Goal: Task Accomplishment & Management: Complete application form

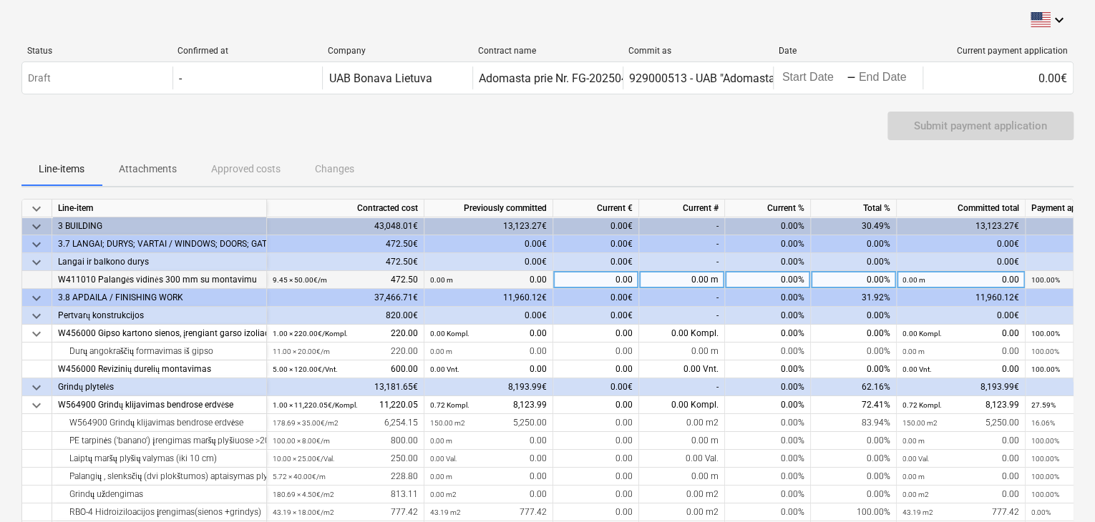
click at [204, 271] on div "W411010 Palangės vidinės 300 mm su montavimu" at bounding box center [159, 280] width 202 height 18
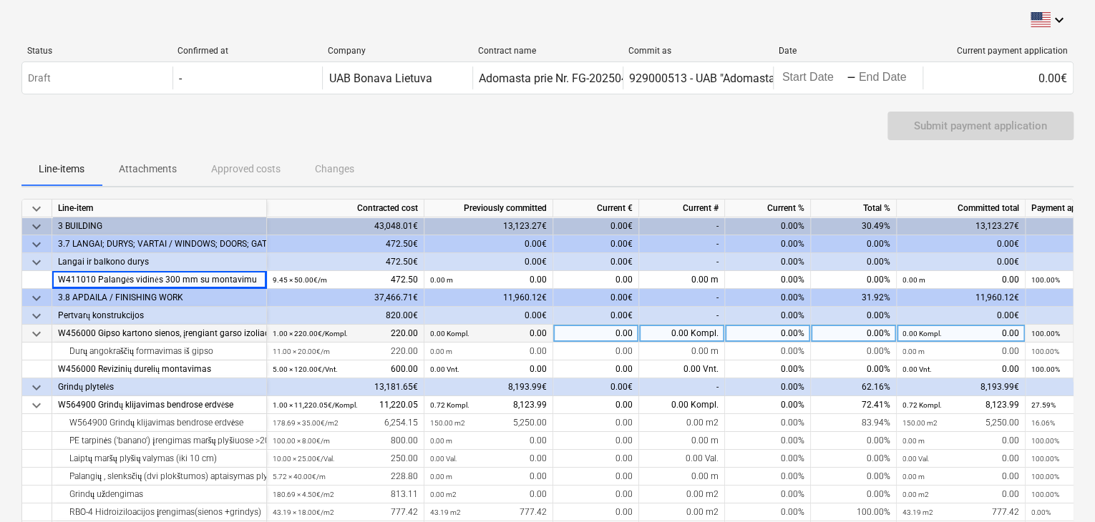
click at [223, 330] on div "W456000 Gipso kartono sienos, įrengiant garso izoliaciją 50 mm, po 2 sluoksnius…" at bounding box center [159, 334] width 202 height 18
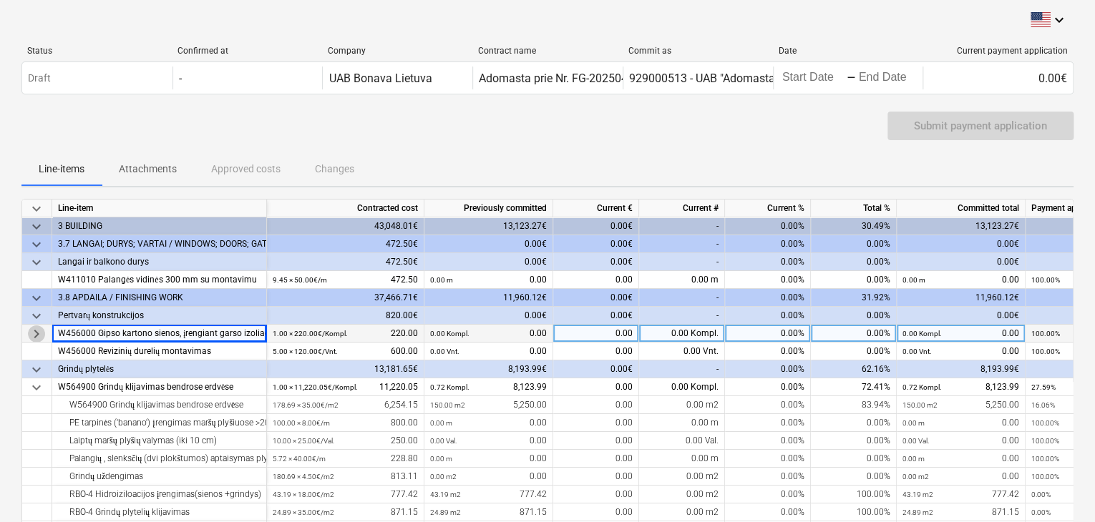
click at [41, 327] on span "keyboard_arrow_right" at bounding box center [36, 334] width 17 height 17
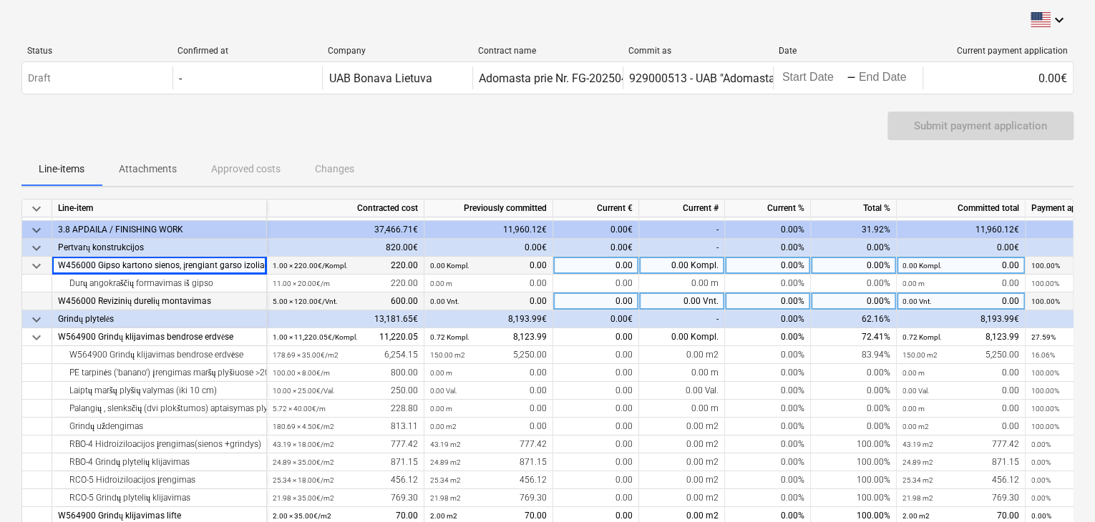
scroll to position [72, 0]
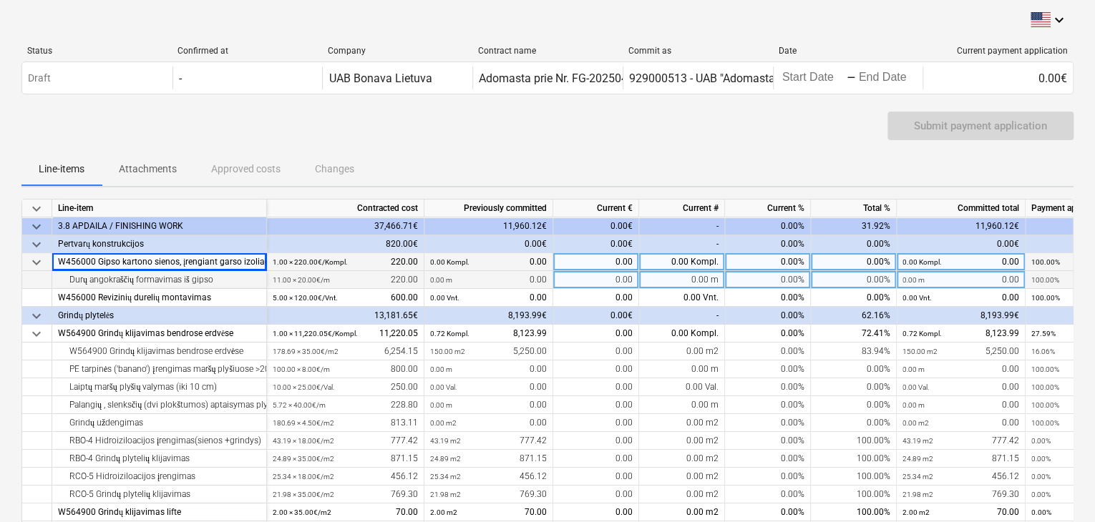
click at [202, 284] on div "Durų angokraščių formavimas iš gipso" at bounding box center [159, 280] width 202 height 18
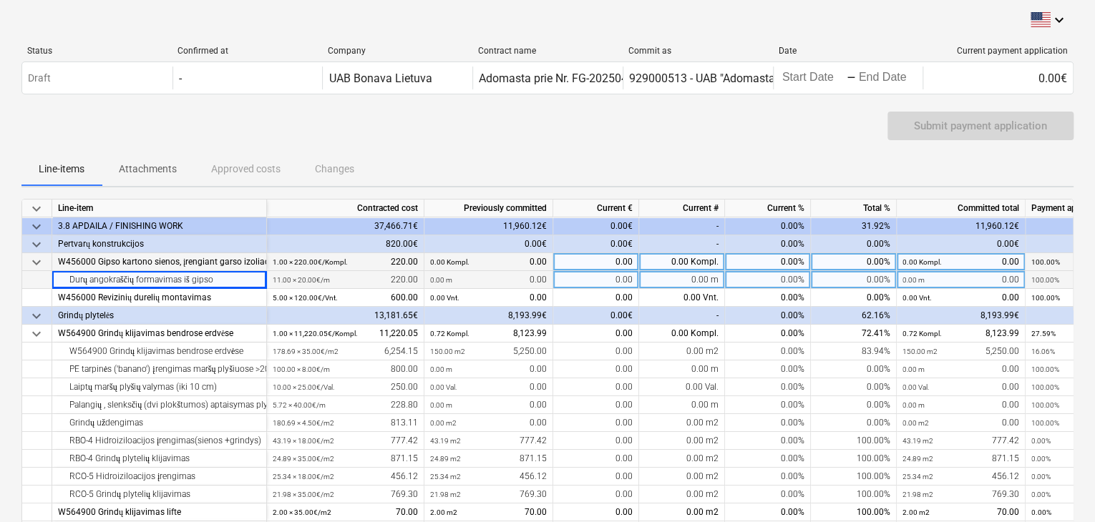
click at [616, 274] on div "0.00" at bounding box center [596, 280] width 86 height 18
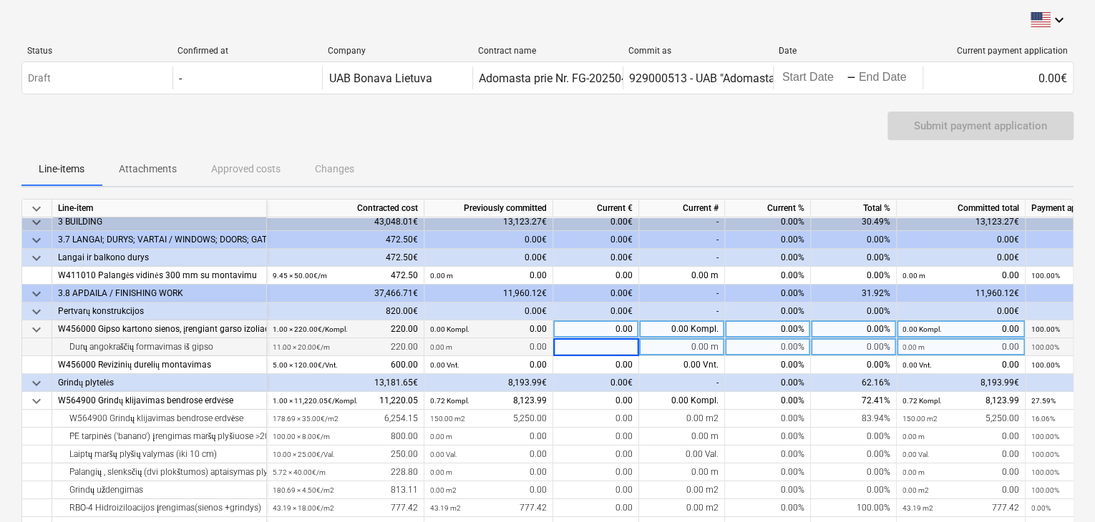
scroll to position [0, 0]
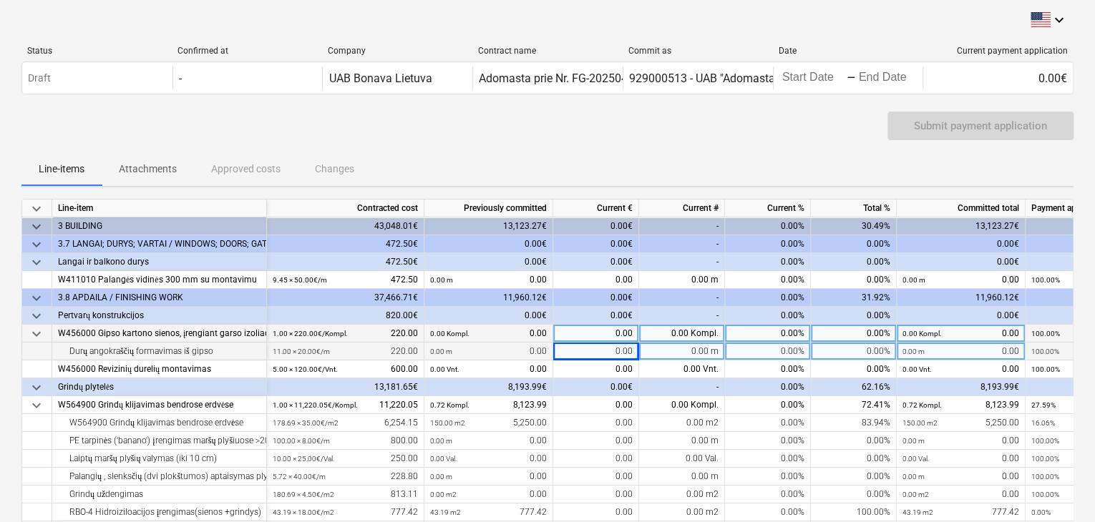
click at [467, 347] on div "0.00 m 0.00" at bounding box center [488, 352] width 117 height 18
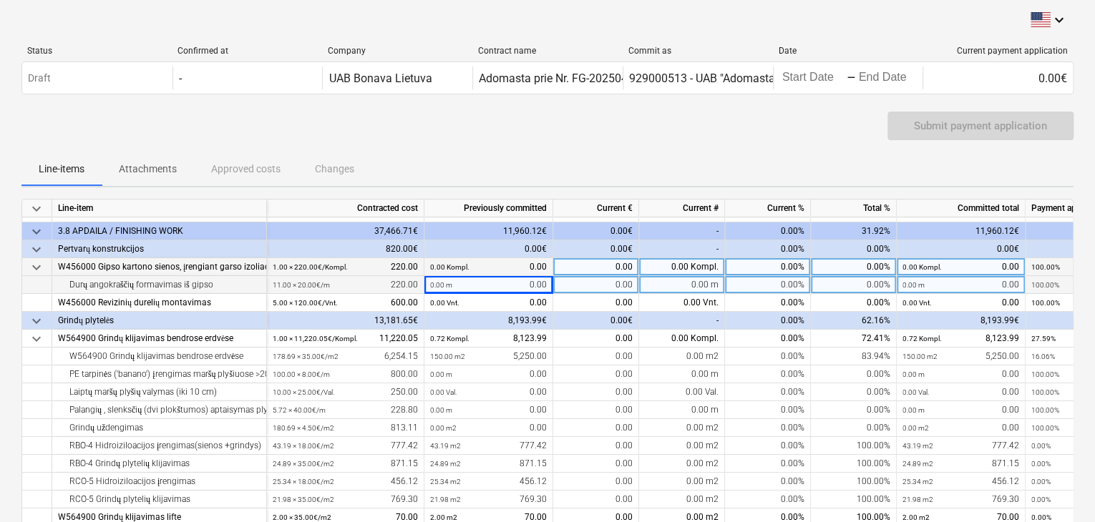
scroll to position [72, 0]
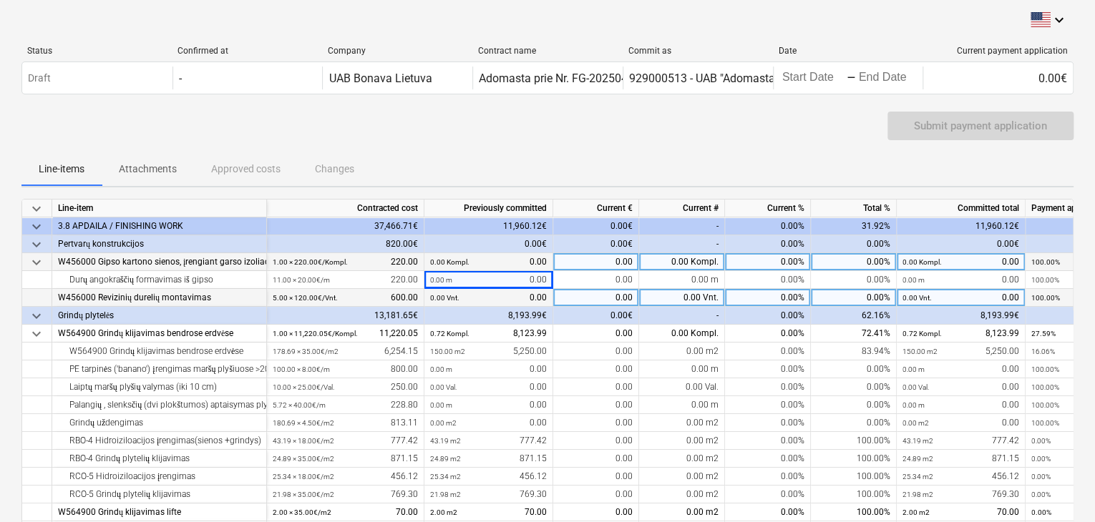
click at [132, 293] on div "W456000 Revizinių durelių montavimas" at bounding box center [159, 298] width 202 height 18
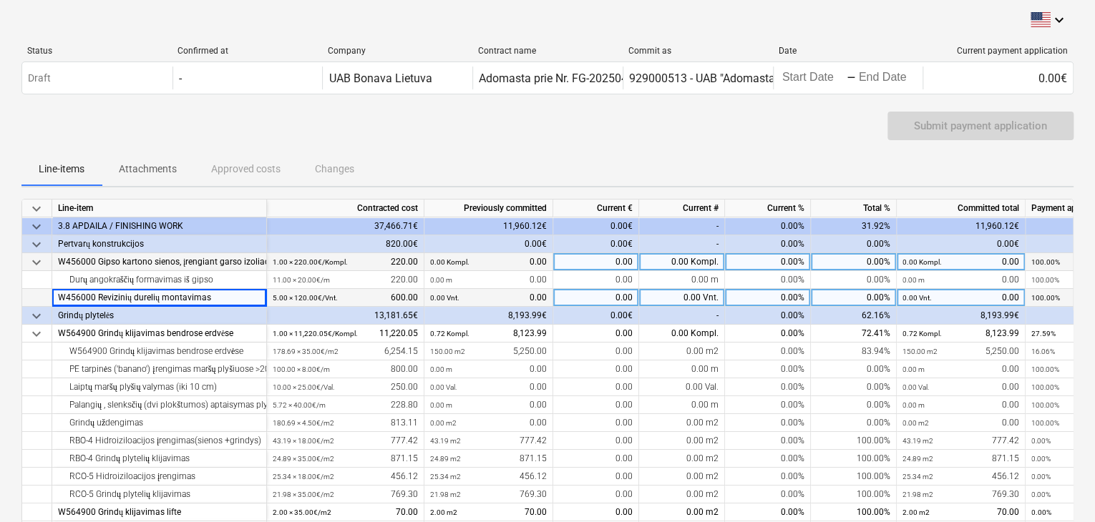
click at [41, 301] on div at bounding box center [37, 298] width 30 height 18
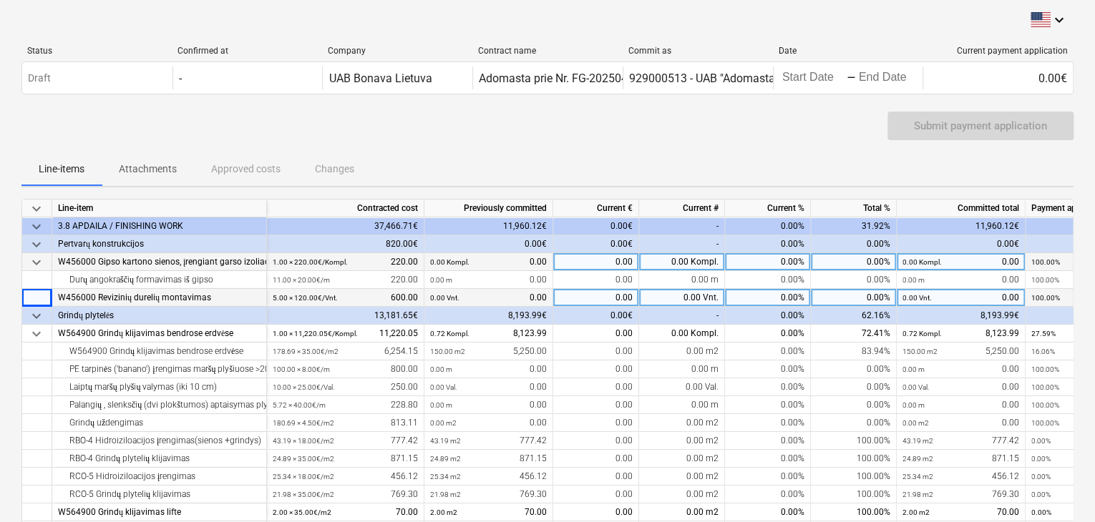
click at [441, 295] on small "0.00 Vnt." at bounding box center [444, 298] width 29 height 8
click at [369, 295] on div "5.00 × 120.00€ / Vnt. 600.00" at bounding box center [345, 298] width 145 height 18
click at [549, 294] on div "0.00 Vnt. 0.00" at bounding box center [488, 298] width 129 height 18
click at [615, 299] on div "0.00" at bounding box center [596, 298] width 86 height 18
click at [522, 295] on div "0.00 Vnt. 0.00" at bounding box center [488, 298] width 117 height 18
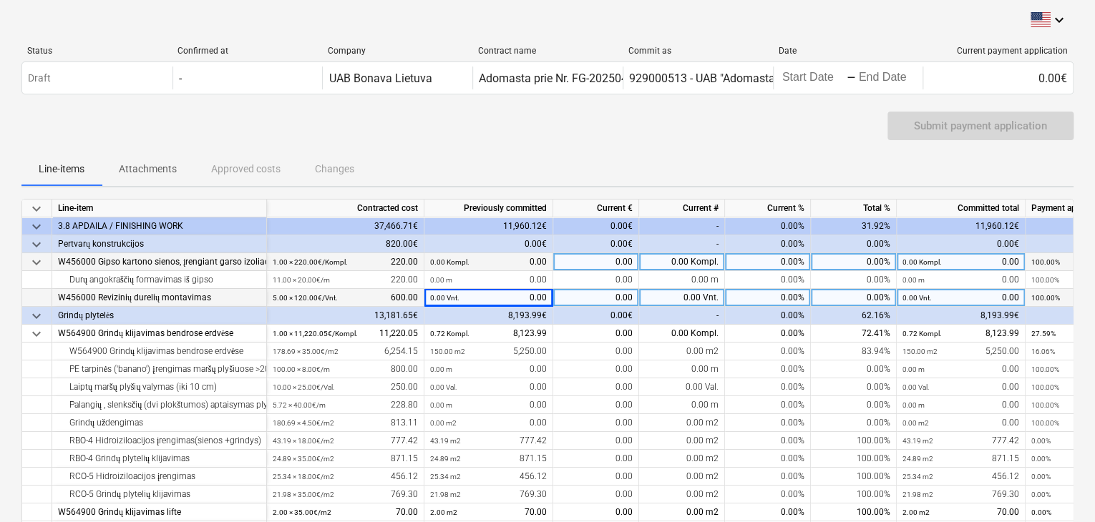
click at [630, 295] on div "0.00" at bounding box center [596, 298] width 86 height 18
click at [708, 301] on div "0.00 Vnt." at bounding box center [682, 298] width 86 height 18
click at [761, 297] on div "0.00%" at bounding box center [768, 298] width 86 height 18
click at [702, 298] on span at bounding box center [701, 298] width 2 height 10
type input "4"
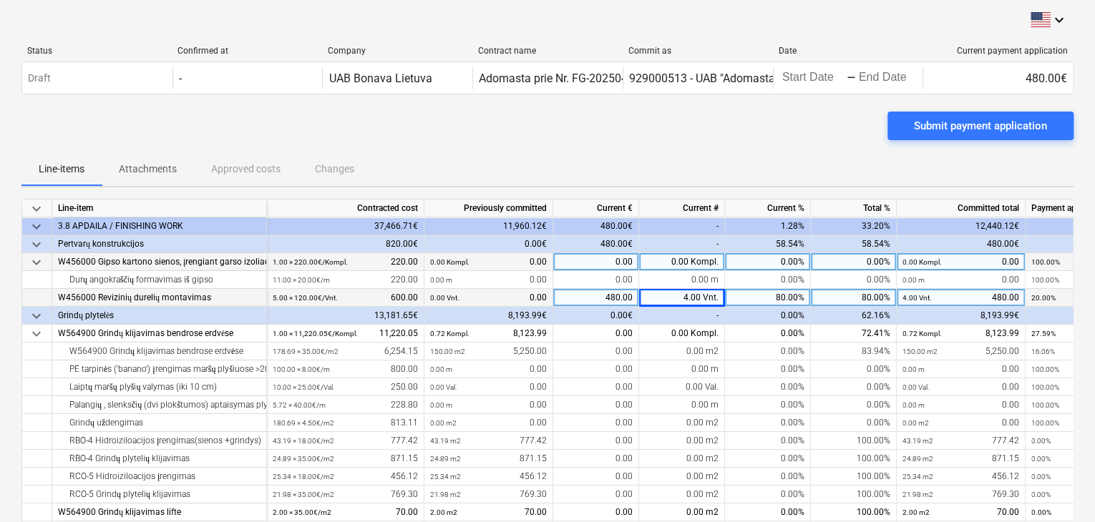
click at [791, 291] on div "80.00%" at bounding box center [768, 298] width 86 height 18
click at [717, 293] on div "4.00 Vnt." at bounding box center [682, 298] width 86 height 18
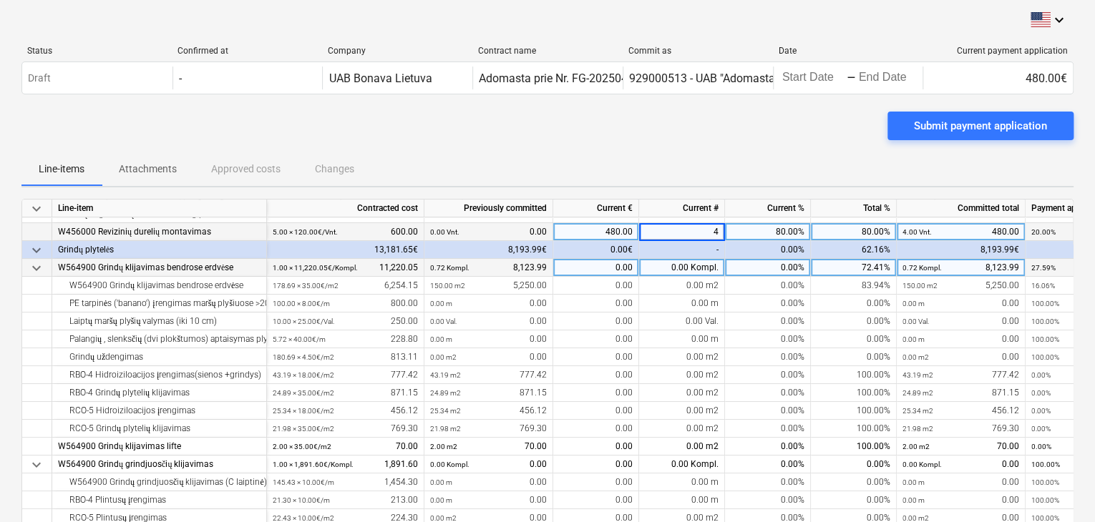
scroll to position [143, 0]
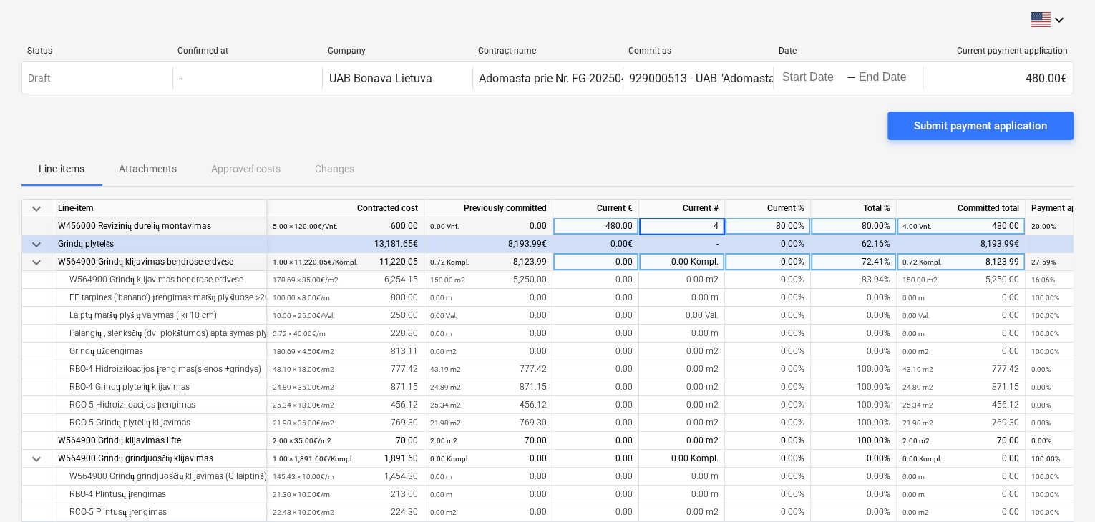
click at [693, 261] on div "0.00 Kompl." at bounding box center [682, 262] width 86 height 18
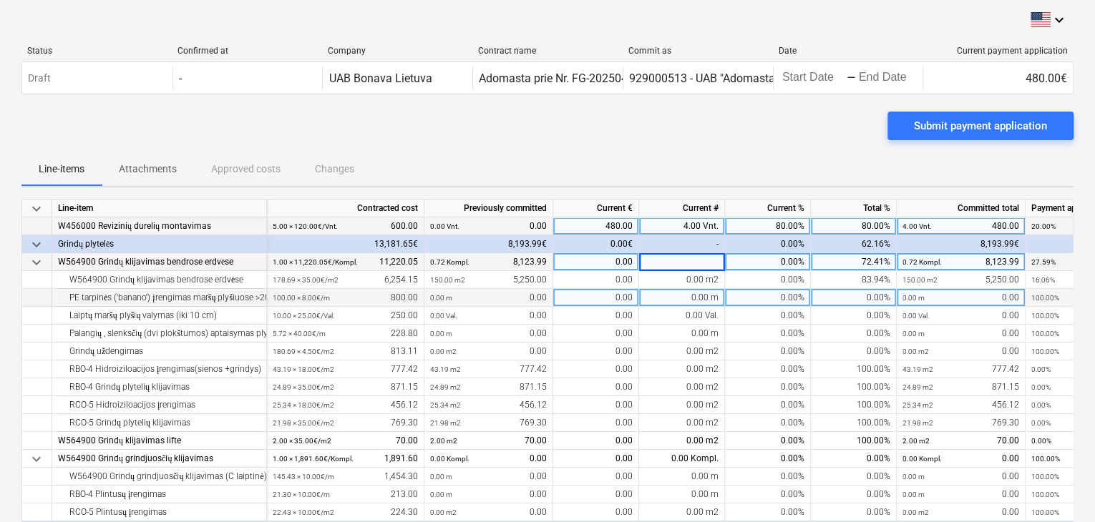
click at [693, 289] on div "0.00 m" at bounding box center [682, 298] width 86 height 18
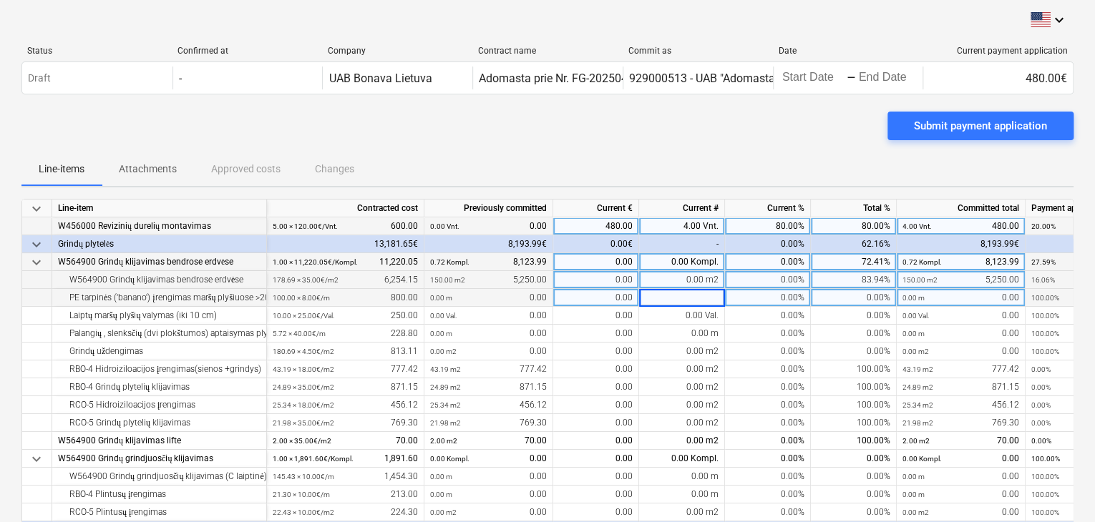
click at [696, 280] on div "0.00 m2" at bounding box center [682, 280] width 86 height 18
click at [694, 281] on input at bounding box center [681, 279] width 85 height 17
click at [758, 279] on div "0.00%" at bounding box center [768, 280] width 86 height 18
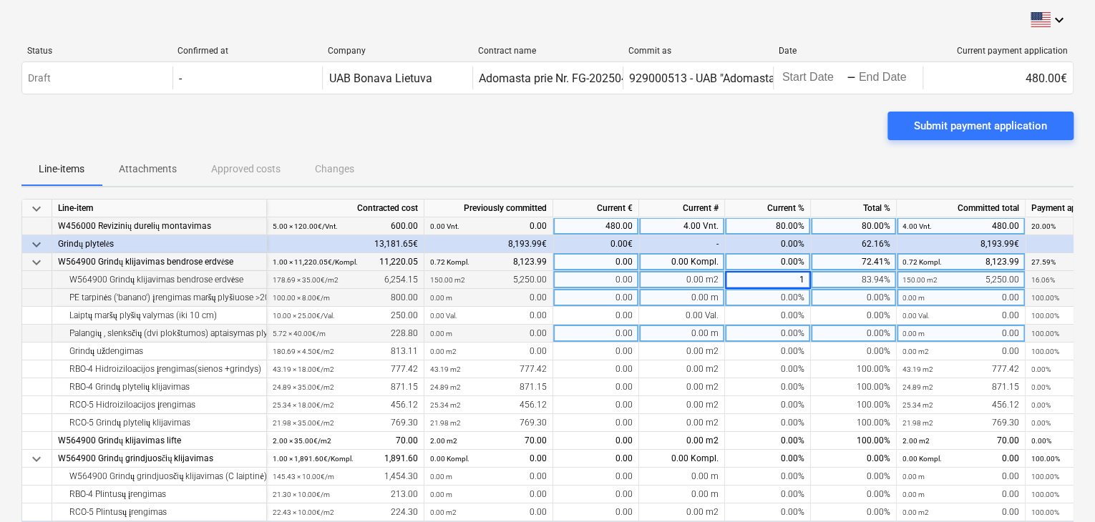
type input "10"
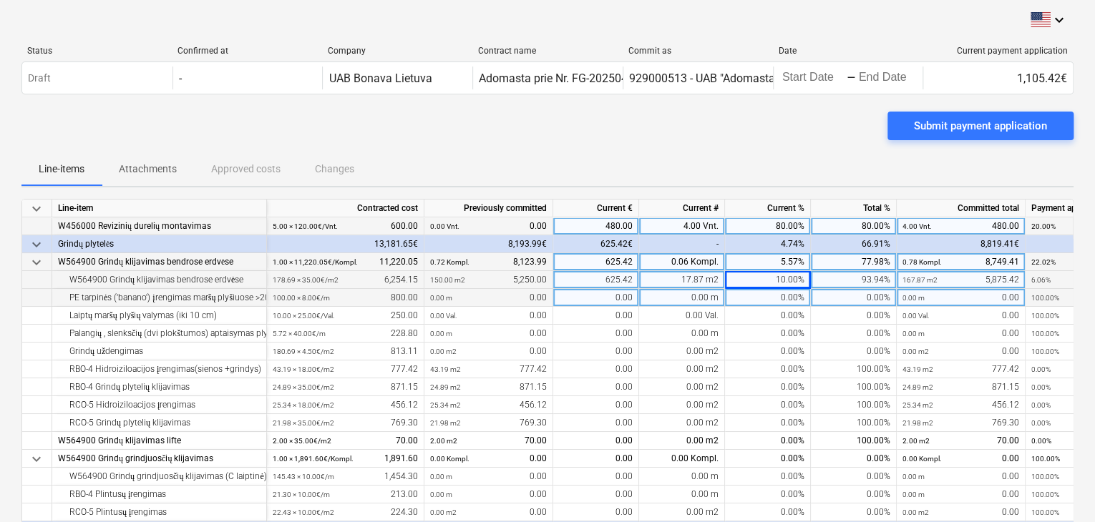
click at [767, 299] on div "0.00%" at bounding box center [768, 298] width 86 height 18
click at [773, 298] on input at bounding box center [767, 297] width 85 height 17
type input "50"
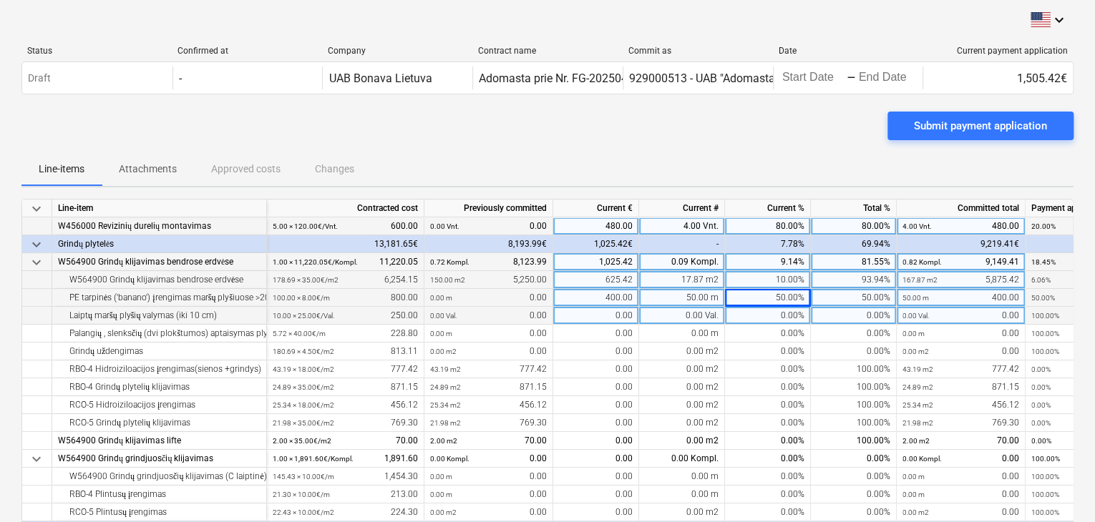
click at [782, 321] on div "0.00%" at bounding box center [768, 316] width 86 height 18
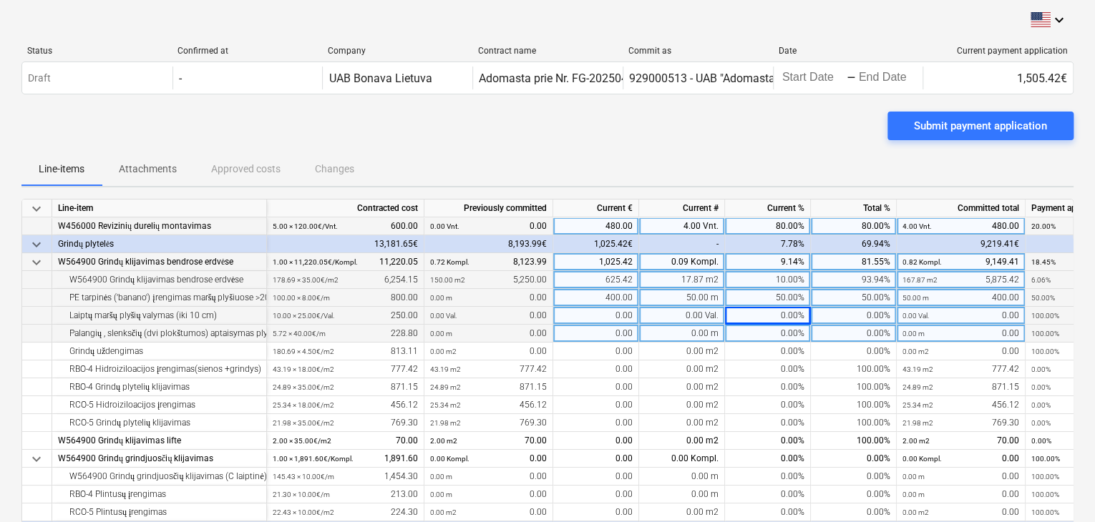
click at [783, 333] on div "0.00%" at bounding box center [768, 334] width 86 height 18
click at [778, 320] on div "0.00%" at bounding box center [768, 316] width 86 height 18
type input "10"
click at [766, 318] on div "10.00%" at bounding box center [768, 316] width 86 height 18
type input "80"
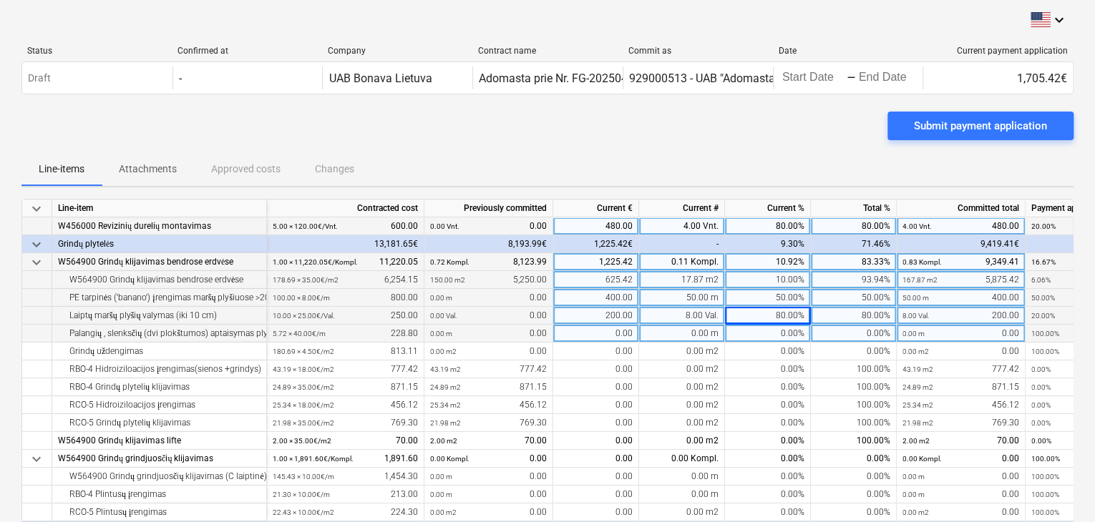
click at [784, 328] on div "0.00%" at bounding box center [768, 334] width 86 height 18
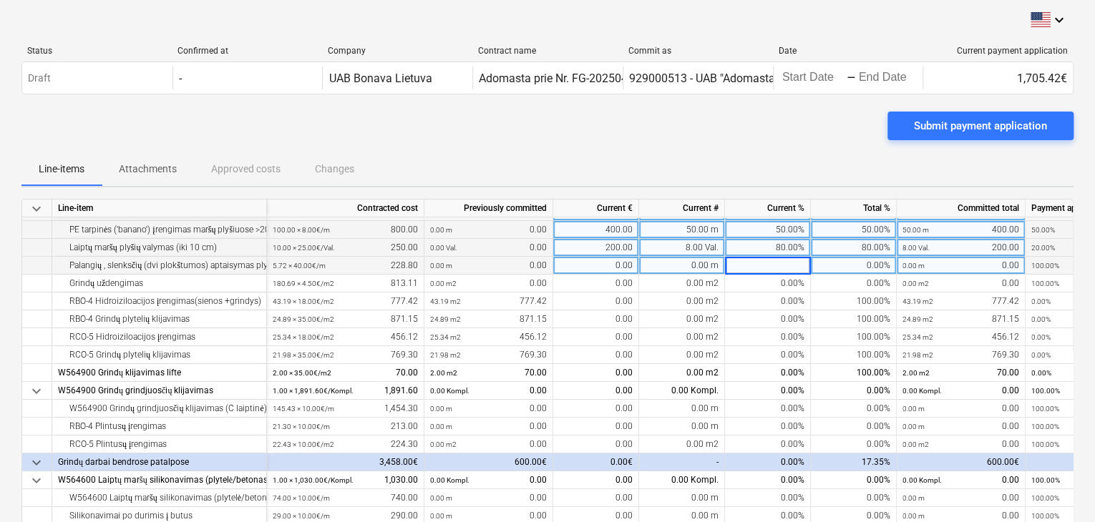
scroll to position [215, 0]
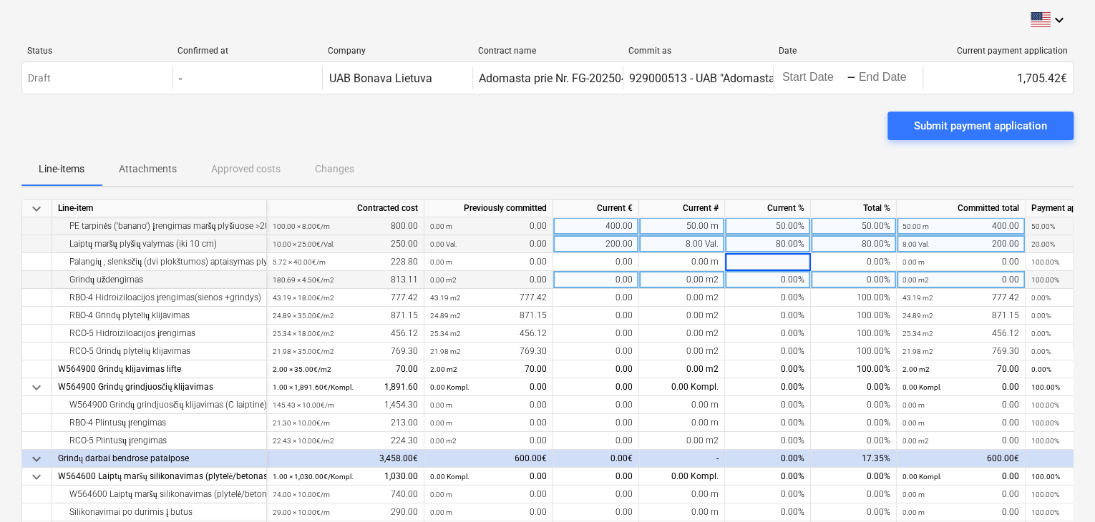
click at [794, 287] on div "0.00%" at bounding box center [768, 280] width 86 height 18
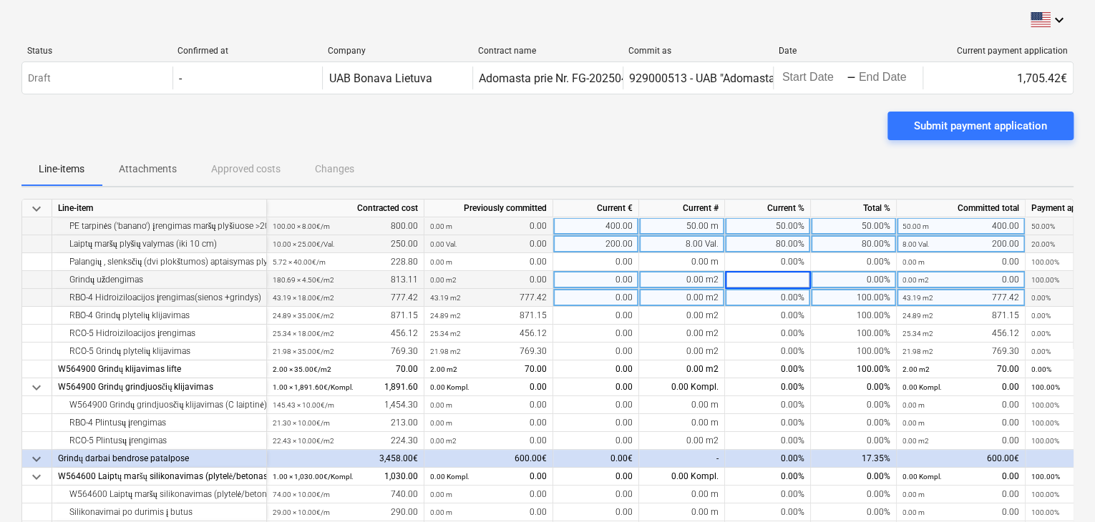
click at [792, 298] on div "0.00%" at bounding box center [768, 298] width 86 height 18
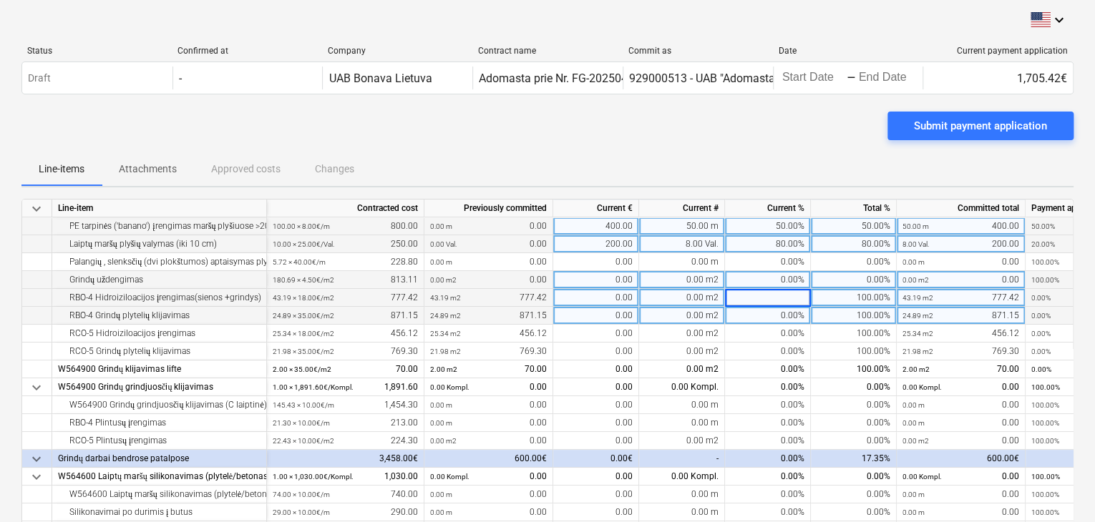
click at [793, 308] on div "0.00%" at bounding box center [768, 316] width 86 height 18
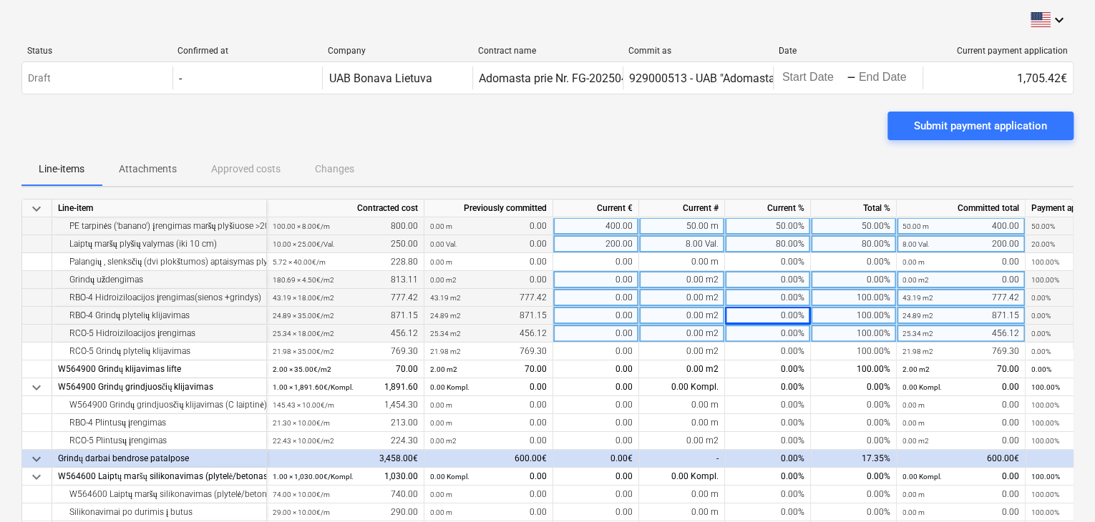
click at [790, 325] on div "0.00%" at bounding box center [768, 334] width 86 height 18
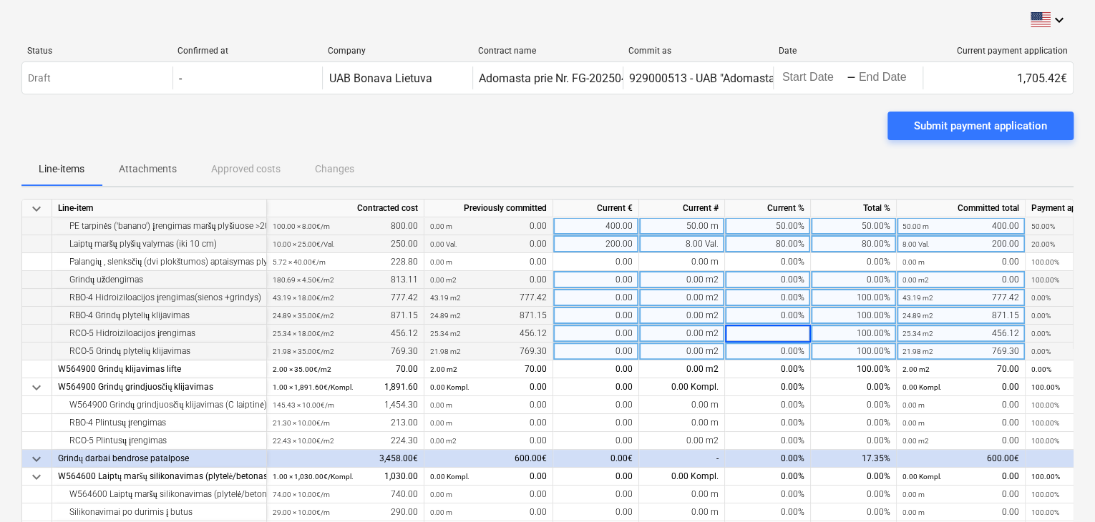
click at [785, 349] on div "0.00%" at bounding box center [768, 352] width 86 height 18
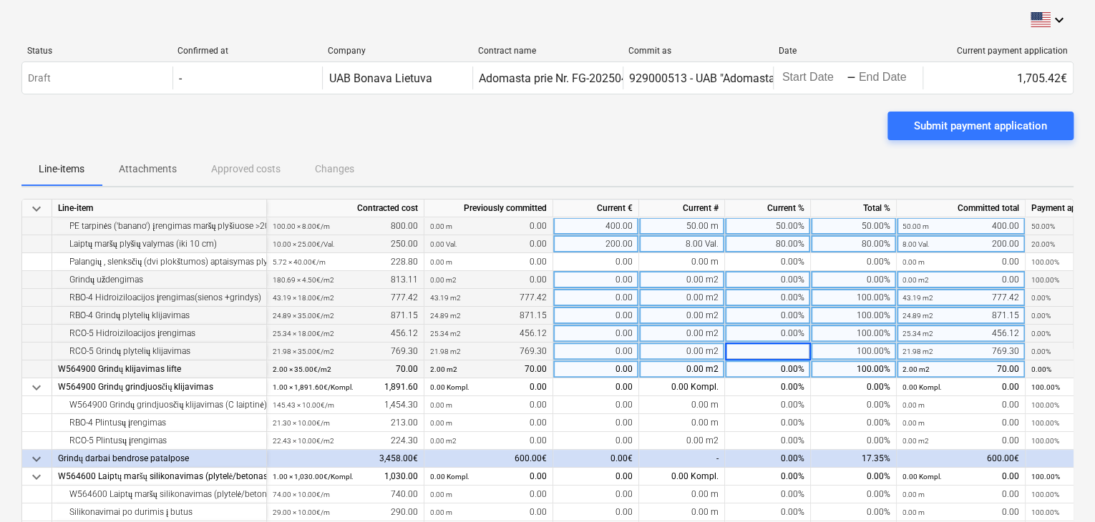
click at [784, 371] on div "0.00%" at bounding box center [768, 370] width 86 height 18
click at [783, 344] on div "0.00%" at bounding box center [768, 352] width 86 height 18
click at [779, 370] on div "0.00%" at bounding box center [768, 370] width 86 height 18
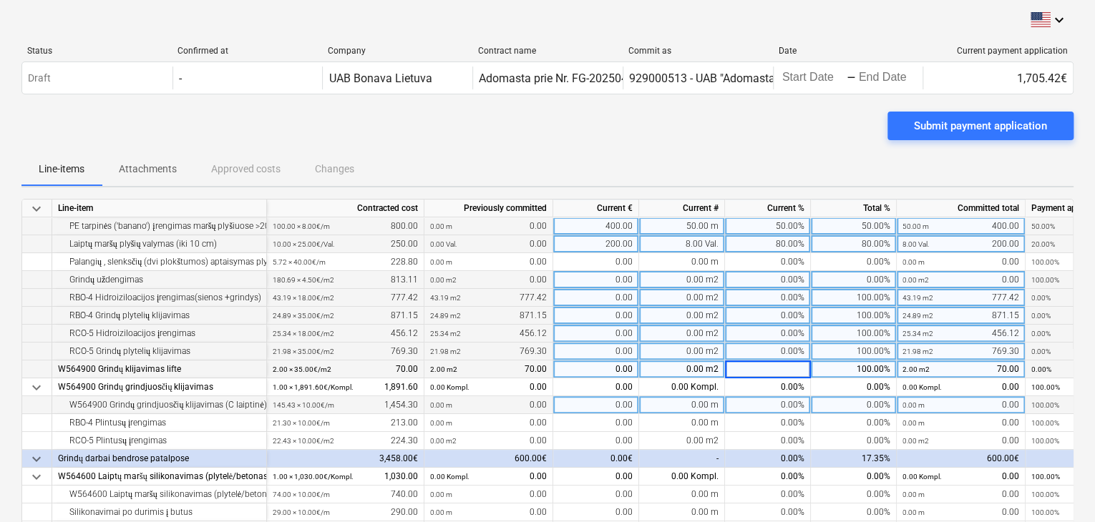
click at [770, 409] on div "0.00%" at bounding box center [768, 405] width 86 height 18
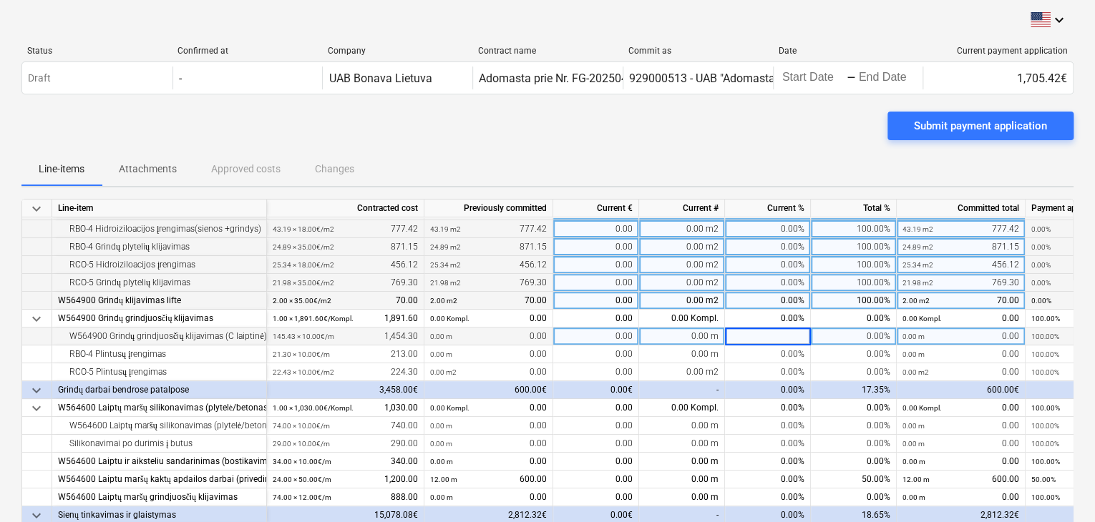
scroll to position [286, 0]
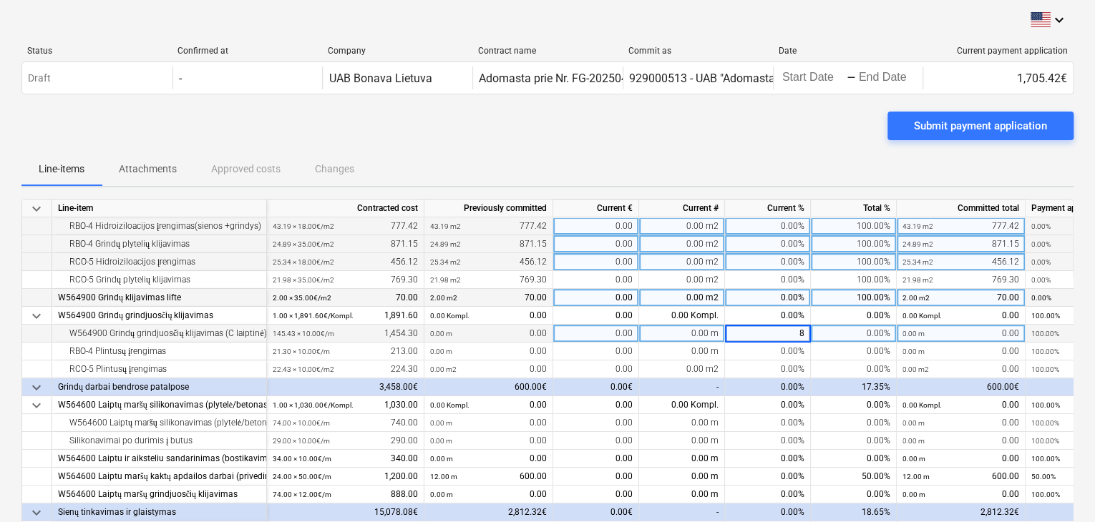
type input "80"
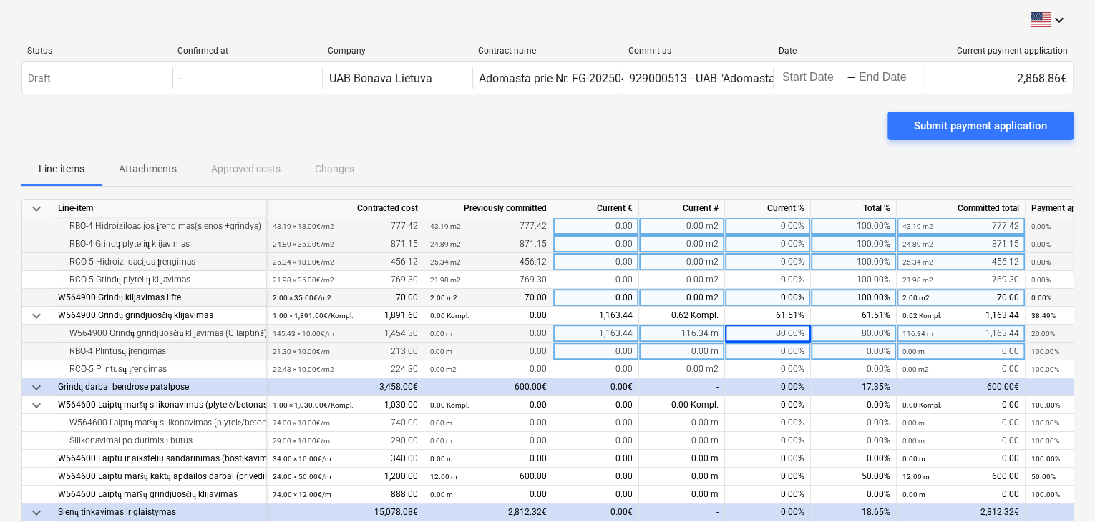
click at [789, 344] on div "0.00%" at bounding box center [768, 352] width 86 height 18
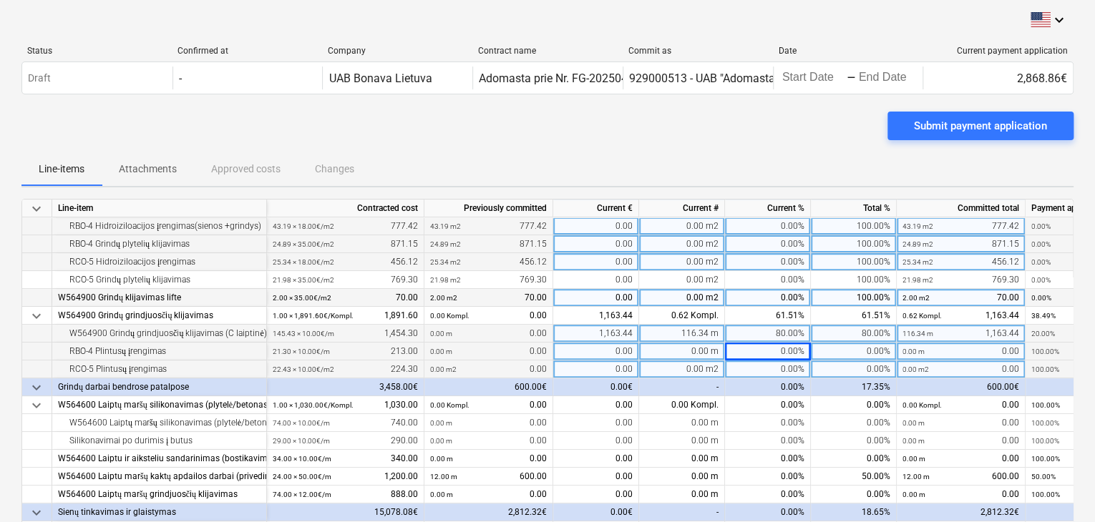
click at [789, 366] on div "0.00%" at bounding box center [768, 370] width 86 height 18
click at [789, 346] on div "0.00%" at bounding box center [768, 352] width 86 height 18
type input "80"
click at [804, 361] on div "0.00%" at bounding box center [768, 370] width 86 height 18
type input "80"
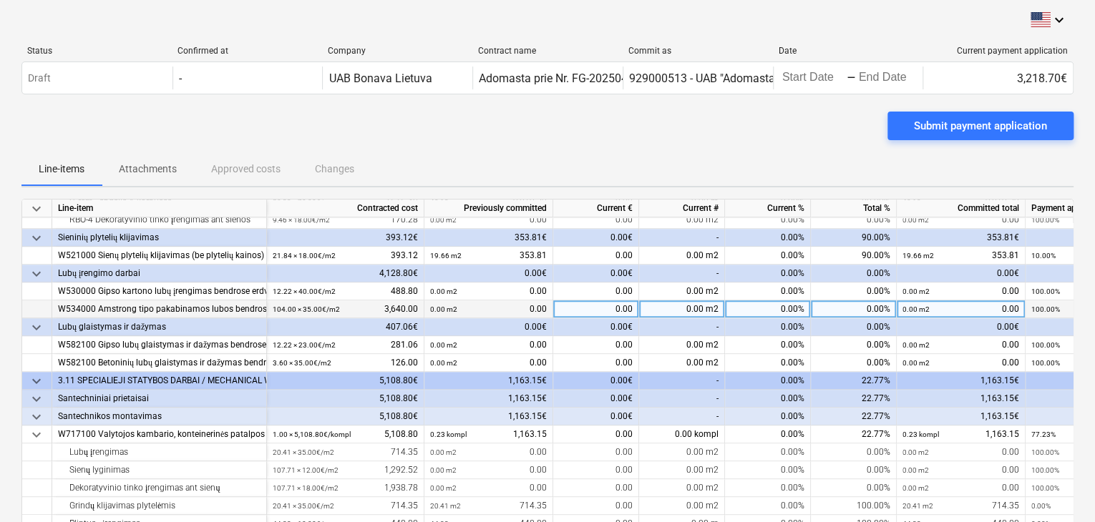
scroll to position [750, 0]
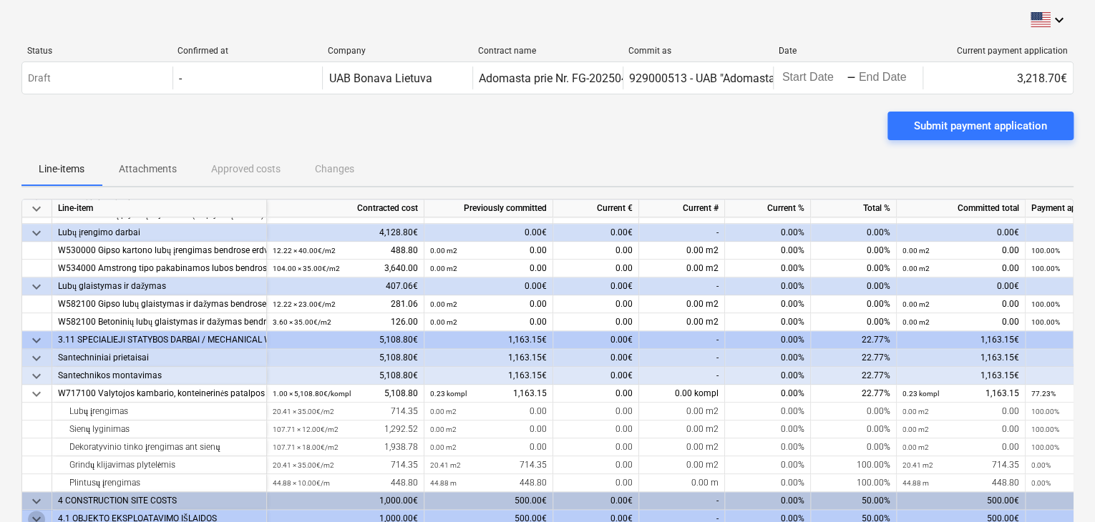
click at [29, 511] on span "keyboard_arrow_down" at bounding box center [36, 519] width 17 height 17
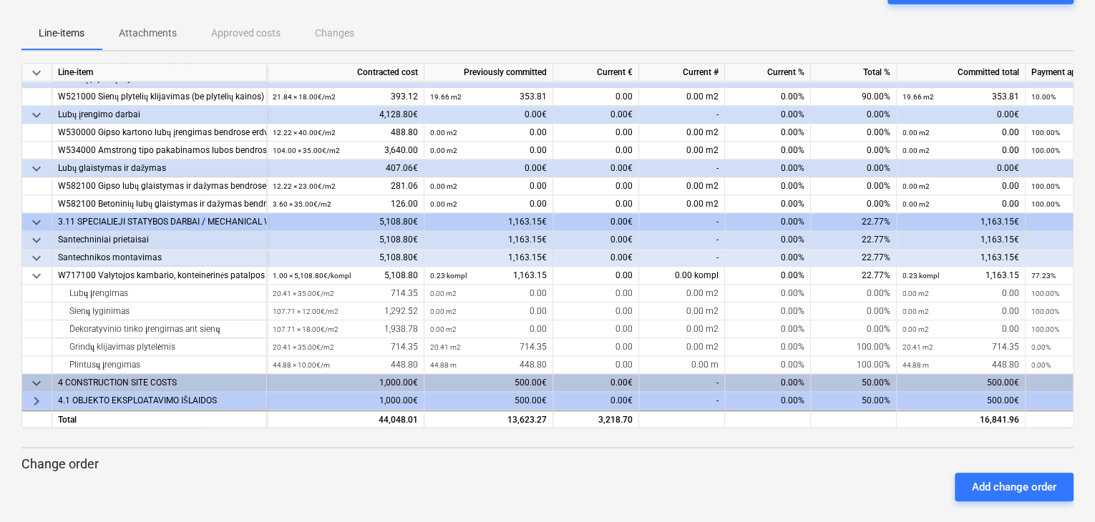
scroll to position [149, 0]
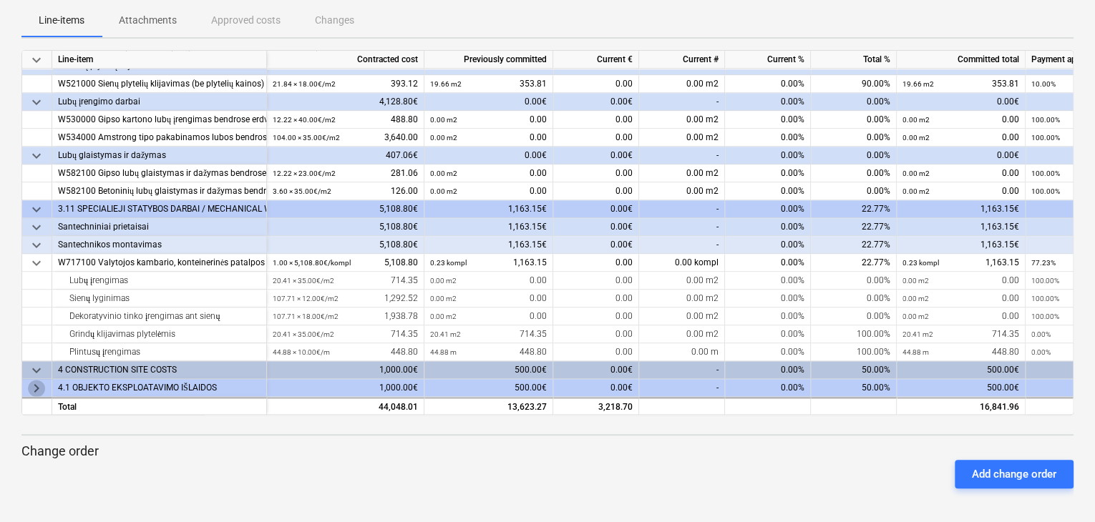
click at [37, 382] on span "keyboard_arrow_right" at bounding box center [36, 388] width 17 height 17
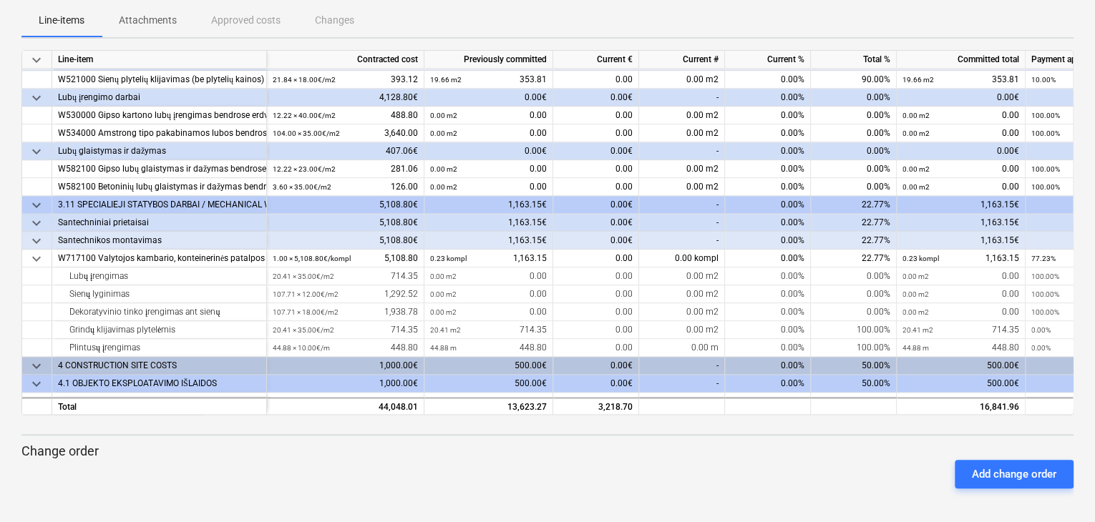
click at [35, 380] on span "keyboard_arrow_down" at bounding box center [36, 384] width 17 height 17
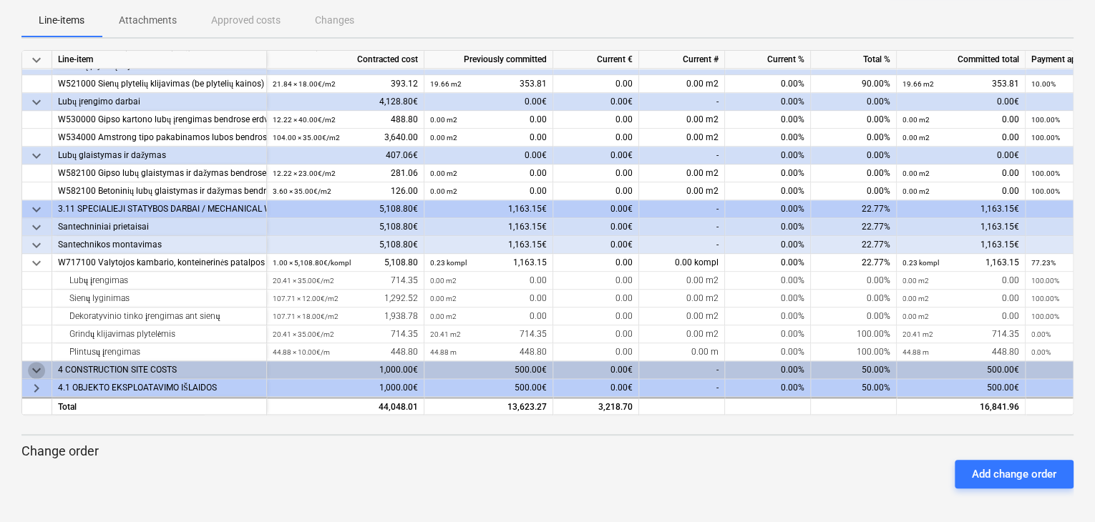
click at [37, 362] on span "keyboard_arrow_down" at bounding box center [36, 370] width 17 height 17
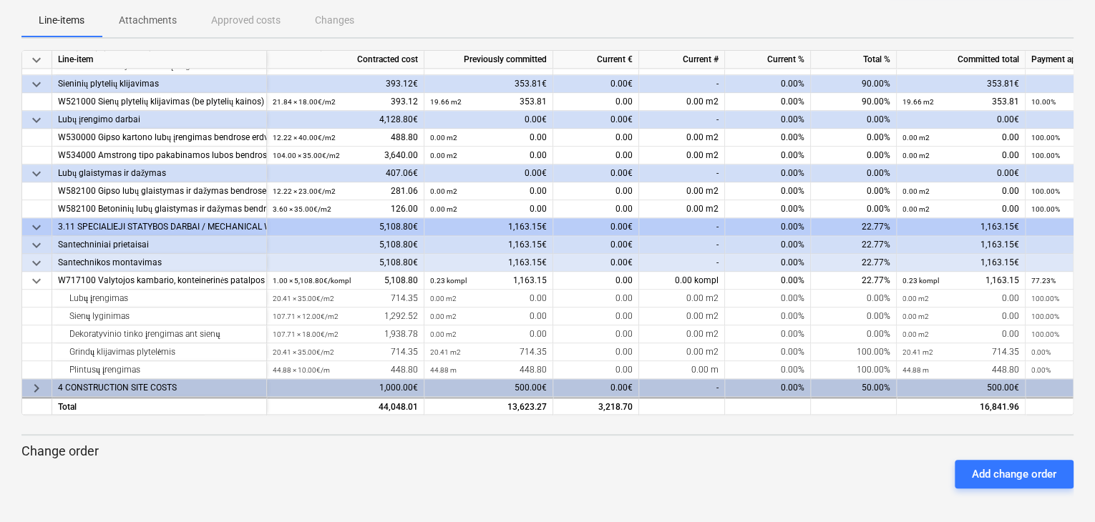
click at [36, 381] on span "keyboard_arrow_right" at bounding box center [36, 388] width 17 height 17
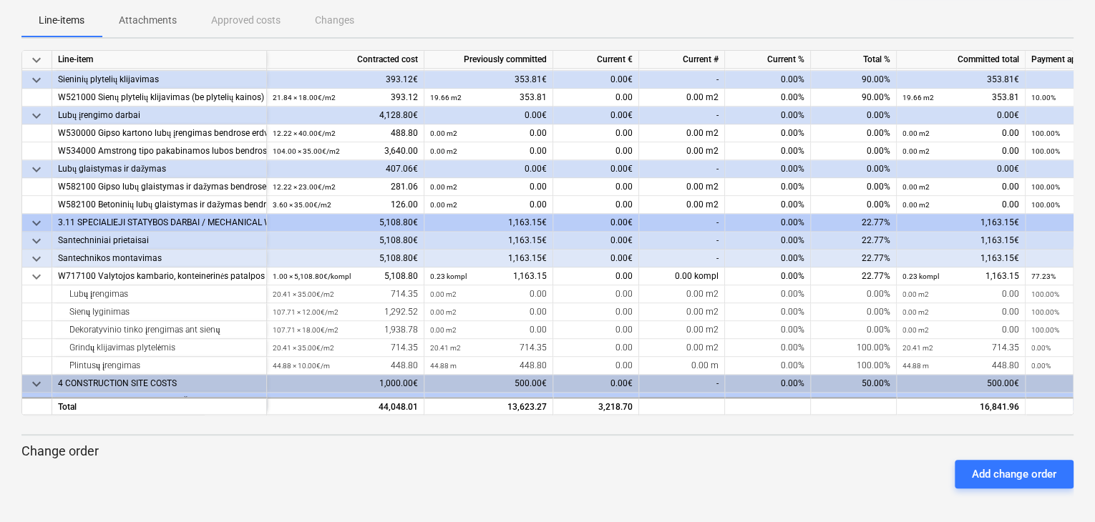
click at [29, 384] on span "keyboard_arrow_down" at bounding box center [36, 384] width 17 height 17
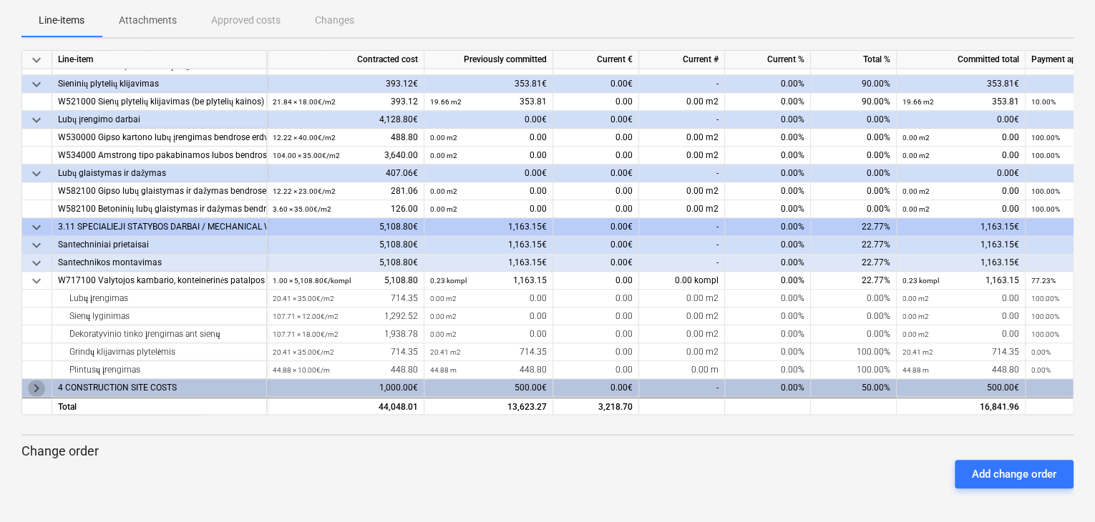
click at [36, 384] on span "keyboard_arrow_right" at bounding box center [36, 388] width 17 height 17
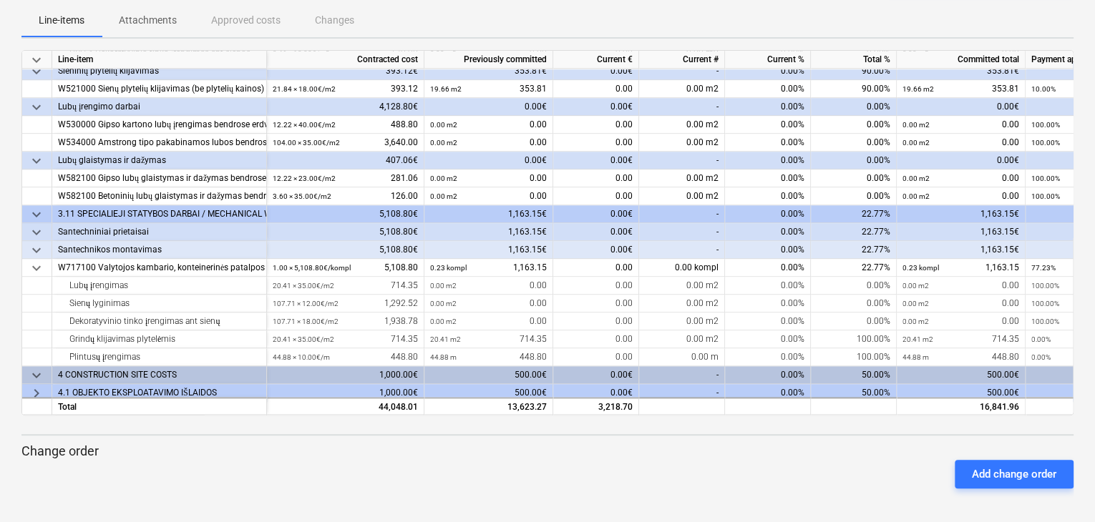
scroll to position [731, 0]
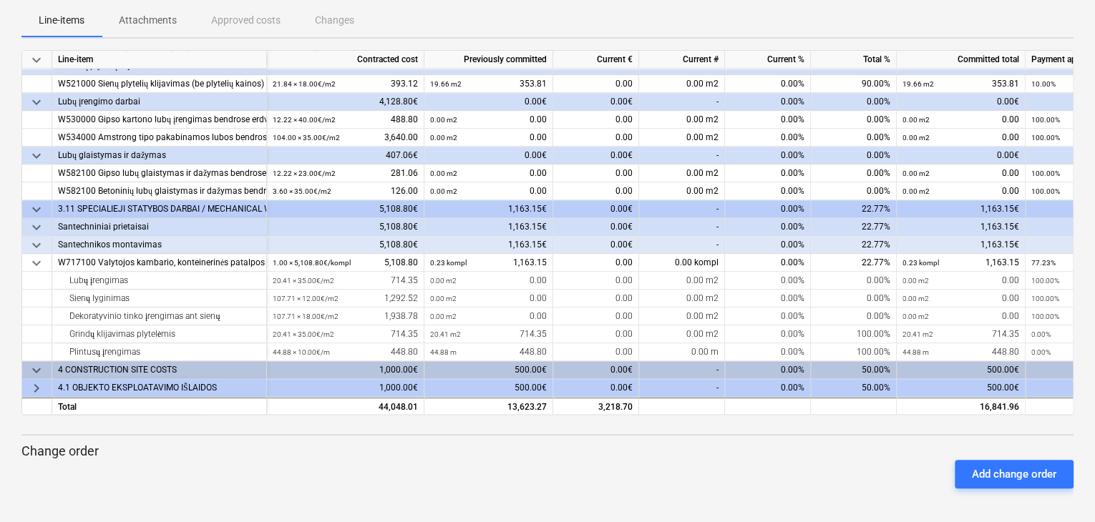
click at [40, 381] on span "keyboard_arrow_right" at bounding box center [36, 388] width 17 height 17
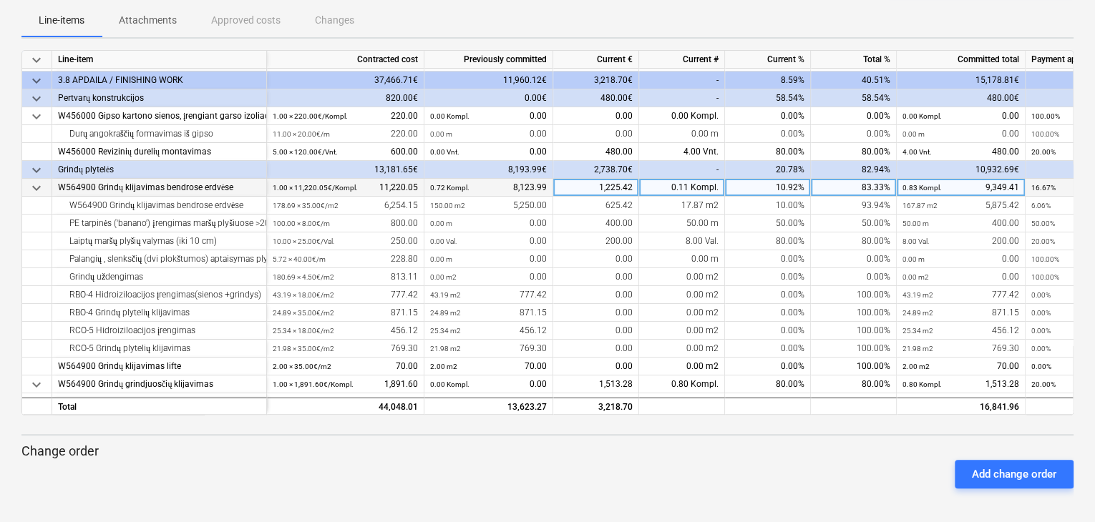
scroll to position [72, 0]
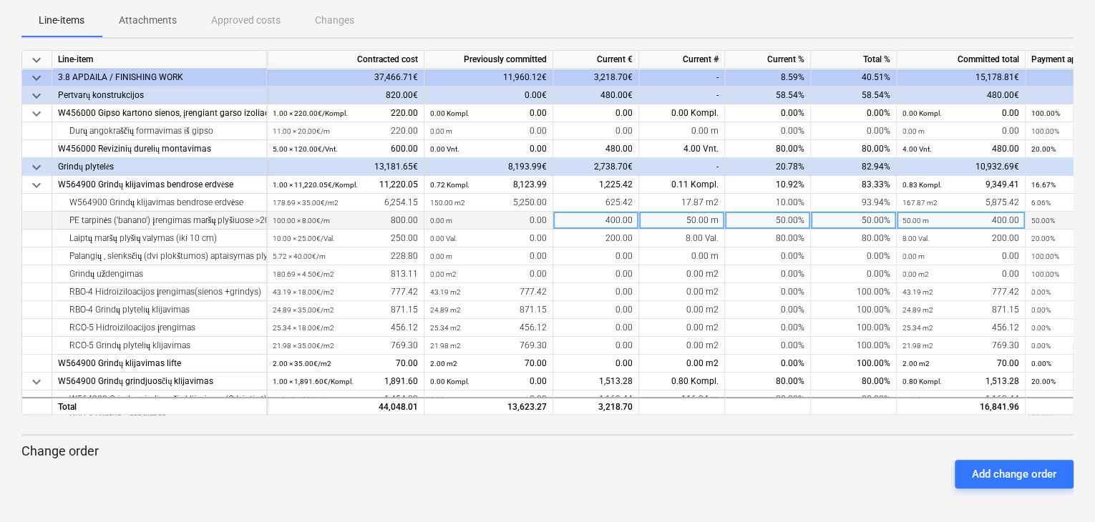
click at [877, 218] on div "50.00%" at bounding box center [854, 221] width 86 height 18
type input "0"
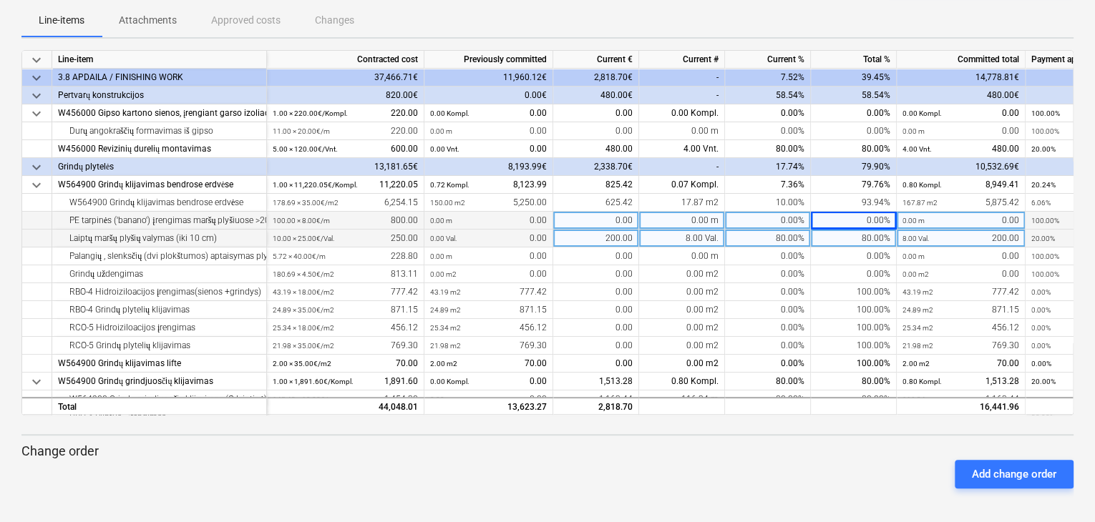
click at [871, 238] on div "80.00%" at bounding box center [854, 239] width 86 height 18
type input "80"
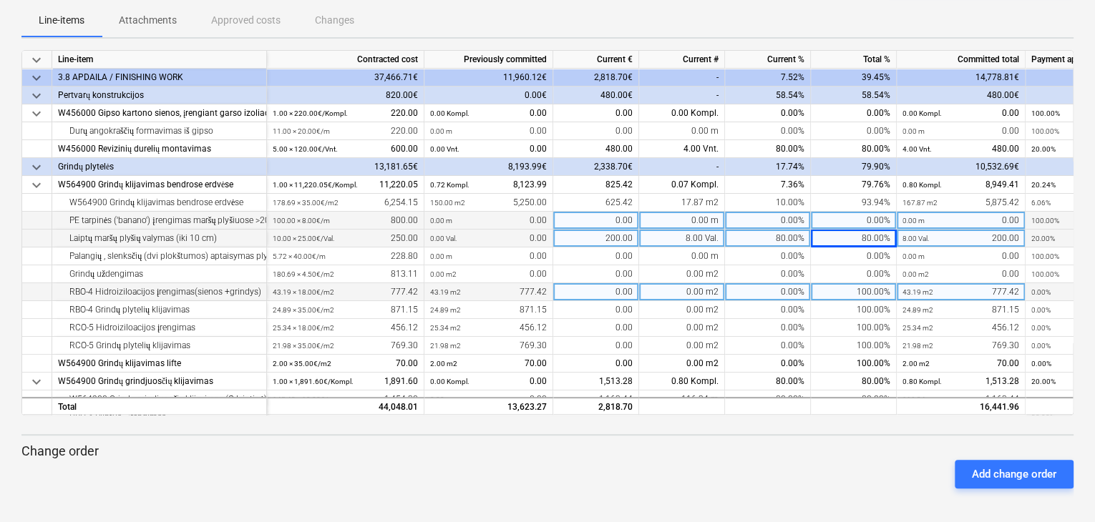
click at [842, 292] on div "100.00%" at bounding box center [854, 292] width 86 height 18
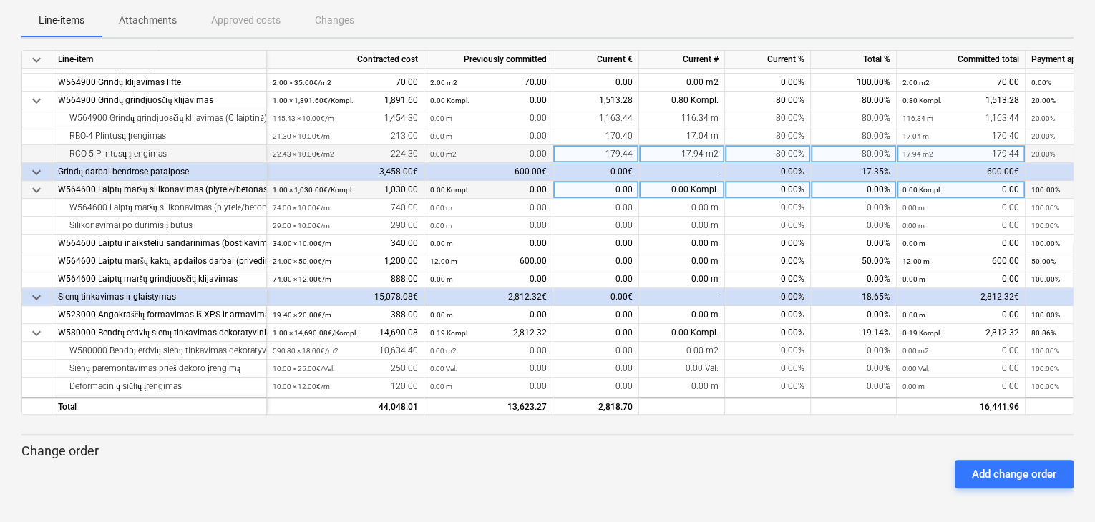
scroll to position [358, 0]
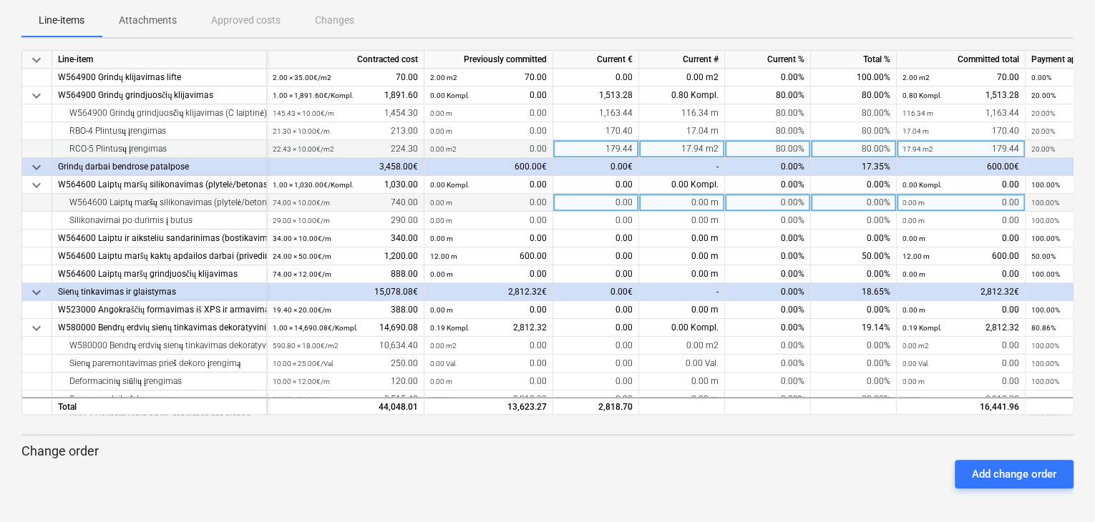
click at [881, 200] on div "0.00%" at bounding box center [854, 203] width 86 height 18
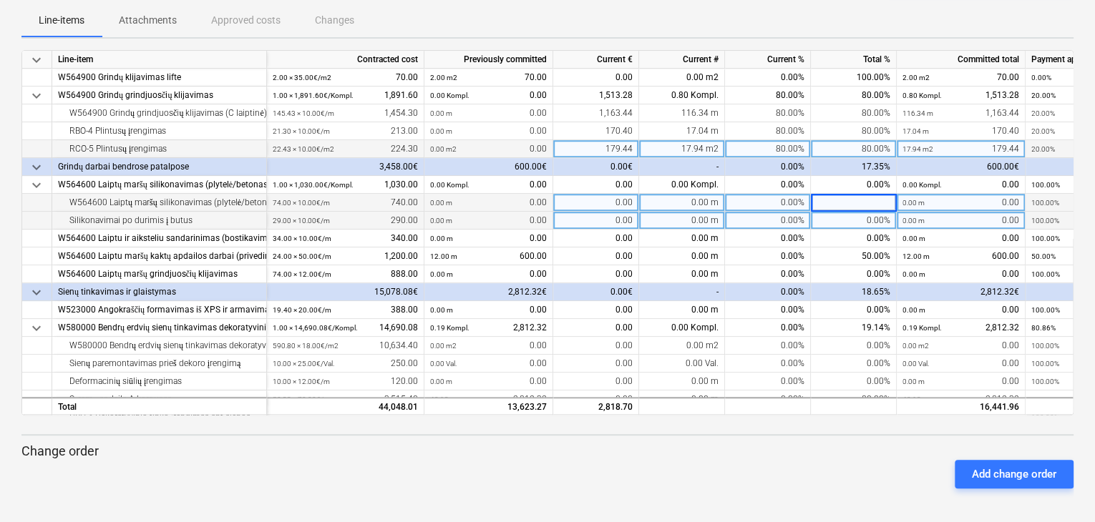
click at [876, 221] on div "0.00%" at bounding box center [854, 221] width 86 height 18
click at [876, 221] on input at bounding box center [853, 220] width 85 height 17
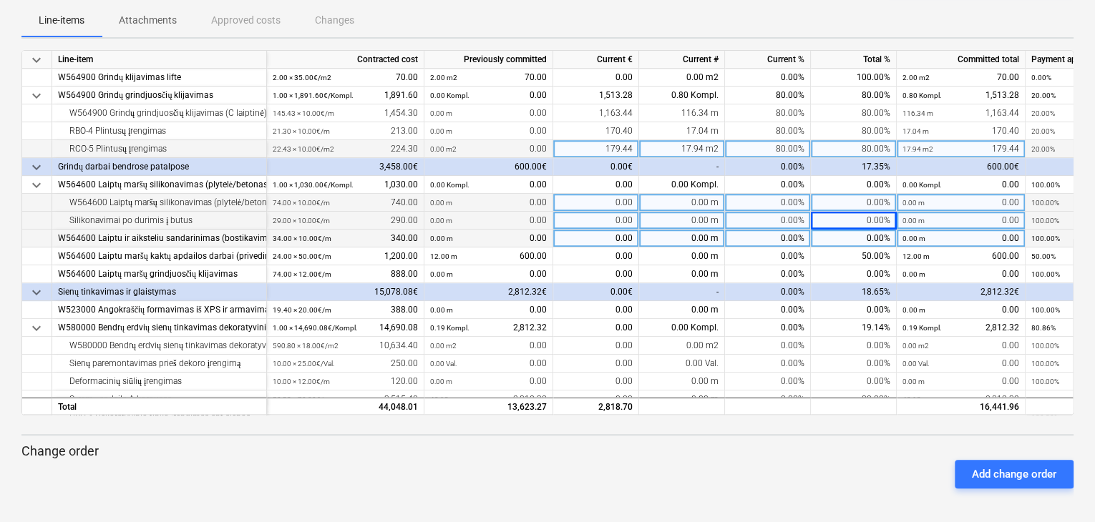
click at [875, 237] on div "0.00%" at bounding box center [854, 239] width 86 height 18
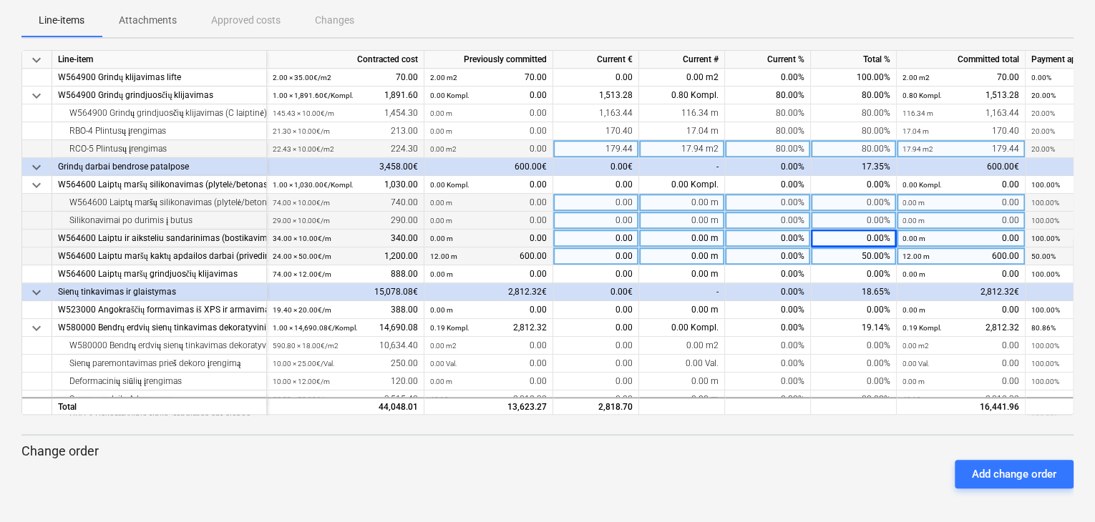
click at [881, 252] on div "50.00%" at bounding box center [854, 257] width 86 height 18
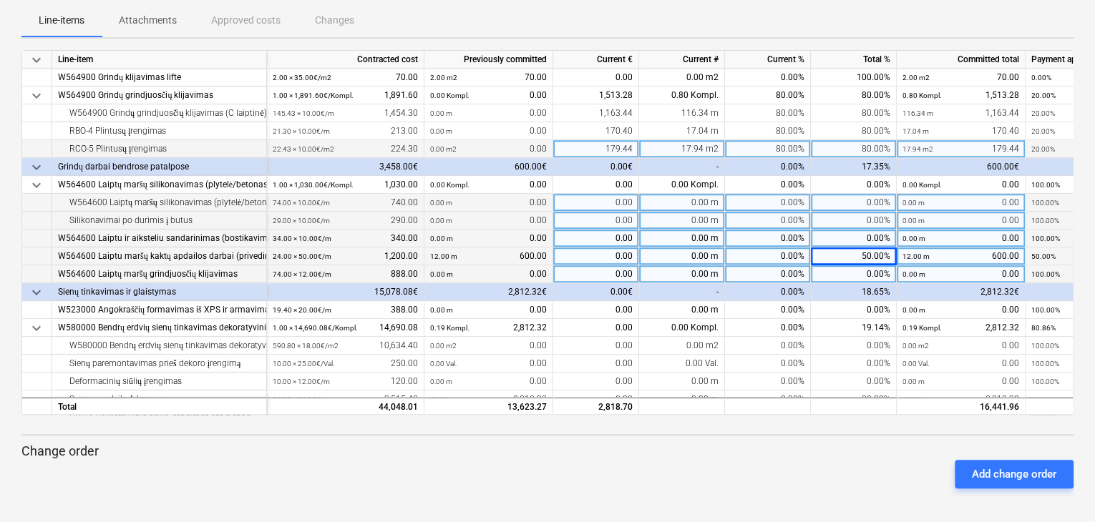
click at [875, 266] on div "0.00%" at bounding box center [854, 274] width 86 height 18
click at [875, 252] on div "50.00%" at bounding box center [854, 257] width 86 height 18
click at [879, 235] on div "0.00%" at bounding box center [854, 239] width 86 height 18
click at [879, 250] on div "50.00%" at bounding box center [854, 257] width 86 height 18
click at [870, 270] on div "0.00%" at bounding box center [854, 274] width 86 height 18
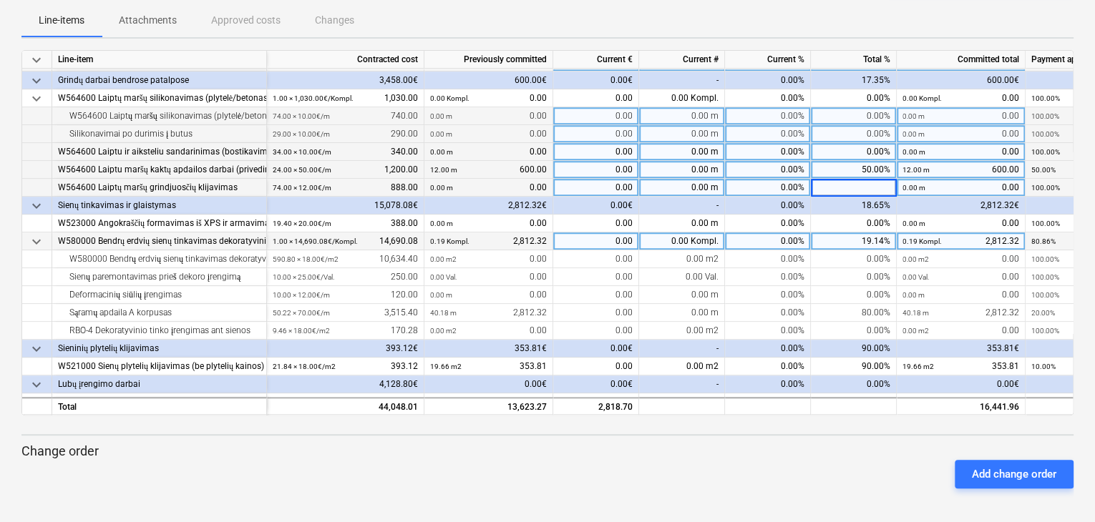
scroll to position [501, 0]
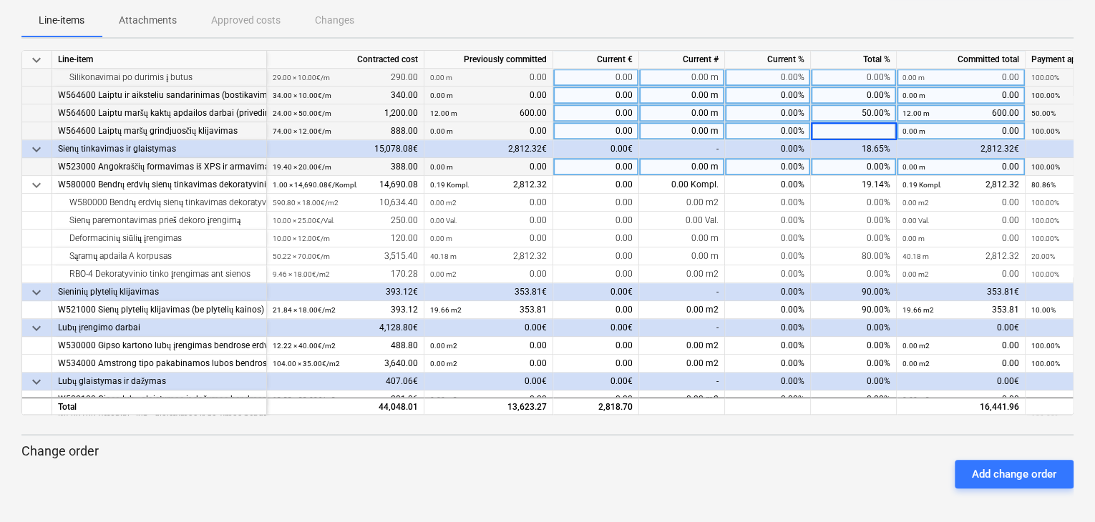
click at [862, 167] on div "0.00%" at bounding box center [854, 167] width 86 height 18
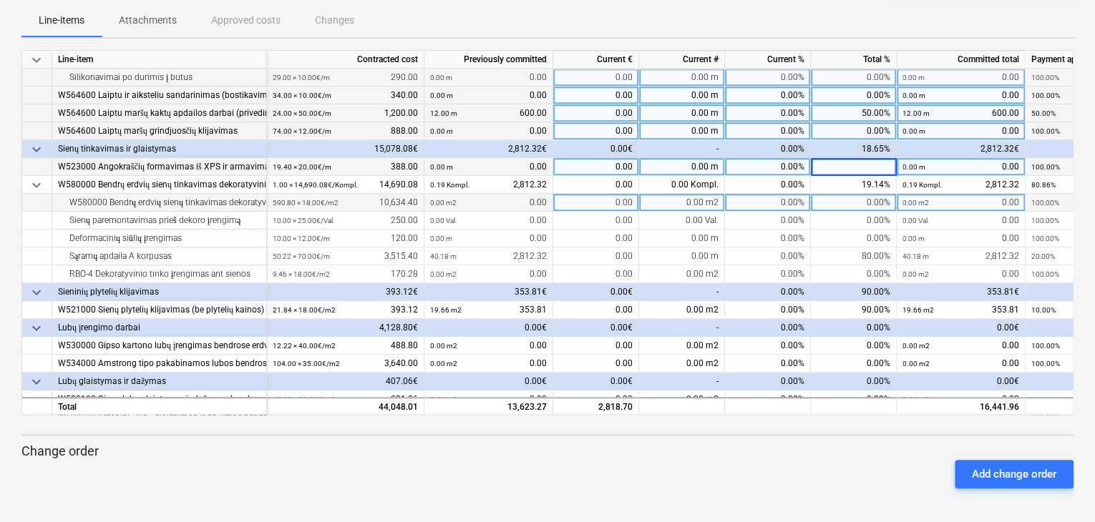
click at [863, 208] on div "0.00%" at bounding box center [854, 203] width 86 height 18
type input "15"
click at [876, 203] on div "15.00%" at bounding box center [854, 203] width 86 height 18
type input "0"
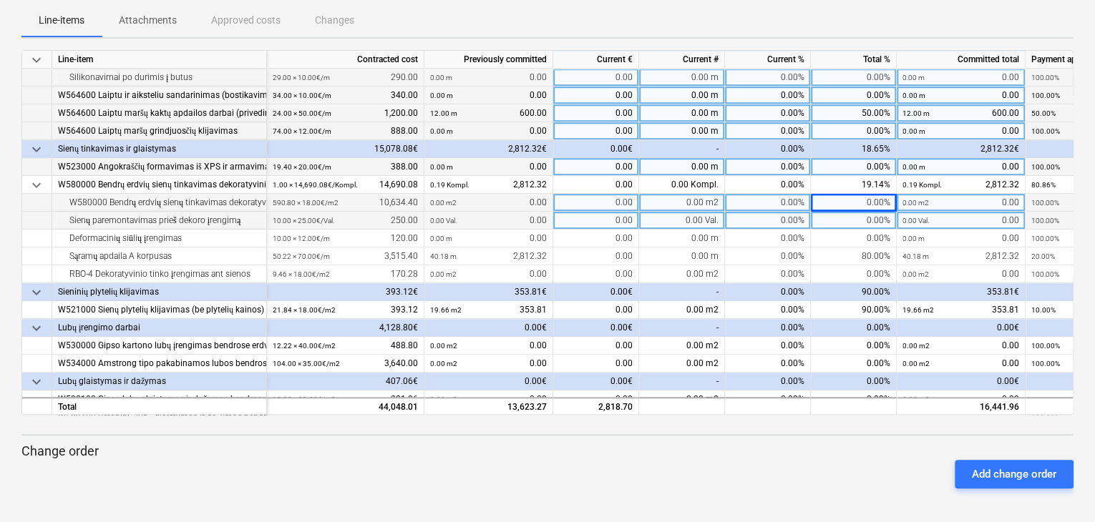
click at [886, 218] on div "0.00%" at bounding box center [854, 221] width 86 height 18
click at [886, 218] on input at bounding box center [853, 220] width 85 height 17
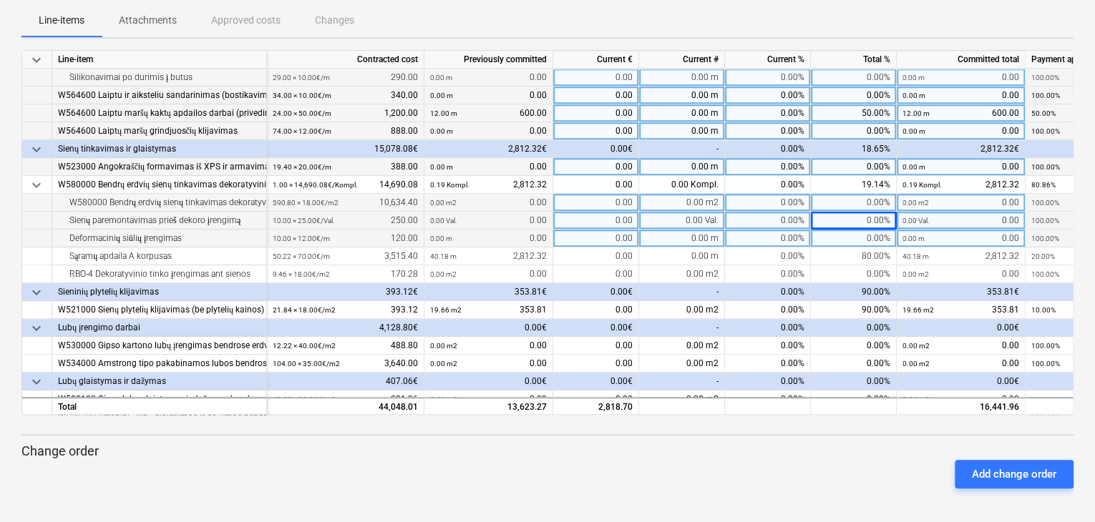
click at [881, 234] on div "0.00%" at bounding box center [854, 239] width 86 height 18
click at [885, 224] on div "0.00%" at bounding box center [854, 221] width 86 height 18
click at [884, 235] on div "0.00%" at bounding box center [854, 239] width 86 height 18
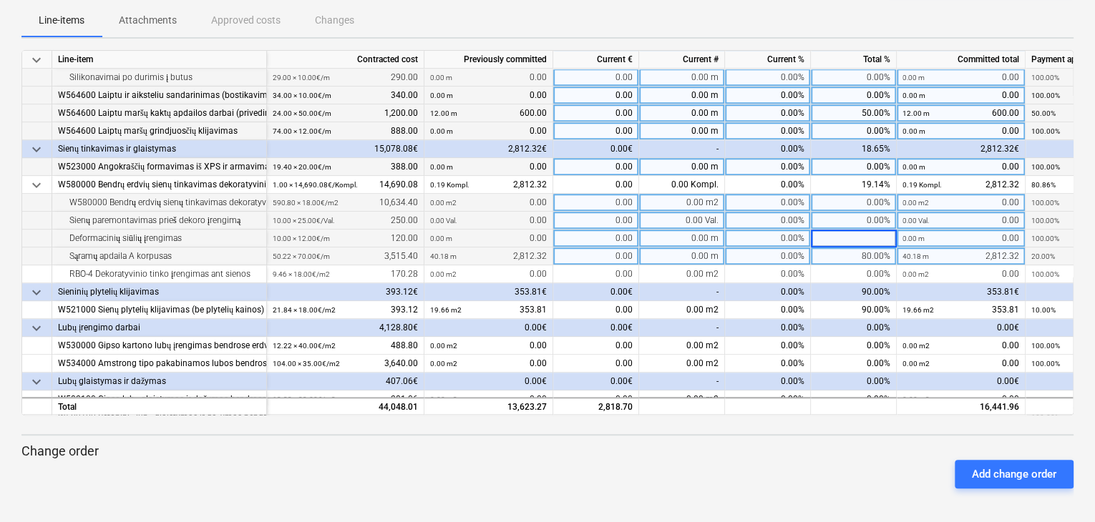
click at [887, 250] on div "80.00%" at bounding box center [854, 257] width 86 height 18
type input "50"
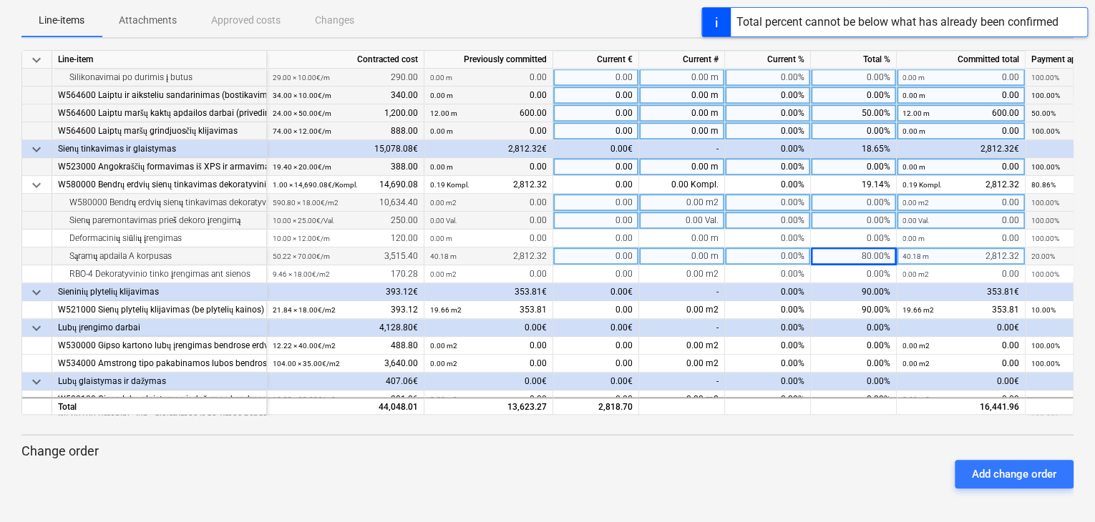
click at [869, 257] on div "80.00%" at bounding box center [854, 257] width 86 height 18
click at [856, 291] on div "90.00%" at bounding box center [854, 292] width 86 height 18
click at [858, 260] on div "80.00%" at bounding box center [854, 257] width 86 height 18
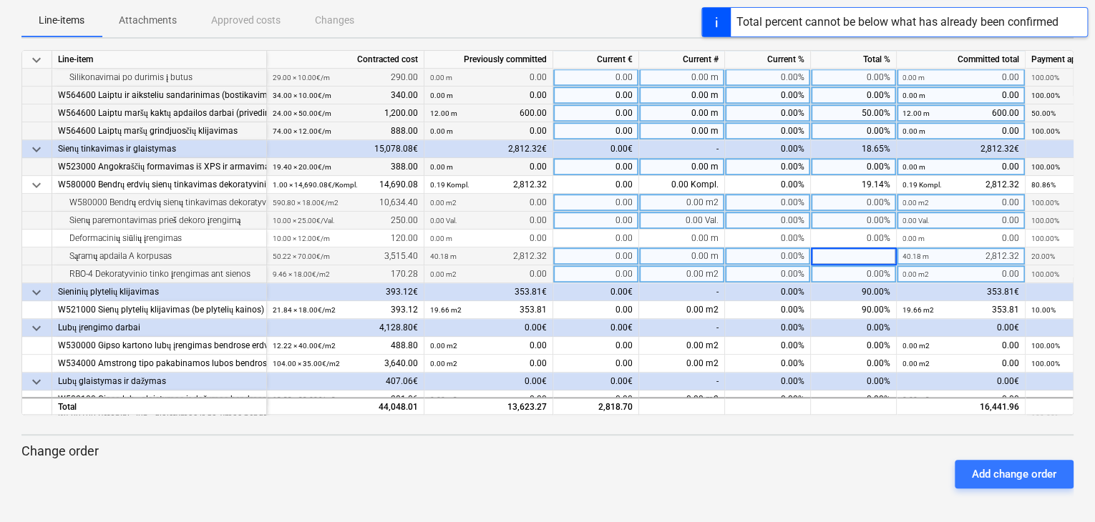
click at [859, 276] on div "0.00%" at bounding box center [854, 274] width 86 height 18
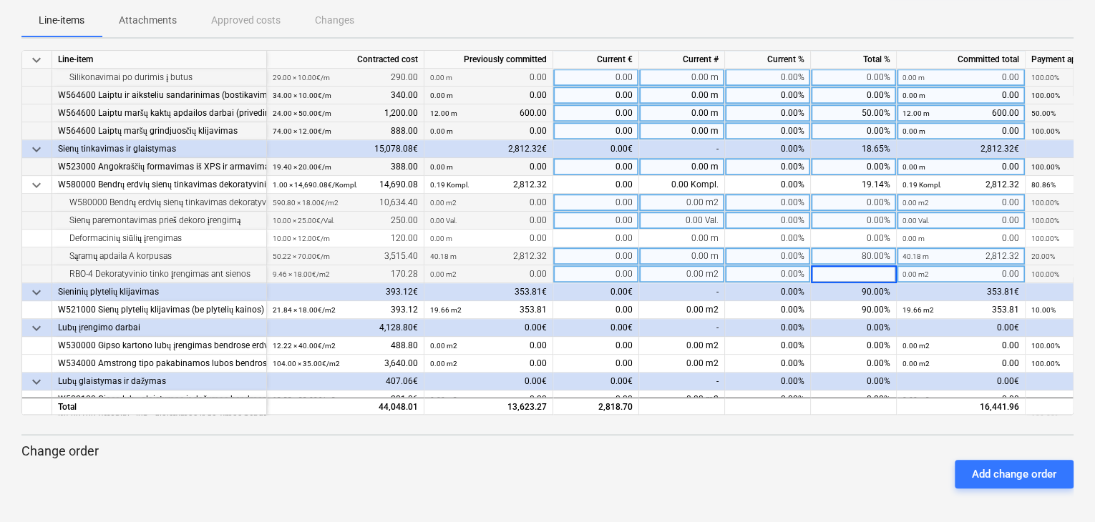
click at [859, 257] on div "80.00%" at bounding box center [854, 257] width 86 height 18
type input "50"
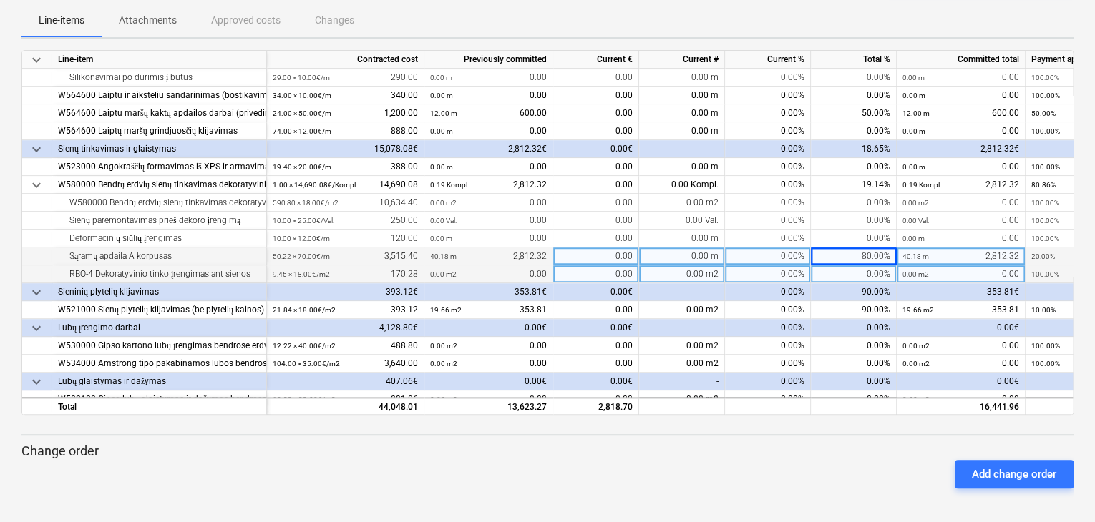
click at [871, 270] on div "0.00%" at bounding box center [854, 274] width 86 height 18
click at [873, 253] on div "80.00%" at bounding box center [854, 257] width 86 height 18
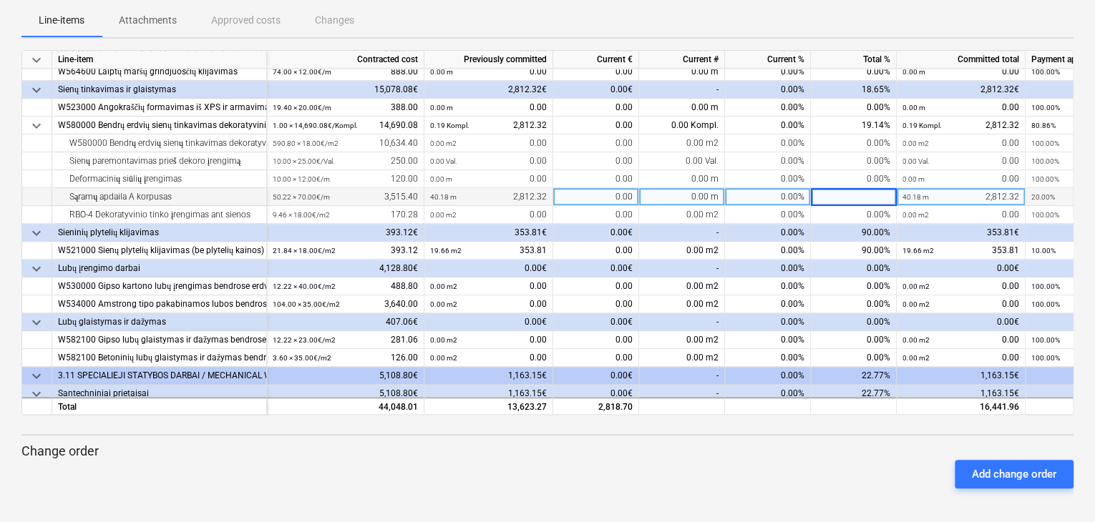
scroll to position [572, 0]
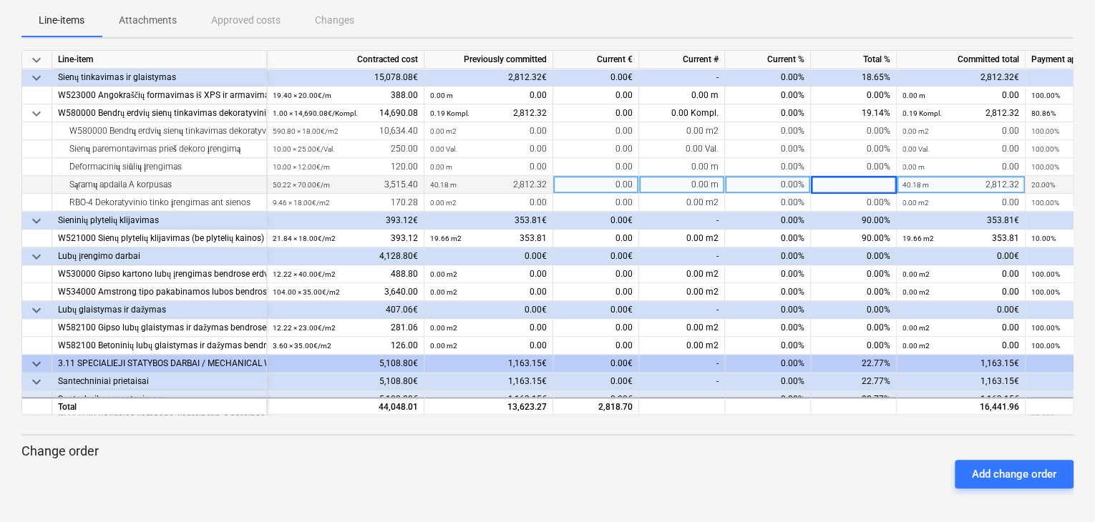
click at [786, 186] on div "0.00%" at bounding box center [768, 185] width 86 height 18
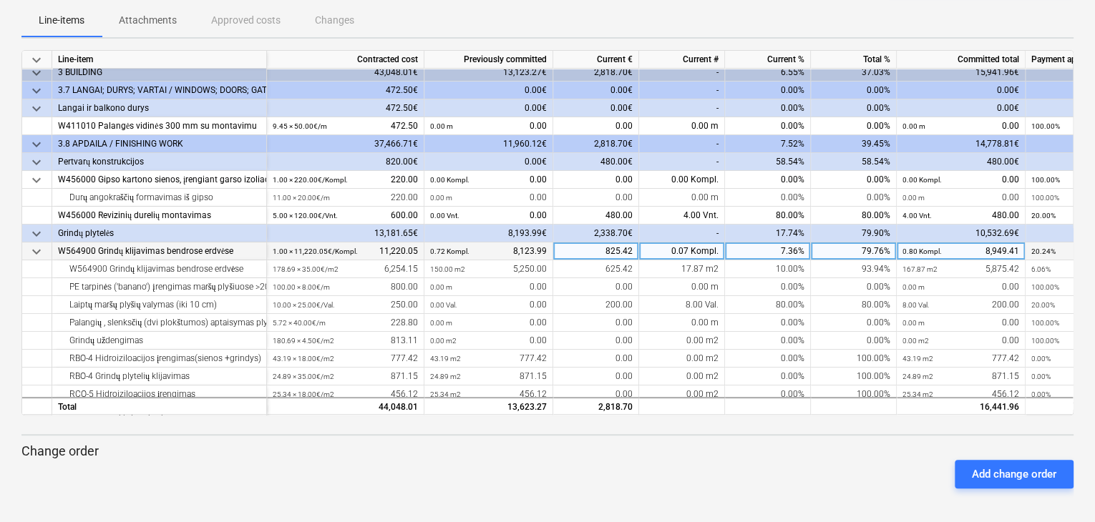
scroll to position [0, 0]
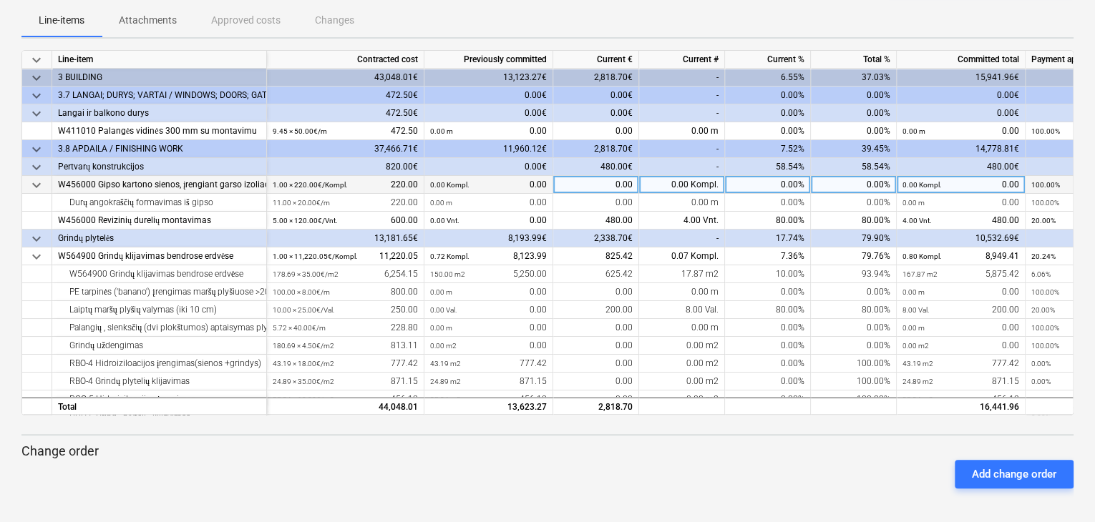
click at [764, 190] on div "0.00%" at bounding box center [768, 185] width 86 height 18
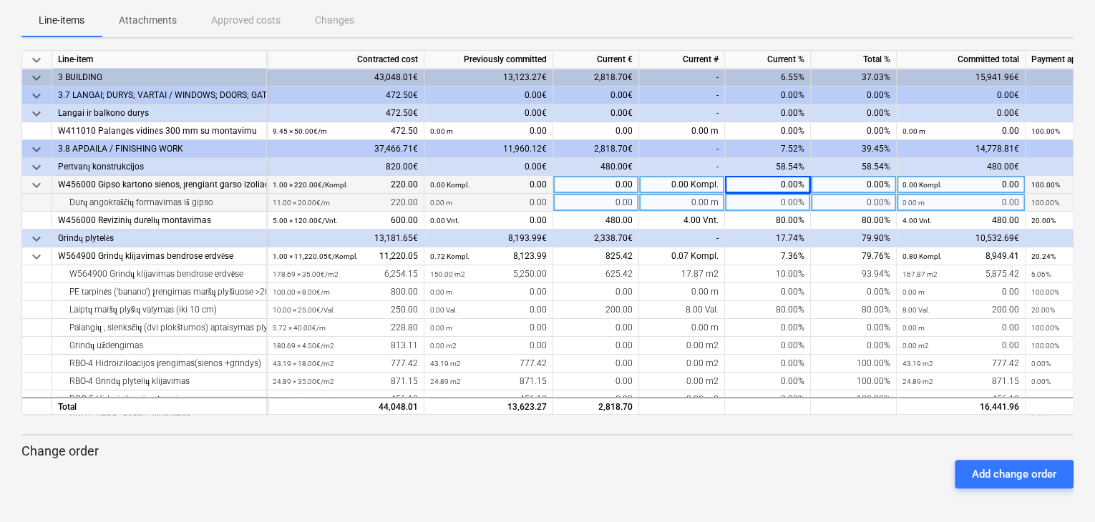
click at [767, 202] on div "0.00%" at bounding box center [768, 203] width 86 height 18
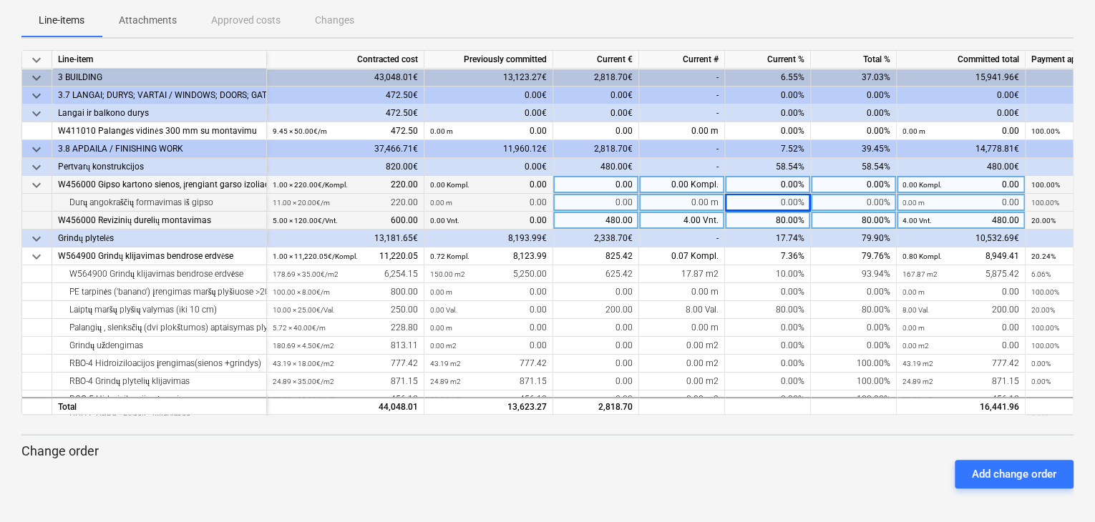
click at [767, 222] on div "80.00%" at bounding box center [768, 221] width 86 height 18
click at [770, 240] on div "17.74%" at bounding box center [768, 239] width 86 height 18
click at [771, 221] on div "80.00%" at bounding box center [768, 221] width 86 height 18
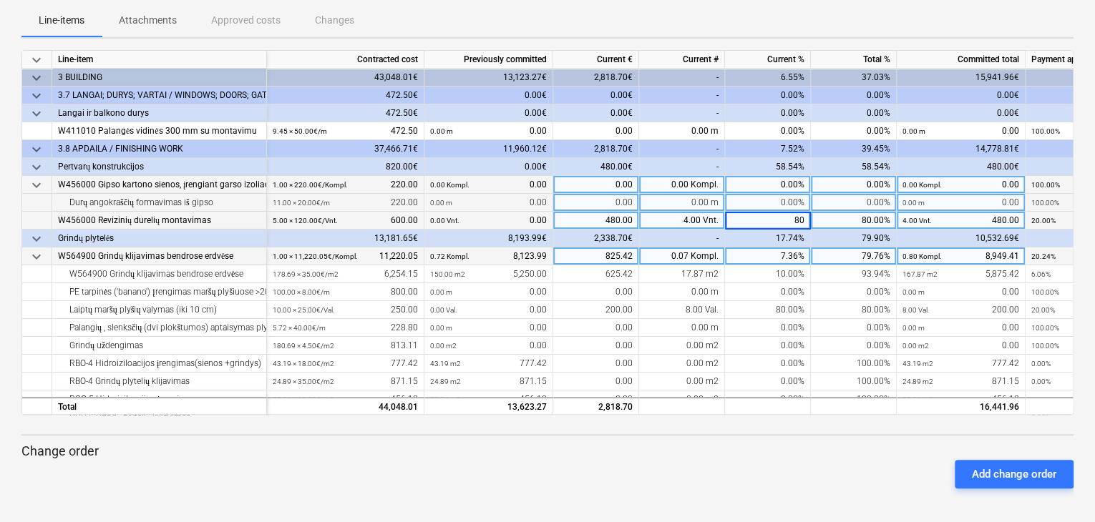
click at [768, 248] on div "7.36%" at bounding box center [768, 257] width 86 height 18
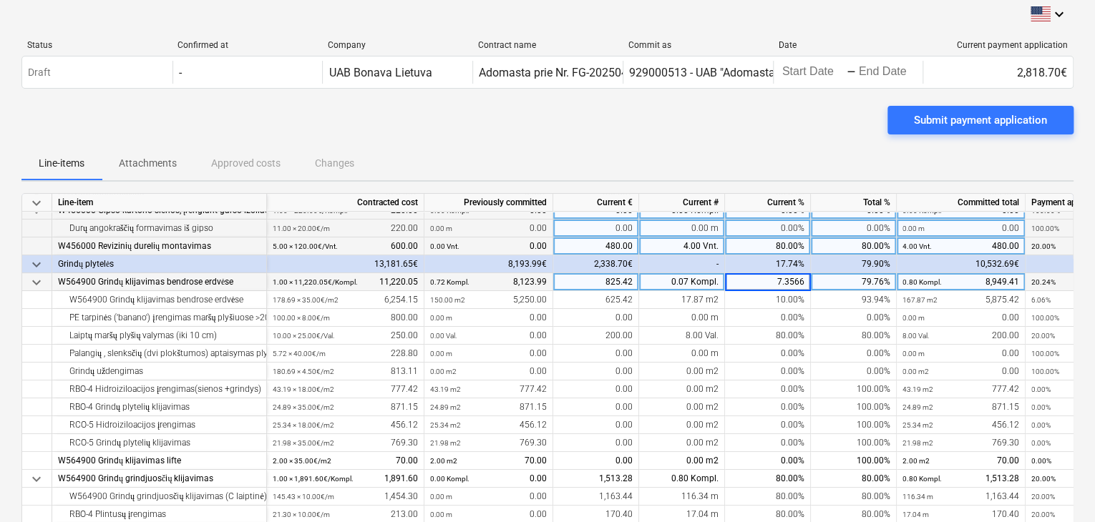
scroll to position [72, 0]
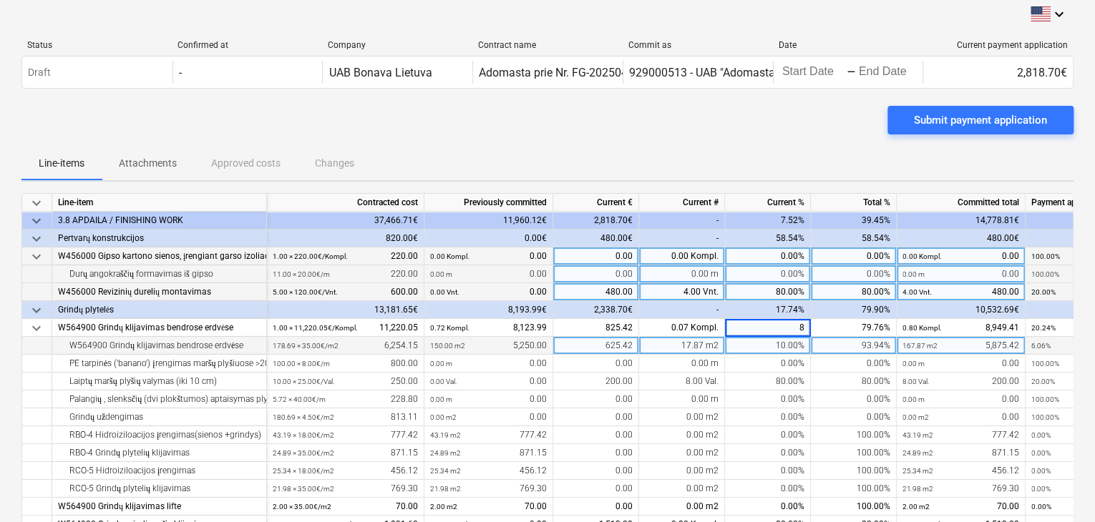
type input "80"
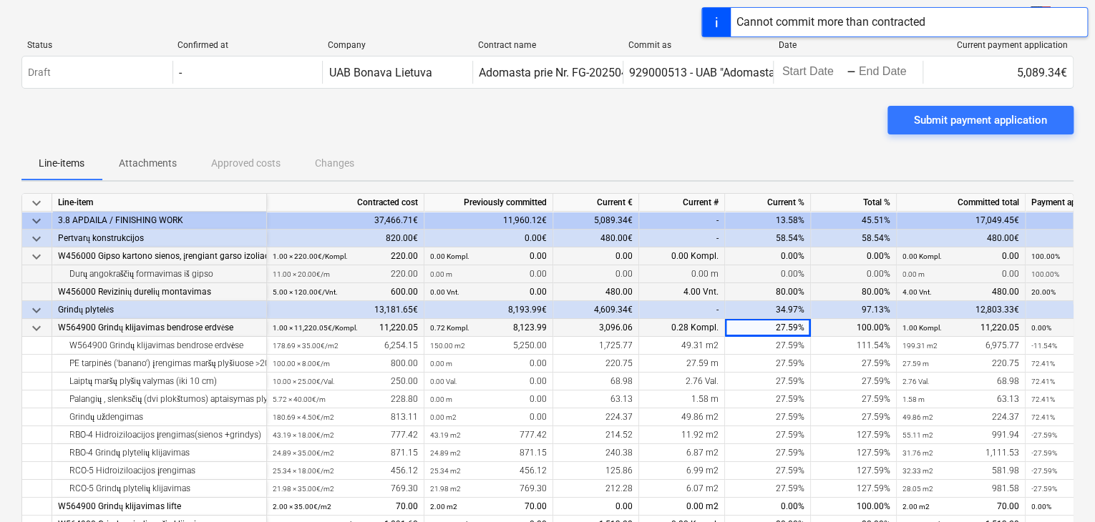
click at [782, 327] on div "27.59%" at bounding box center [768, 328] width 86 height 18
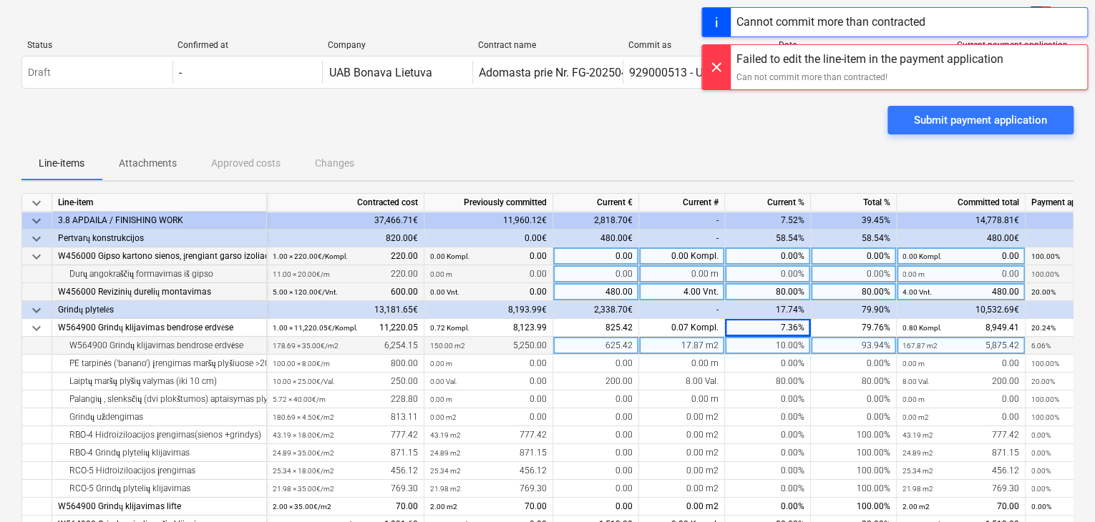
click at [782, 350] on div "10.00%" at bounding box center [768, 346] width 86 height 18
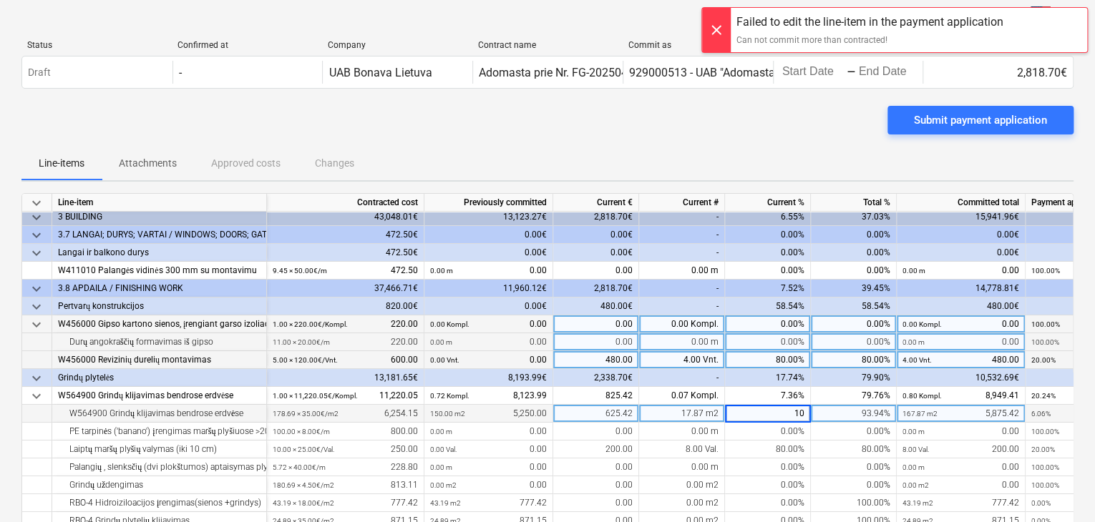
scroll to position [0, 0]
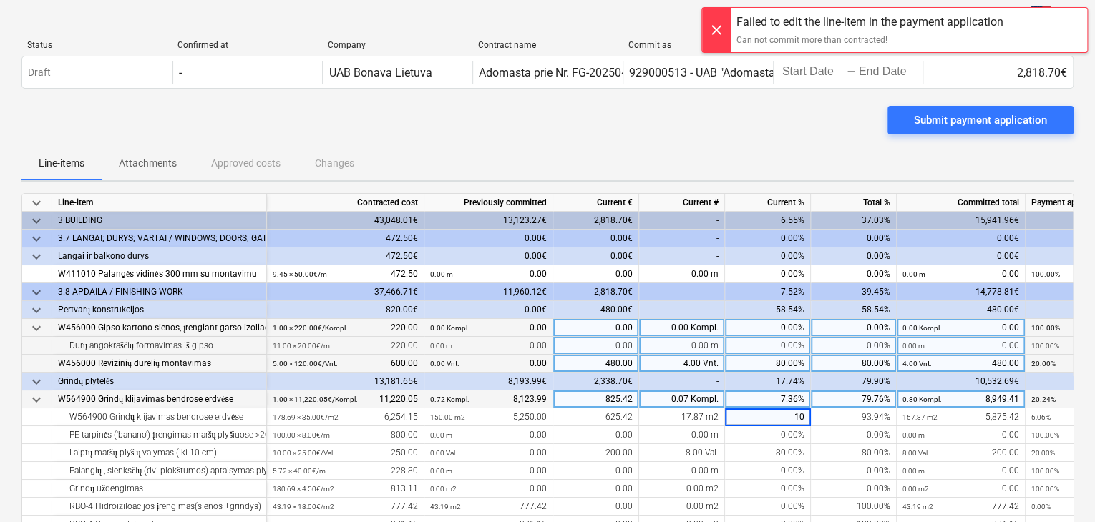
click at [793, 391] on div "7.36%" at bounding box center [768, 400] width 86 height 18
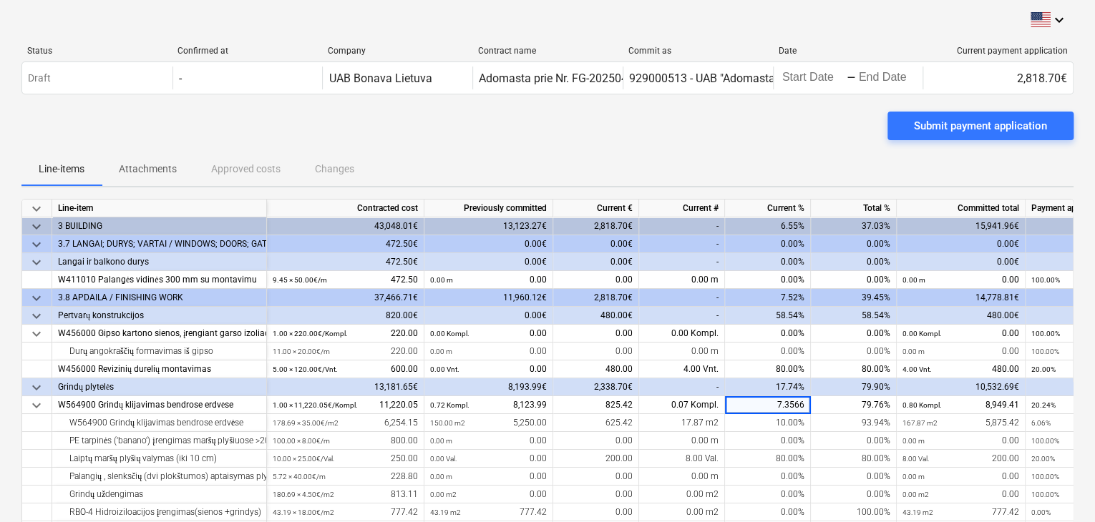
click at [29, 263] on span "keyboard_arrow_down" at bounding box center [36, 262] width 17 height 17
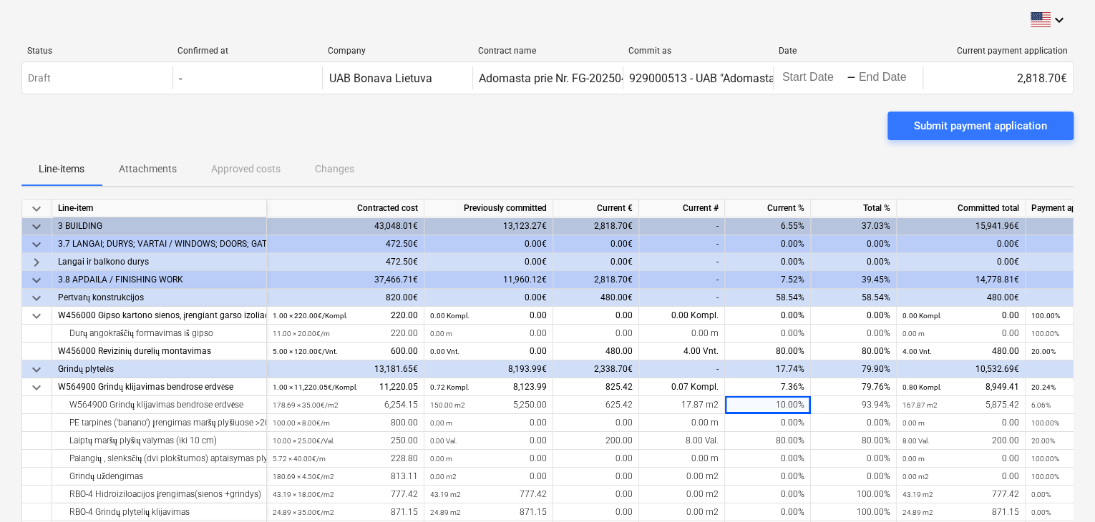
click at [35, 244] on span "keyboard_arrow_down" at bounding box center [36, 244] width 17 height 17
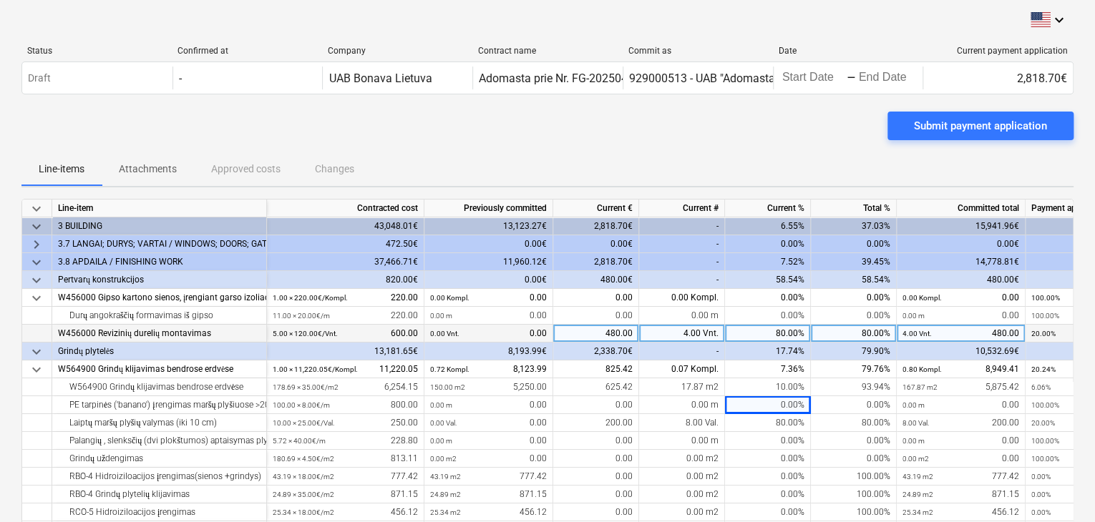
click at [461, 331] on div "0.00 Vnt. 0.00" at bounding box center [488, 334] width 117 height 18
click at [614, 336] on div "480.00" at bounding box center [596, 334] width 86 height 18
click at [678, 329] on div "4.00 Vnt." at bounding box center [682, 334] width 86 height 18
click at [984, 336] on div "4.00 Vnt. 480.00" at bounding box center [960, 334] width 117 height 18
click at [856, 338] on div "80.00%" at bounding box center [854, 334] width 86 height 18
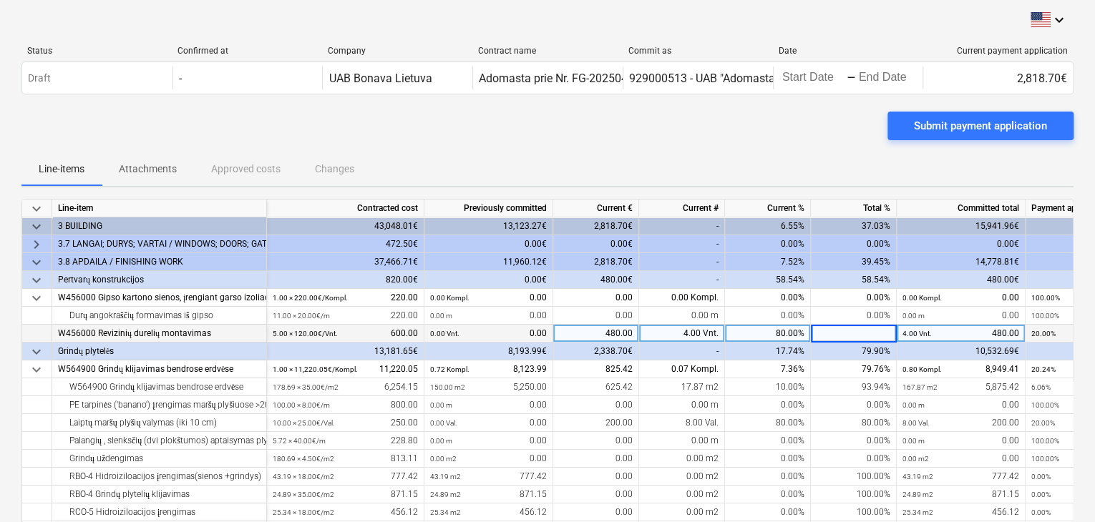
click at [791, 328] on div "80.00%" at bounding box center [768, 334] width 86 height 18
click at [693, 336] on div "4.00 Vnt." at bounding box center [682, 334] width 86 height 18
click at [607, 335] on div "480.00" at bounding box center [596, 334] width 86 height 18
click at [741, 333] on div "80.00%" at bounding box center [768, 334] width 86 height 18
click at [741, 333] on input "80" at bounding box center [767, 333] width 85 height 17
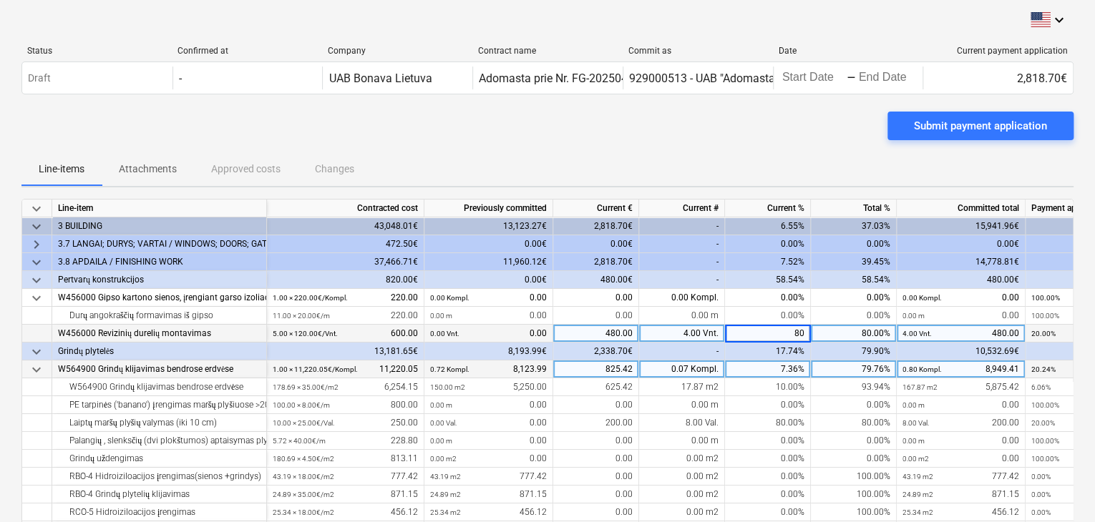
click at [773, 370] on div "7.36%" at bounding box center [768, 370] width 86 height 18
click at [773, 336] on div "80.00%" at bounding box center [768, 334] width 86 height 18
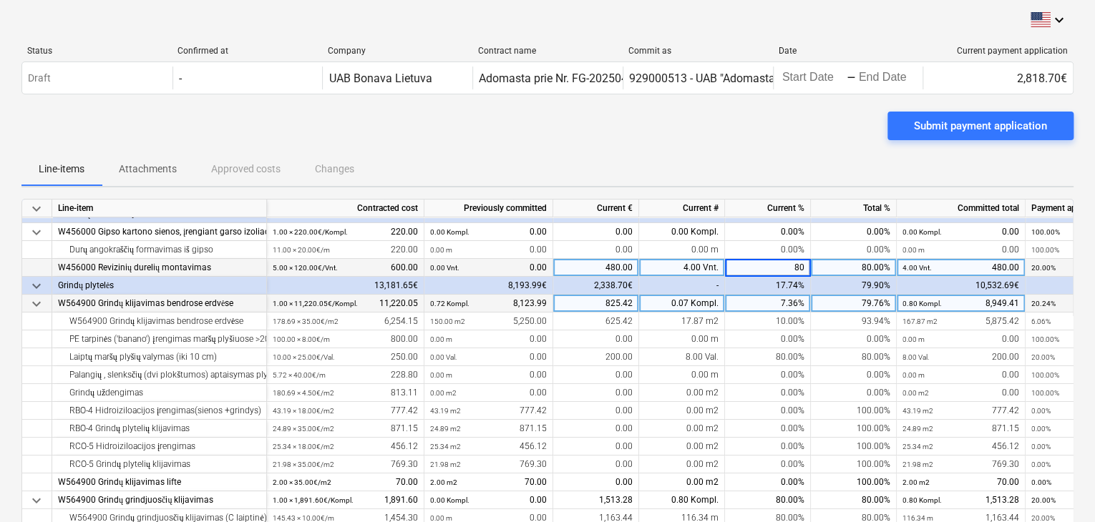
scroll to position [72, 0]
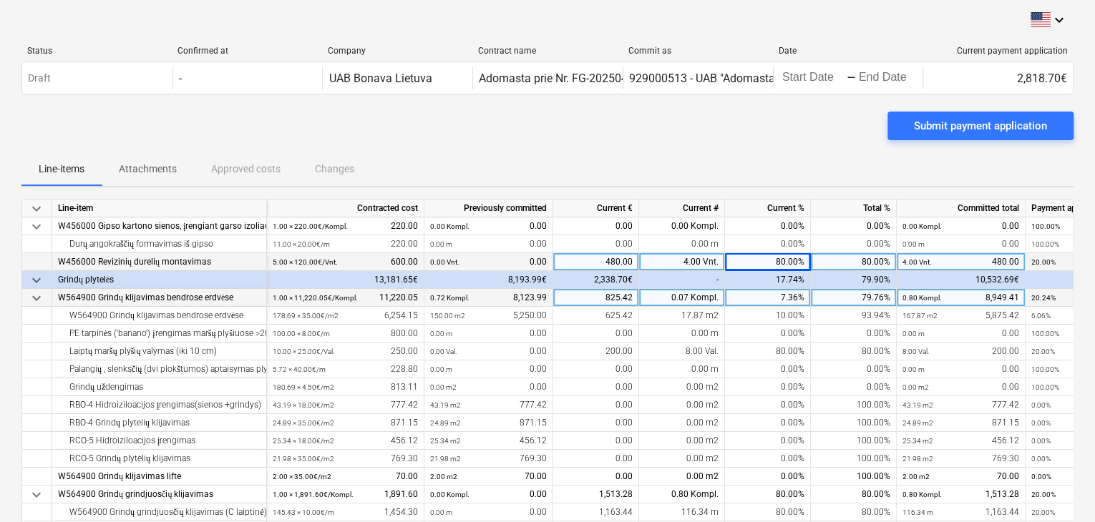
click at [784, 306] on div "7.36%" at bounding box center [768, 298] width 86 height 18
drag, startPoint x: 1073, startPoint y: 276, endPoint x: 1072, endPoint y: 285, distance: 8.6
click at [1072, 285] on div "keyboard_arrow_down Line-item Contracted cost Previously committed Current € Cu…" at bounding box center [547, 382] width 1052 height 366
click at [911, 296] on small "0.80 Kompl." at bounding box center [921, 298] width 39 height 8
drag, startPoint x: 859, startPoint y: 298, endPoint x: 850, endPoint y: 298, distance: 9.3
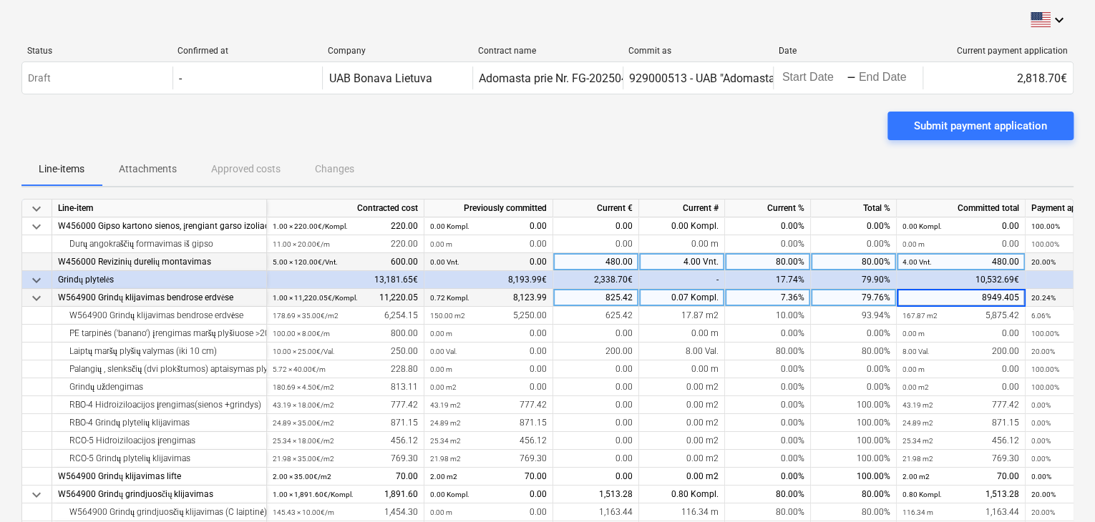
click at [850, 298] on div "79.76%" at bounding box center [854, 298] width 86 height 18
click at [787, 302] on div "7.36%" at bounding box center [768, 298] width 86 height 18
type input "0"
click at [783, 303] on div "0.00%" at bounding box center [768, 298] width 86 height 18
type input "18"
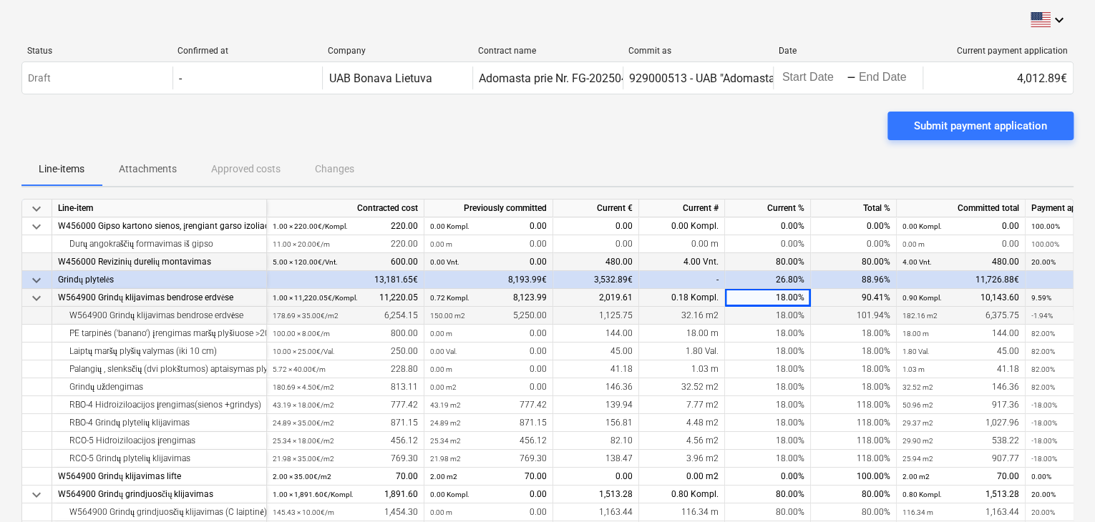
click at [788, 312] on div "18.00%" at bounding box center [768, 316] width 86 height 18
click at [783, 298] on div "18.00%" at bounding box center [768, 298] width 86 height 18
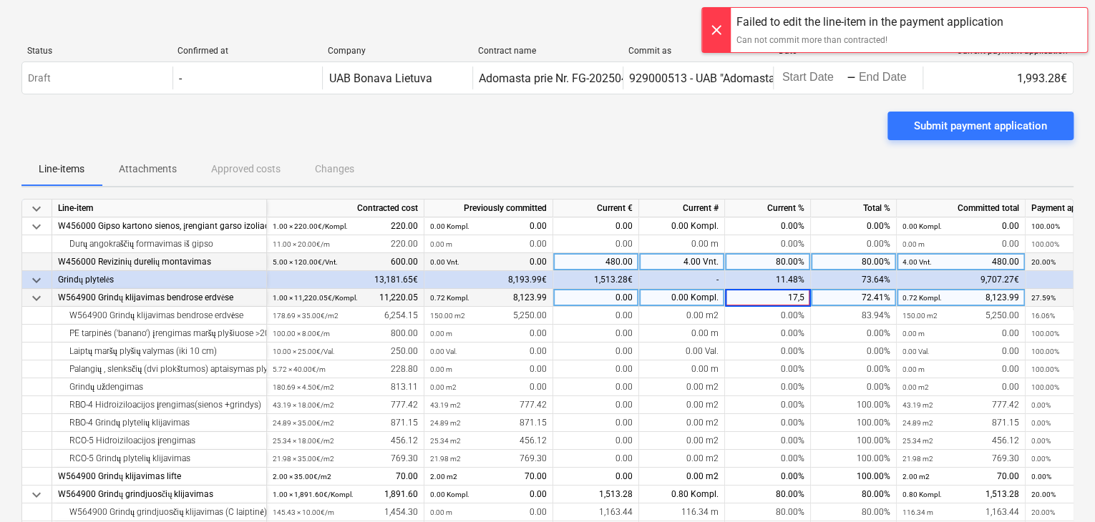
type input "17,59"
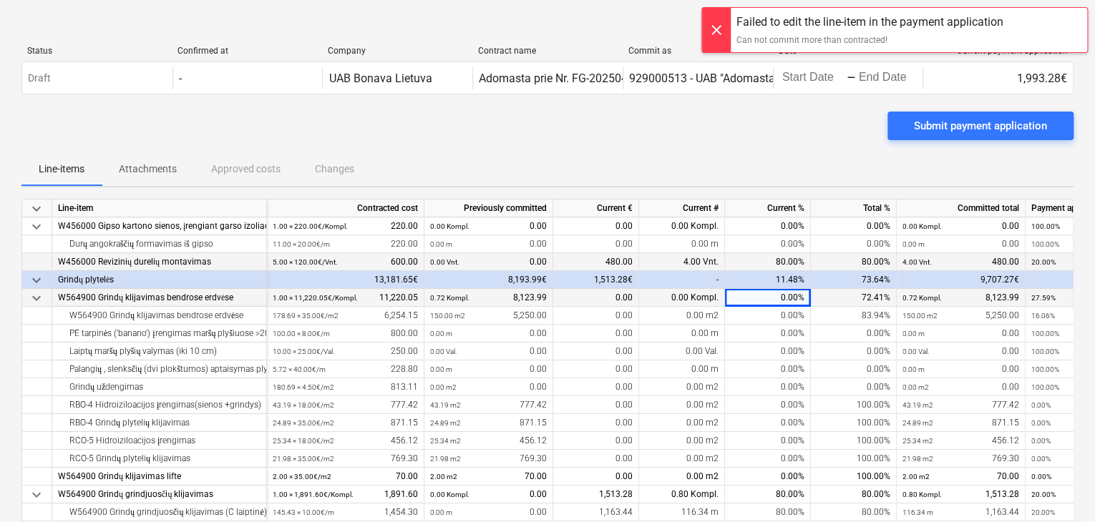
click at [789, 295] on div "0.00%" at bounding box center [768, 298] width 86 height 18
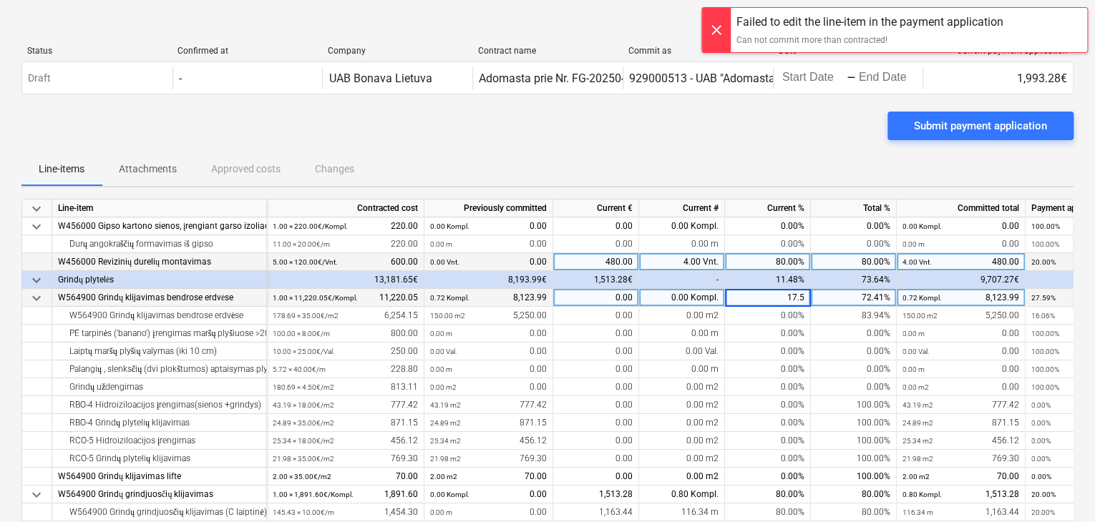
type input "17.59"
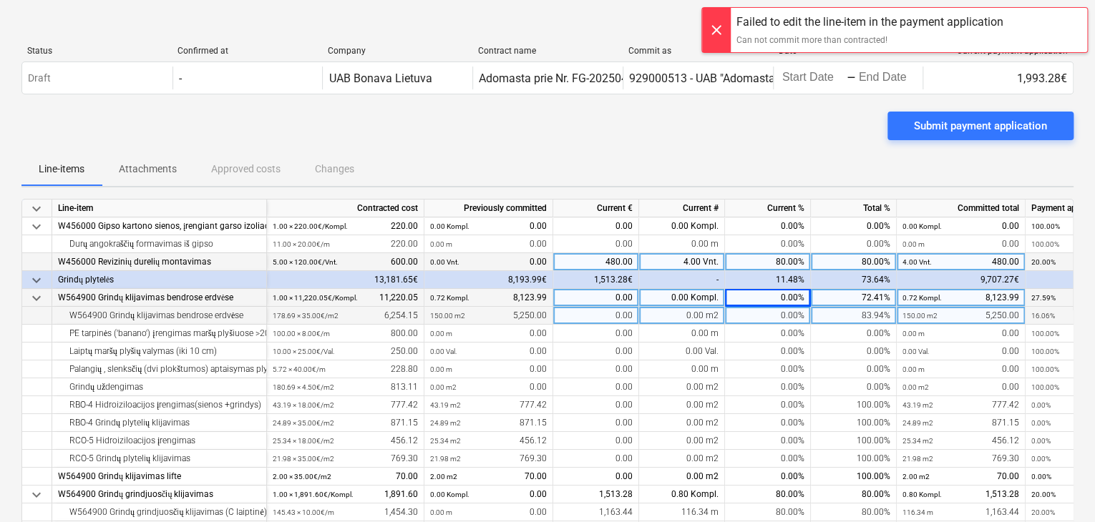
click at [791, 318] on div "0.00%" at bounding box center [768, 316] width 86 height 18
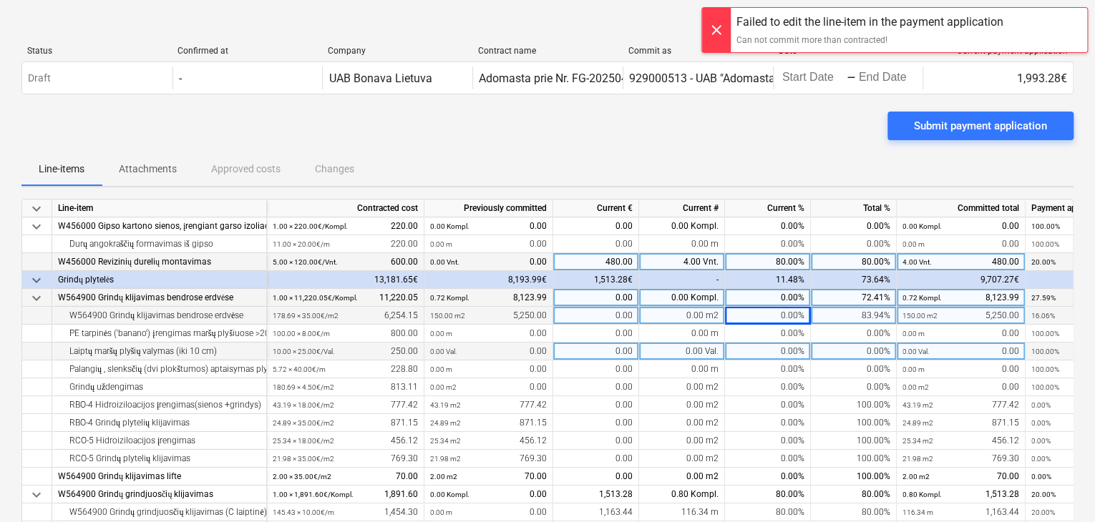
click at [786, 343] on div "0.00%" at bounding box center [768, 352] width 86 height 18
click at [790, 300] on div "0.00%" at bounding box center [768, 298] width 86 height 18
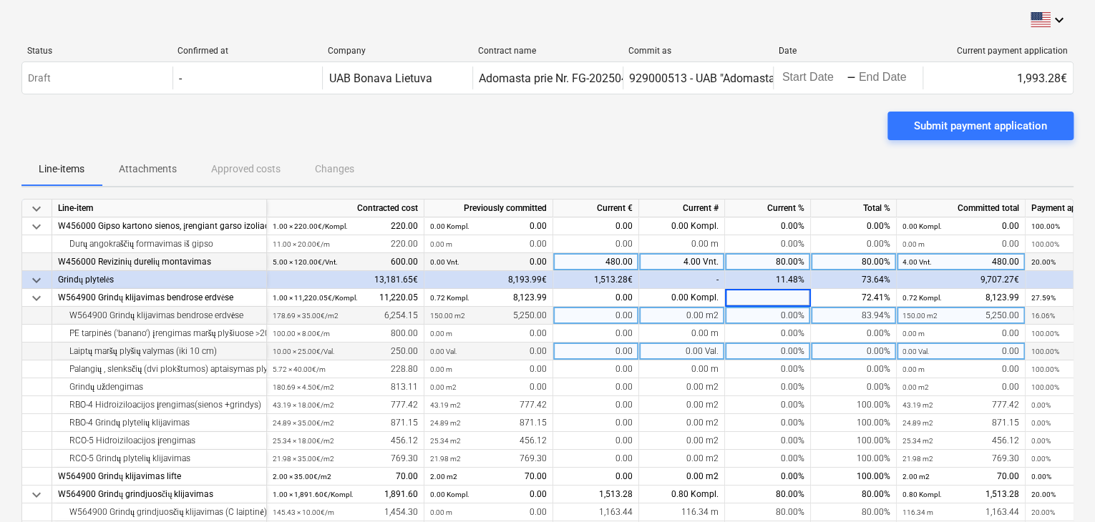
click at [801, 316] on div "0.00%" at bounding box center [768, 316] width 86 height 18
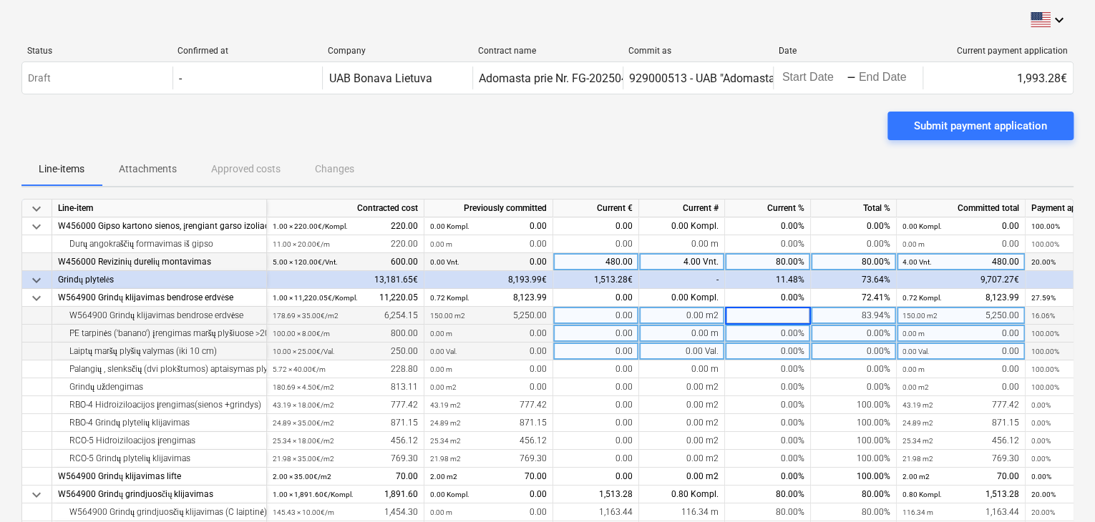
click at [796, 336] on div "0.00%" at bounding box center [768, 334] width 86 height 18
click at [792, 321] on div "0.00%" at bounding box center [768, 316] width 86 height 18
click at [784, 321] on input at bounding box center [767, 315] width 85 height 17
type input "1,06"
click at [776, 320] on div "0.00%" at bounding box center [768, 316] width 86 height 18
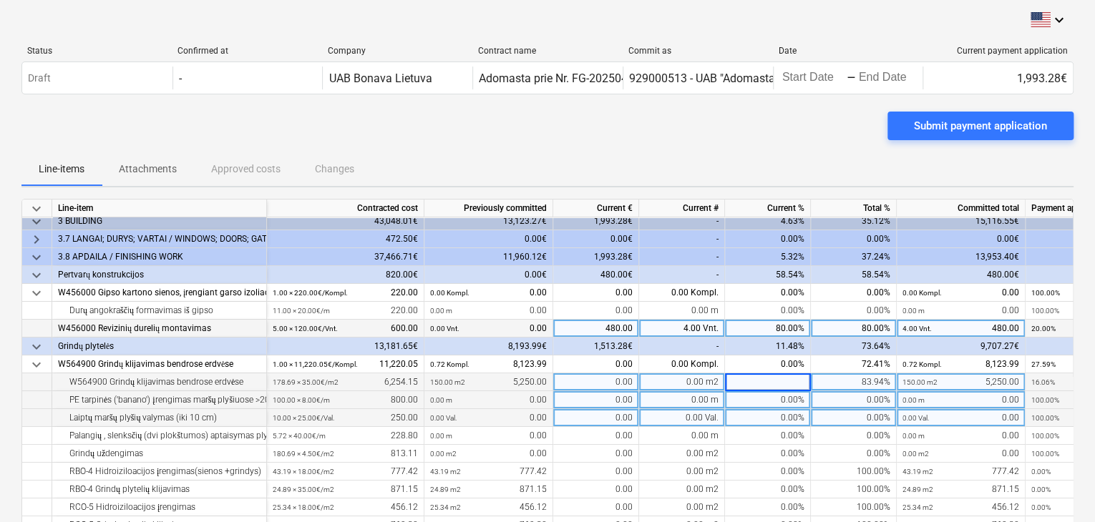
scroll to position [0, 0]
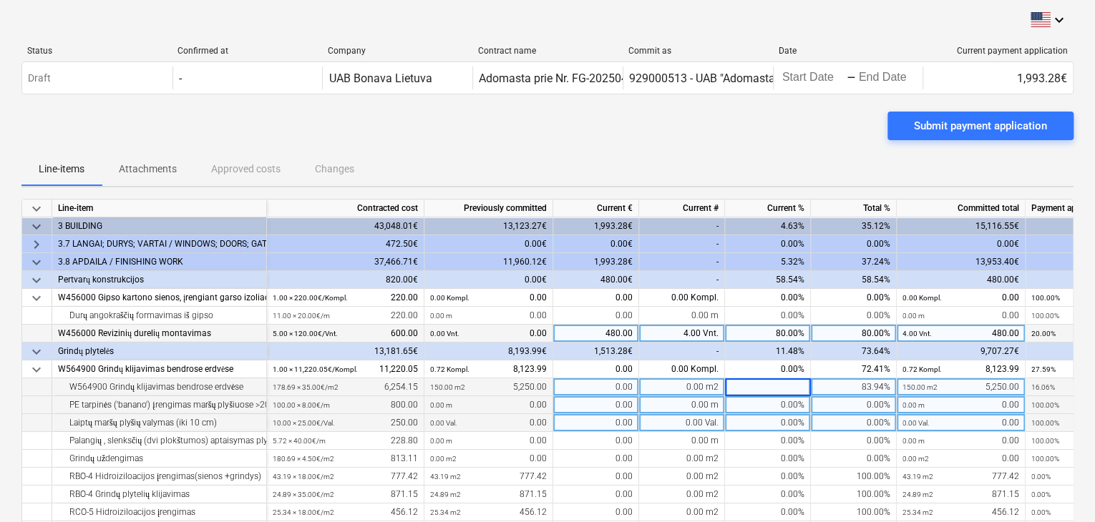
click at [832, 390] on div "83.94%" at bounding box center [854, 387] width 86 height 18
click at [829, 414] on div "0.00%" at bounding box center [854, 423] width 86 height 18
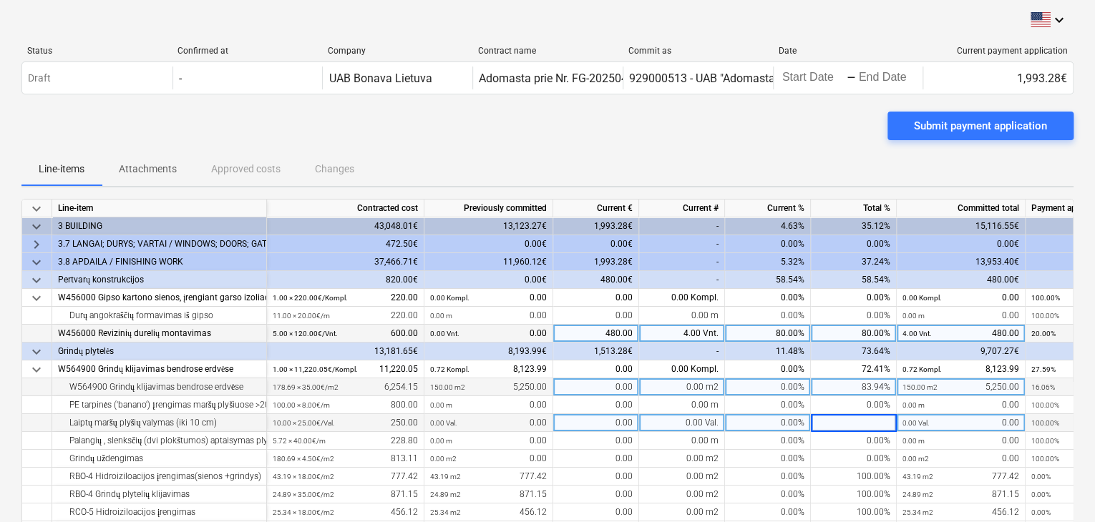
click at [778, 392] on div "0.00%" at bounding box center [768, 387] width 86 height 18
click at [778, 392] on input at bounding box center [767, 386] width 85 height 17
click at [703, 390] on div "0.00 m2" at bounding box center [682, 387] width 86 height 18
click at [578, 386] on div "0.00" at bounding box center [596, 387] width 86 height 18
click at [511, 387] on div "150.00 m2 5,250.00" at bounding box center [488, 387] width 117 height 18
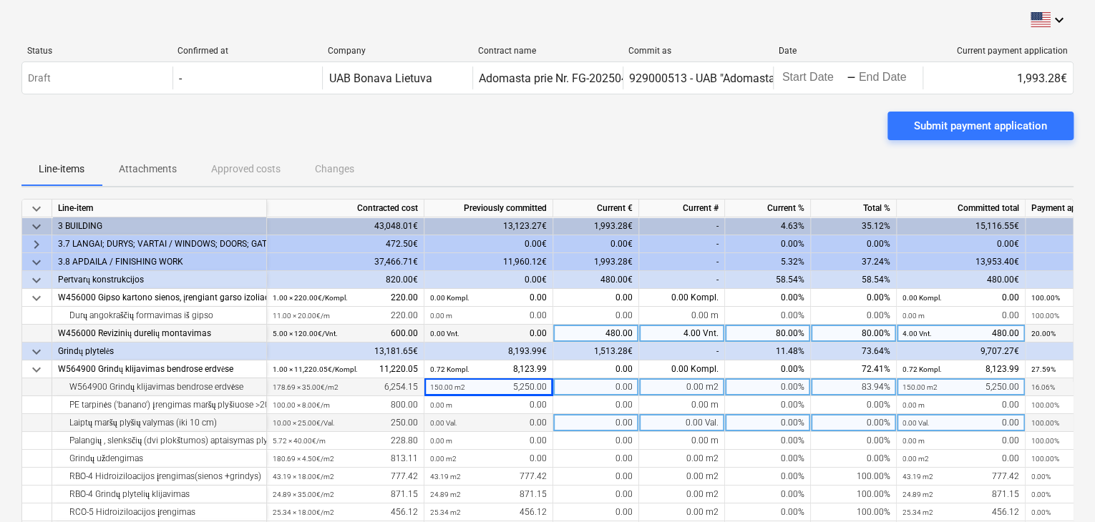
click at [384, 381] on div "178.69 × 35.00€ / m2 6,254.15" at bounding box center [345, 387] width 145 height 18
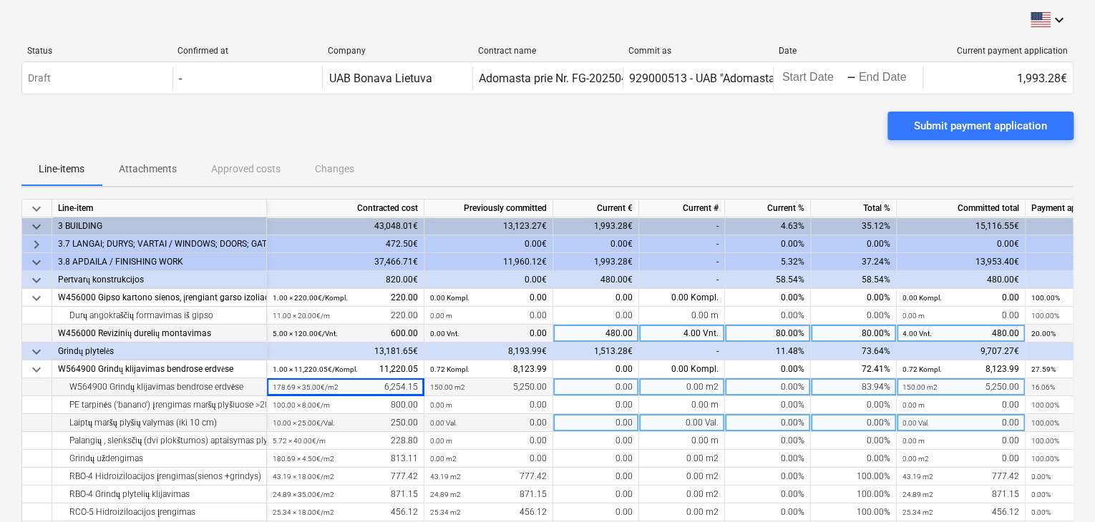
click at [466, 384] on div "150.00 m2 5,250.00" at bounding box center [488, 387] width 117 height 18
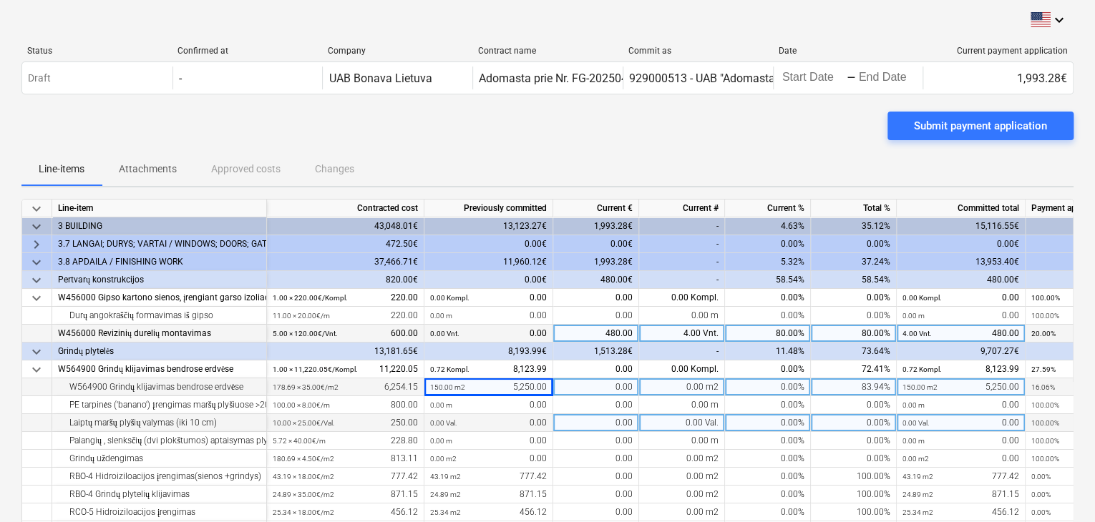
click at [466, 384] on div "150.00 m2 5,250.00" at bounding box center [488, 387] width 117 height 18
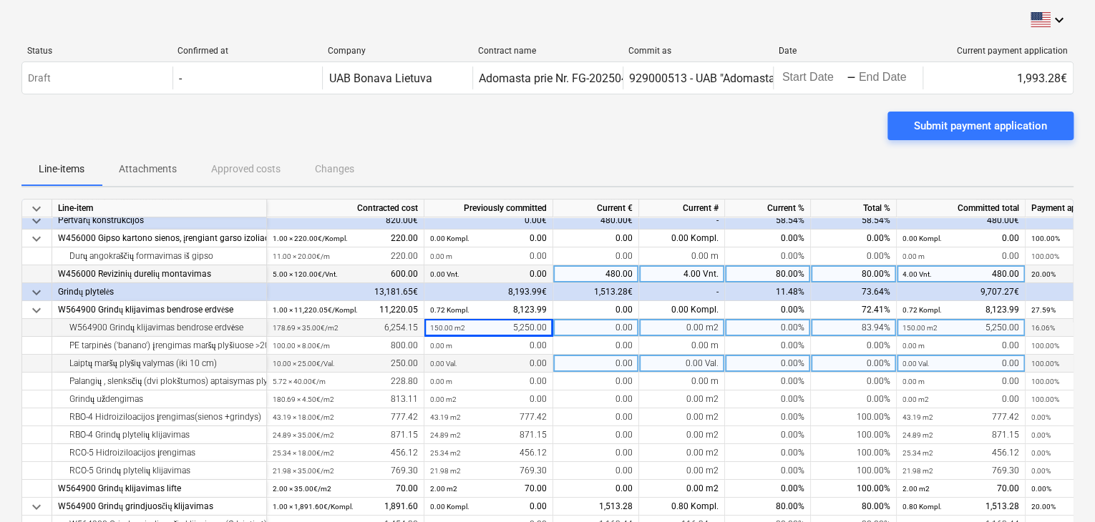
scroll to position [72, 0]
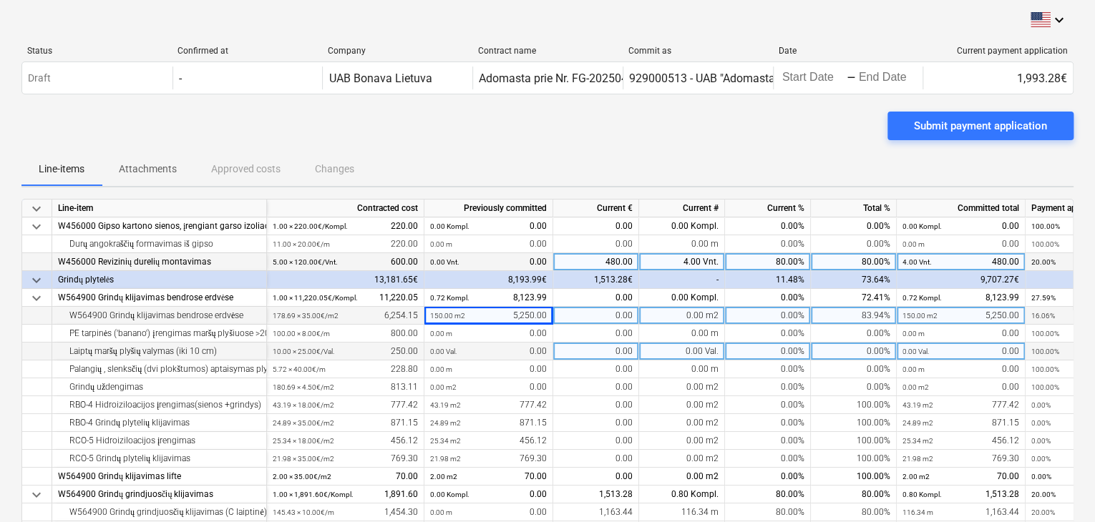
click at [648, 318] on div "0.00 m2" at bounding box center [682, 316] width 86 height 18
type input "15"
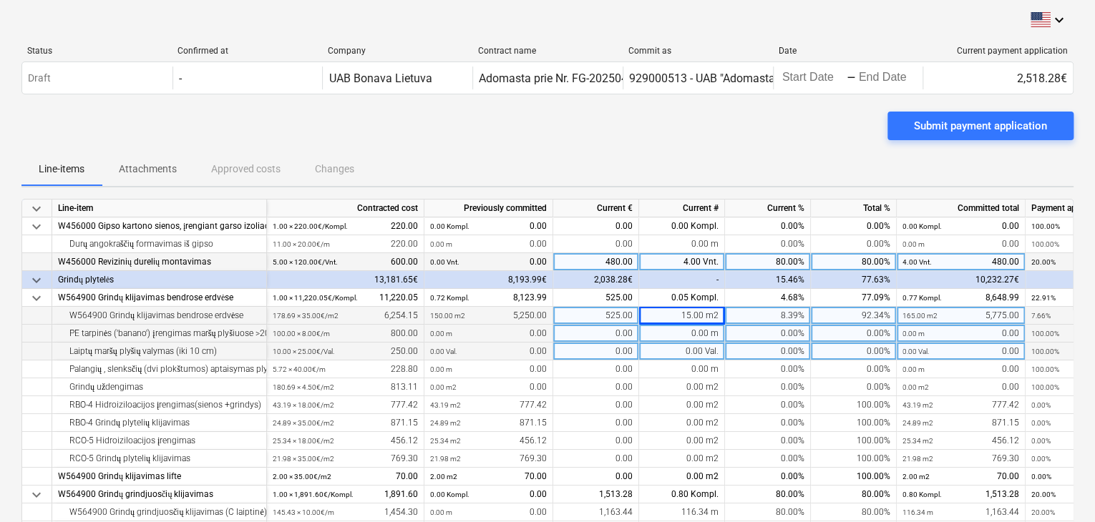
click at [704, 327] on div "0.00 m" at bounding box center [682, 334] width 86 height 18
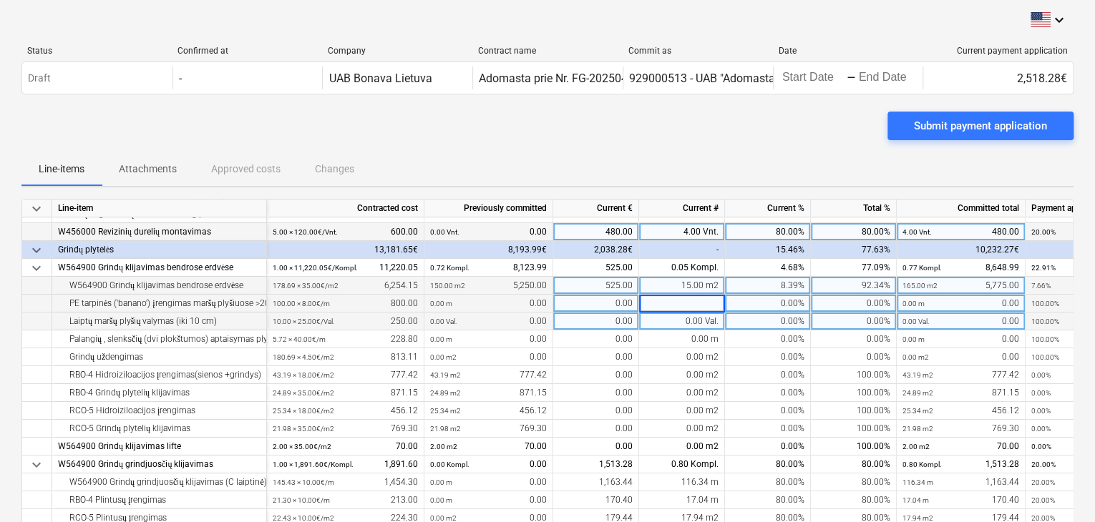
scroll to position [143, 0]
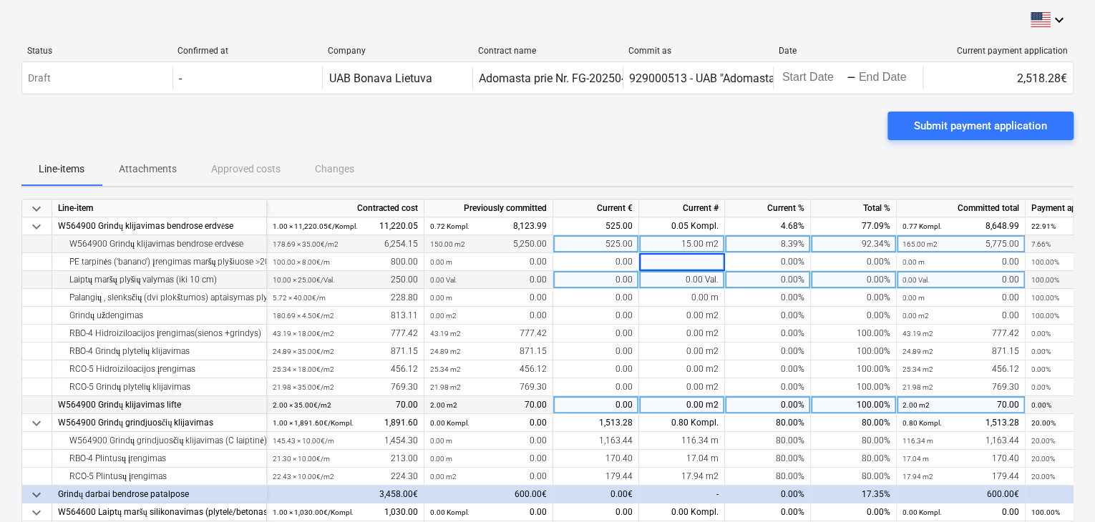
click at [692, 397] on div "0.00 m2" at bounding box center [682, 405] width 86 height 18
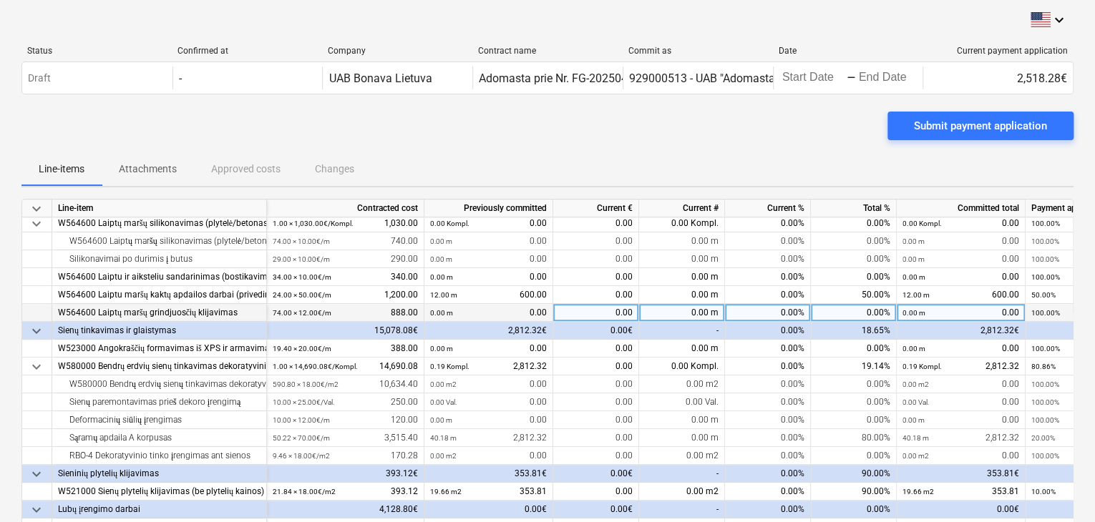
scroll to position [429, 0]
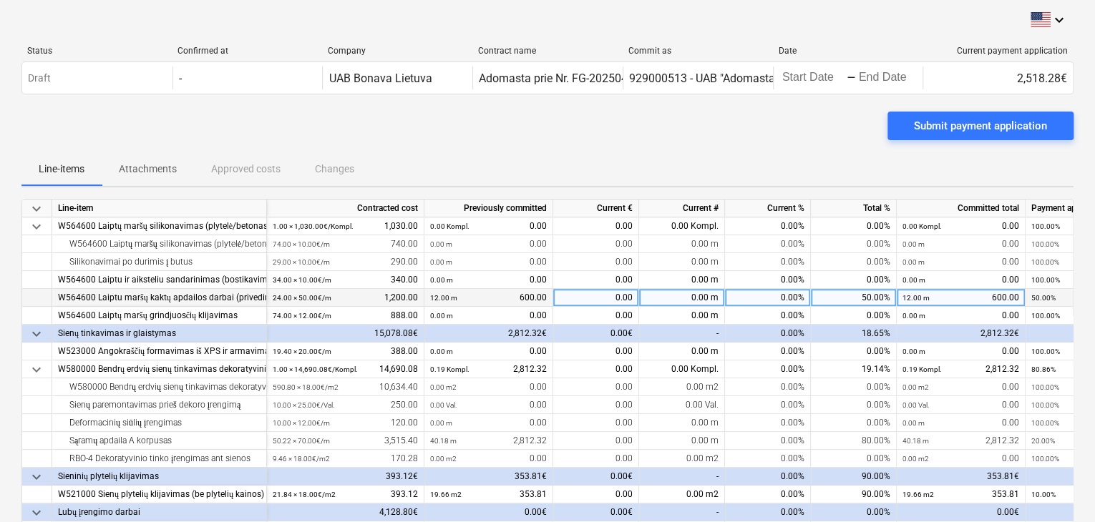
click at [622, 295] on div "0.00" at bounding box center [596, 298] width 86 height 18
click at [663, 297] on div "0.00 m" at bounding box center [682, 298] width 86 height 18
type input "20"
click at [695, 297] on div "12.00 m" at bounding box center [682, 298] width 86 height 18
type input "0"
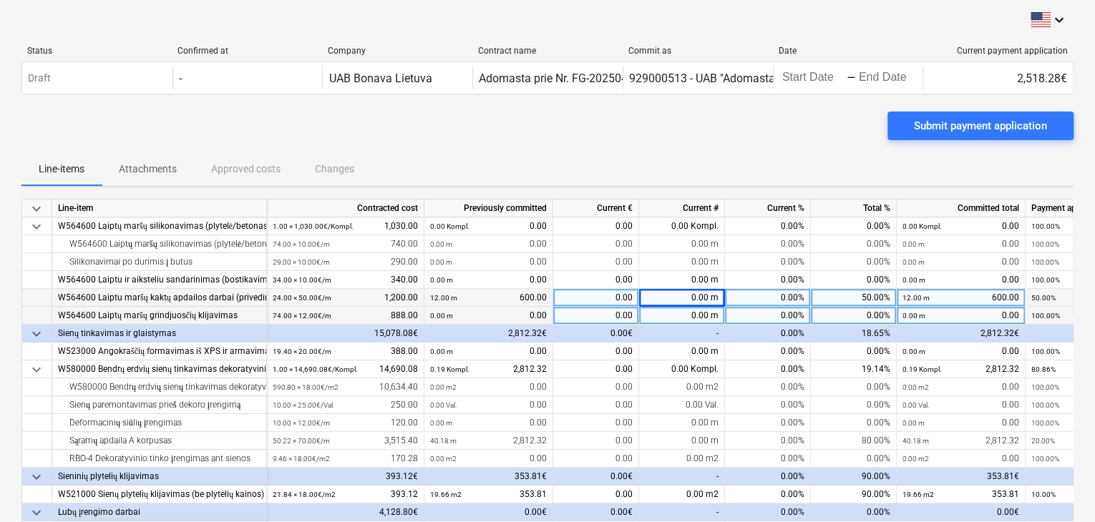
click at [694, 320] on div "0.00 m" at bounding box center [682, 316] width 86 height 18
click at [691, 299] on div "0.00 m" at bounding box center [682, 298] width 86 height 18
type input "8"
click at [707, 318] on div "0.00 m" at bounding box center [682, 316] width 86 height 18
click at [712, 293] on div "8.00 m" at bounding box center [682, 298] width 86 height 18
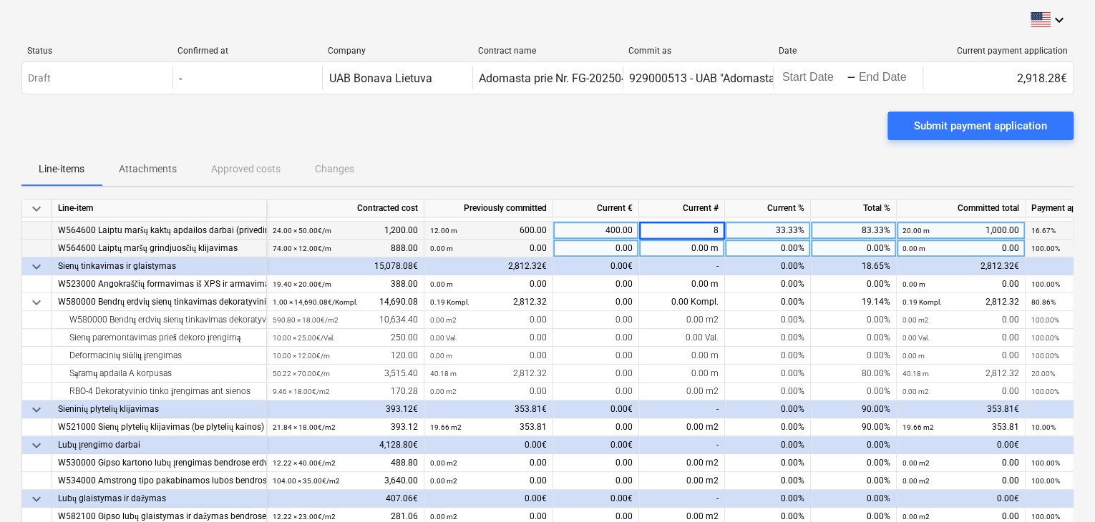
scroll to position [501, 0]
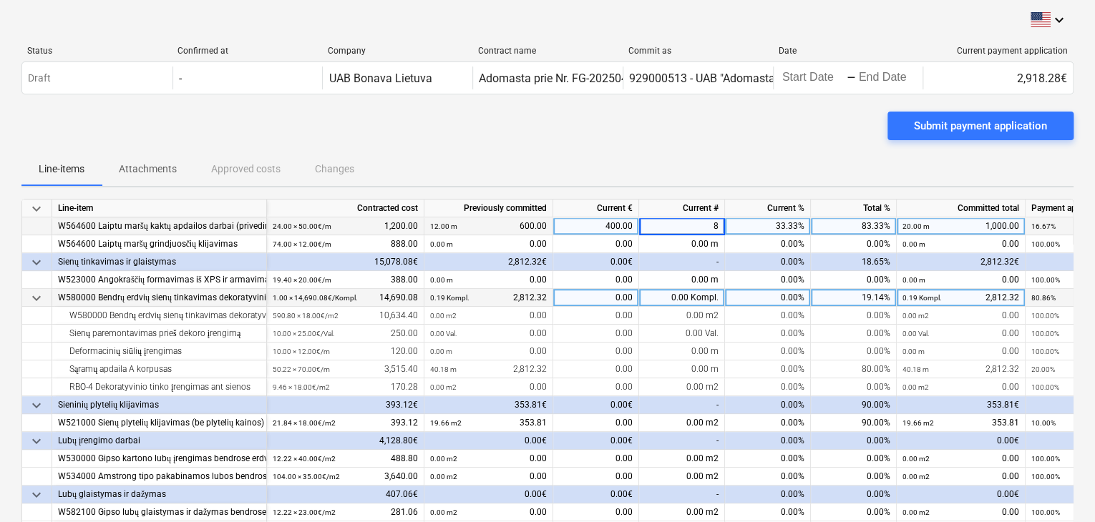
click at [710, 294] on div "0.00 Kompl." at bounding box center [682, 298] width 86 height 18
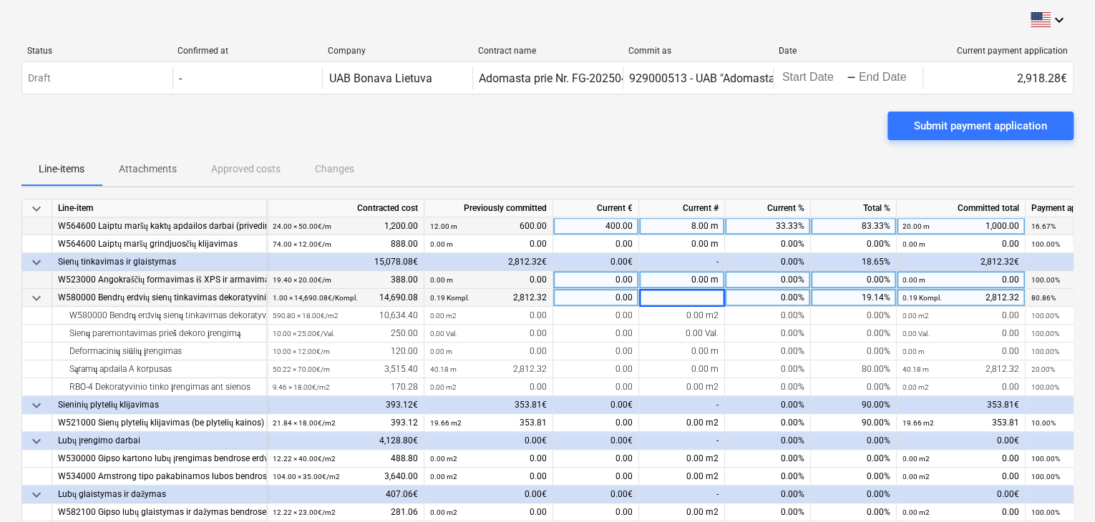
click at [710, 286] on div "0.00 m" at bounding box center [682, 280] width 86 height 18
click at [710, 286] on input at bounding box center [681, 279] width 85 height 17
click at [709, 301] on div "0.00 Kompl." at bounding box center [682, 298] width 86 height 18
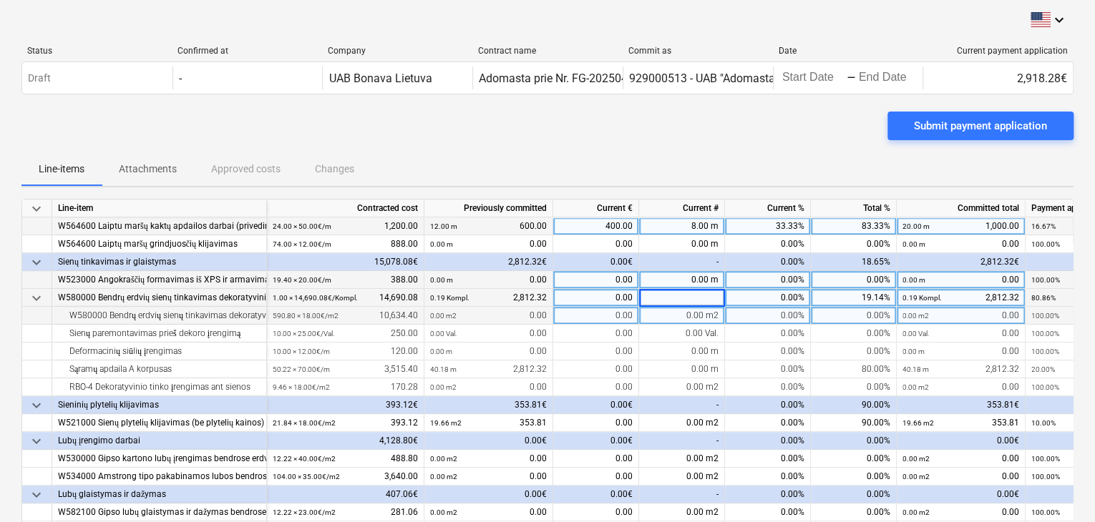
click at [709, 311] on div "0.00 m2" at bounding box center [682, 316] width 86 height 18
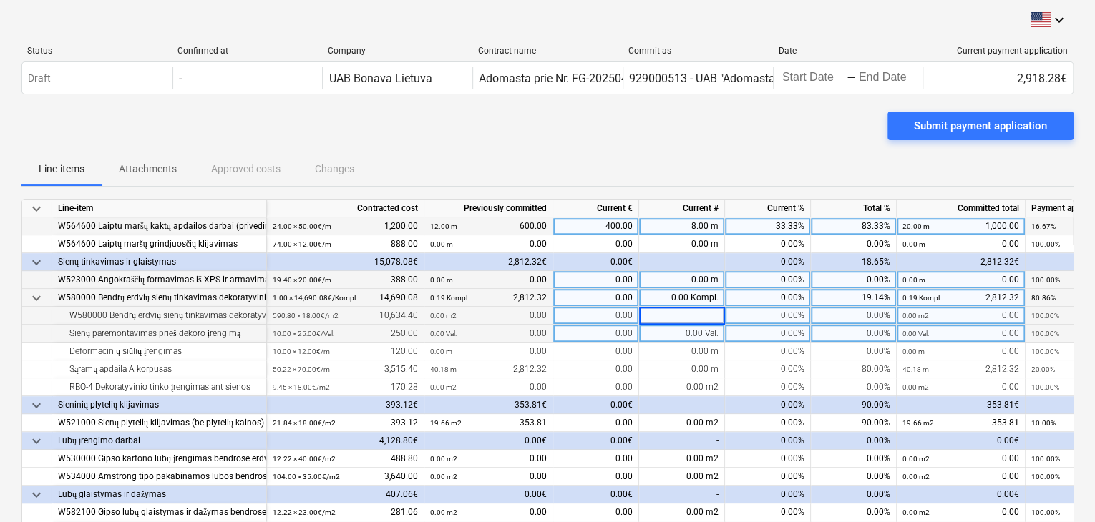
click at [711, 325] on div "0.00 Val." at bounding box center [682, 334] width 86 height 18
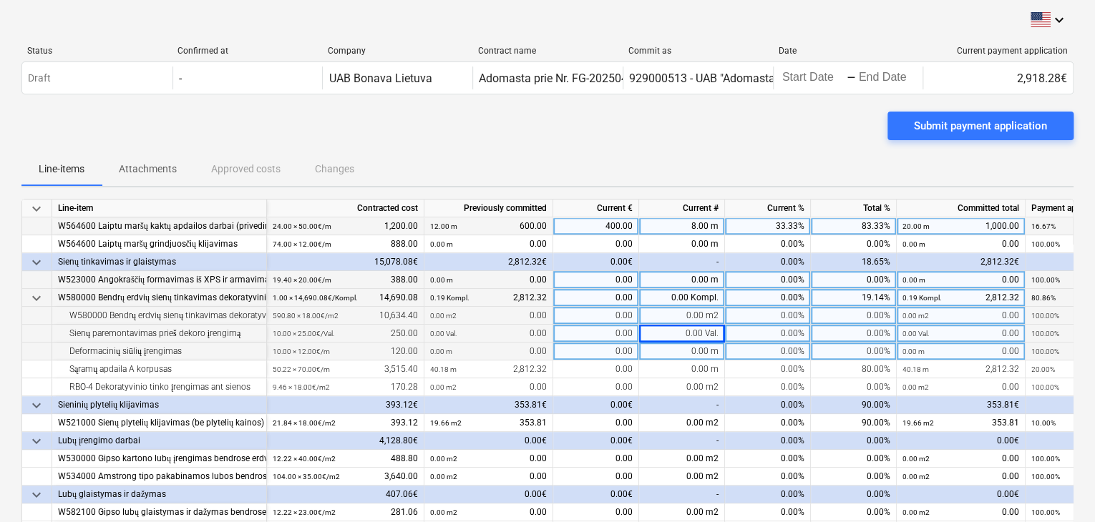
click at [713, 343] on div "0.00 m" at bounding box center [682, 352] width 86 height 18
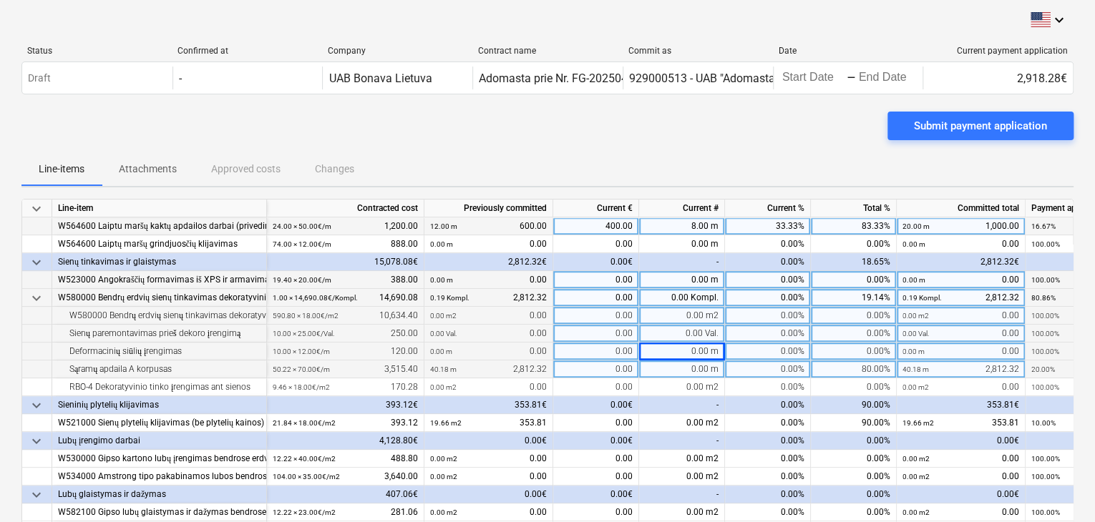
click at [713, 361] on div "0.00 m" at bounding box center [682, 370] width 86 height 18
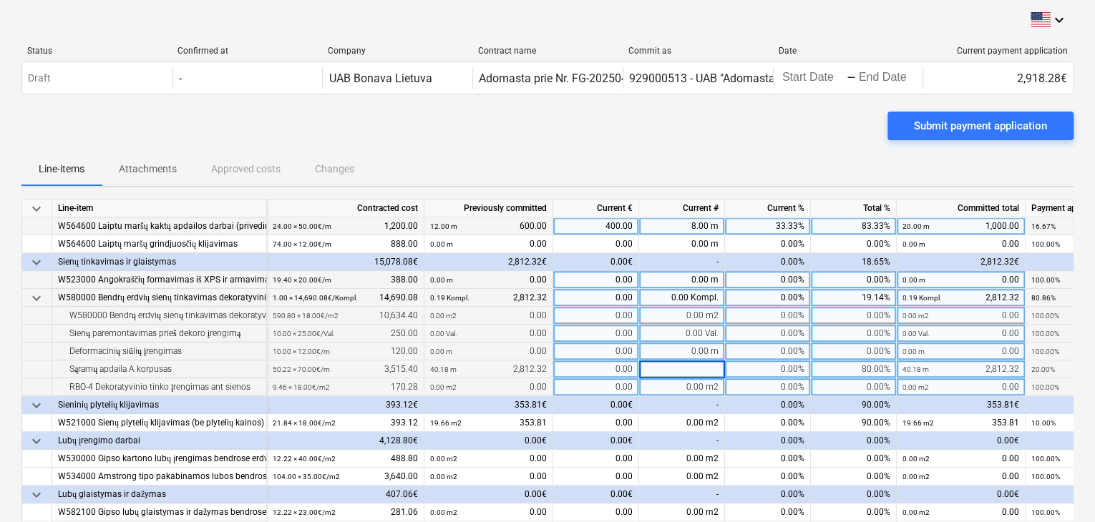
click at [702, 381] on div "0.00 m2" at bounding box center [682, 387] width 86 height 18
click at [700, 345] on div "0.00 m" at bounding box center [682, 352] width 86 height 18
type input "1"
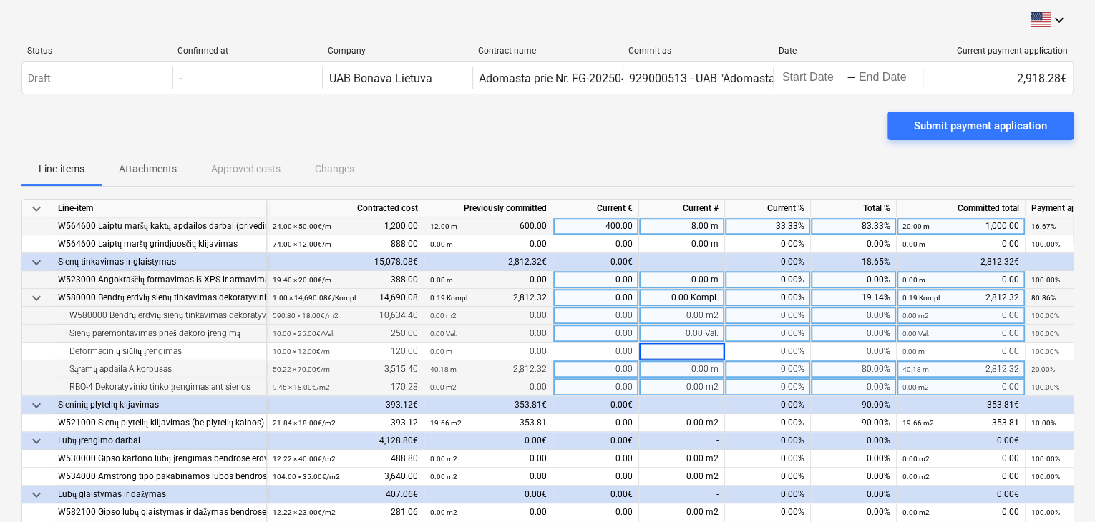
click at [695, 373] on div "0.00 m" at bounding box center [682, 370] width 86 height 18
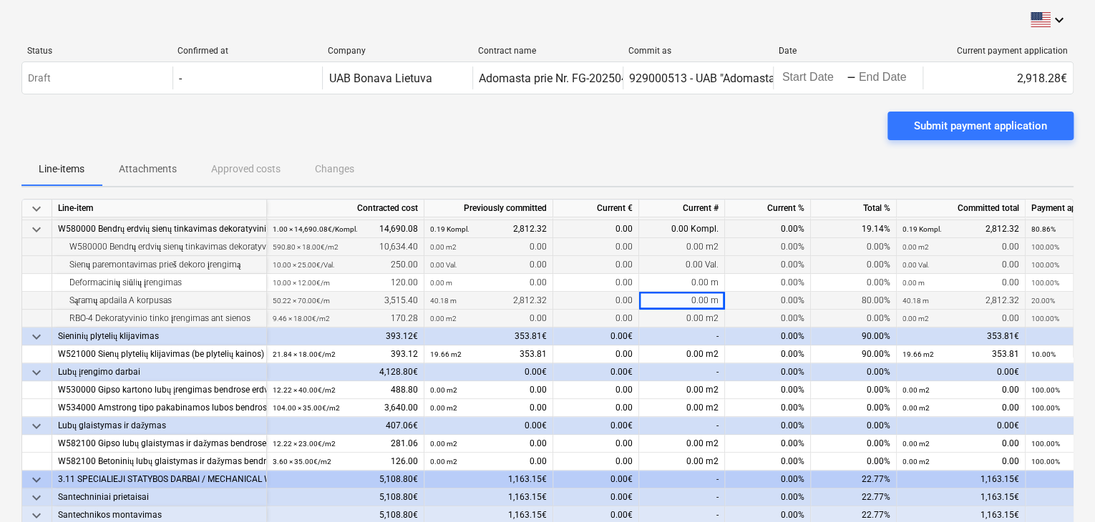
scroll to position [572, 0]
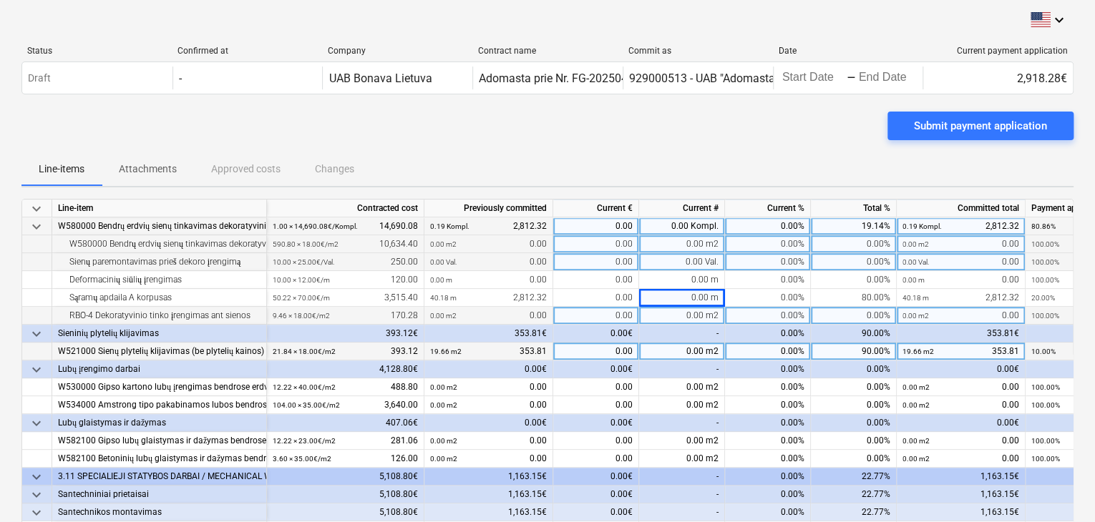
click at [687, 356] on div "0.00 m2" at bounding box center [682, 352] width 86 height 18
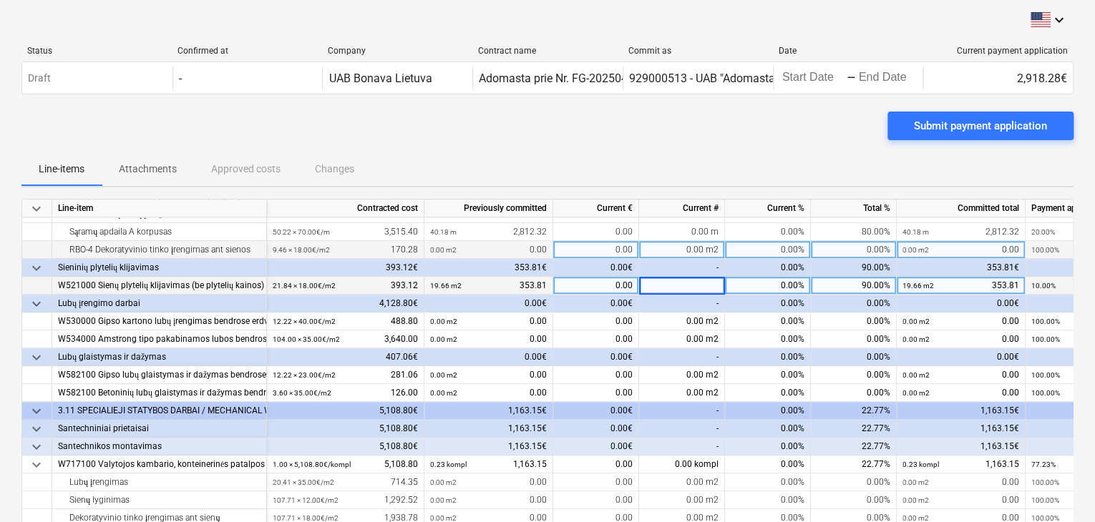
scroll to position [644, 0]
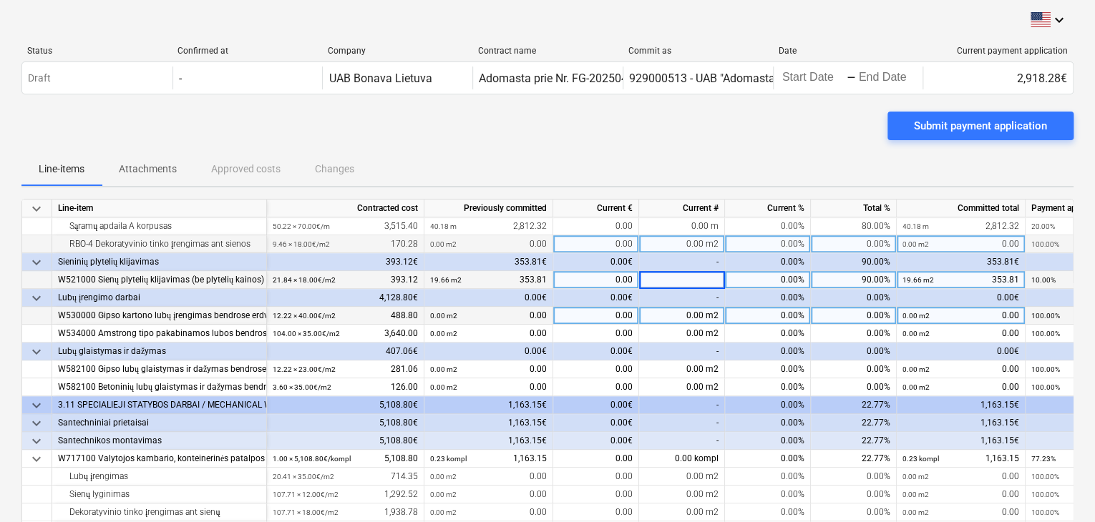
click at [677, 320] on div "0.00 m2" at bounding box center [682, 316] width 86 height 18
click at [687, 323] on input at bounding box center [681, 315] width 85 height 17
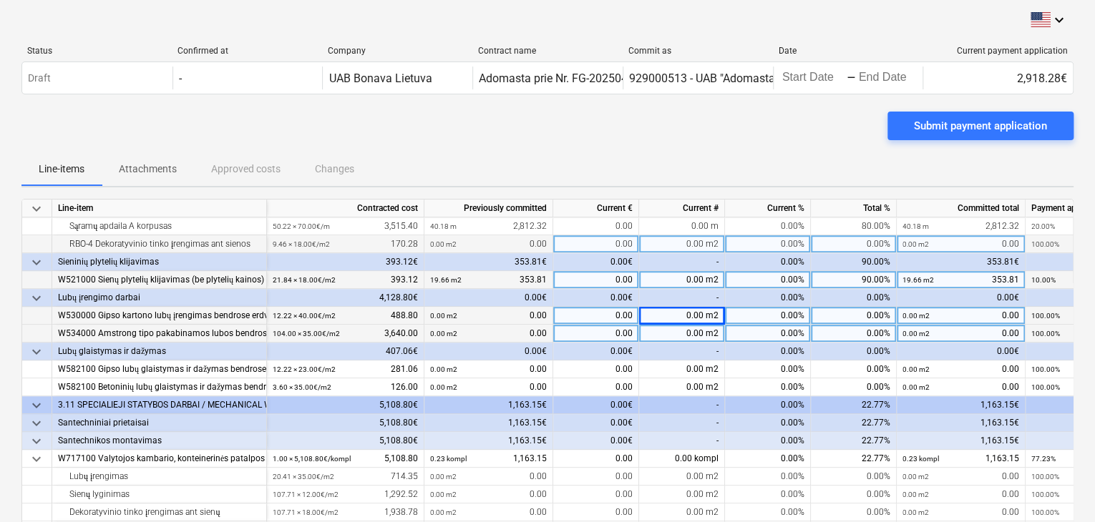
click at [683, 331] on div "0.00 m2" at bounding box center [682, 334] width 86 height 18
type input "30"
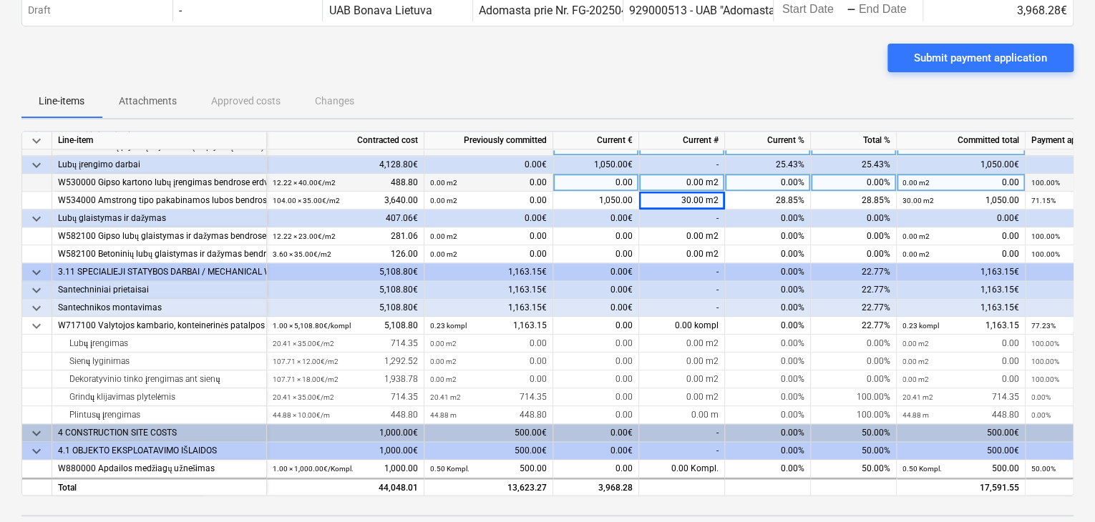
scroll to position [72, 0]
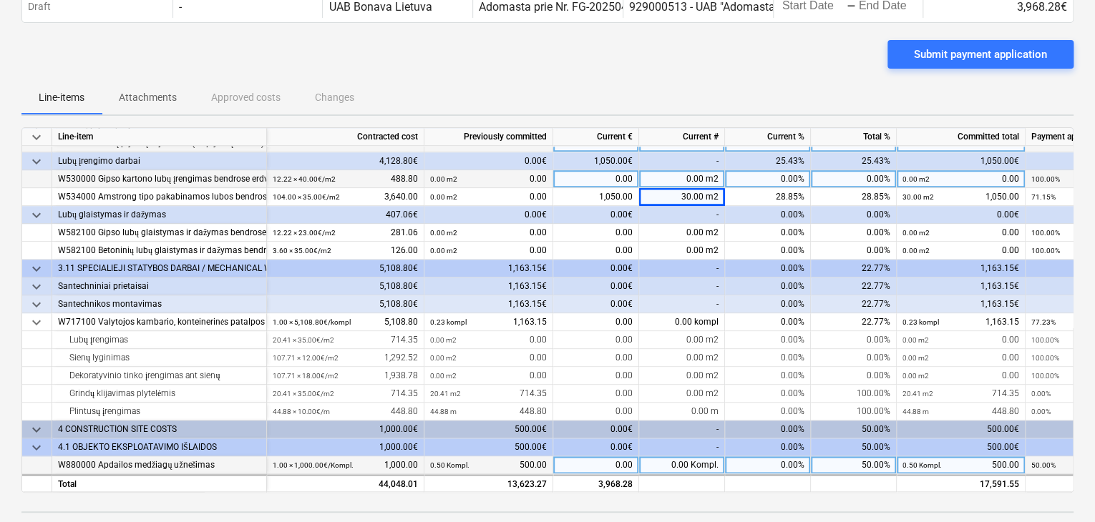
click at [680, 460] on div "0.00 Kompl." at bounding box center [682, 465] width 86 height 18
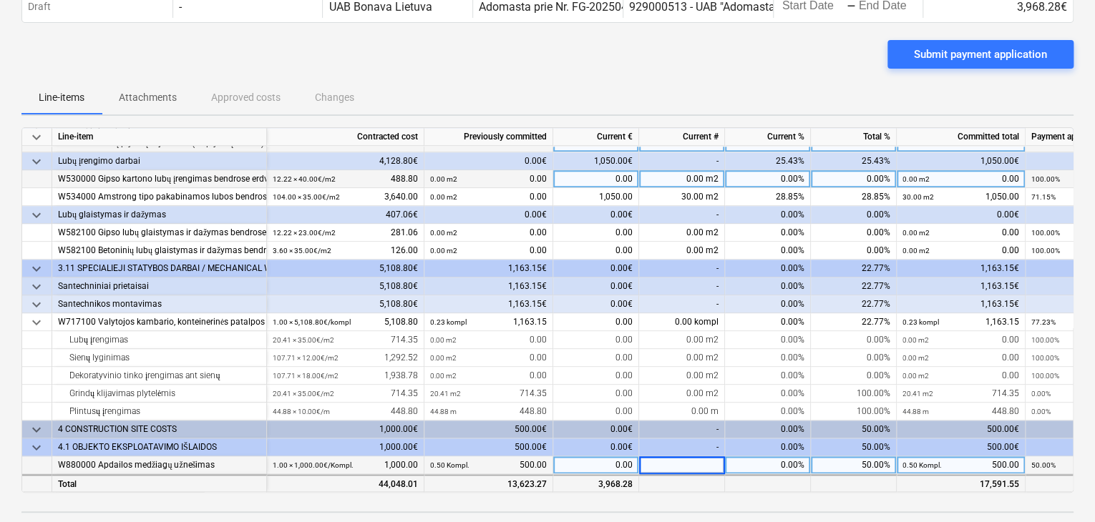
type input "1"
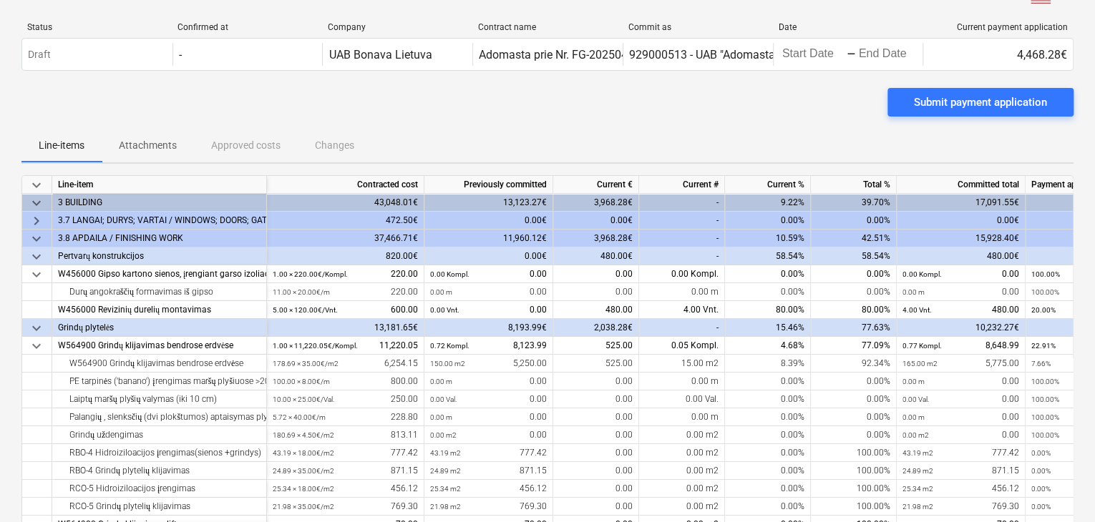
scroll to position [0, 0]
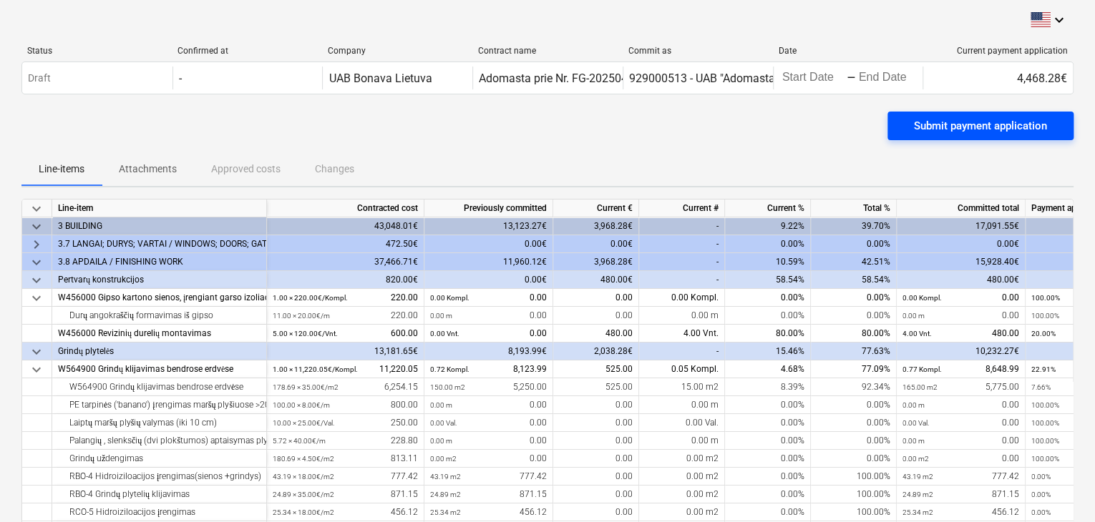
click at [1036, 130] on div "Submit payment application" at bounding box center [980, 126] width 133 height 19
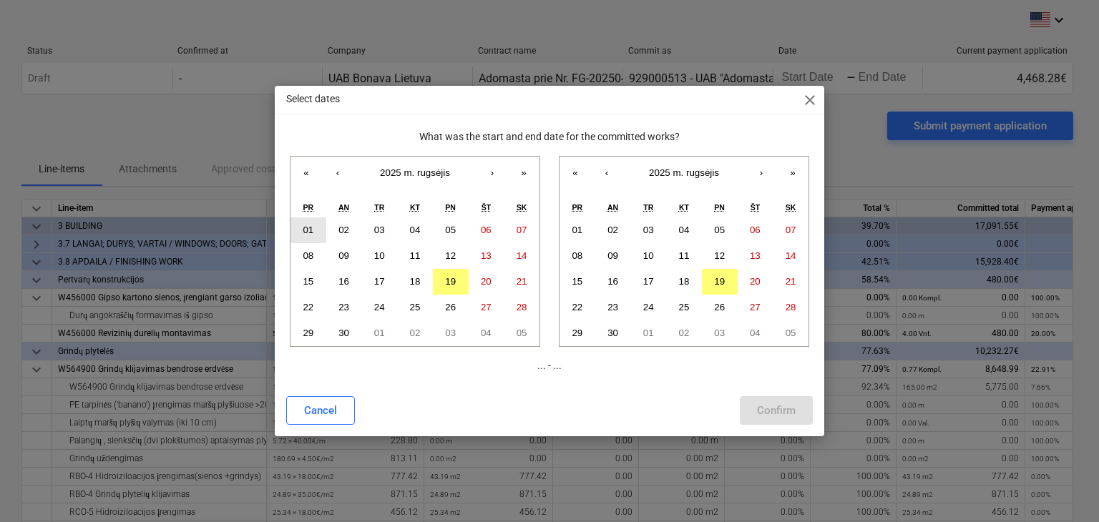
click at [309, 229] on abbr "01" at bounding box center [308, 230] width 11 height 11
click at [605, 331] on button "30" at bounding box center [613, 334] width 36 height 26
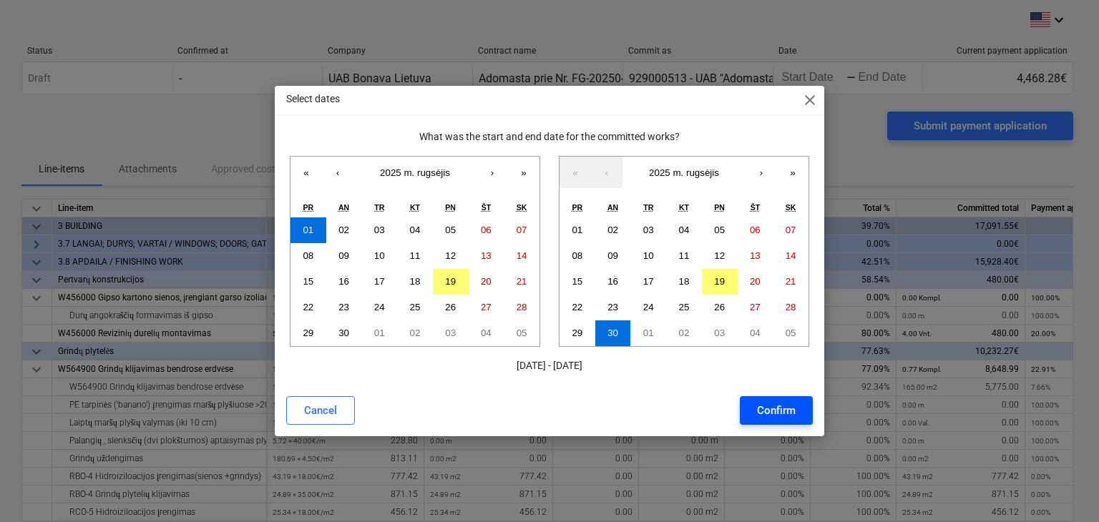
click at [796, 422] on button "Confirm" at bounding box center [776, 410] width 73 height 29
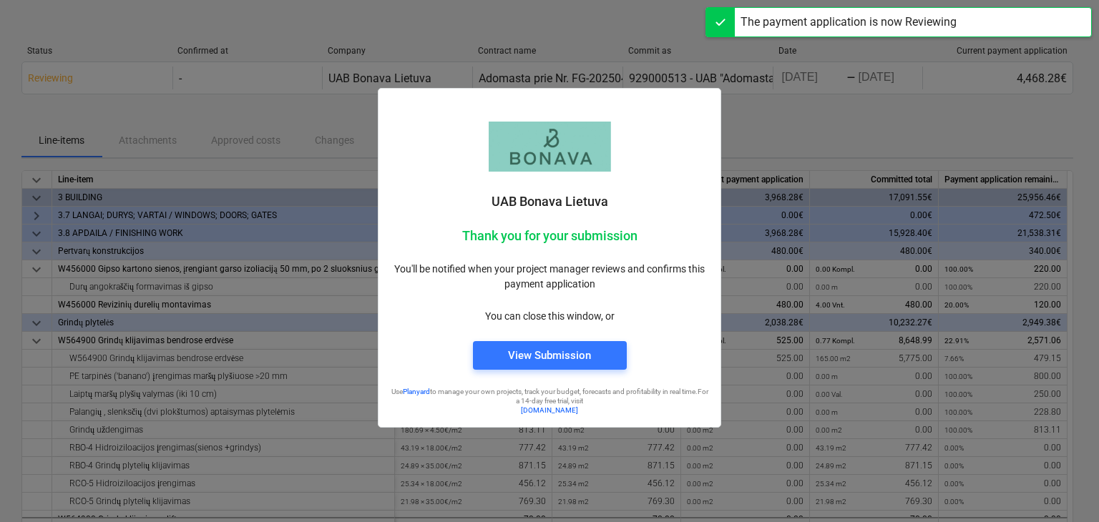
click at [793, 338] on div at bounding box center [549, 261] width 1099 height 522
click at [561, 358] on div "View Submission" at bounding box center [549, 355] width 83 height 19
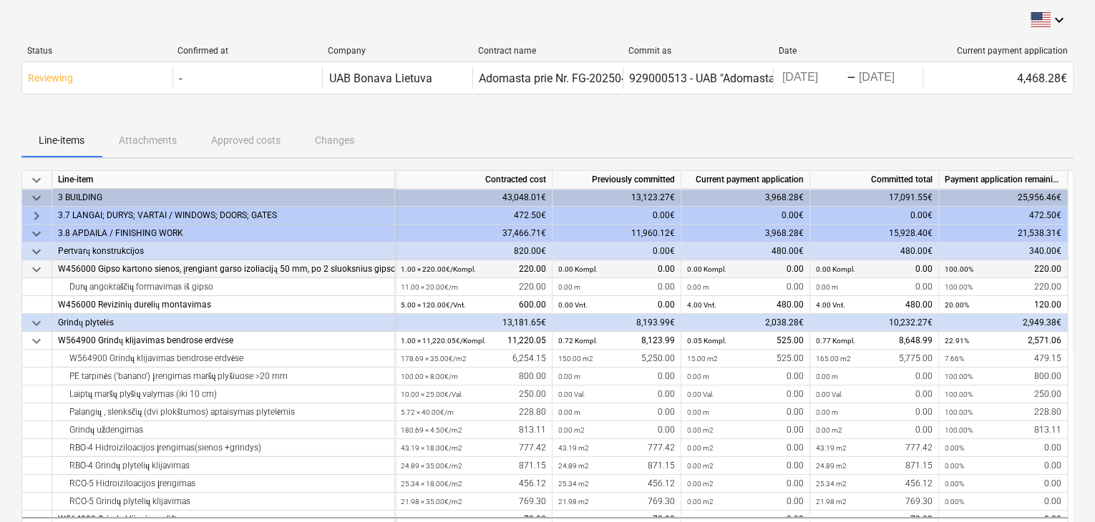
click at [776, 273] on div "0.00 Kompl. 0.00" at bounding box center [745, 269] width 117 height 18
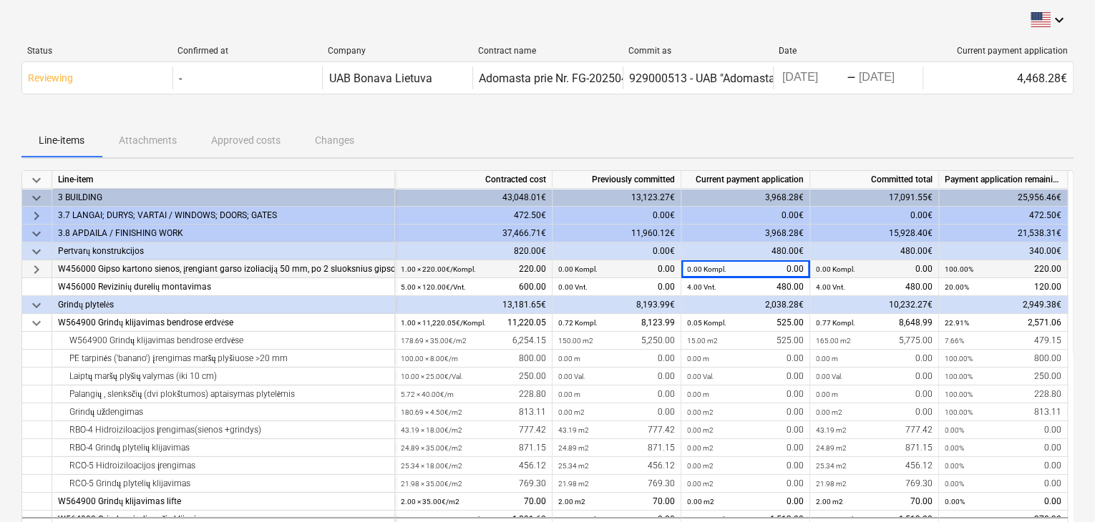
click at [774, 270] on div "0.00 Kompl. 0.00" at bounding box center [745, 269] width 117 height 18
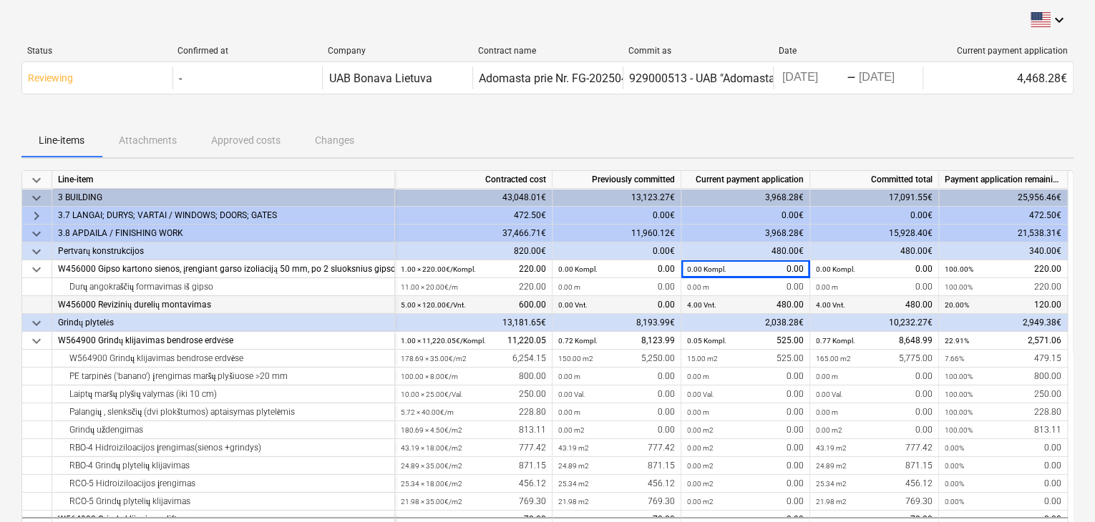
click at [767, 308] on div "4.00 Vnt. 480.00" at bounding box center [745, 305] width 117 height 18
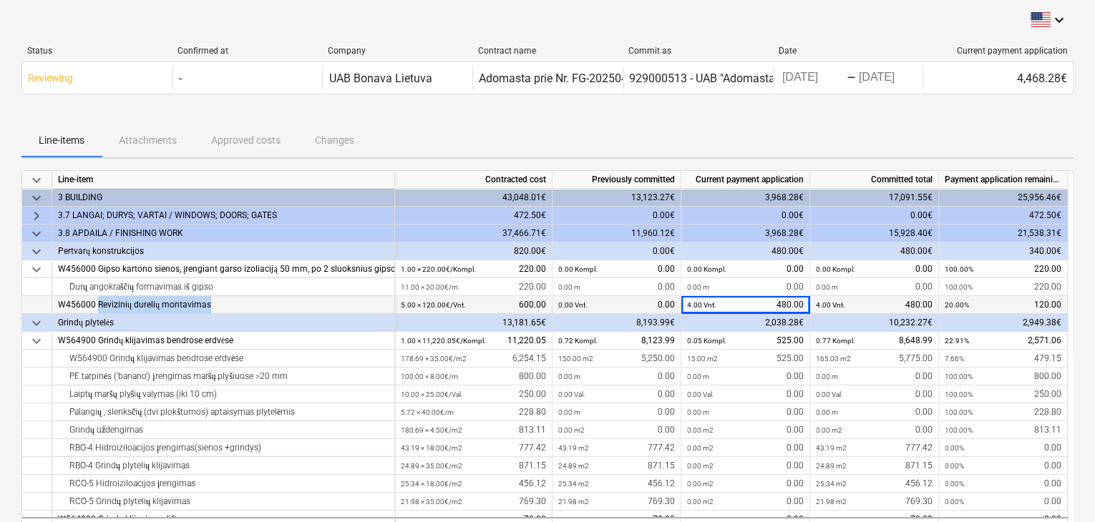
drag, startPoint x: 238, startPoint y: 303, endPoint x: 97, endPoint y: 311, distance: 140.5
click at [97, 311] on div "W456000 Revizinių durelių montavimas" at bounding box center [223, 305] width 331 height 18
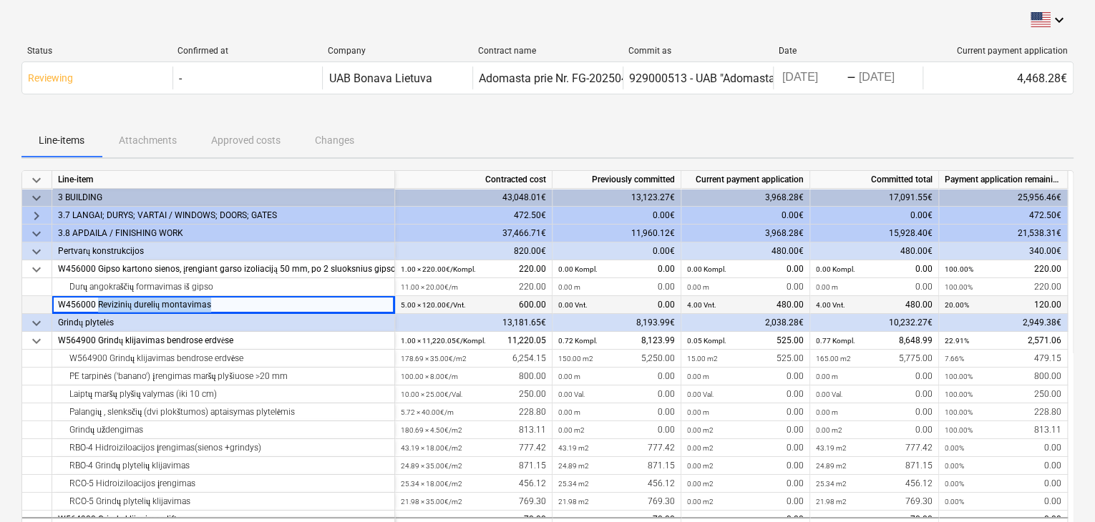
copy div "Revizinių durelių montavimas"
click at [777, 308] on div "4.00 Vnt. 480.00" at bounding box center [745, 305] width 117 height 18
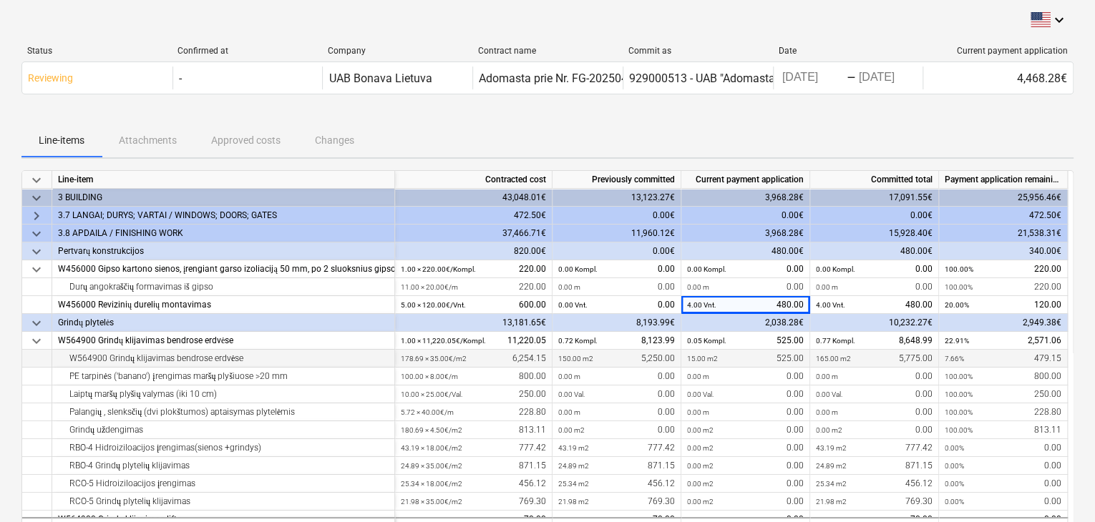
click at [773, 354] on div "15.00 m2 525.00" at bounding box center [745, 359] width 117 height 18
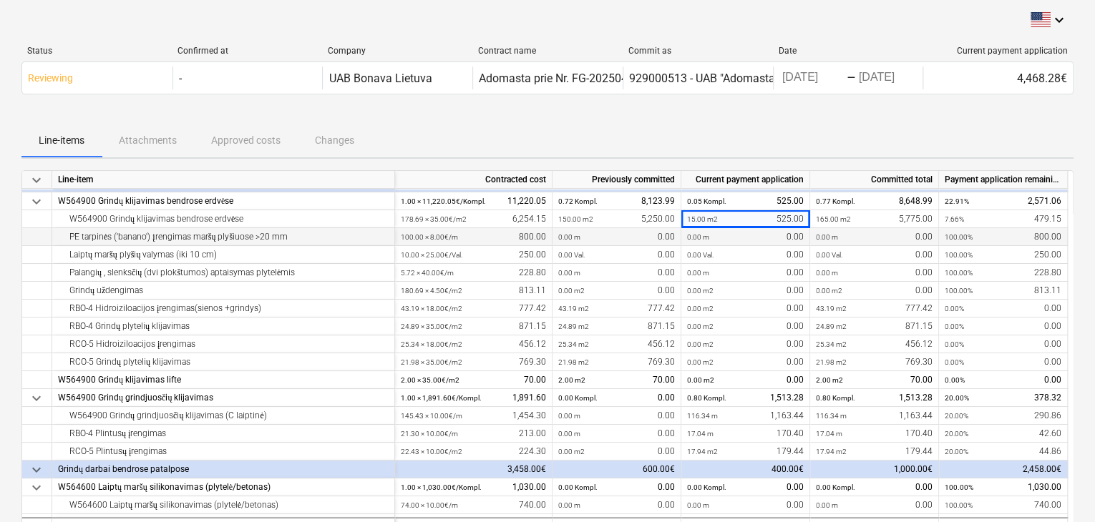
scroll to position [143, 0]
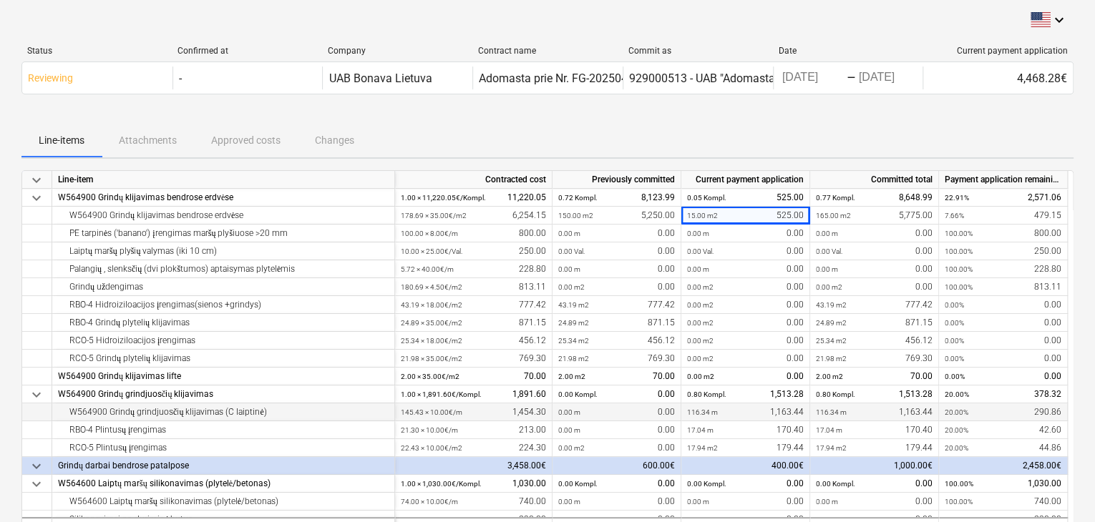
click at [761, 415] on div "116.34 m 1,163.44" at bounding box center [745, 413] width 117 height 18
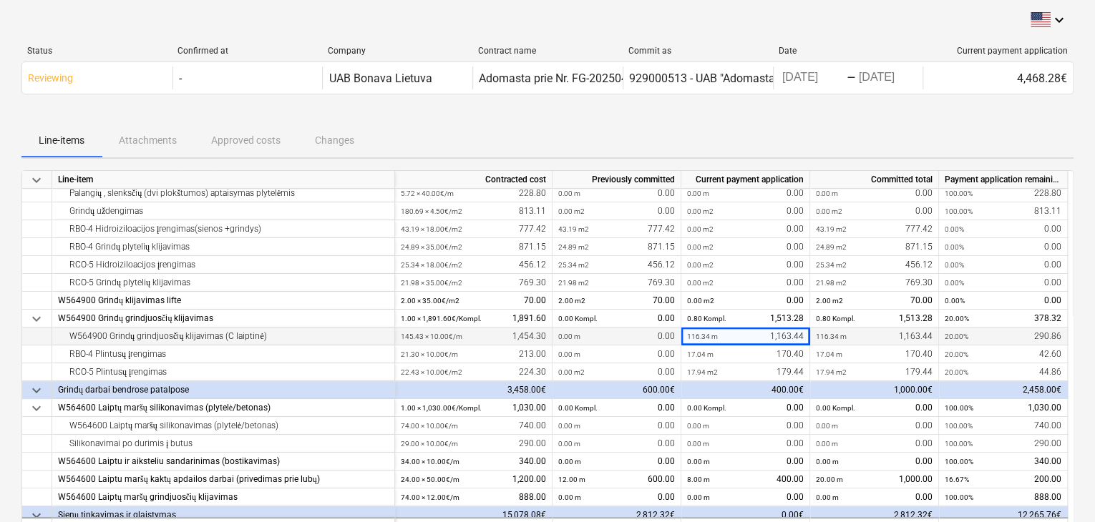
scroll to position [215, 0]
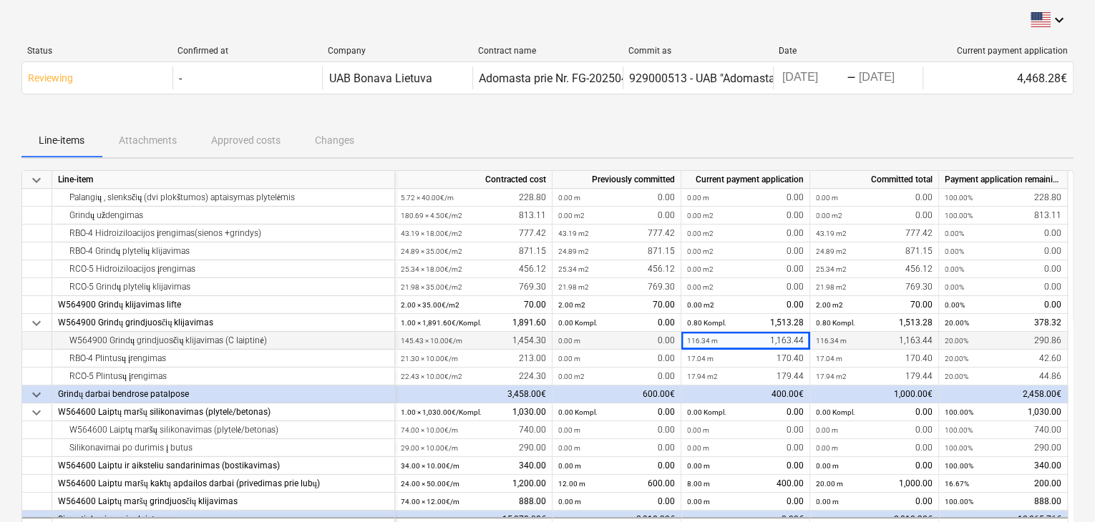
drag, startPoint x: 273, startPoint y: 338, endPoint x: 109, endPoint y: 341, distance: 164.6
click at [109, 341] on div "W564900 Grindų grindjuosčių klijavimas (C laiptinė)" at bounding box center [223, 341] width 331 height 18
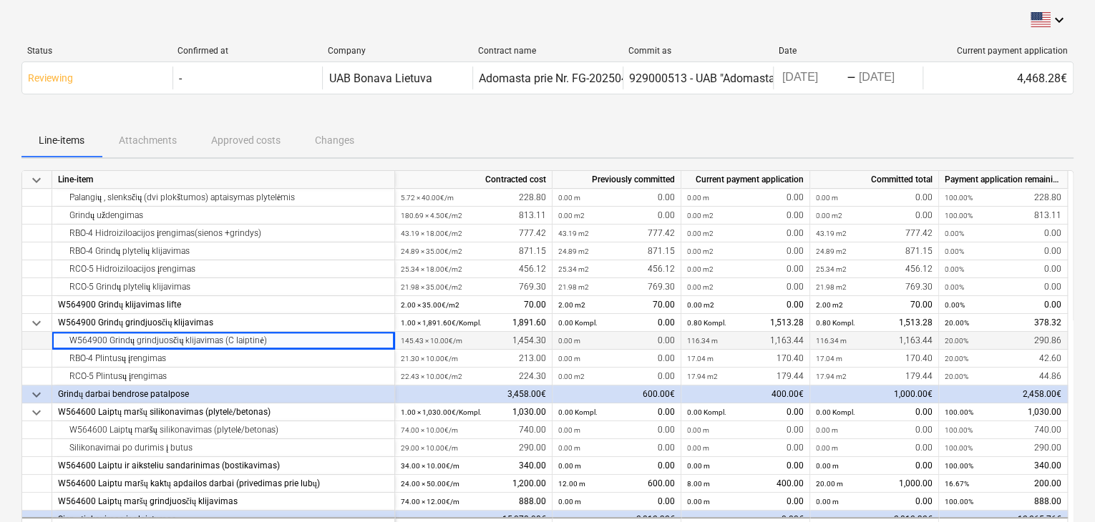
copy div "Grindų grindjuosčių klijavimas (C laiptinė)"
click at [750, 339] on div "116.34 m 1,163.44" at bounding box center [745, 341] width 117 height 18
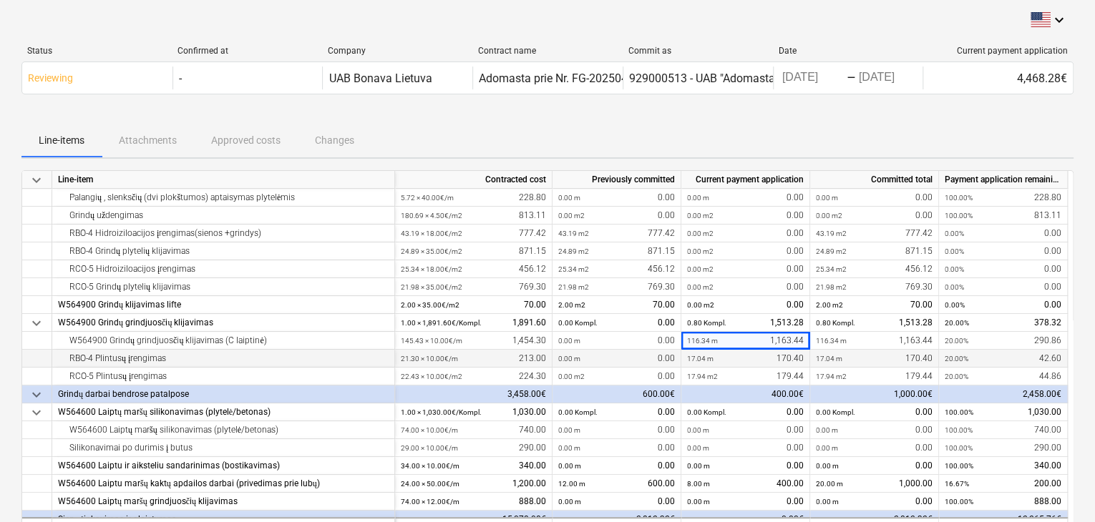
click at [753, 361] on div "17.04 m 170.40" at bounding box center [745, 359] width 117 height 18
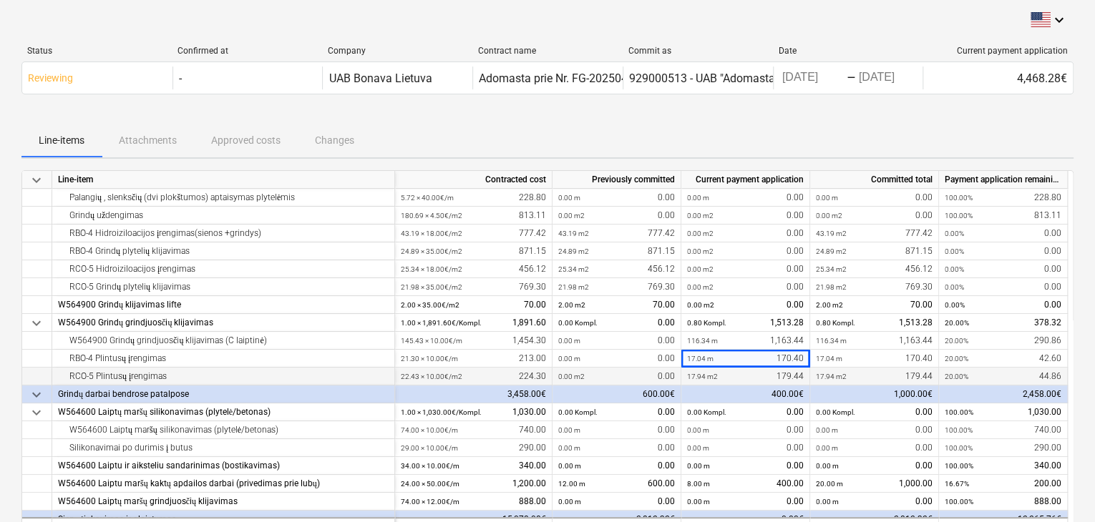
click at [748, 373] on div "17.94 m2 179.44" at bounding box center [745, 377] width 117 height 18
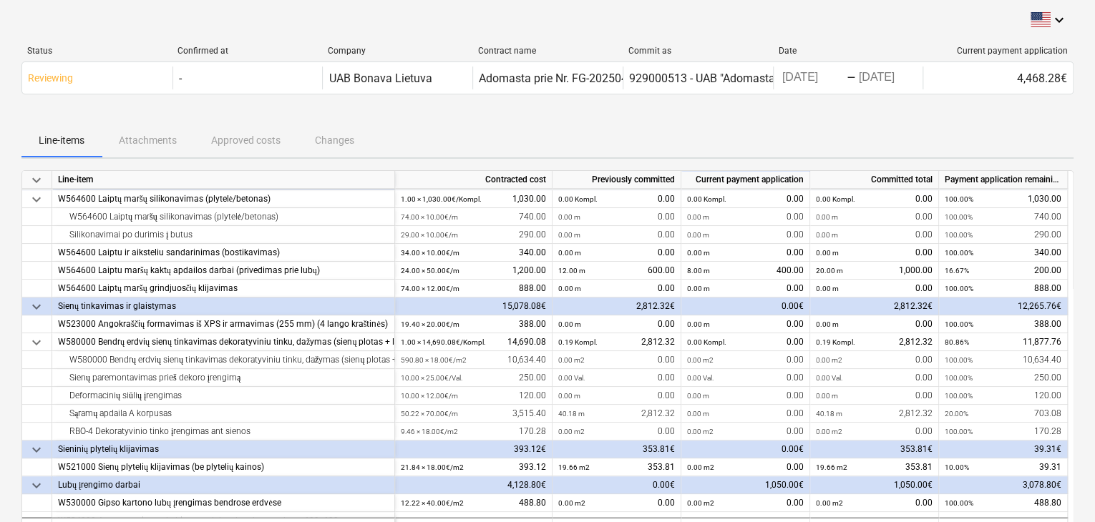
scroll to position [429, 0]
click at [746, 270] on div "8.00 m 400.00" at bounding box center [745, 269] width 117 height 18
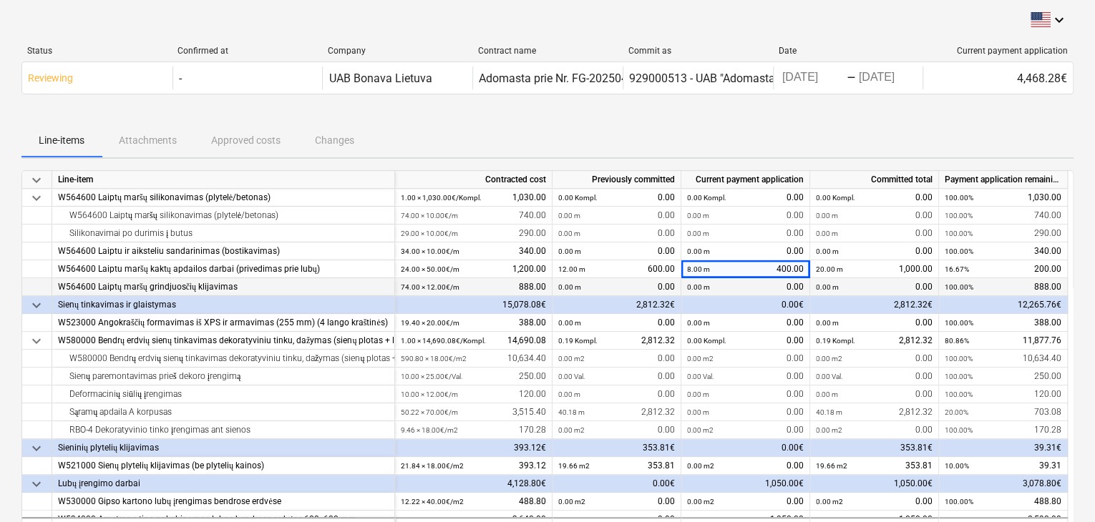
click at [742, 288] on div "0.00 m 0.00" at bounding box center [745, 287] width 117 height 18
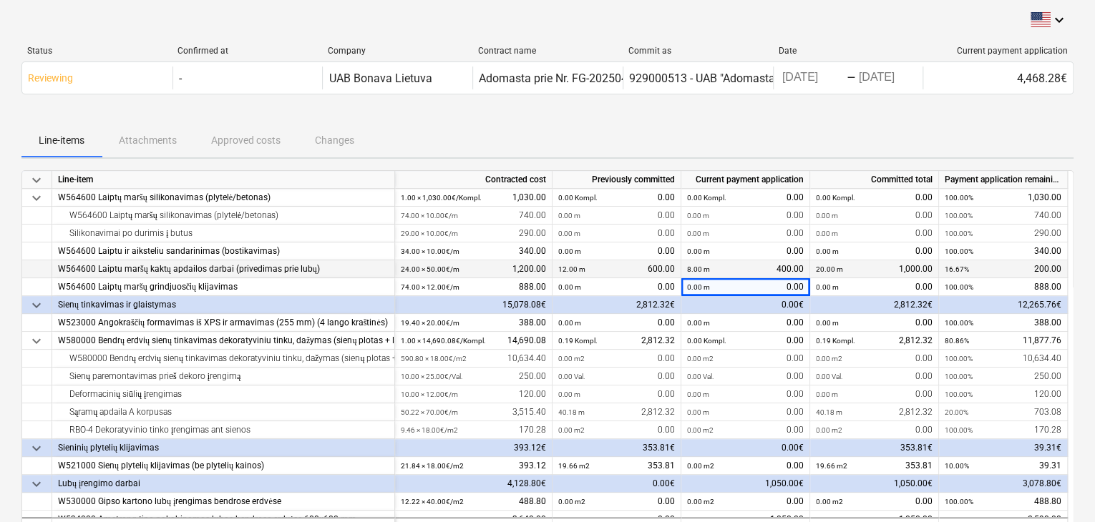
click at [742, 273] on div "8.00 m 400.00" at bounding box center [745, 269] width 117 height 18
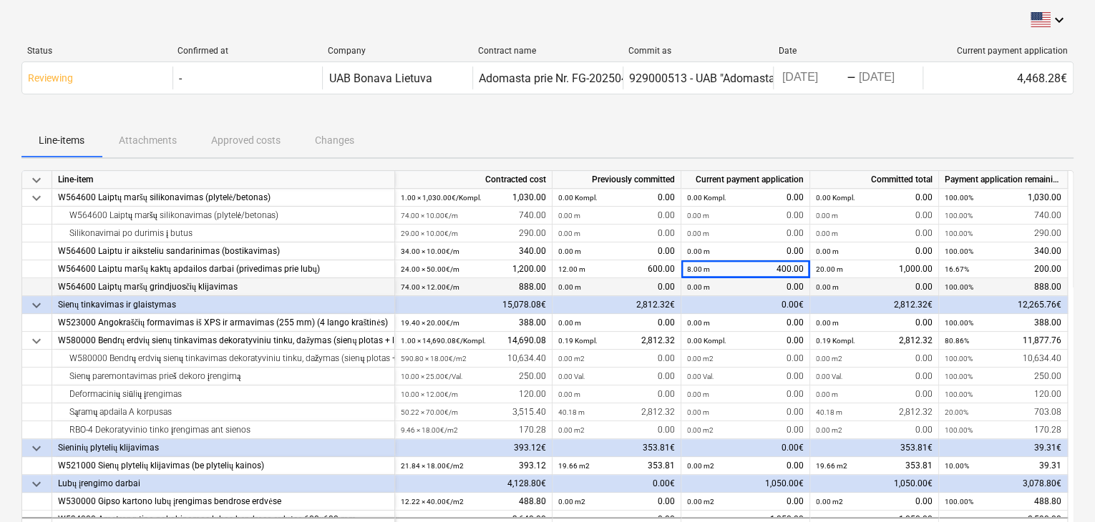
click at [737, 290] on div "0.00 m 0.00" at bounding box center [745, 287] width 117 height 18
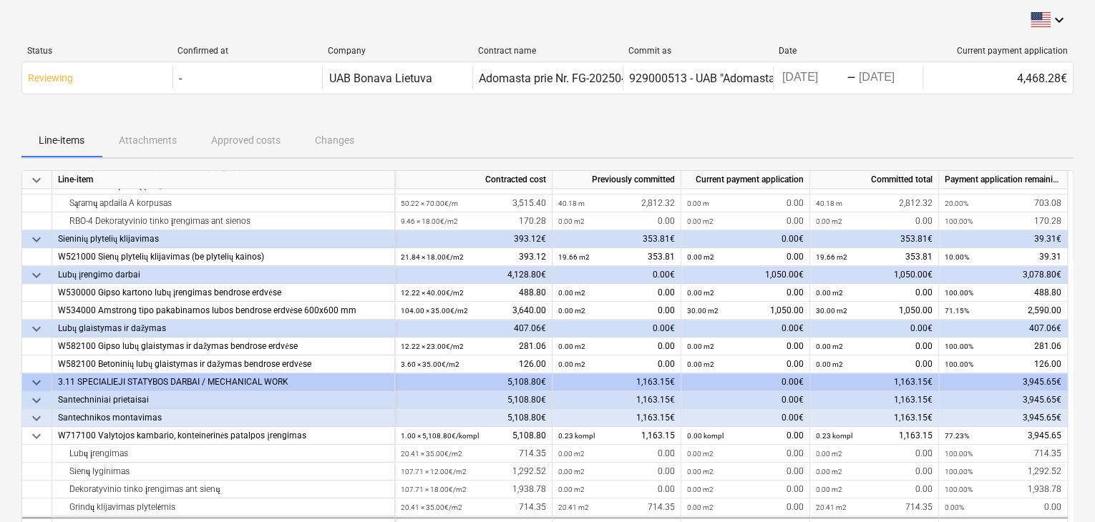
scroll to position [644, 0]
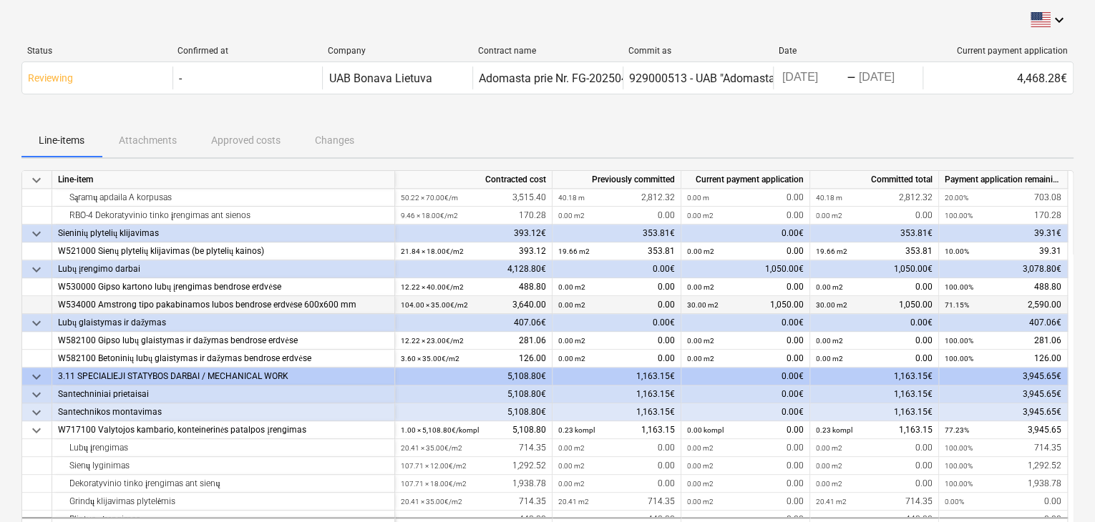
click at [732, 301] on div "30.00 m2 1,050.00" at bounding box center [745, 305] width 117 height 18
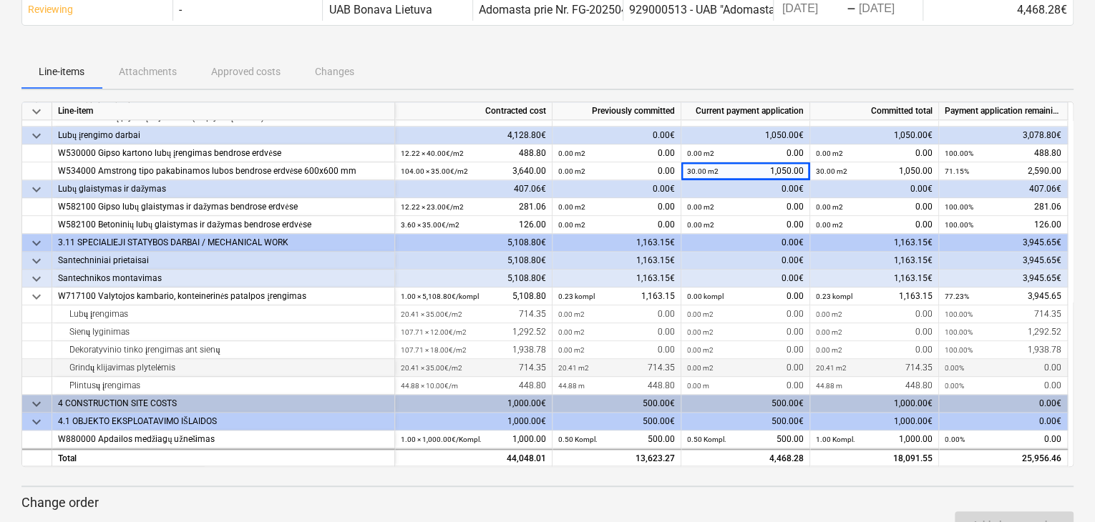
scroll to position [72, 0]
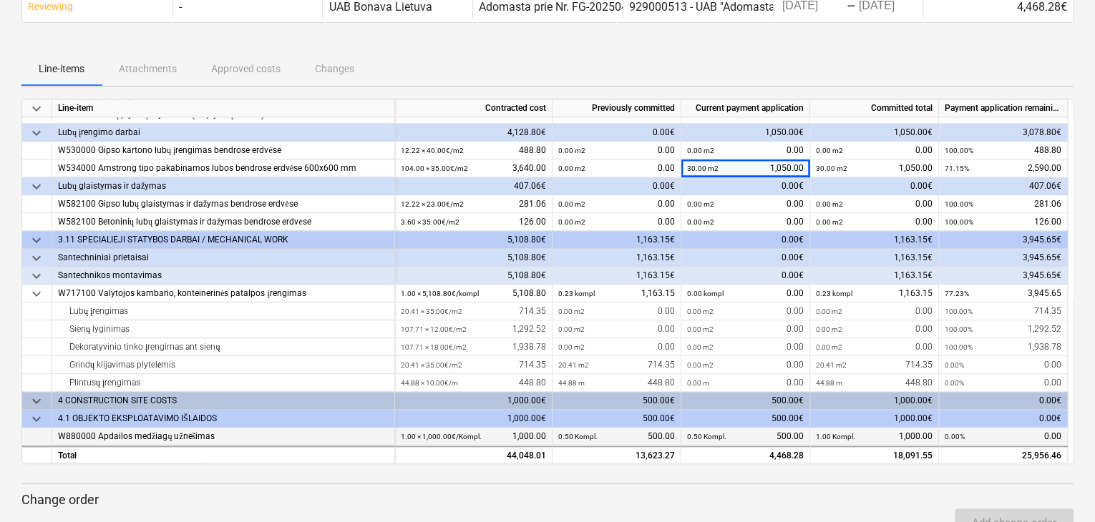
click at [741, 441] on div "0.50 Kompl. 500.00" at bounding box center [745, 437] width 117 height 18
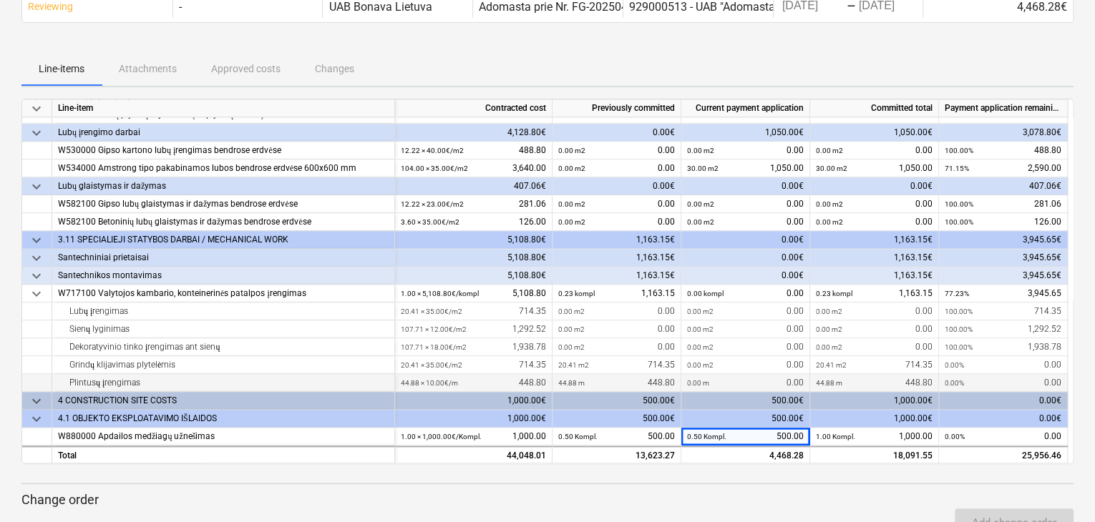
click at [736, 380] on div "0.00 m 0.00" at bounding box center [745, 383] width 117 height 18
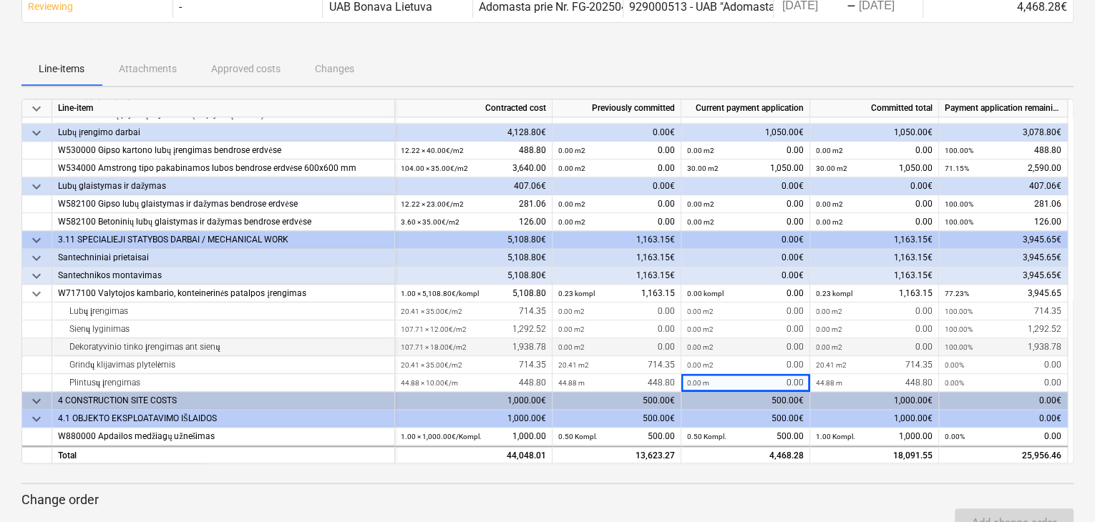
click at [736, 345] on div "0.00 m2 0.00" at bounding box center [745, 347] width 117 height 18
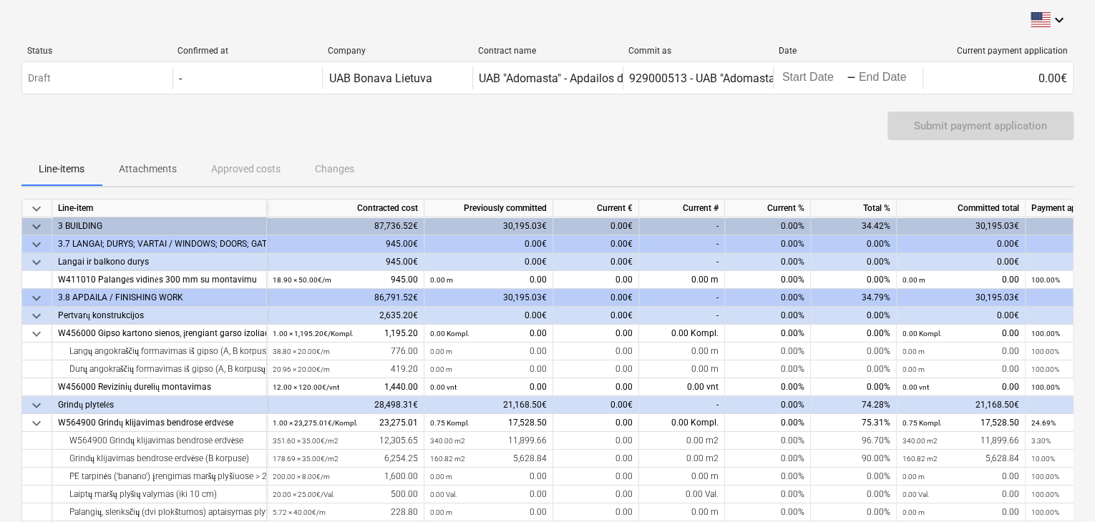
click at [39, 227] on span "keyboard_arrow_down" at bounding box center [36, 226] width 17 height 17
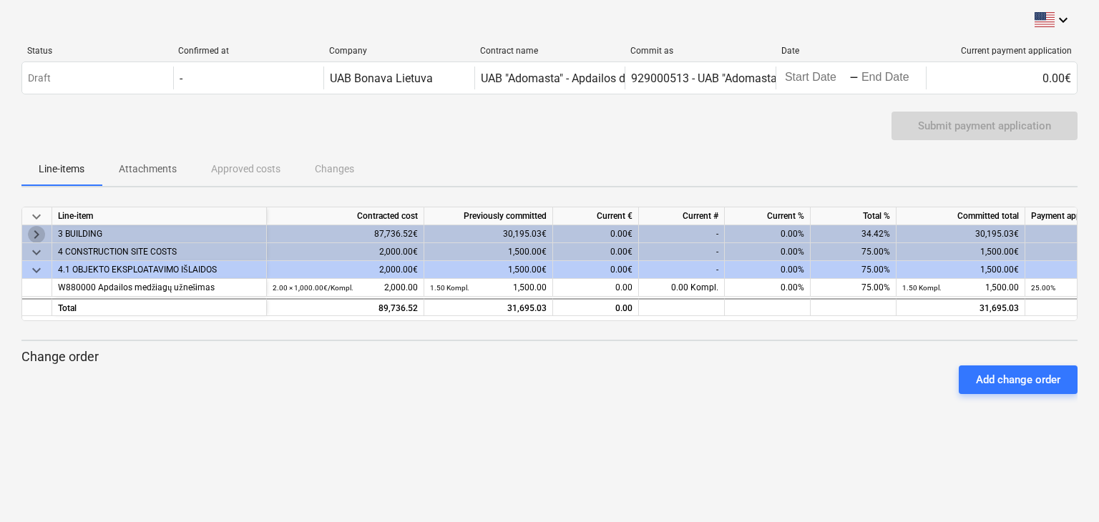
click at [37, 233] on span "keyboard_arrow_right" at bounding box center [36, 234] width 17 height 17
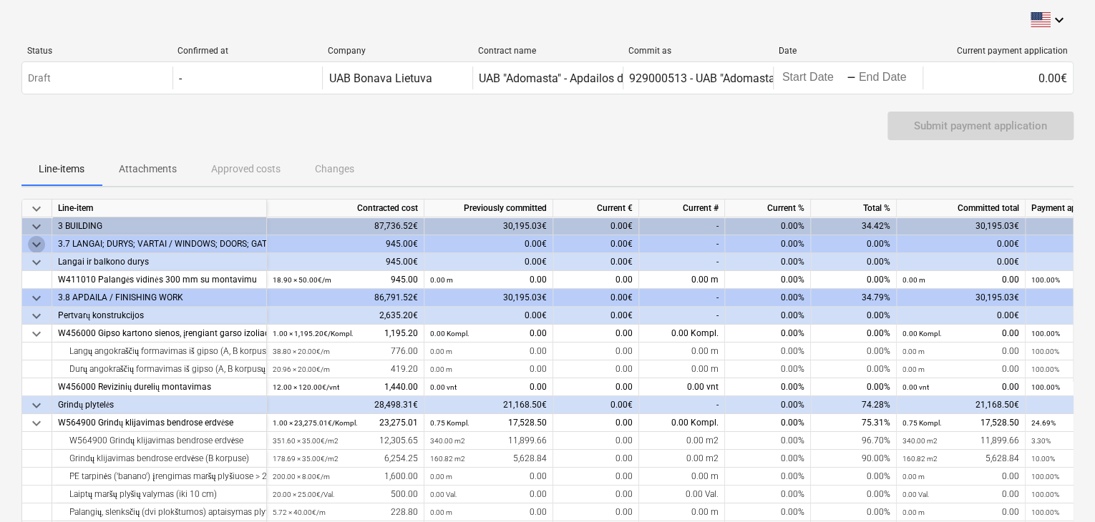
click at [34, 247] on span "keyboard_arrow_down" at bounding box center [36, 244] width 17 height 17
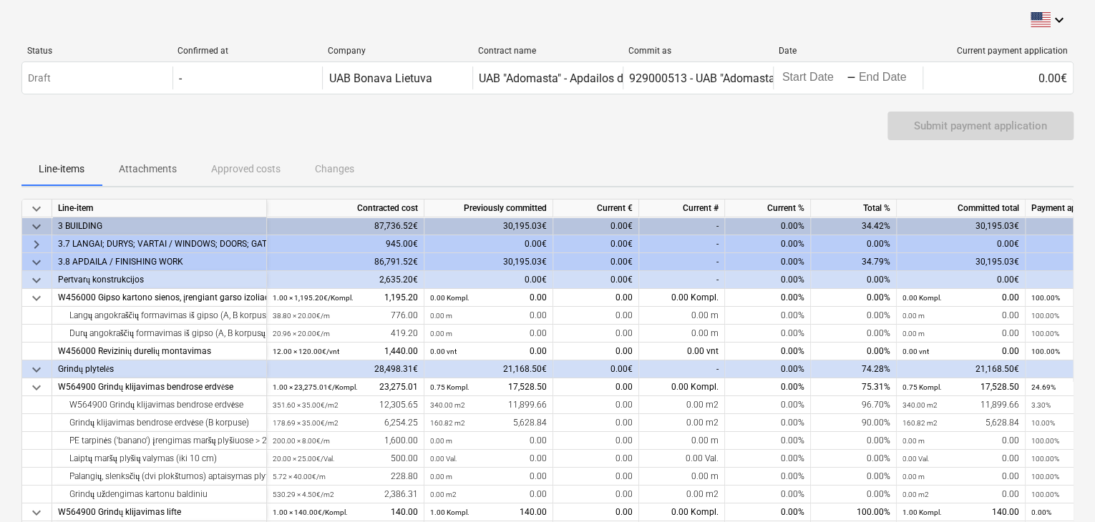
click at [36, 243] on span "keyboard_arrow_right" at bounding box center [36, 244] width 17 height 17
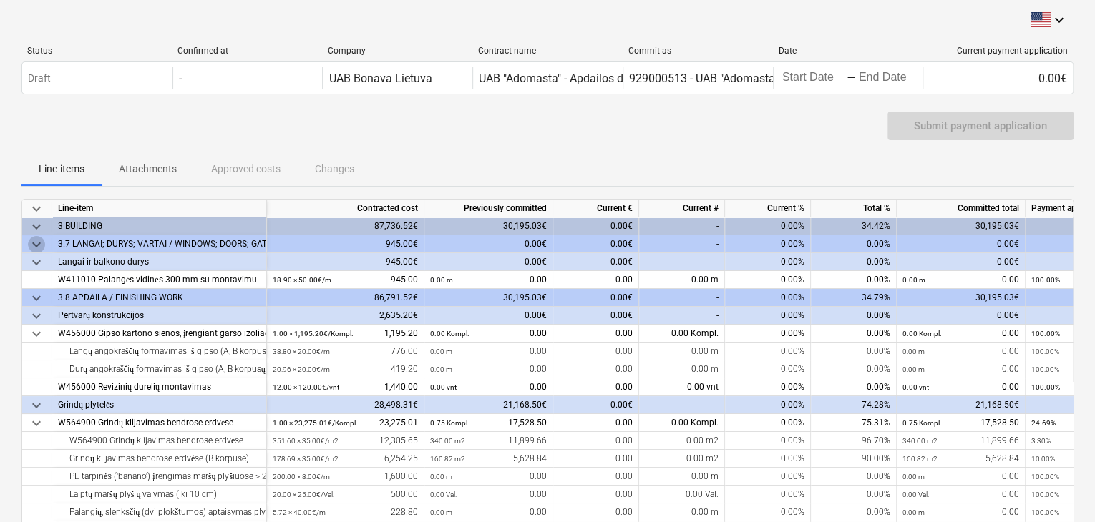
click at [36, 243] on span "keyboard_arrow_down" at bounding box center [36, 244] width 17 height 17
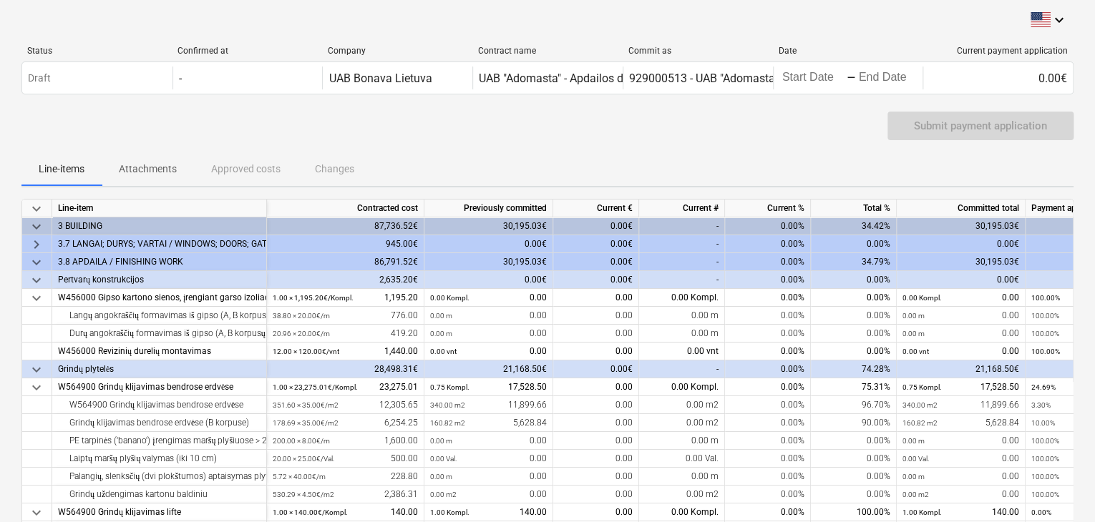
click at [36, 243] on span "keyboard_arrow_right" at bounding box center [36, 244] width 17 height 17
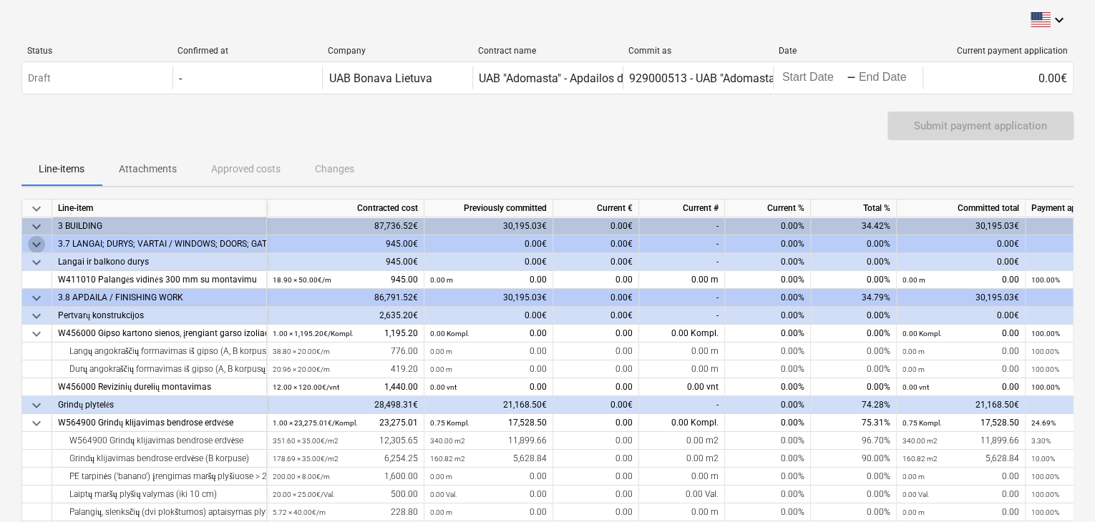
click at [40, 244] on span "keyboard_arrow_down" at bounding box center [36, 244] width 17 height 17
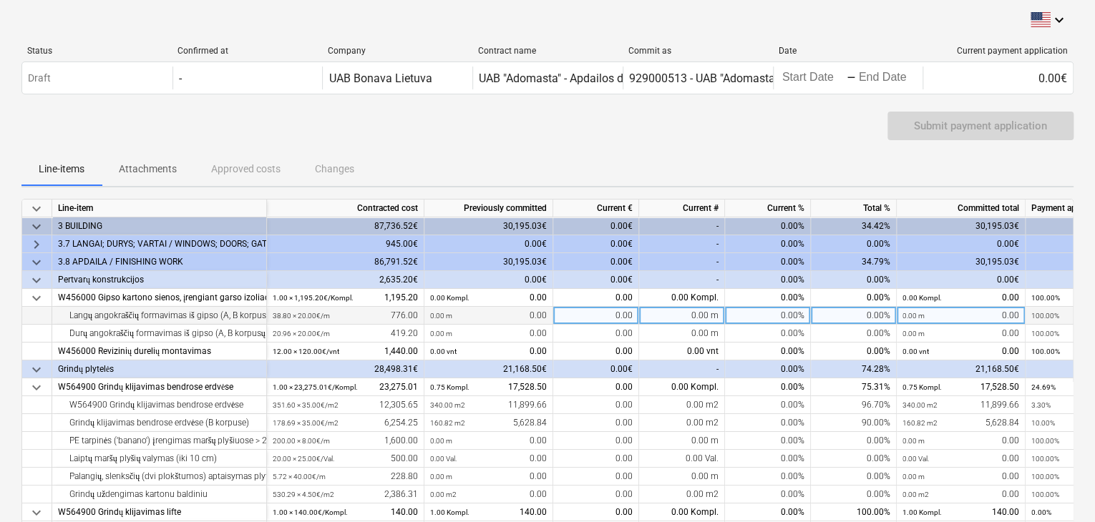
click at [610, 316] on div "0.00" at bounding box center [596, 316] width 86 height 18
click at [610, 316] on input at bounding box center [595, 315] width 85 height 17
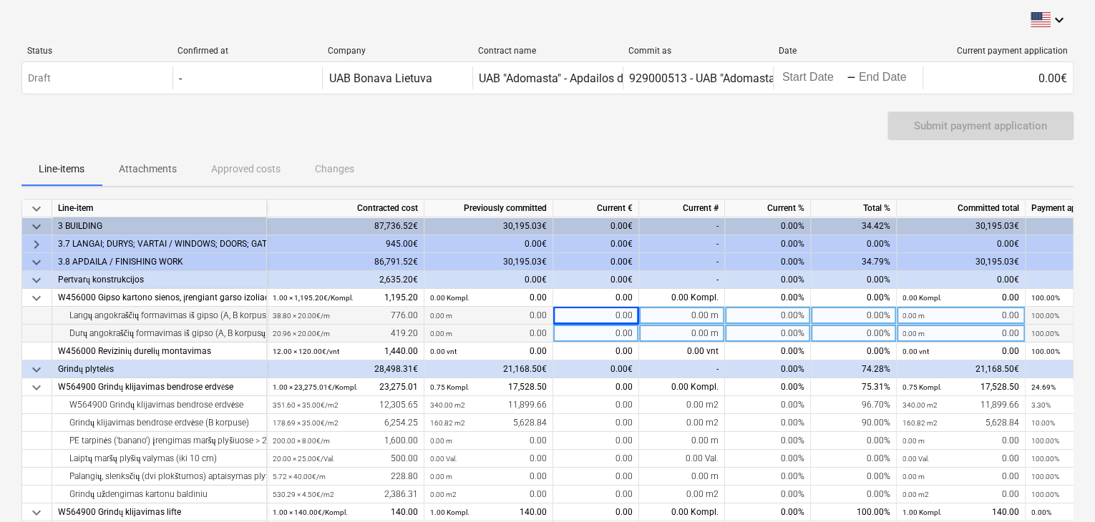
click at [612, 328] on div "0.00" at bounding box center [596, 334] width 86 height 18
click at [614, 313] on div "0.00" at bounding box center [596, 316] width 86 height 18
type input "38,80"
click at [670, 322] on div "0.00 m" at bounding box center [682, 316] width 86 height 18
type input "38,80"
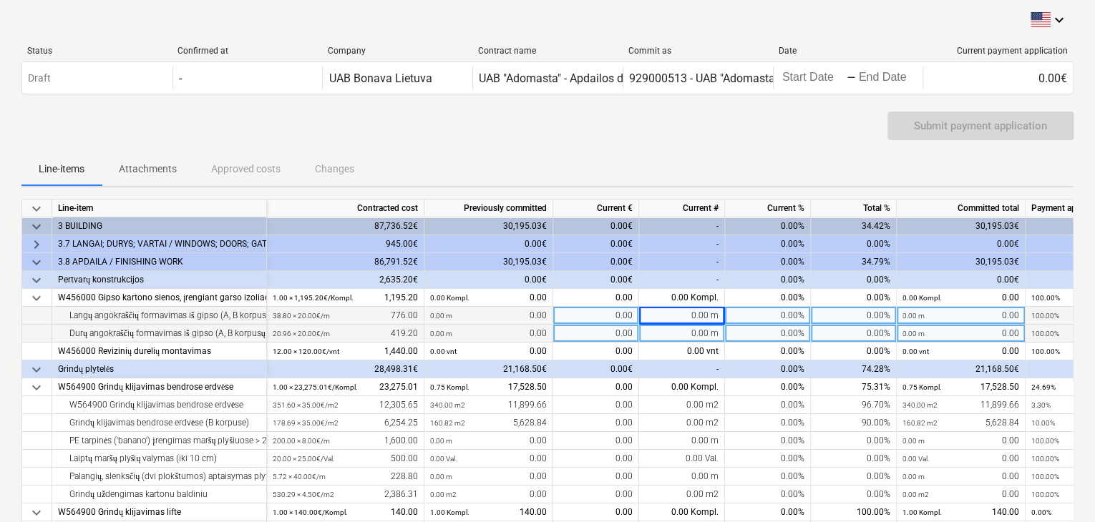
click at [743, 313] on div "0.00%" at bounding box center [768, 316] width 86 height 18
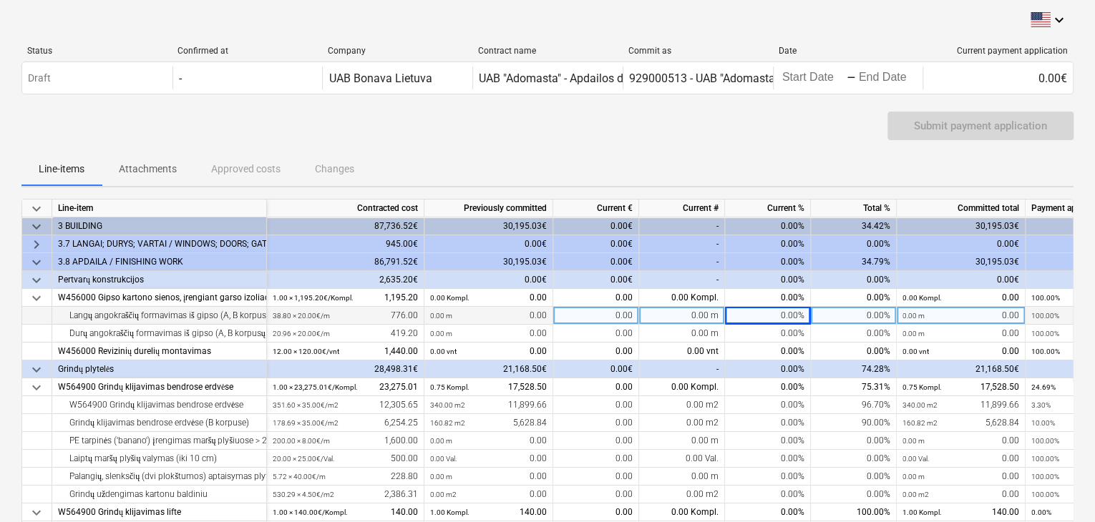
click at [725, 135] on div "Submit payment application" at bounding box center [547, 132] width 1052 height 40
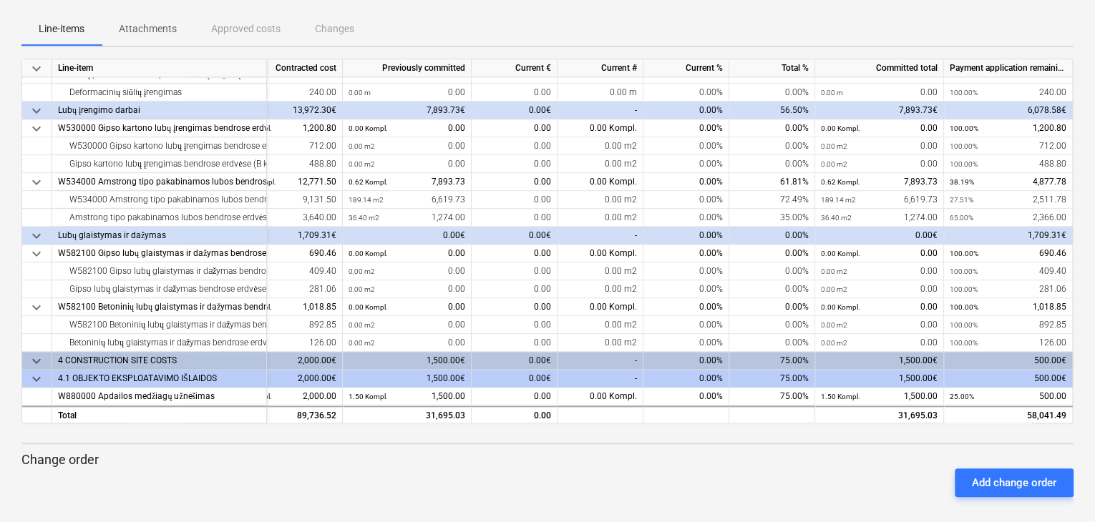
scroll to position [149, 0]
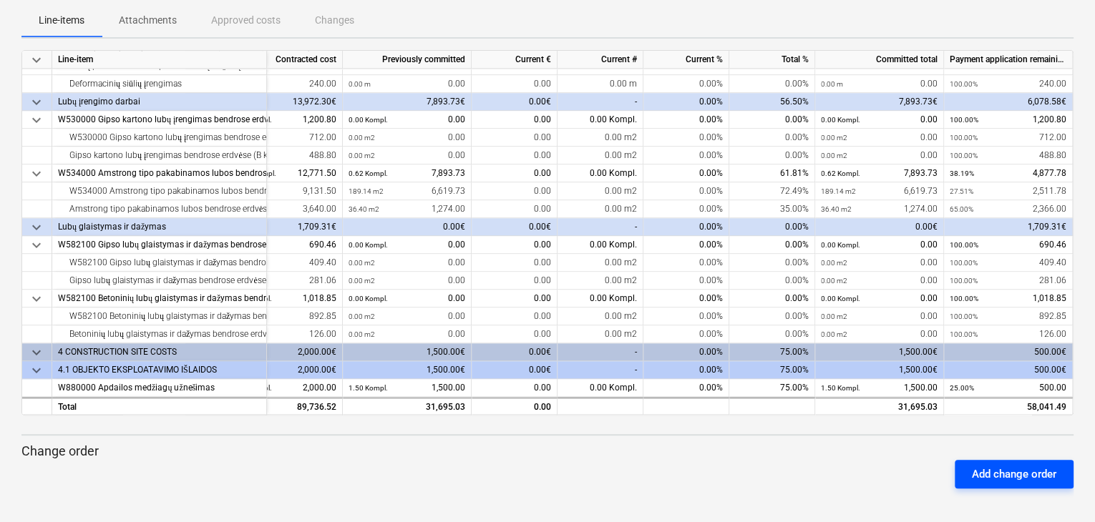
click at [1008, 473] on div "Add change order" at bounding box center [1014, 474] width 84 height 19
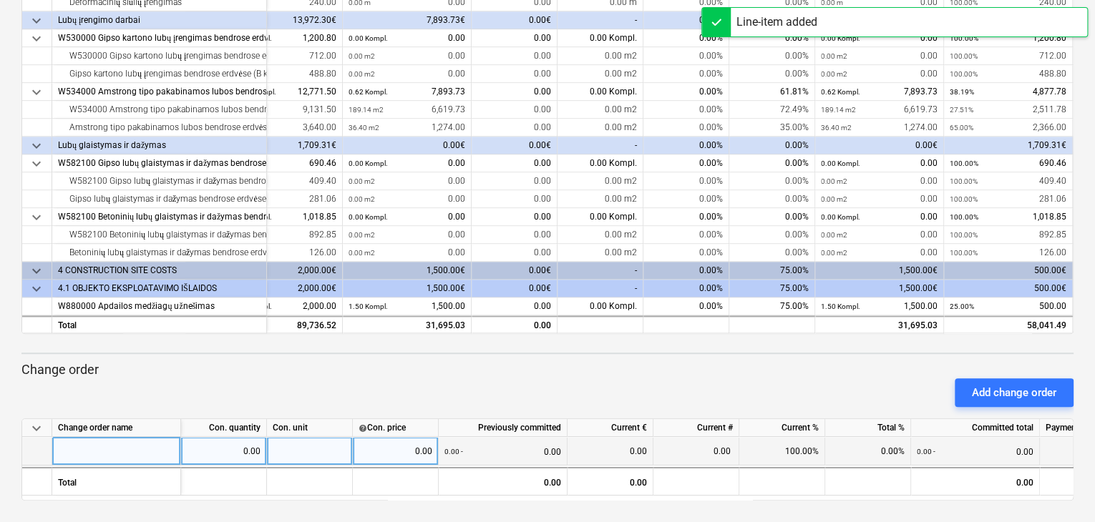
scroll to position [232, 0]
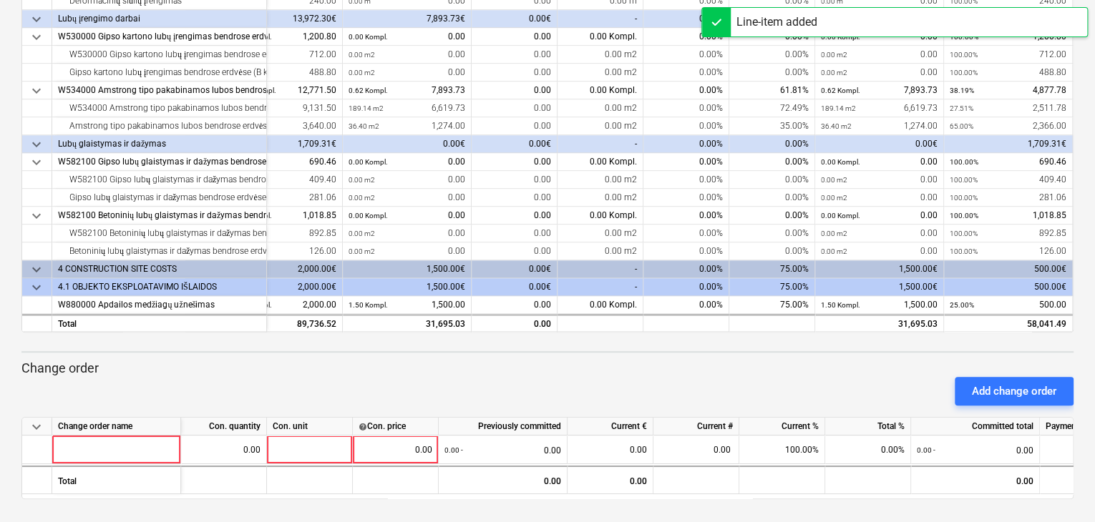
drag, startPoint x: 88, startPoint y: 424, endPoint x: 47, endPoint y: 423, distance: 41.5
drag, startPoint x: 47, startPoint y: 423, endPoint x: 37, endPoint y: 424, distance: 9.3
click at [37, 424] on span "keyboard_arrow_down" at bounding box center [36, 427] width 17 height 17
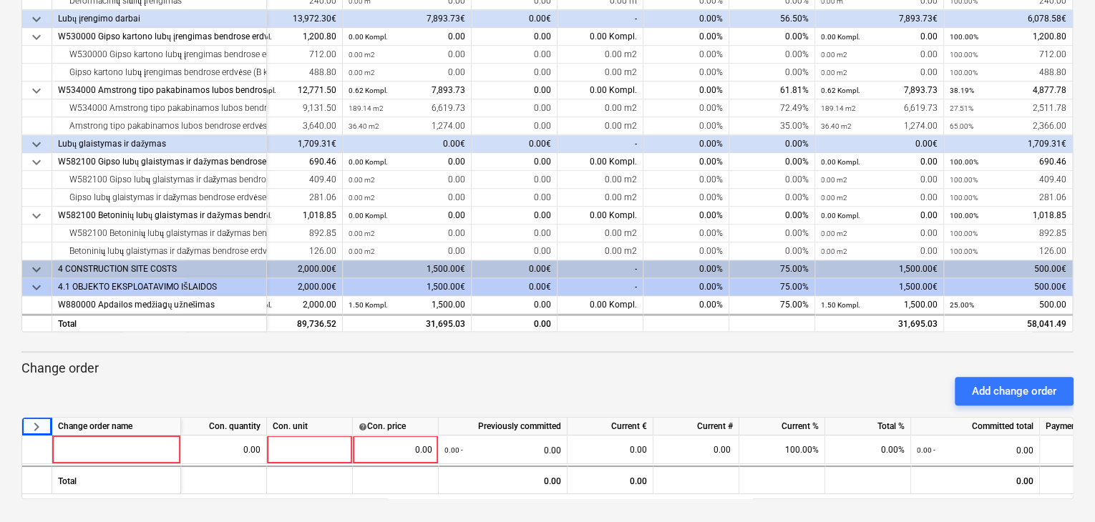
click at [34, 425] on span "keyboard_arrow_right" at bounding box center [36, 427] width 17 height 17
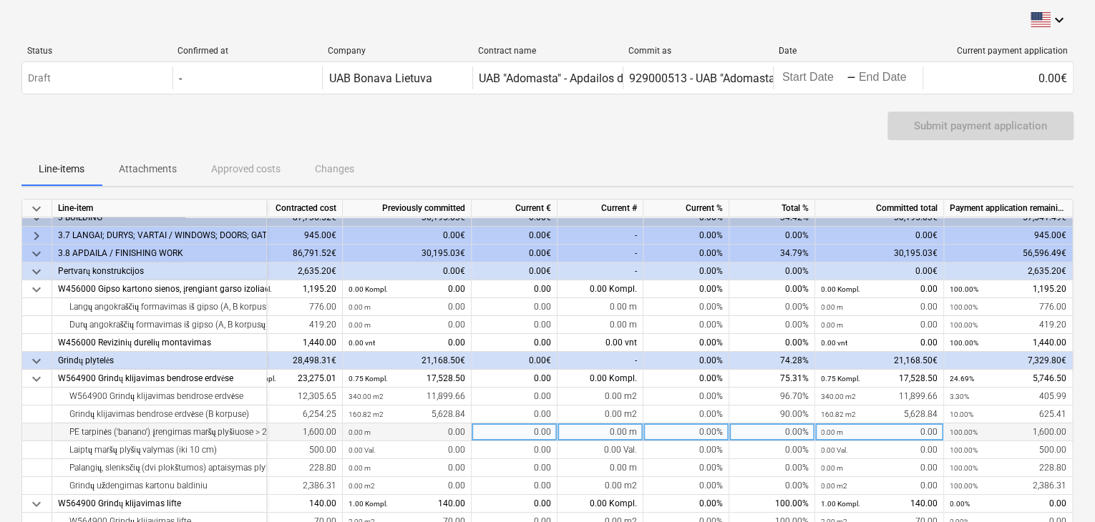
scroll to position [0, 86]
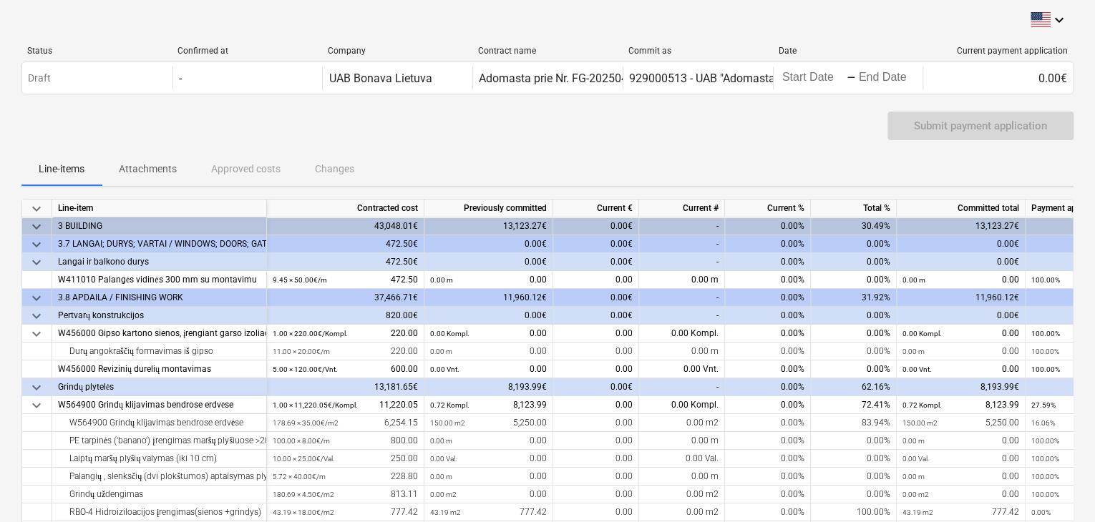
click at [995, 117] on div "Submit payment application" at bounding box center [980, 126] width 186 height 29
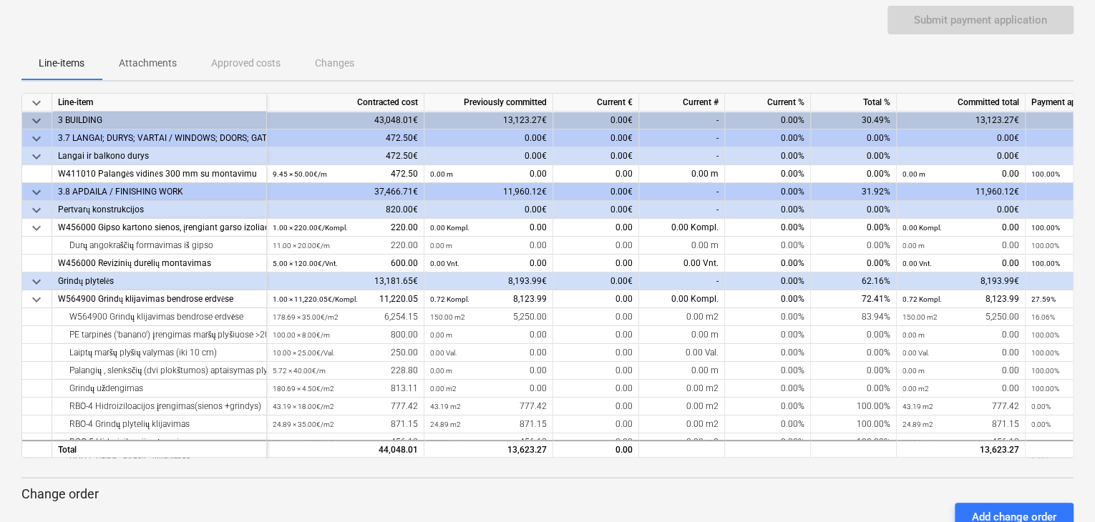
scroll to position [77, 0]
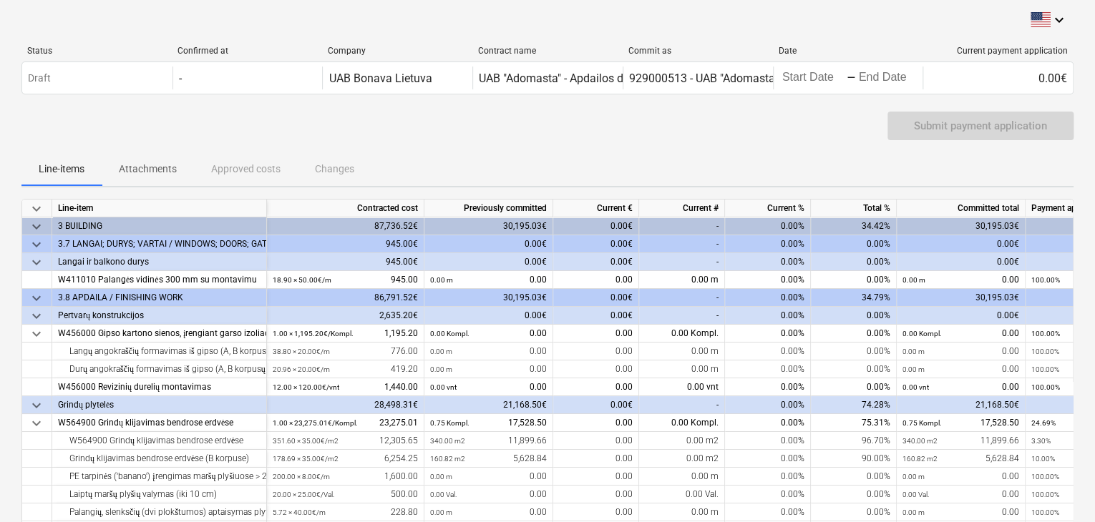
click at [935, 130] on div "Submit payment application" at bounding box center [980, 126] width 186 height 29
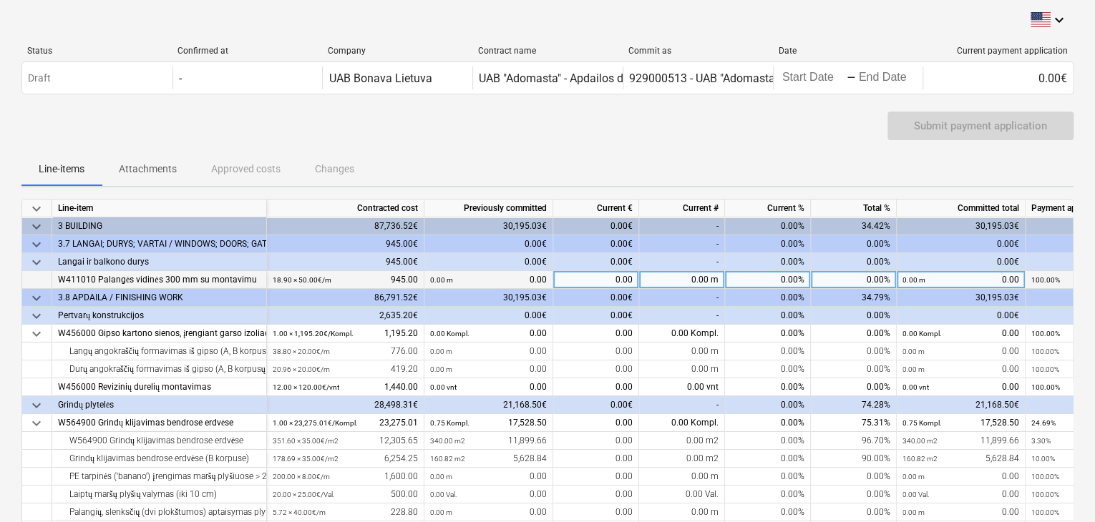
click at [781, 283] on div "0.00%" at bounding box center [768, 280] width 86 height 18
click at [703, 281] on div "0.00 m" at bounding box center [682, 280] width 86 height 18
type input "10"
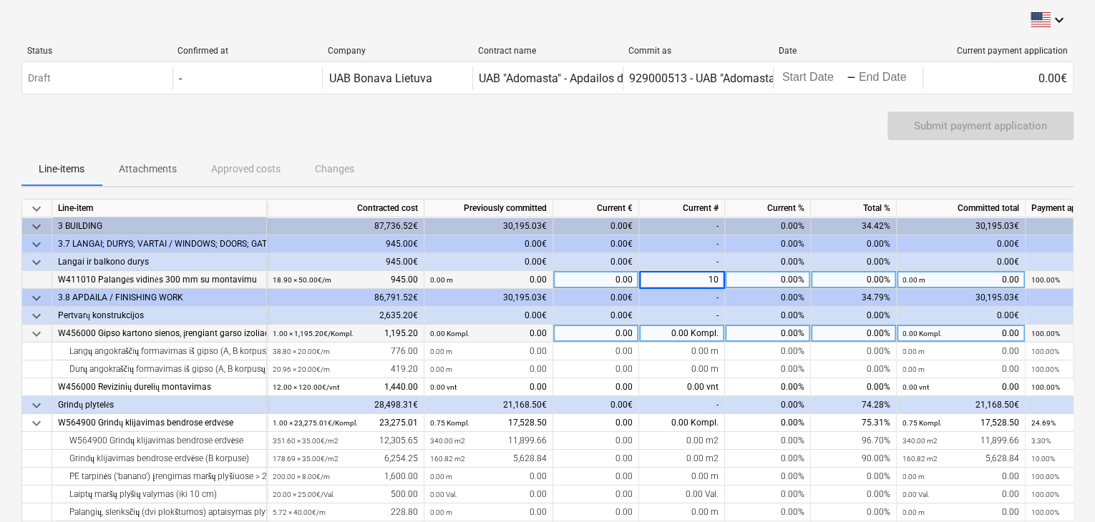
click at [716, 326] on div "0.00 Kompl." at bounding box center [682, 334] width 86 height 18
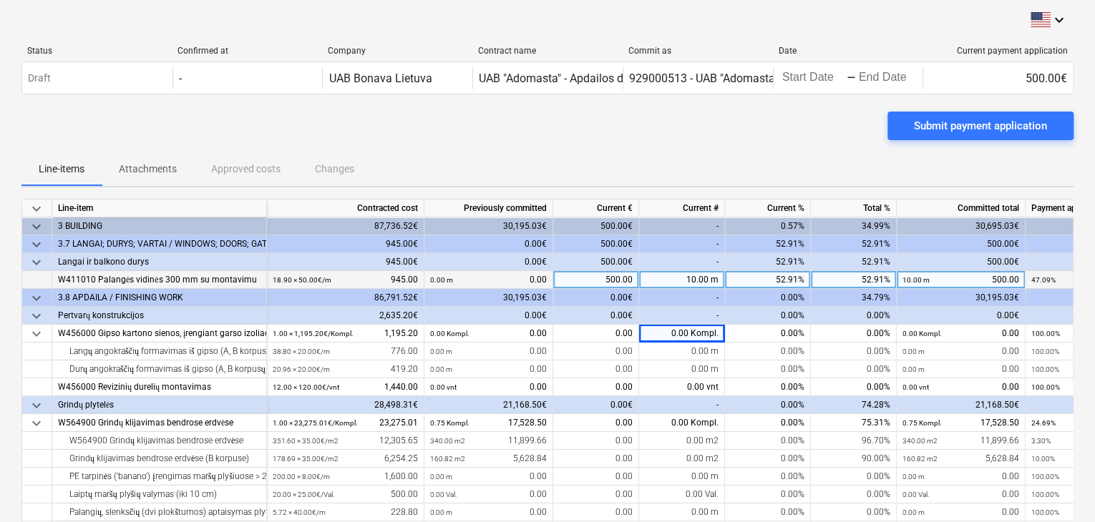
click at [708, 281] on div "10.00 m" at bounding box center [682, 280] width 86 height 18
type input "0"
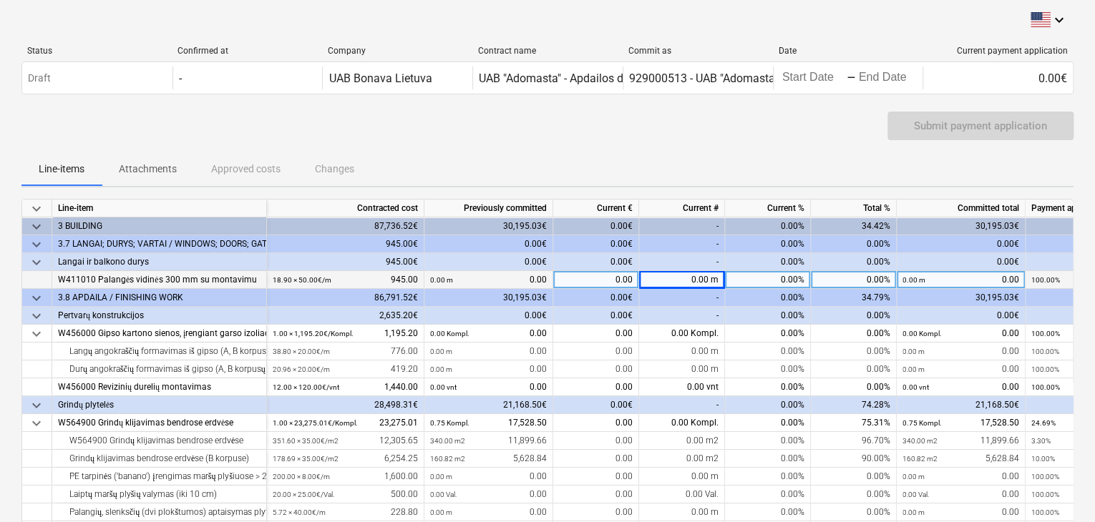
click at [34, 263] on span "keyboard_arrow_down" at bounding box center [36, 262] width 17 height 17
click at [36, 264] on span "keyboard_arrow_down" at bounding box center [36, 262] width 17 height 17
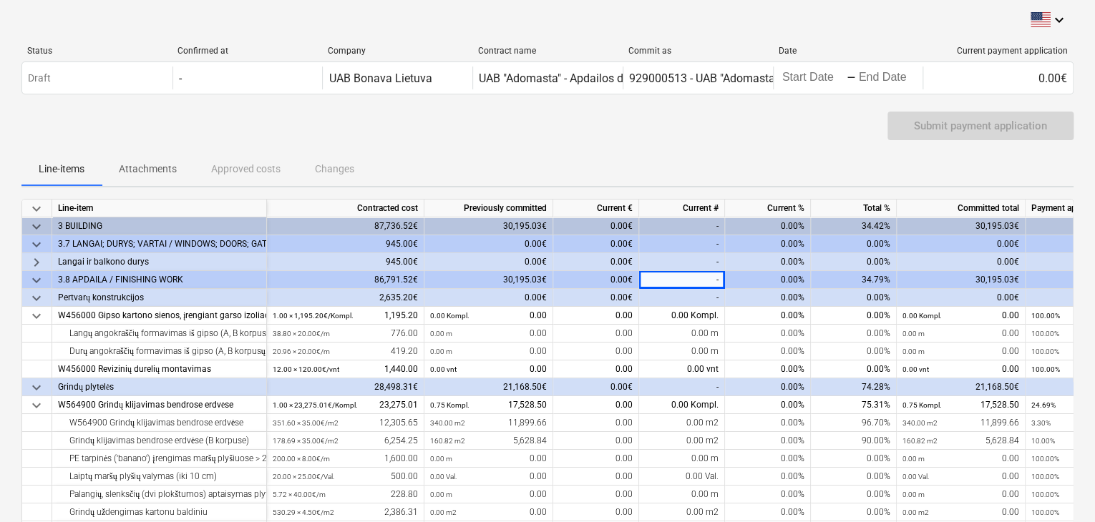
click at [37, 282] on span "keyboard_arrow_down" at bounding box center [36, 280] width 17 height 17
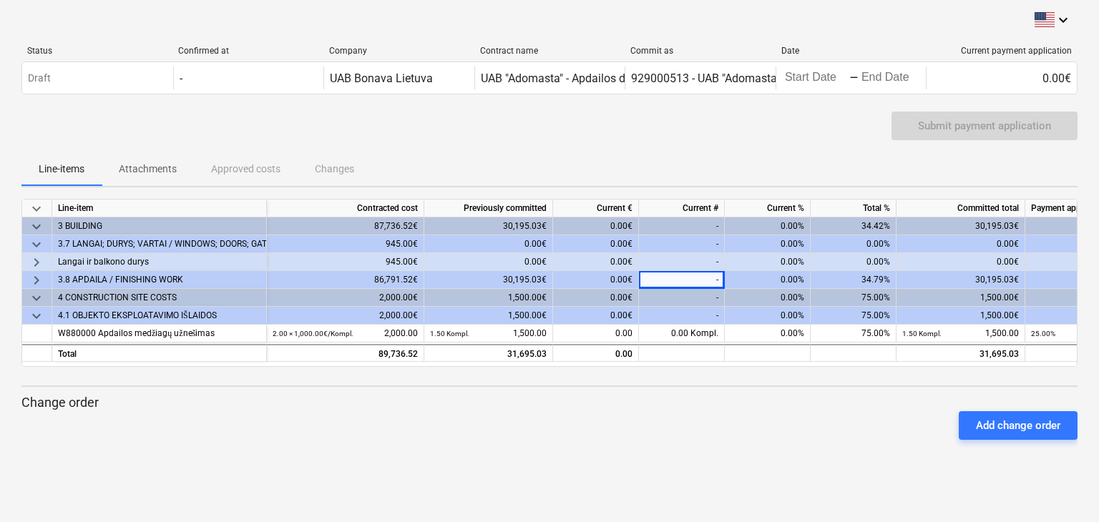
click at [37, 282] on span "keyboard_arrow_right" at bounding box center [36, 280] width 17 height 17
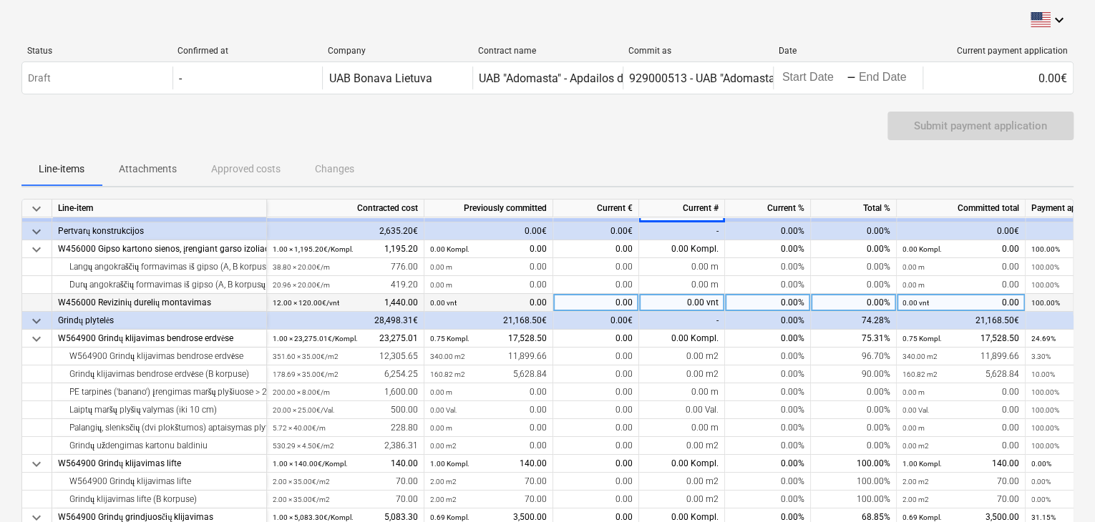
scroll to position [72, 0]
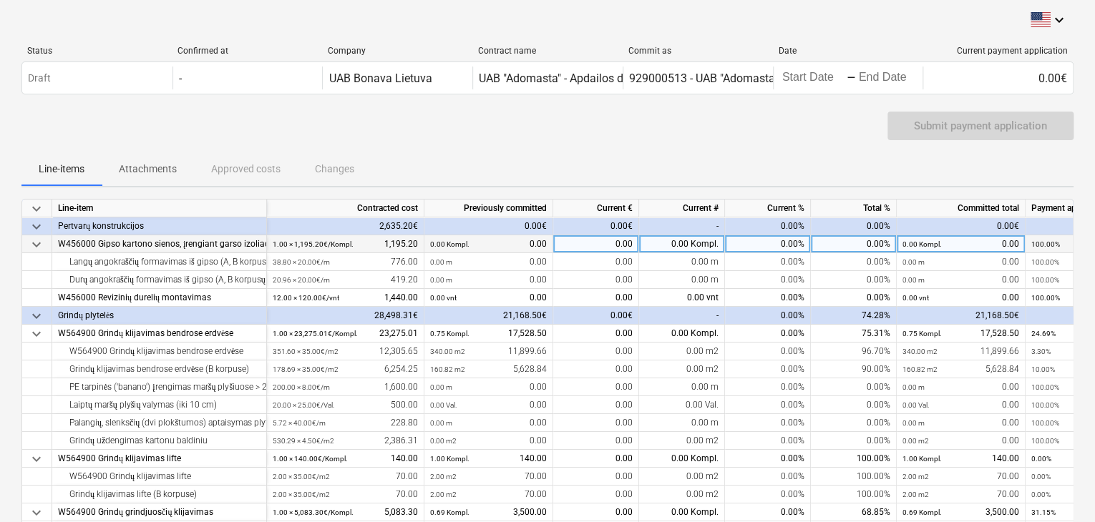
click at [472, 248] on div "0.00 Kompl. 0.00" at bounding box center [488, 244] width 117 height 18
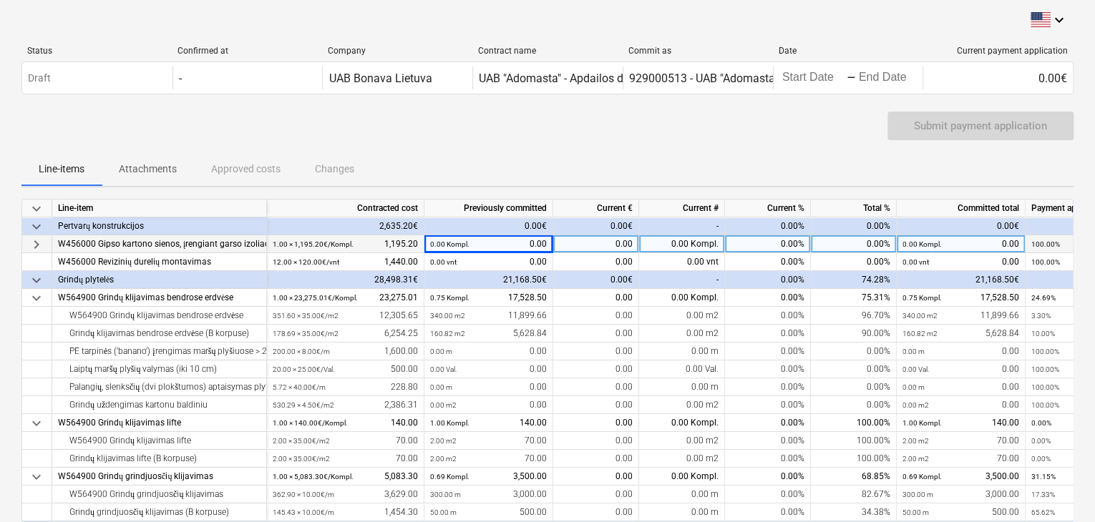
click at [472, 248] on div "0.00 Kompl. 0.00" at bounding box center [488, 244] width 117 height 18
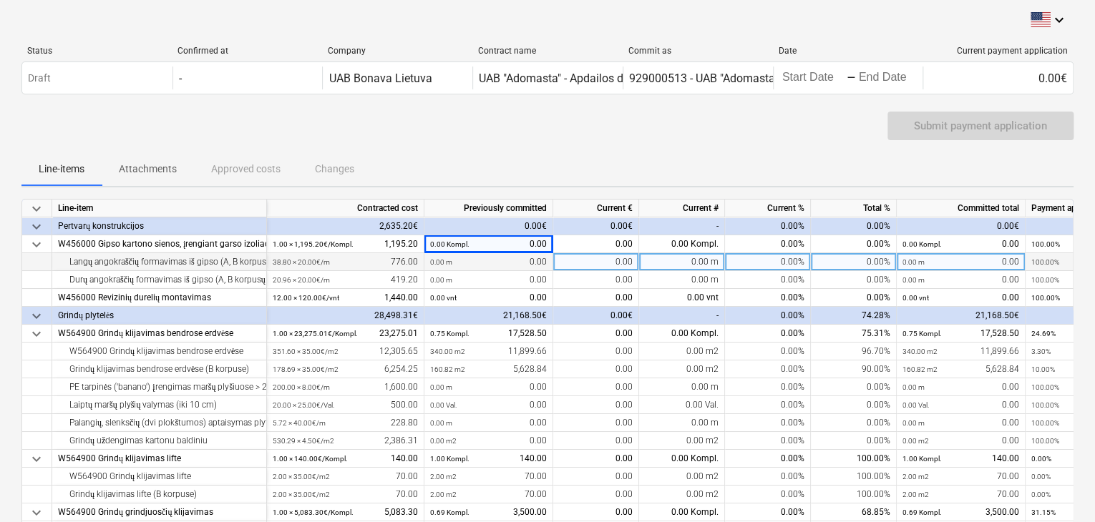
click at [764, 268] on div "0.00%" at bounding box center [768, 262] width 86 height 18
type input "80"
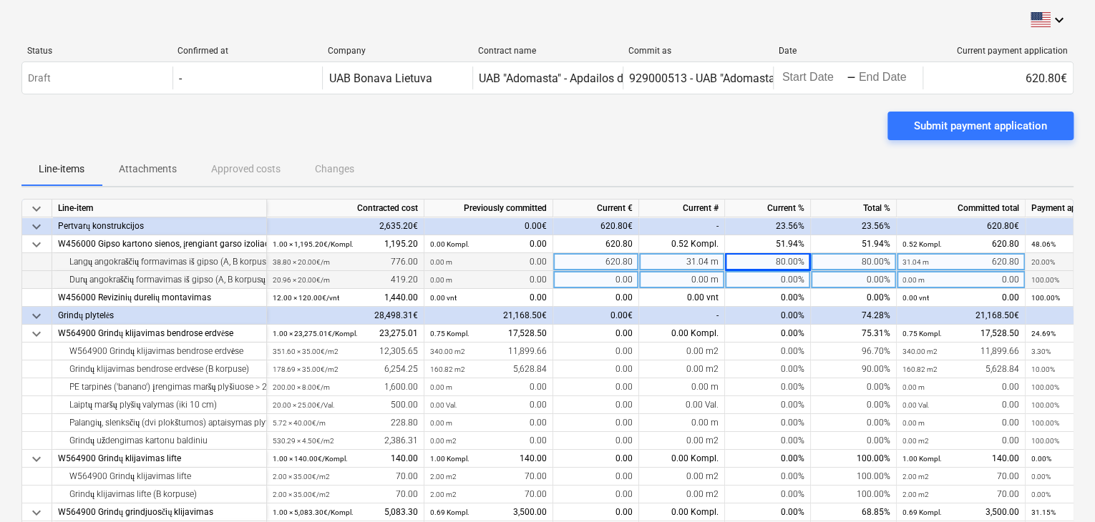
click at [773, 277] on div "0.00%" at bounding box center [768, 280] width 86 height 18
type input "80"
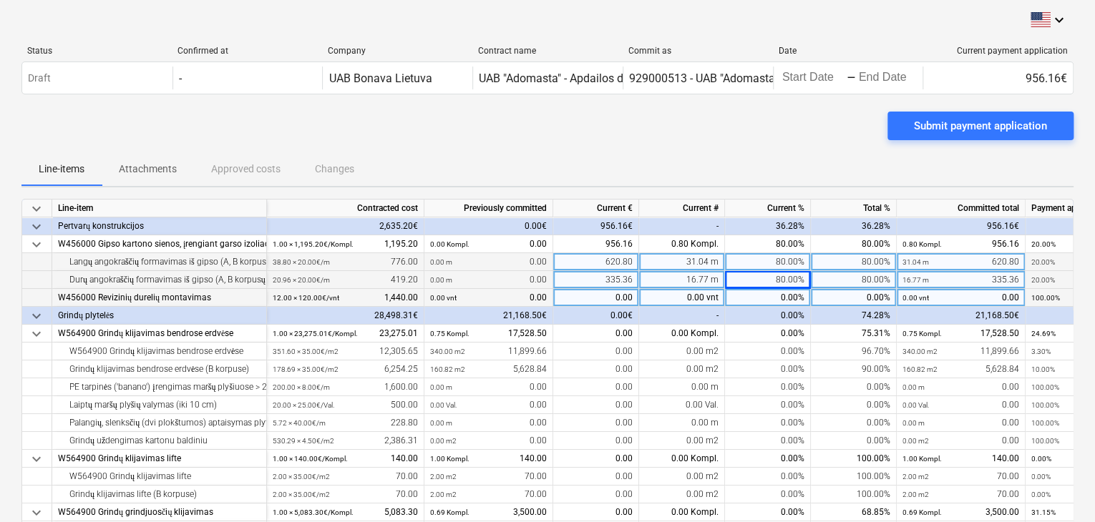
click at [766, 301] on div "0.00%" at bounding box center [768, 298] width 86 height 18
type input "80"
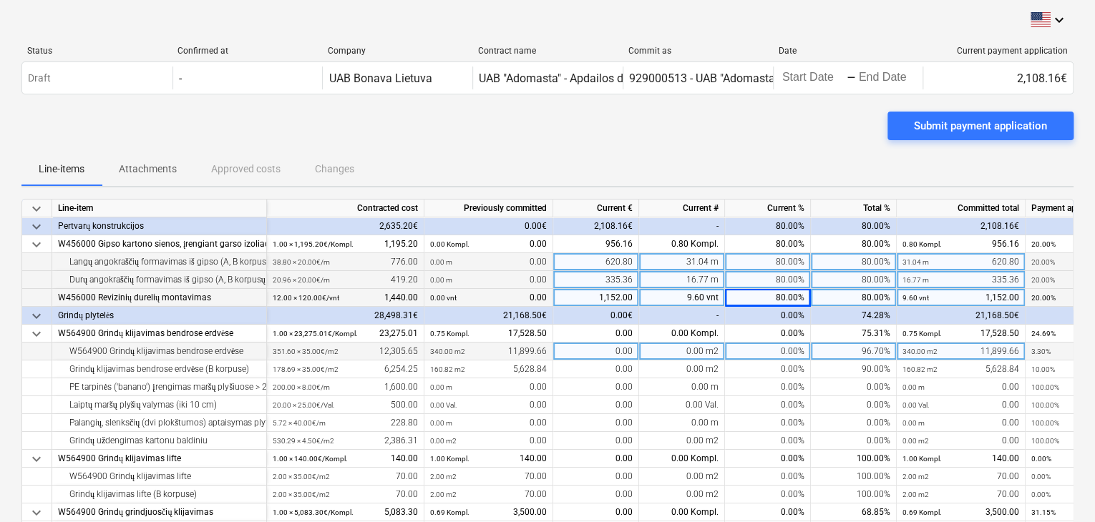
click at [776, 357] on div "0.00%" at bounding box center [768, 352] width 86 height 18
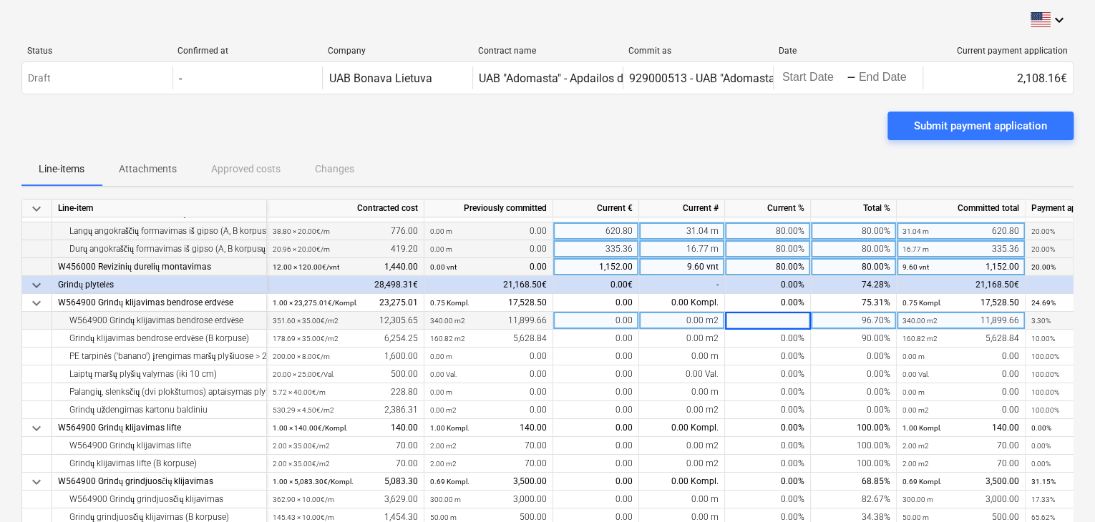
scroll to position [143, 0]
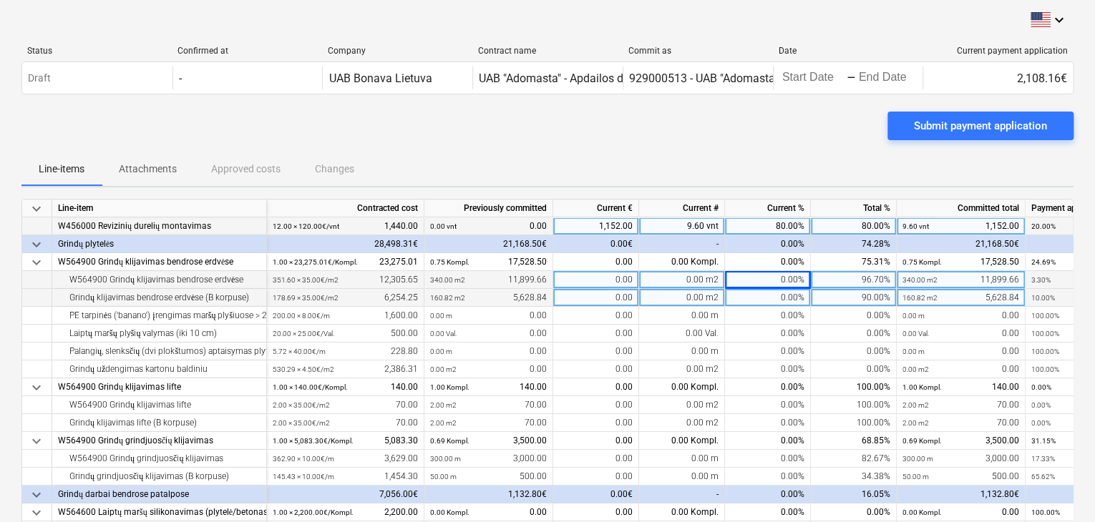
click at [788, 302] on div "0.00%" at bounding box center [768, 298] width 86 height 18
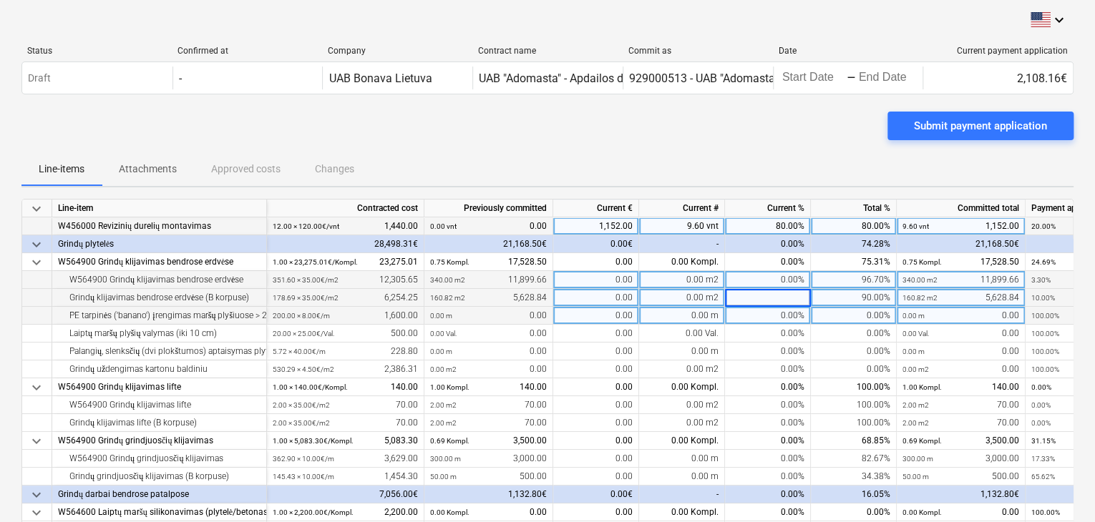
click at [784, 318] on div "0.00%" at bounding box center [768, 316] width 86 height 18
type input "100"
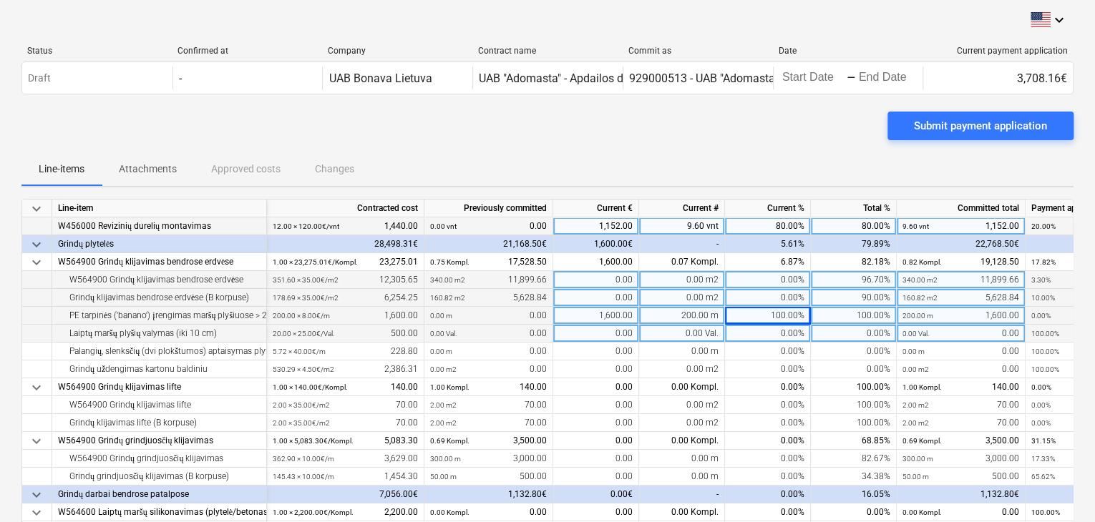
click at [767, 327] on div "0.00%" at bounding box center [768, 334] width 86 height 18
click at [774, 312] on div "100.00%" at bounding box center [768, 316] width 86 height 18
type input "70"
click at [779, 310] on div "70.00%" at bounding box center [768, 316] width 86 height 18
type input "50"
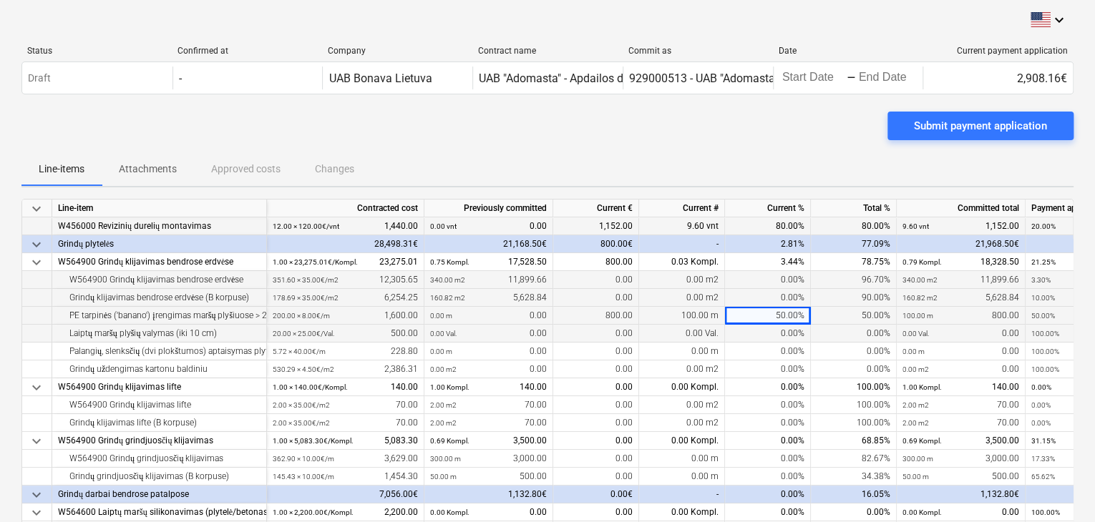
click at [776, 329] on div "0.00%" at bounding box center [768, 334] width 86 height 18
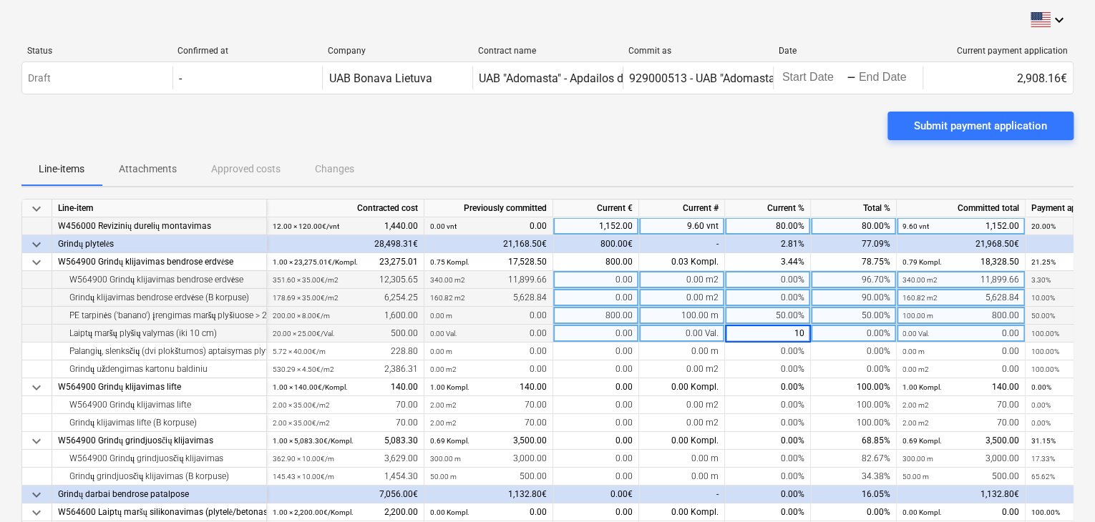
type input "100"
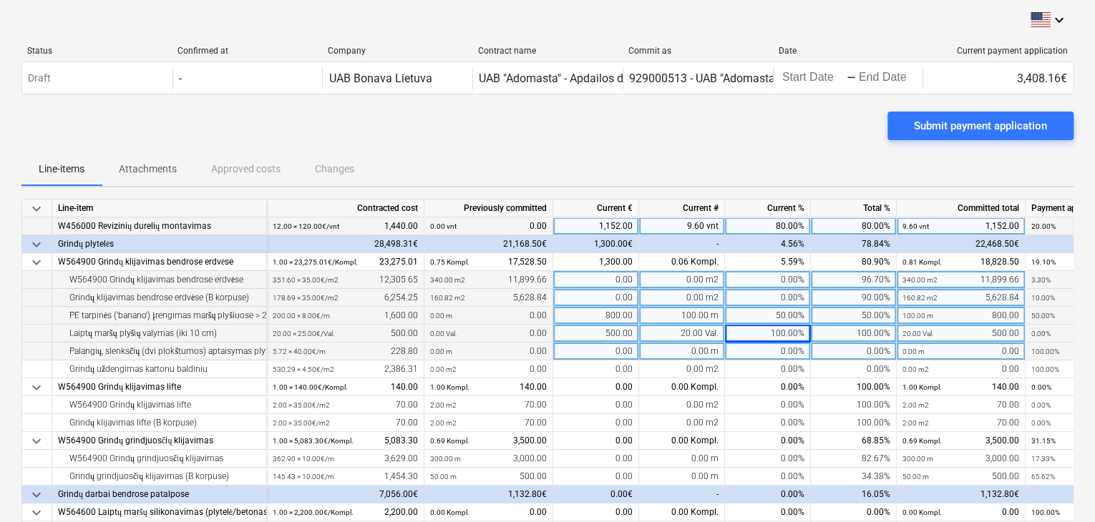
click at [771, 351] on div "0.00%" at bounding box center [768, 352] width 86 height 18
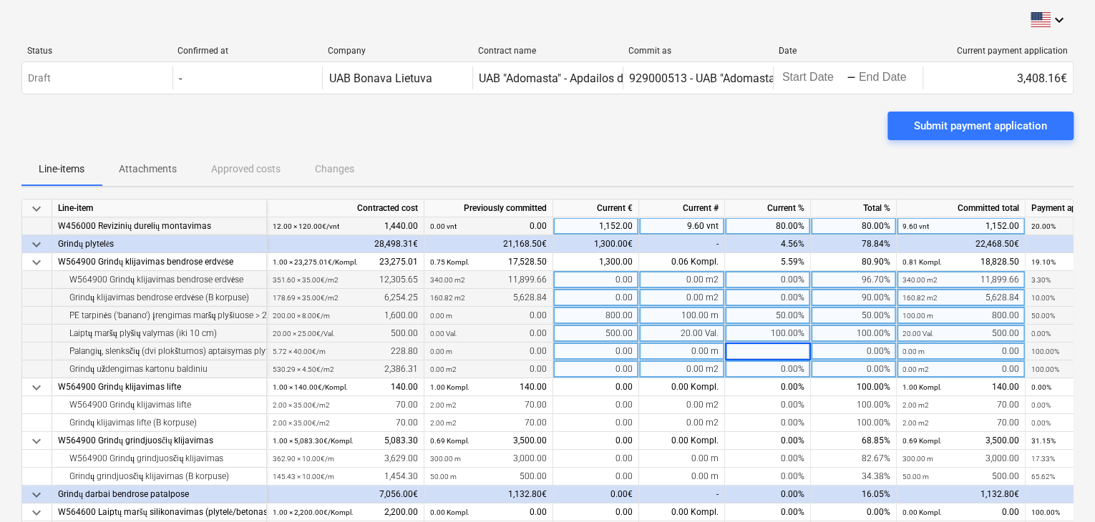
click at [774, 369] on div "0.00%" at bounding box center [768, 370] width 86 height 18
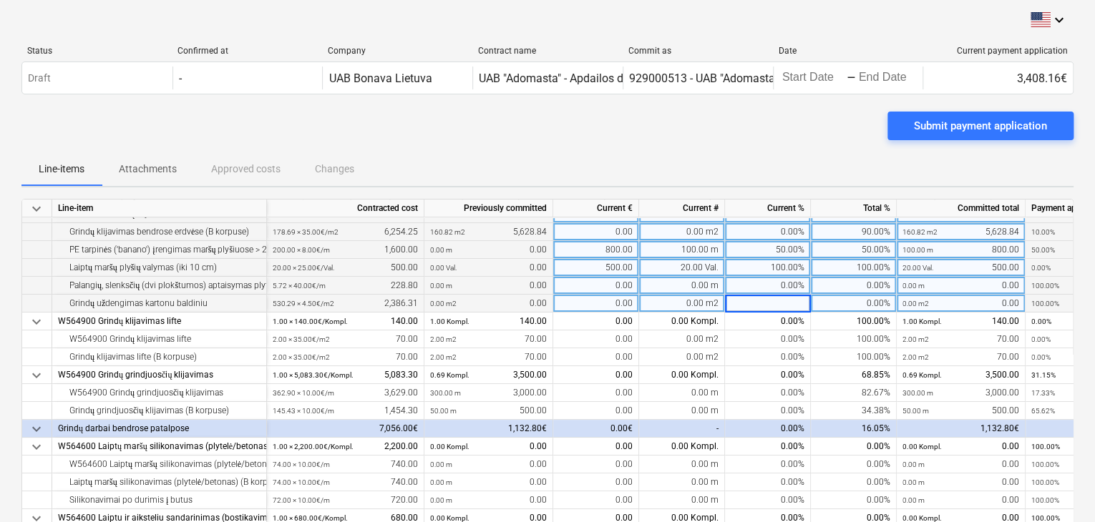
scroll to position [215, 0]
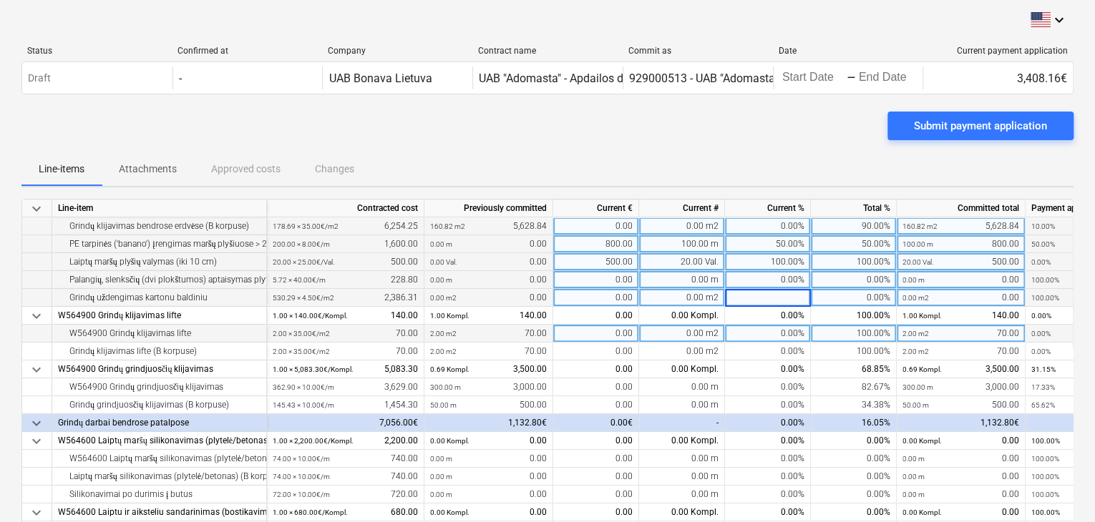
click at [781, 338] on div "0.00%" at bounding box center [768, 334] width 86 height 18
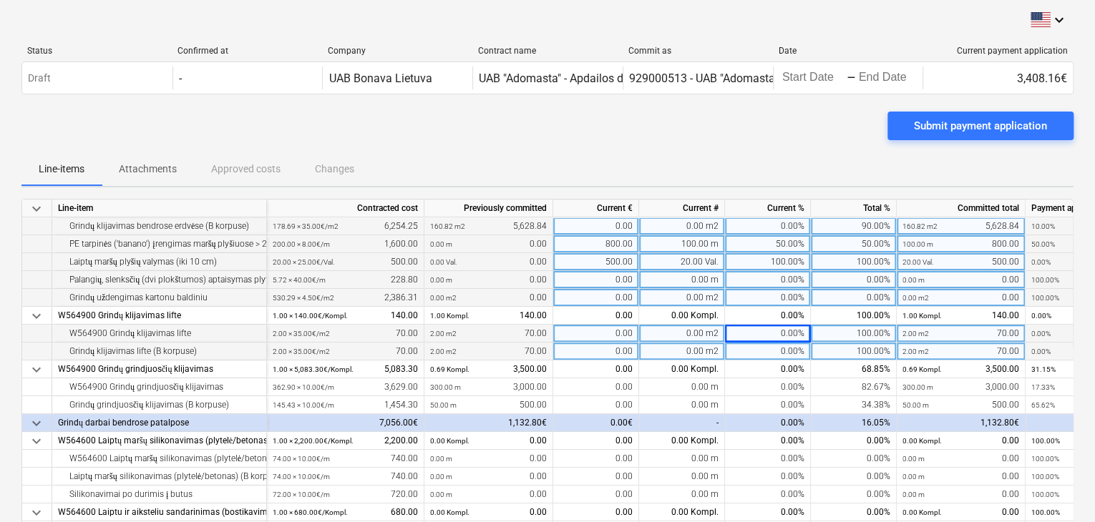
click at [778, 350] on div "0.00%" at bounding box center [768, 352] width 86 height 18
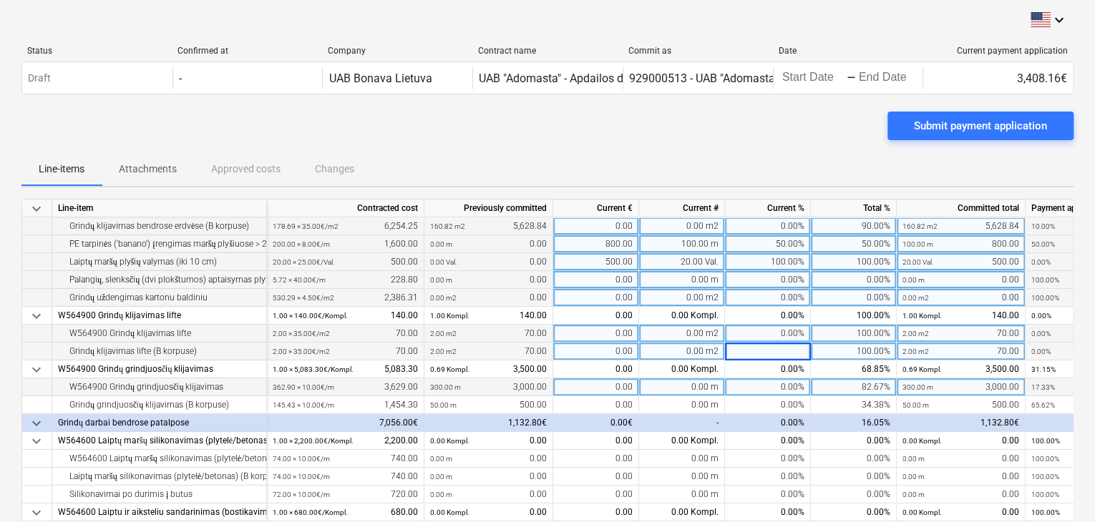
click at [783, 378] on div "0.00%" at bounding box center [768, 387] width 86 height 18
click at [701, 380] on div "0.00 m" at bounding box center [682, 387] width 86 height 18
type input "50"
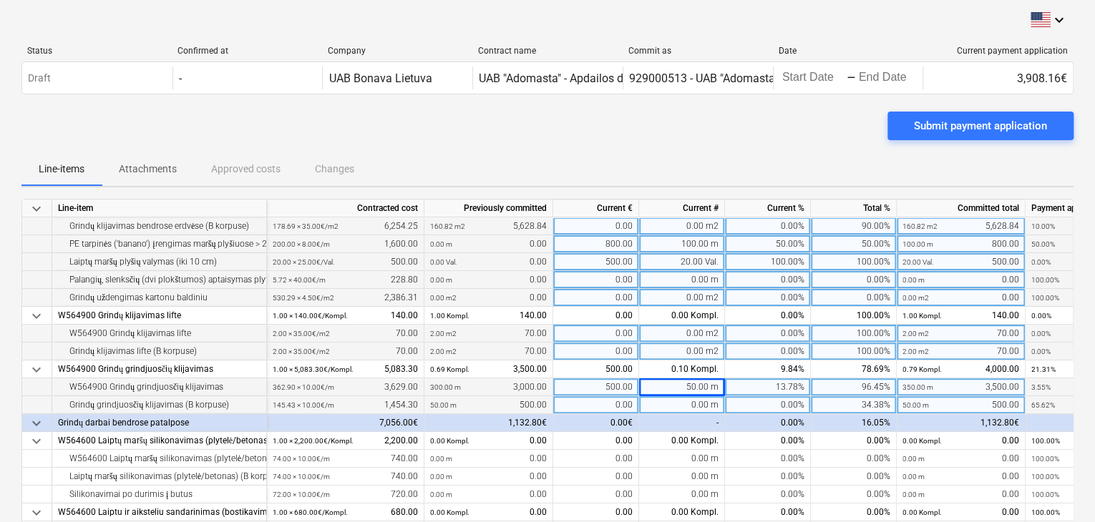
click at [695, 405] on div "0.00 m" at bounding box center [682, 405] width 86 height 18
type input "80"
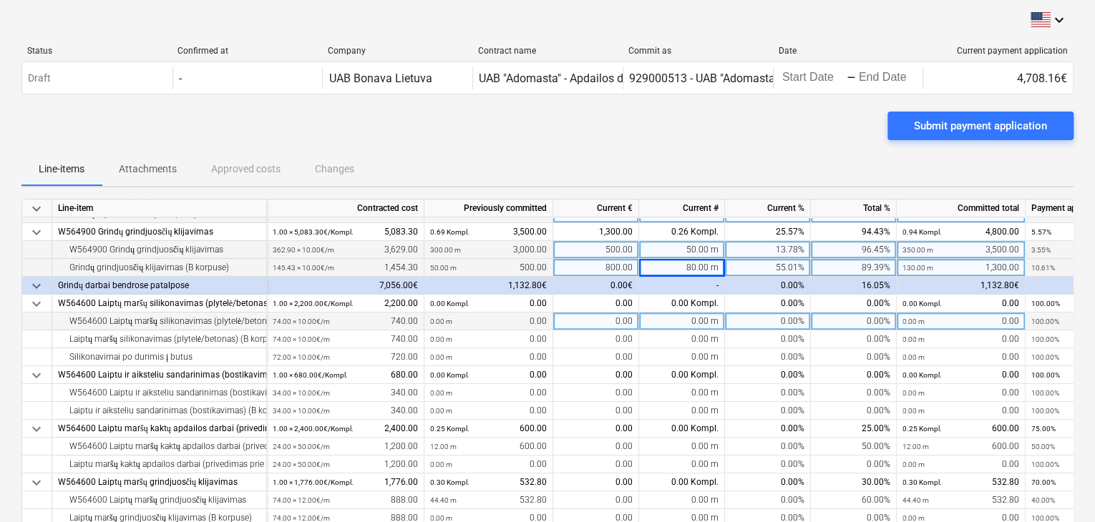
scroll to position [358, 0]
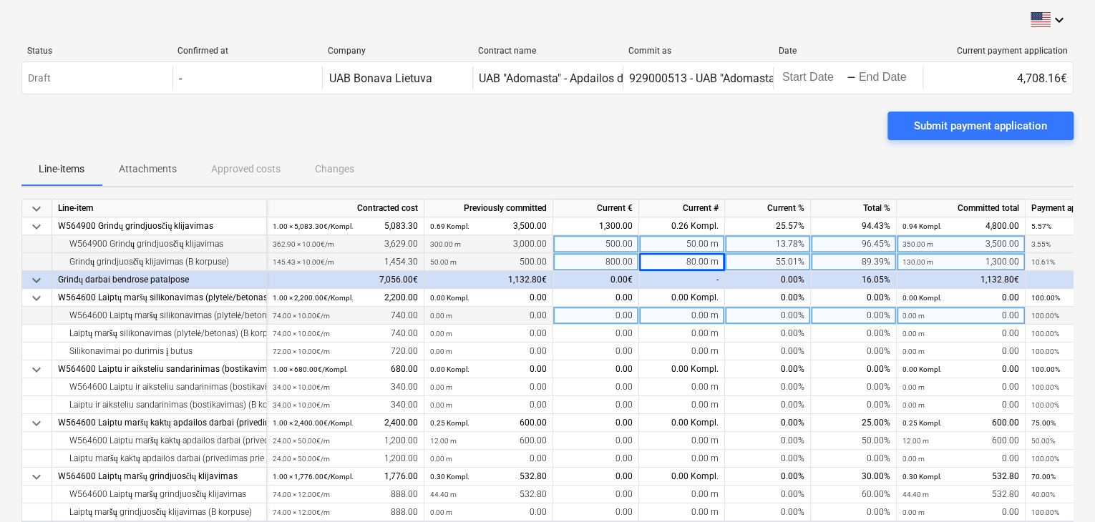
click at [756, 318] on div "0.00%" at bounding box center [768, 316] width 86 height 18
type input "30"
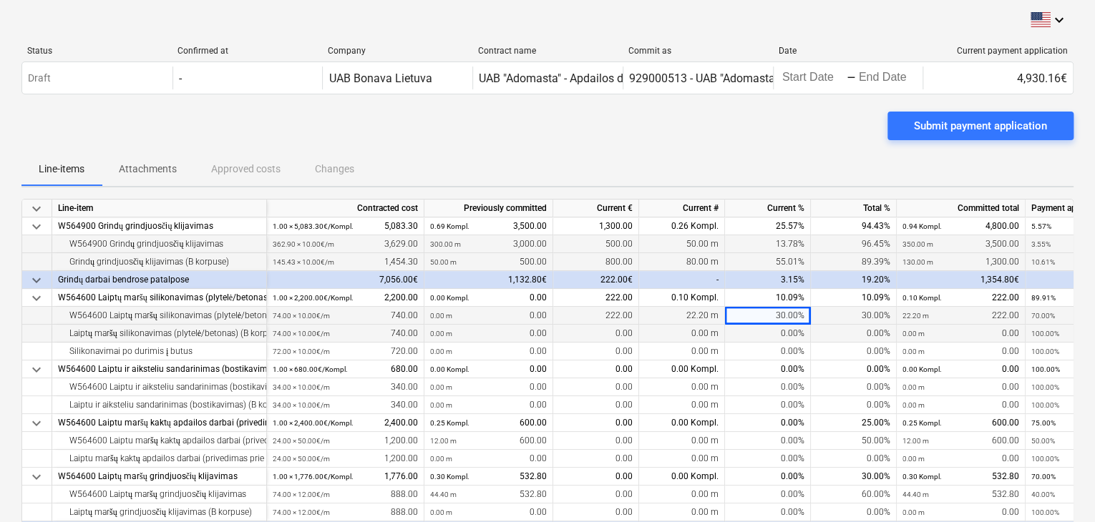
click at [758, 333] on div "0.00%" at bounding box center [768, 334] width 86 height 18
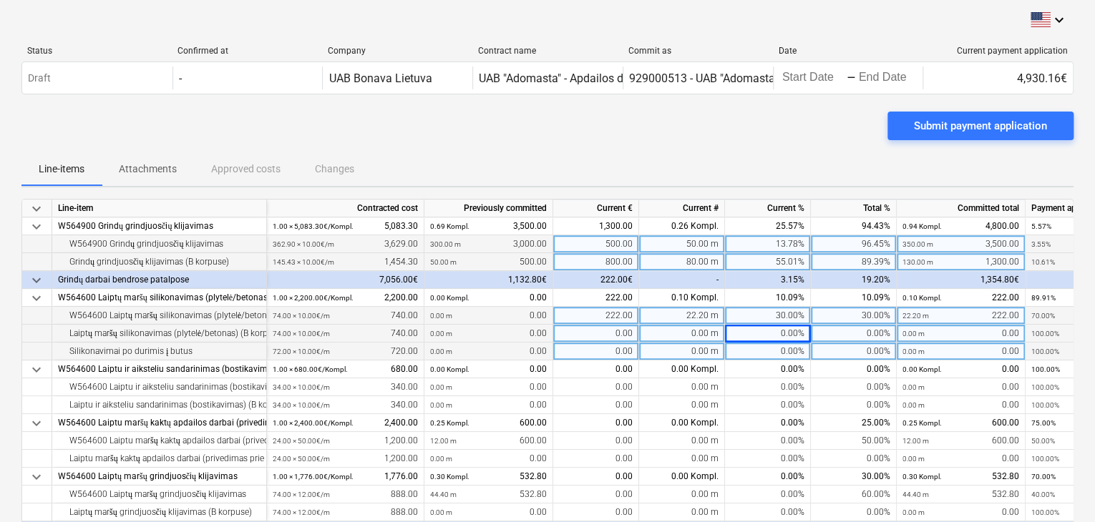
click at [738, 353] on div "0.00%" at bounding box center [768, 352] width 86 height 18
click at [754, 336] on div "0.00%" at bounding box center [768, 334] width 86 height 18
type input "30"
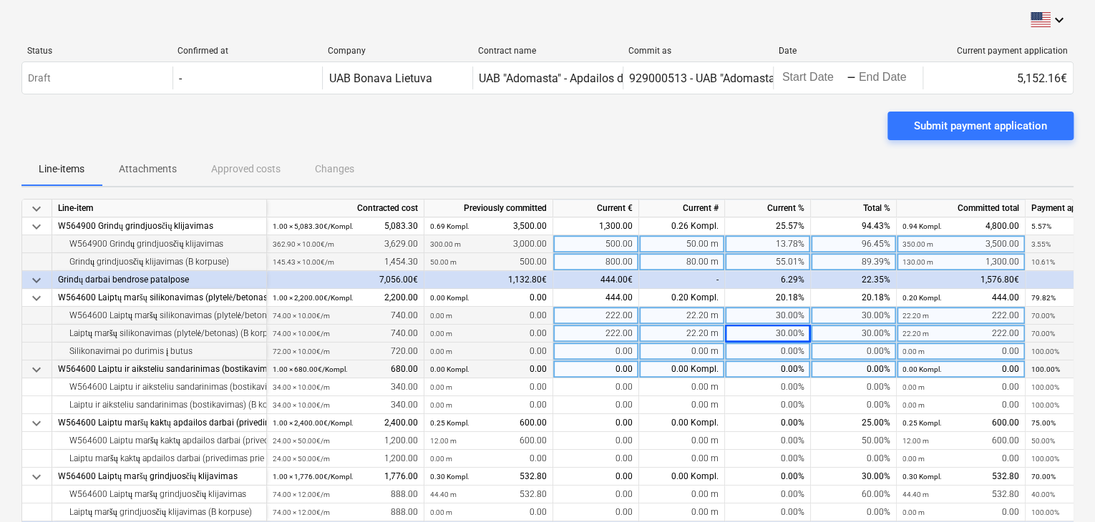
click at [770, 364] on div "0.00%" at bounding box center [768, 370] width 86 height 18
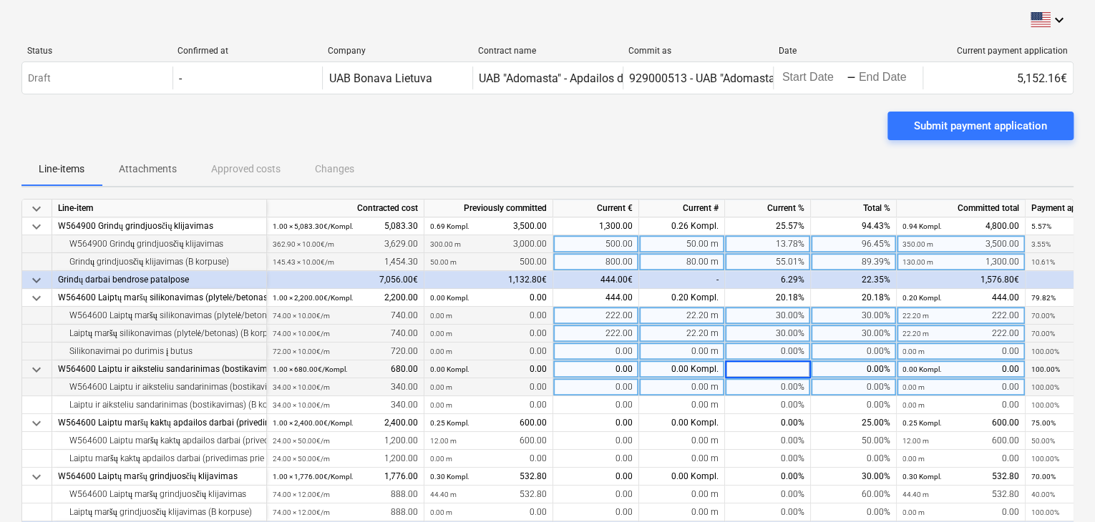
click at [761, 391] on div "0.00%" at bounding box center [768, 387] width 86 height 18
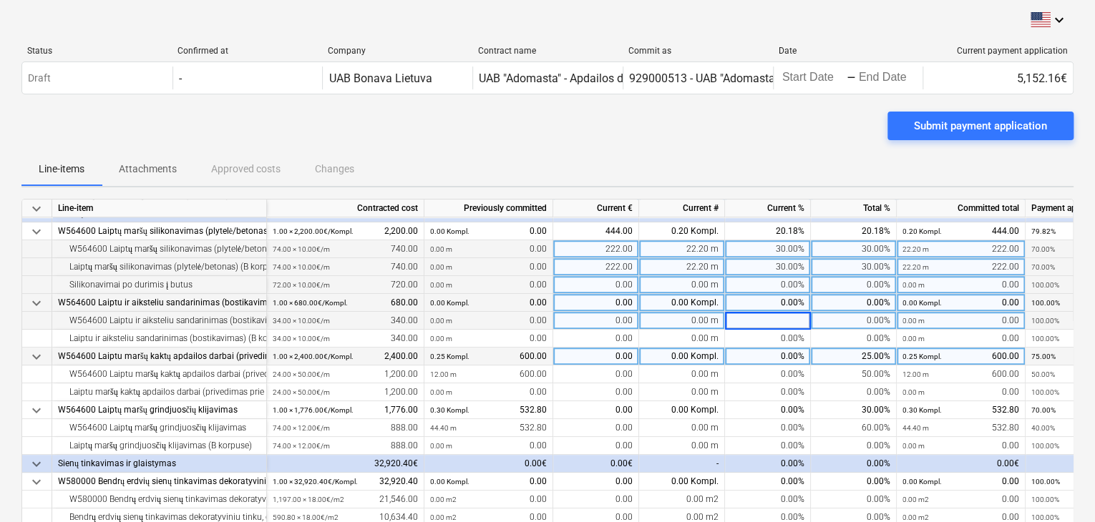
scroll to position [429, 0]
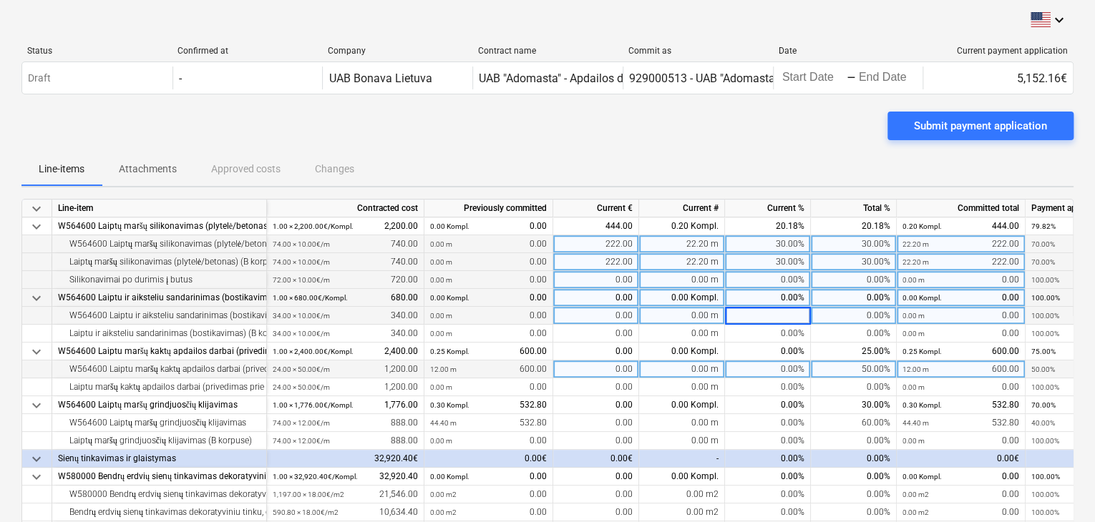
click at [775, 368] on div "0.00%" at bounding box center [768, 370] width 86 height 18
type input "100"
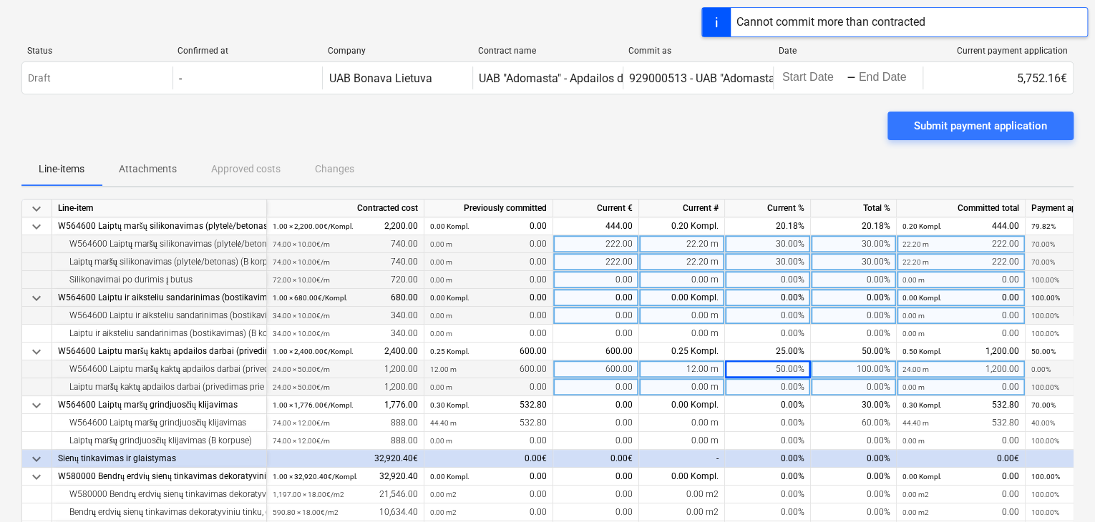
click at [764, 382] on div "0.00%" at bounding box center [768, 387] width 86 height 18
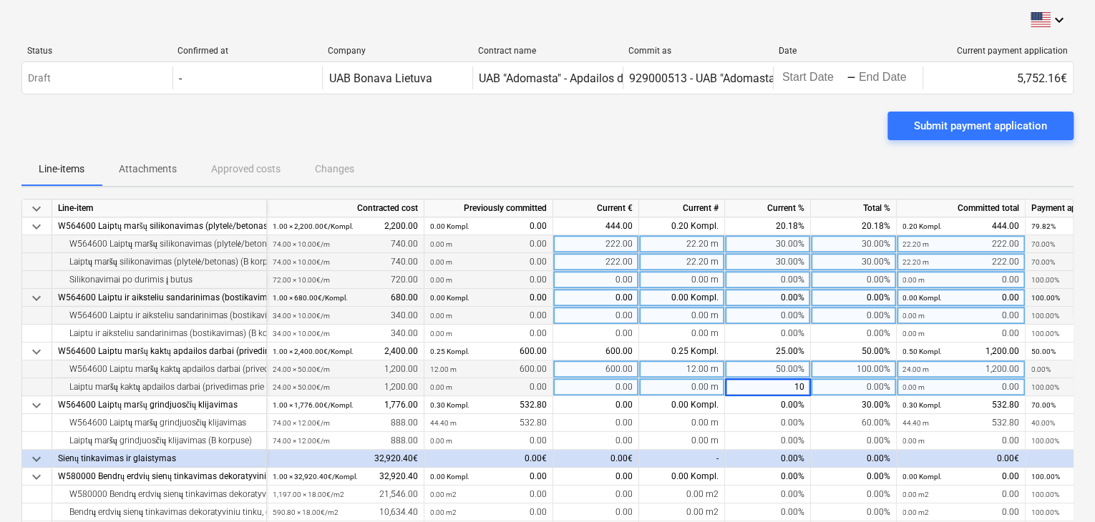
type input "100"
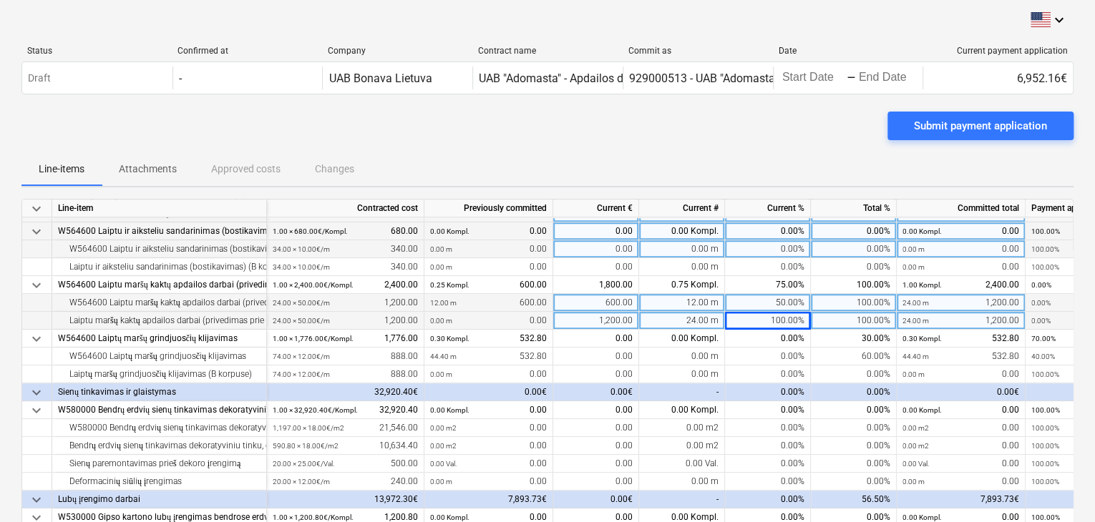
scroll to position [501, 0]
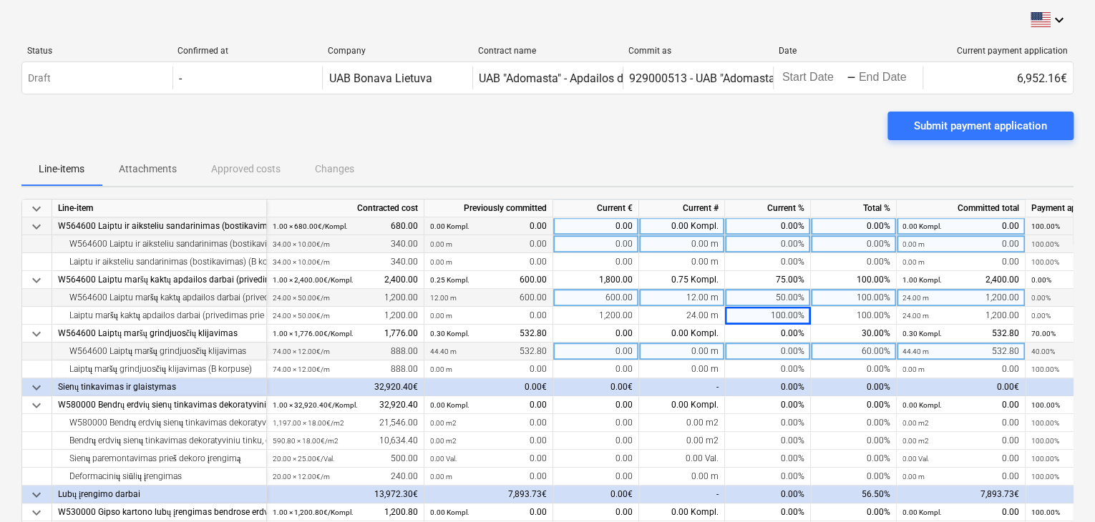
click at [775, 358] on div "0.00%" at bounding box center [768, 352] width 86 height 18
type input "70"
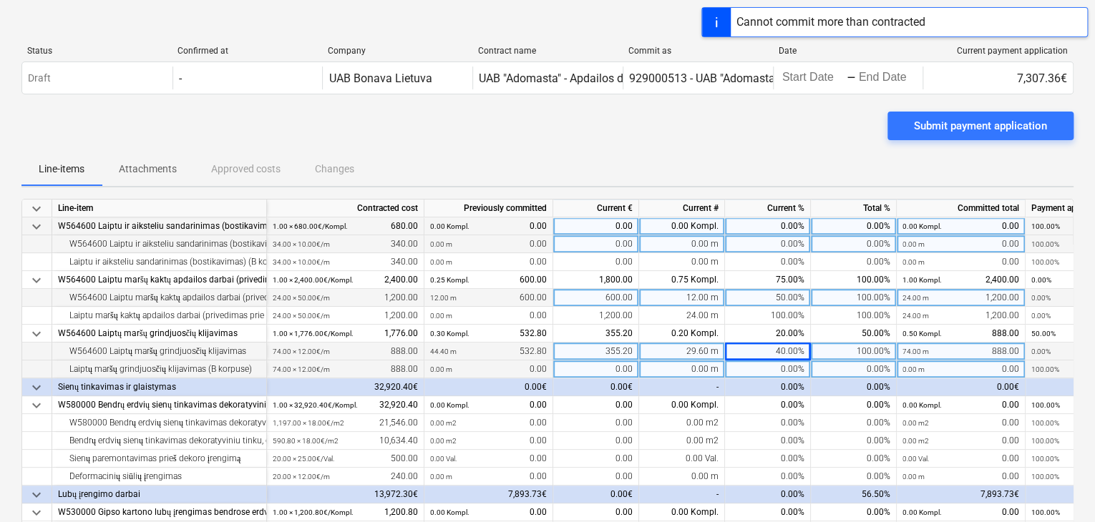
click at [774, 361] on div "0.00%" at bounding box center [768, 370] width 86 height 18
type input "70"
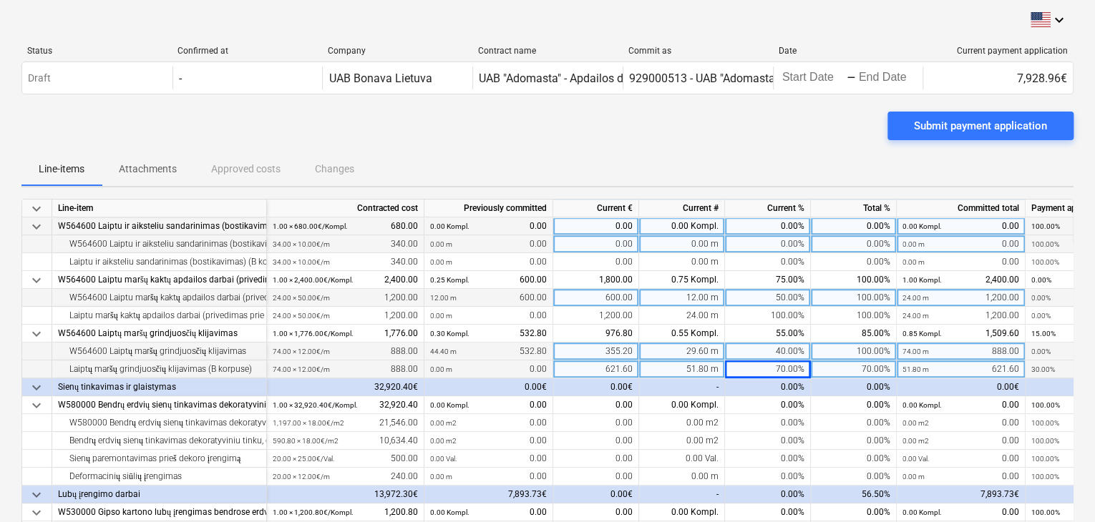
click at [787, 373] on div "70.00%" at bounding box center [768, 370] width 86 height 18
type input "30"
click at [790, 351] on div "40.00%" at bounding box center [768, 352] width 86 height 18
type input "20"
click at [790, 368] on div "30.00%" at bounding box center [768, 370] width 86 height 18
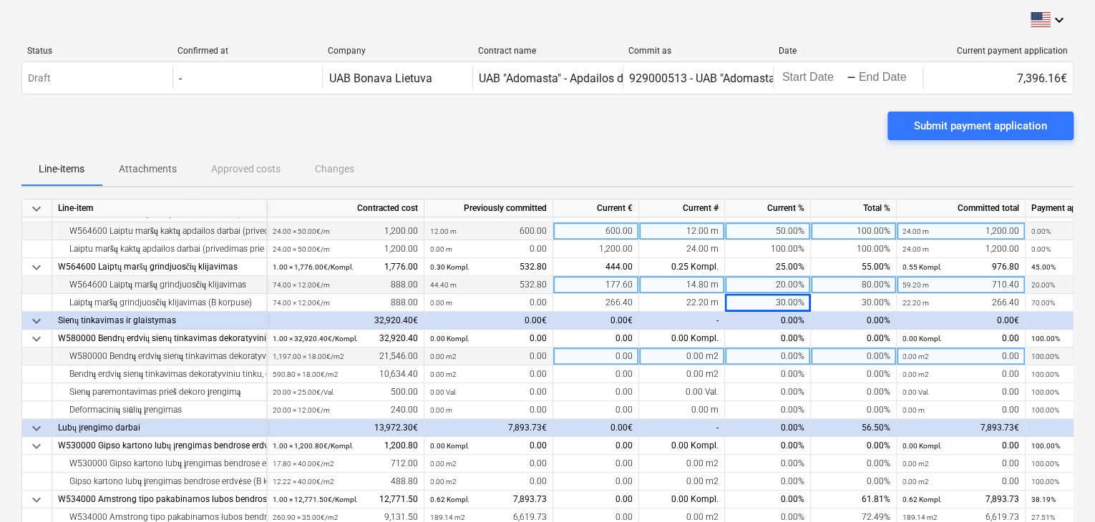
scroll to position [572, 0]
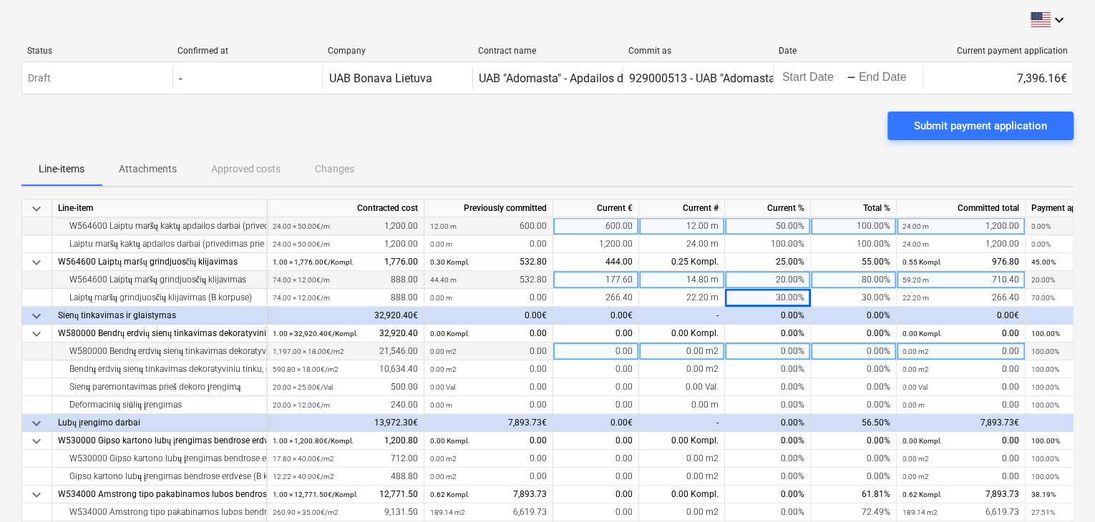
click at [756, 354] on div "0.00%" at bounding box center [768, 352] width 86 height 18
type input "1000"
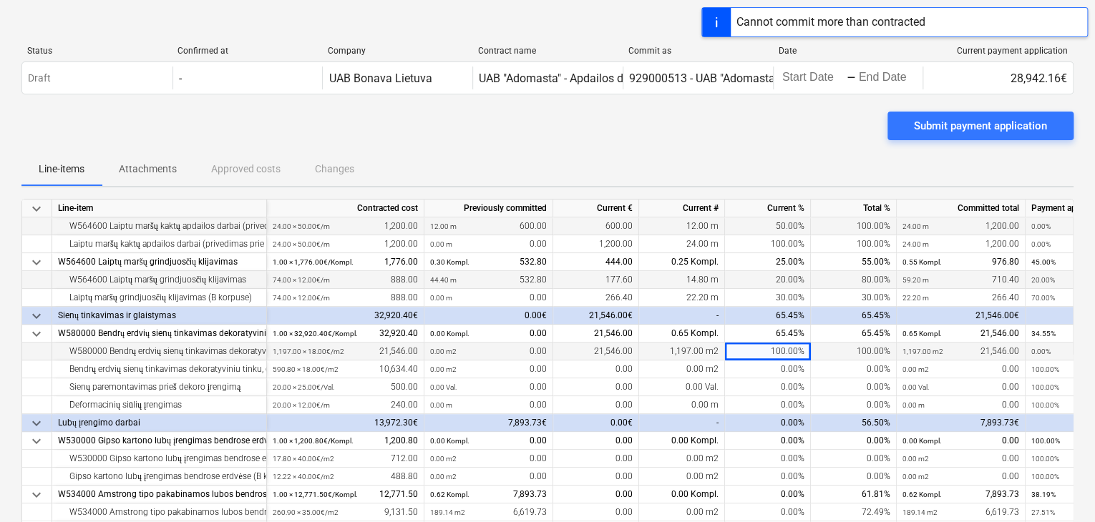
click at [764, 353] on div "100.00%" at bounding box center [768, 352] width 86 height 18
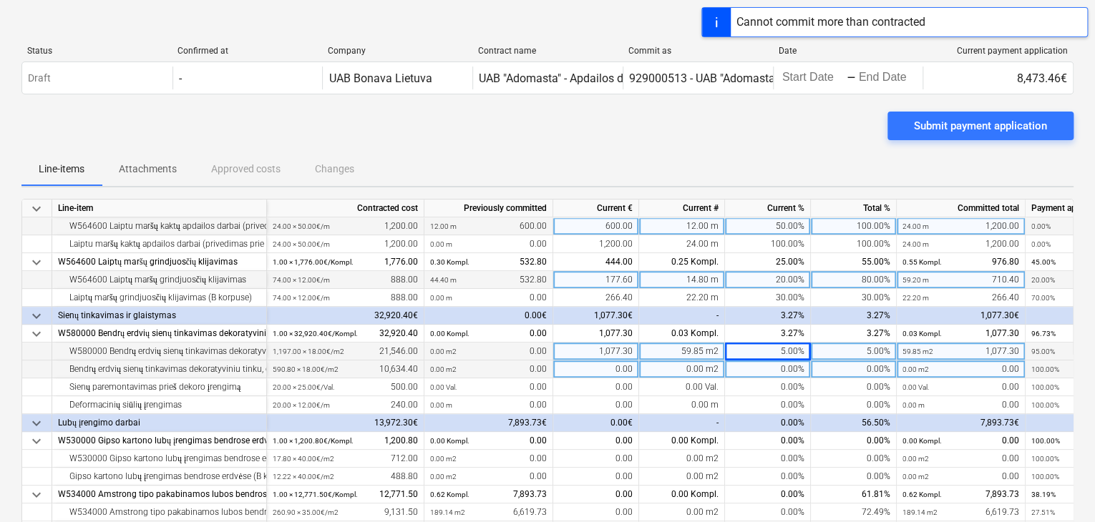
drag, startPoint x: 764, startPoint y: 353, endPoint x: 762, endPoint y: 362, distance: 9.5
click at [762, 357] on div "5.00%" at bounding box center [768, 352] width 86 height 18
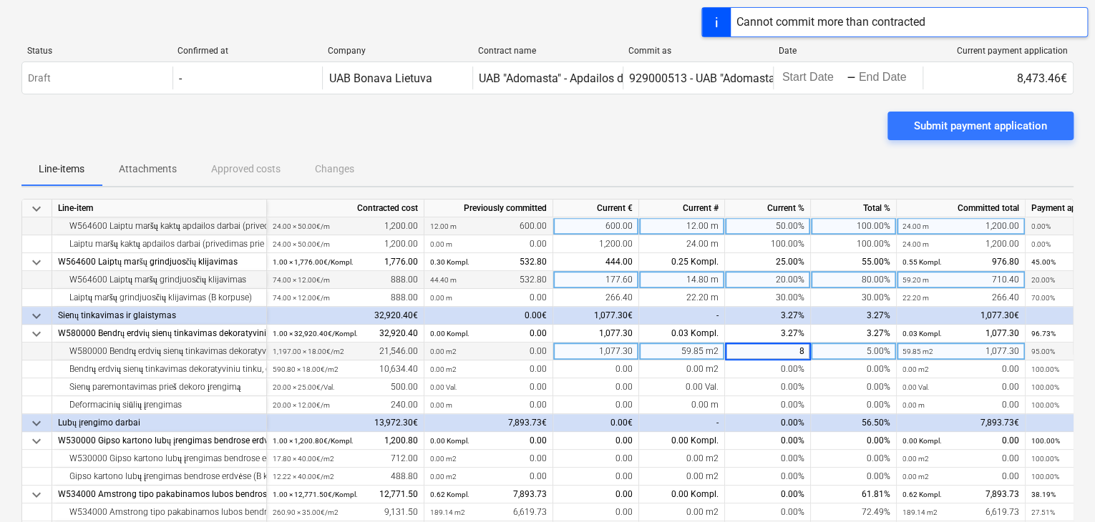
type input "85"
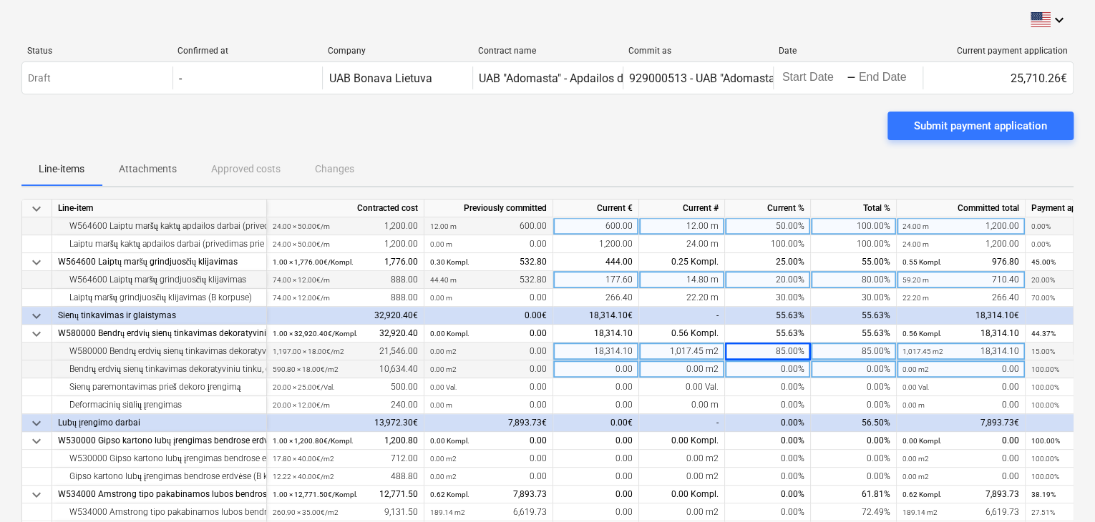
click at [783, 368] on div "0.00%" at bounding box center [768, 370] width 86 height 18
click at [741, 376] on div "0.00%" at bounding box center [768, 370] width 86 height 18
click at [741, 376] on input at bounding box center [767, 369] width 85 height 17
type input "15"
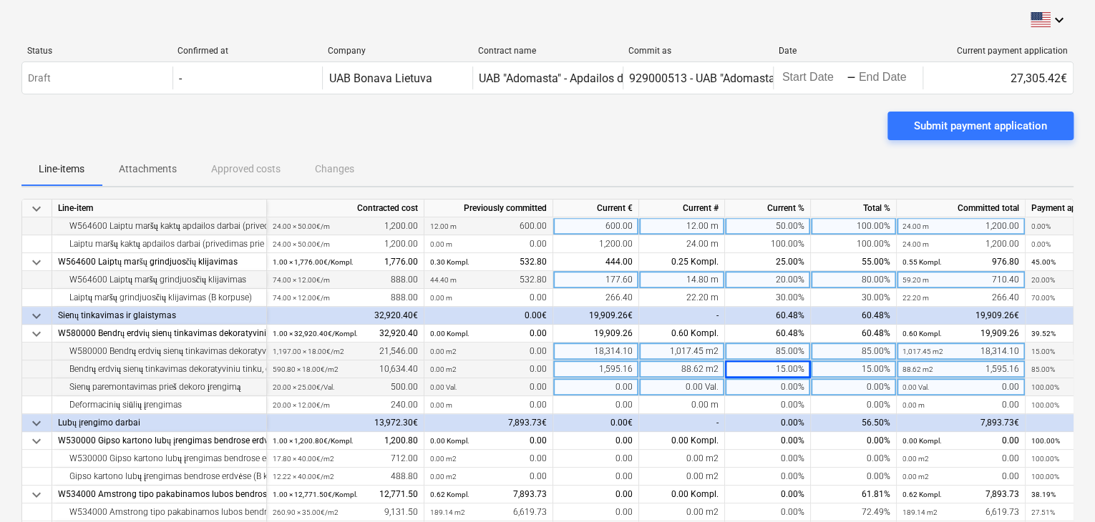
click at [761, 387] on div "0.00%" at bounding box center [768, 387] width 86 height 18
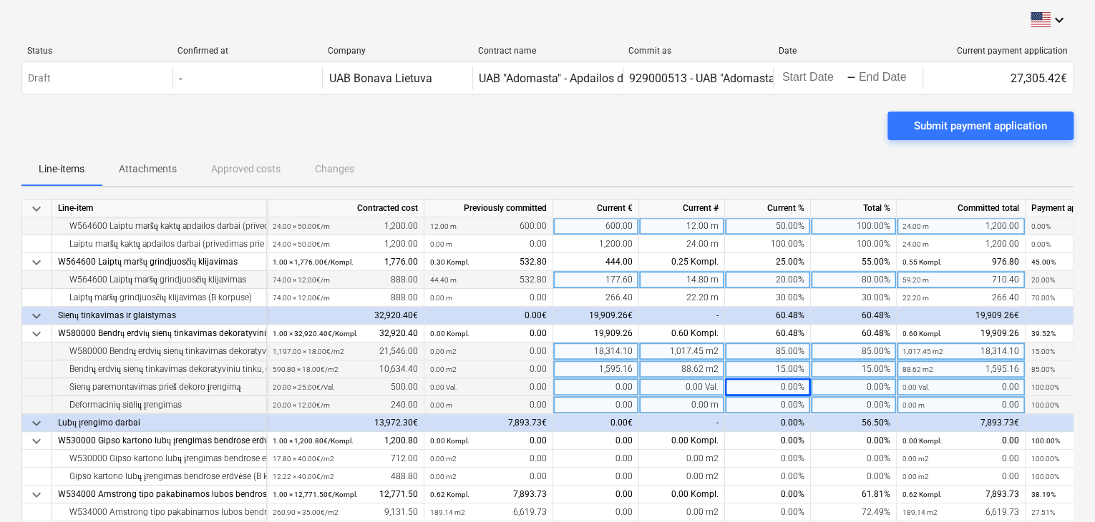
click at [760, 399] on div "0.00%" at bounding box center [768, 405] width 86 height 18
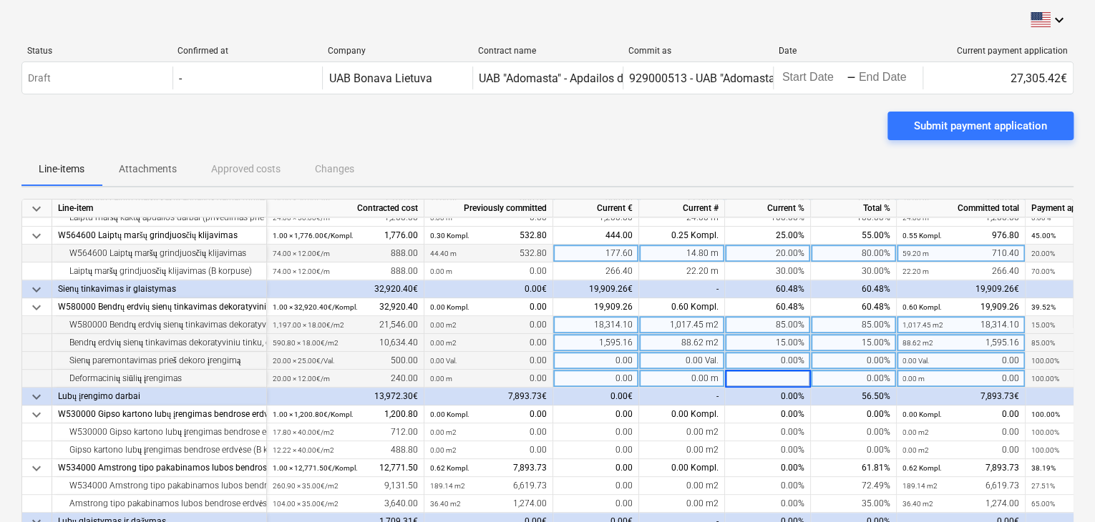
scroll to position [644, 0]
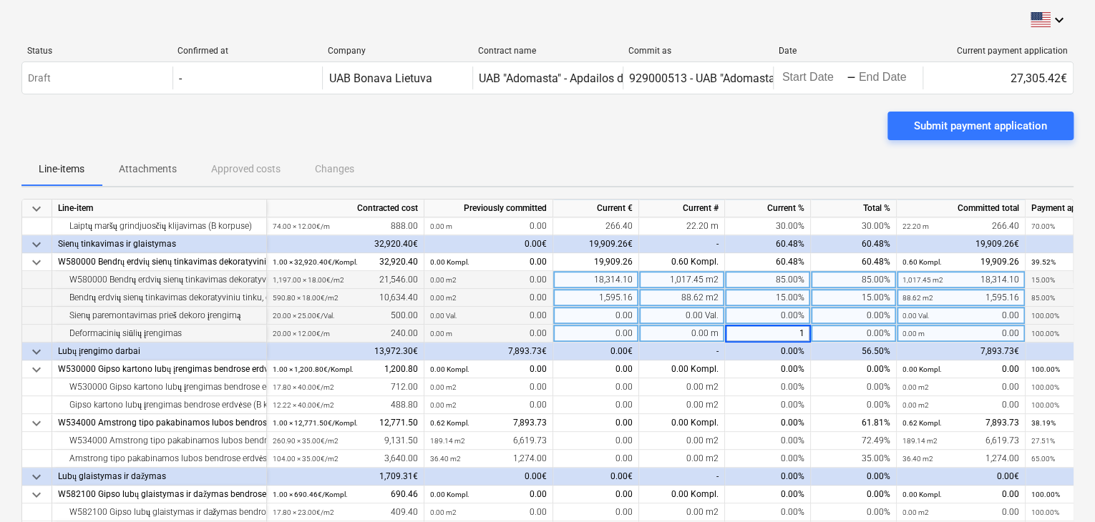
type input "12"
click at [723, 333] on div "2.40 m" at bounding box center [682, 334] width 86 height 18
click at [750, 330] on div "12.00%" at bounding box center [768, 334] width 86 height 18
type input "100"
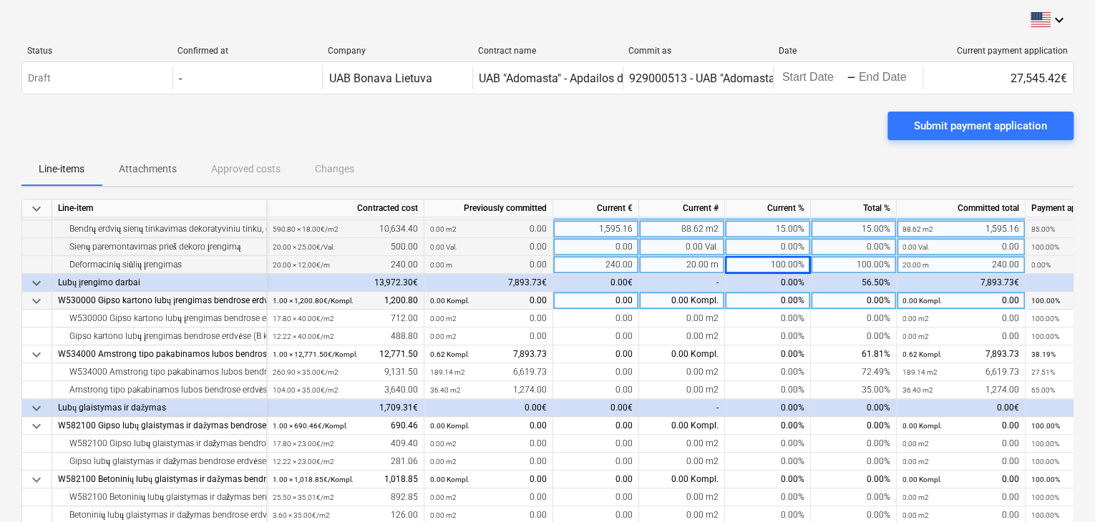
scroll to position [715, 0]
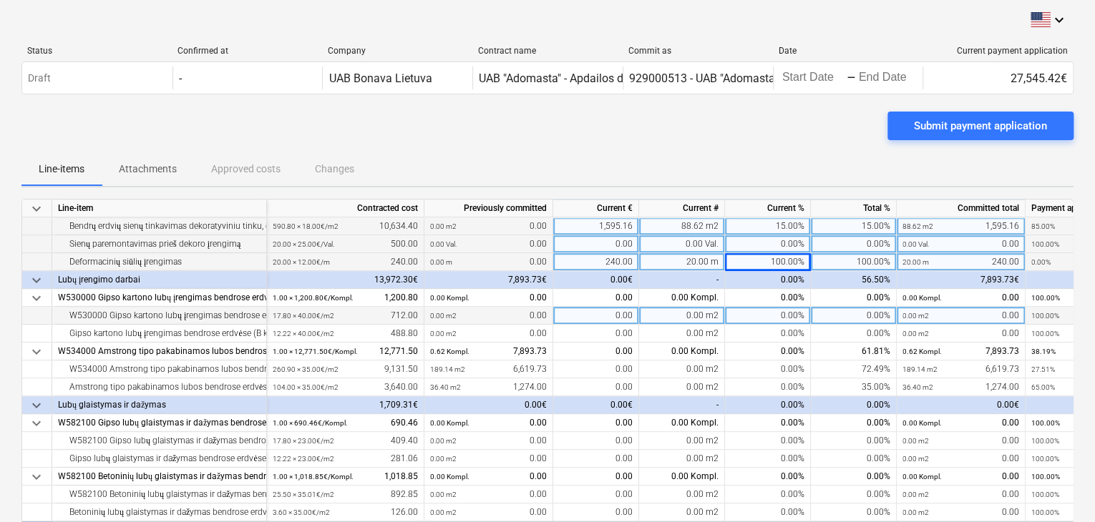
click at [761, 311] on div "0.00%" at bounding box center [768, 316] width 86 height 18
type input "1"
type input "80"
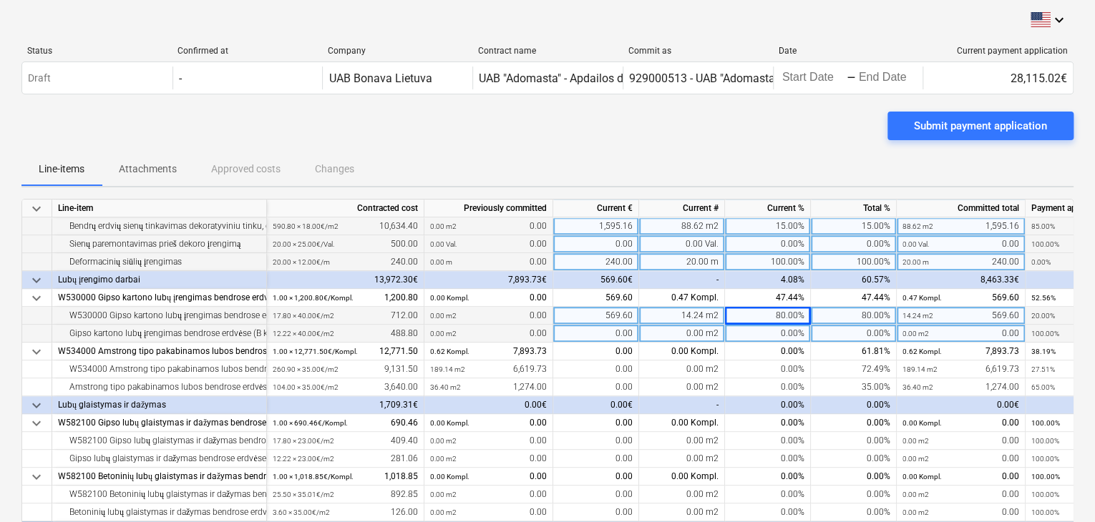
click at [776, 330] on div "0.00%" at bounding box center [768, 334] width 86 height 18
click at [776, 330] on input at bounding box center [767, 333] width 85 height 17
type input "80"
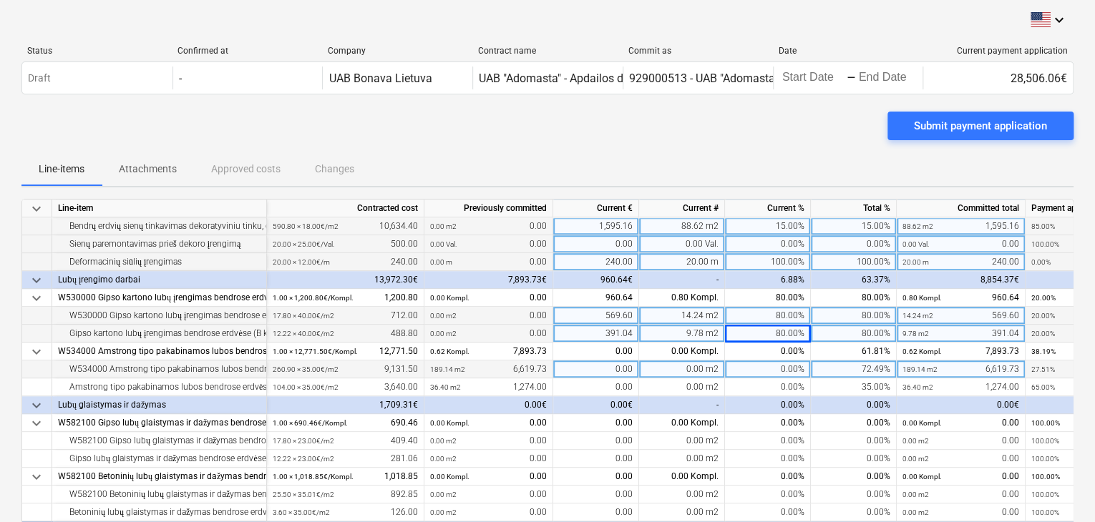
click at [771, 363] on div "0.00%" at bounding box center [768, 370] width 86 height 18
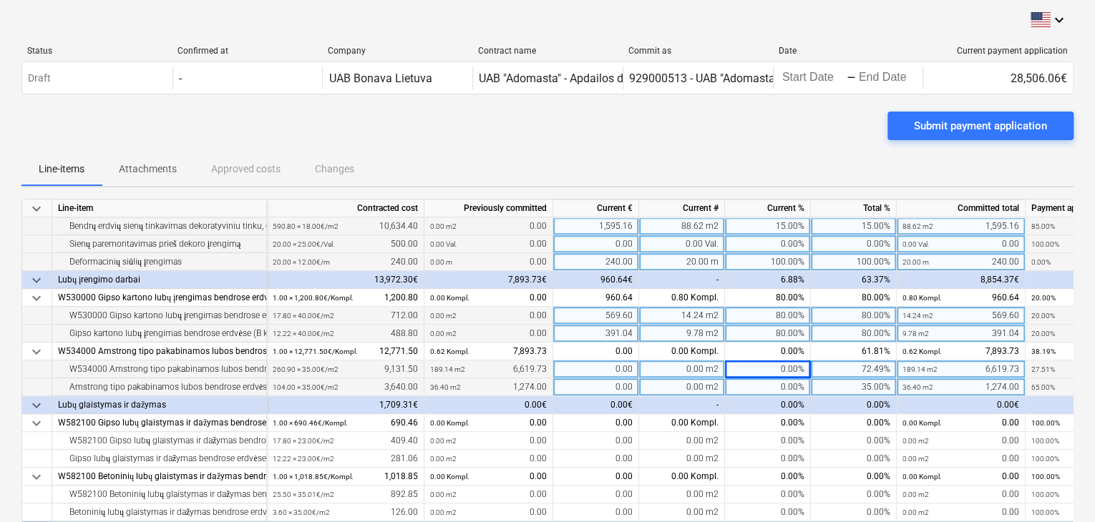
click at [771, 386] on div "0.00%" at bounding box center [768, 387] width 86 height 18
type input "40"
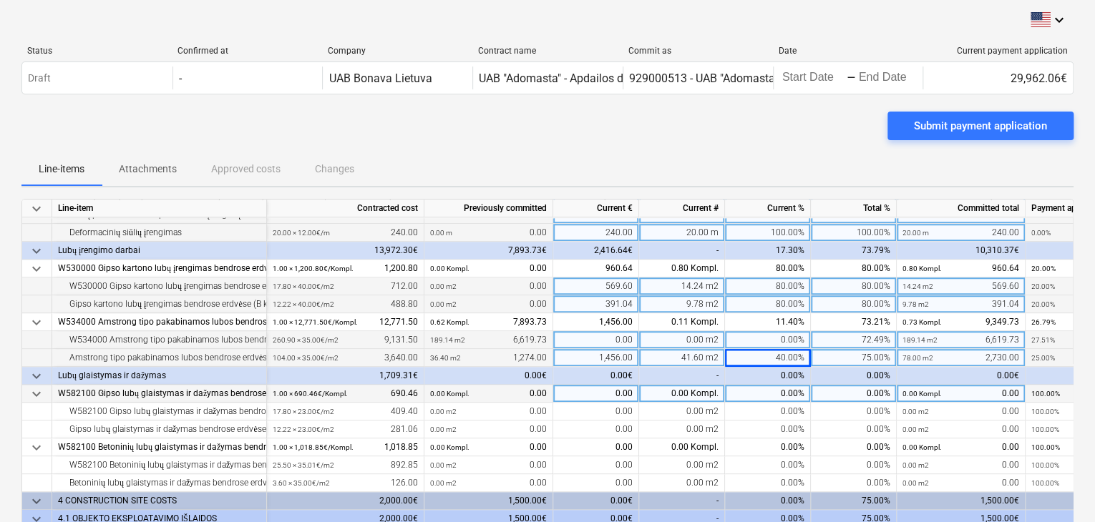
scroll to position [750, 0]
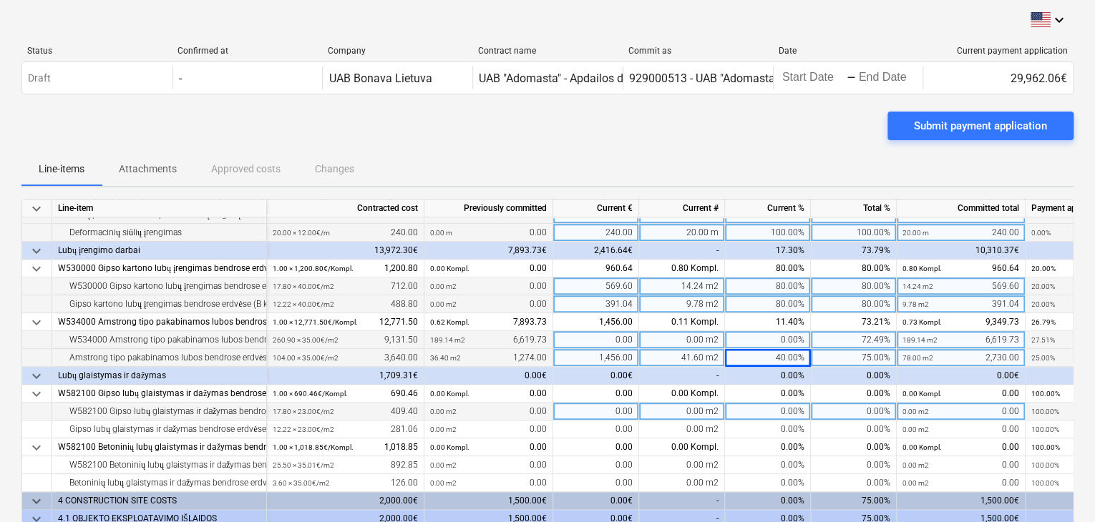
click at [784, 403] on div "0.00%" at bounding box center [768, 412] width 86 height 18
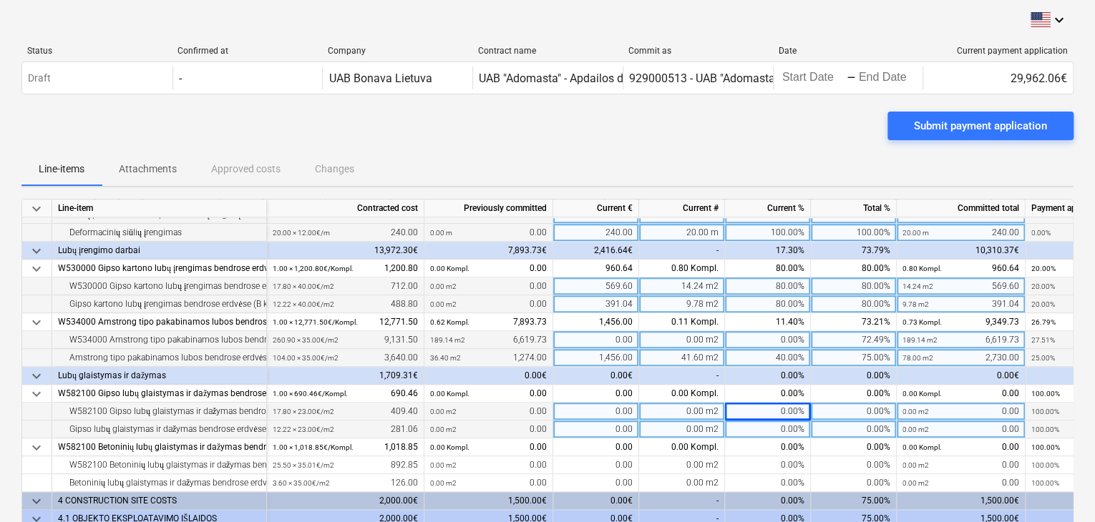
click at [781, 421] on div "0.00%" at bounding box center [768, 430] width 86 height 18
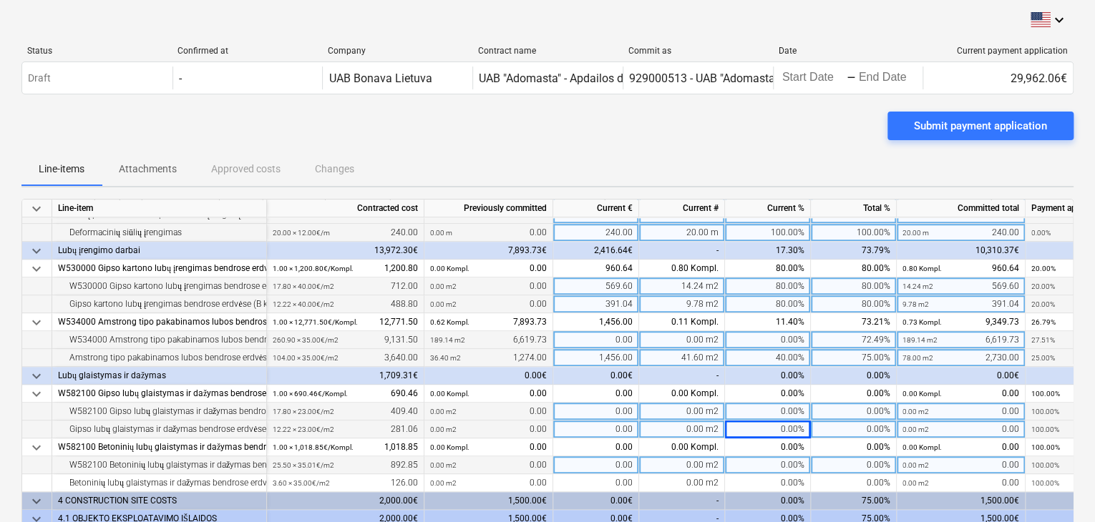
click at [780, 456] on div "0.00%" at bounding box center [768, 465] width 86 height 18
click at [783, 407] on div "0.00%" at bounding box center [768, 412] width 86 height 18
type input "50"
click at [785, 421] on div "0.00%" at bounding box center [768, 430] width 86 height 18
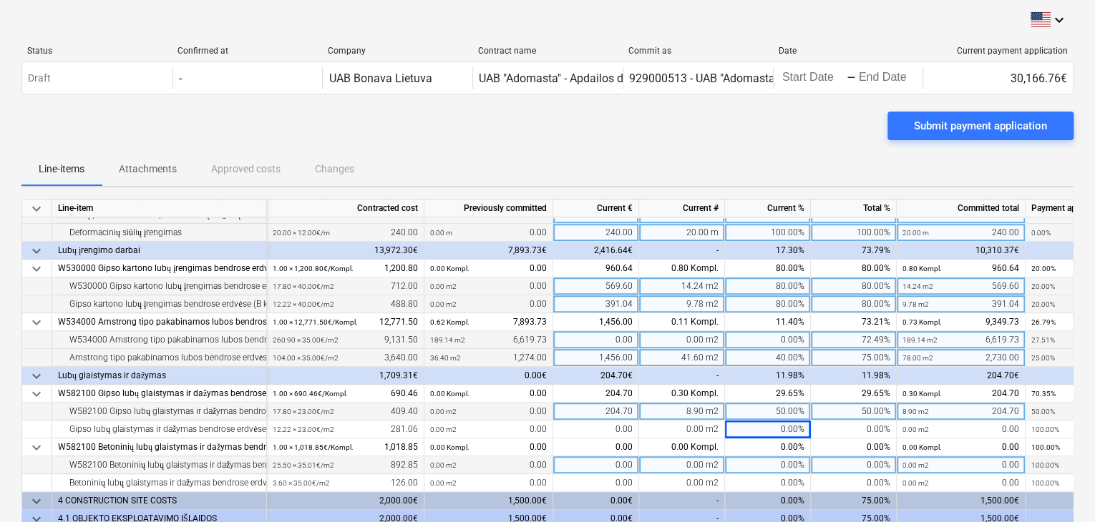
click at [780, 456] on div "0.00%" at bounding box center [768, 465] width 86 height 18
type input "50"
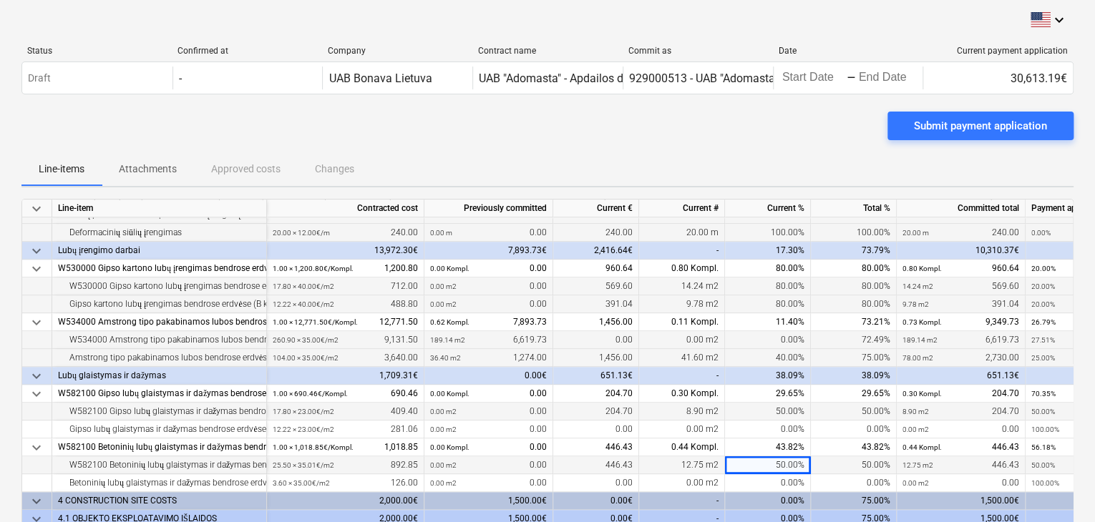
click at [856, 456] on div "50.00%" at bounding box center [854, 465] width 86 height 18
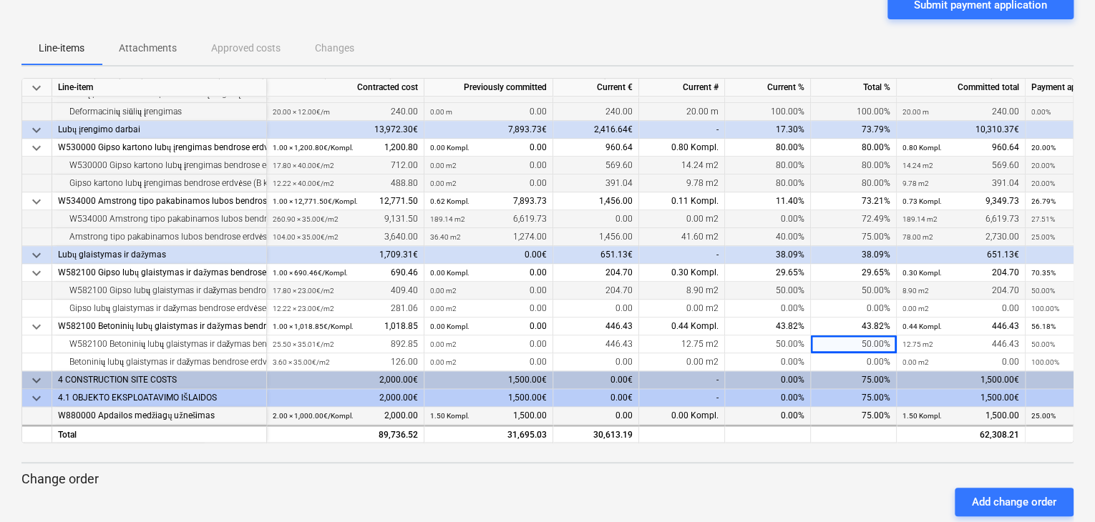
scroll to position [149, 0]
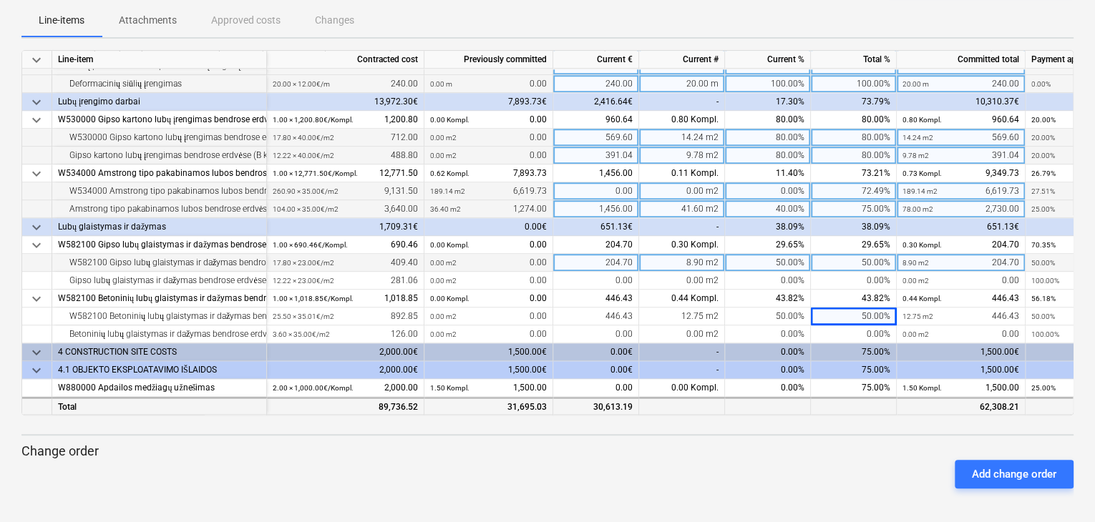
drag, startPoint x: 793, startPoint y: 402, endPoint x: 844, endPoint y: 401, distance: 50.8
click at [0, 0] on div "Total 89,736.52 31,695.03 30,613.19 62,308.21 27,428.30" at bounding box center [0, 0] width 0 height 0
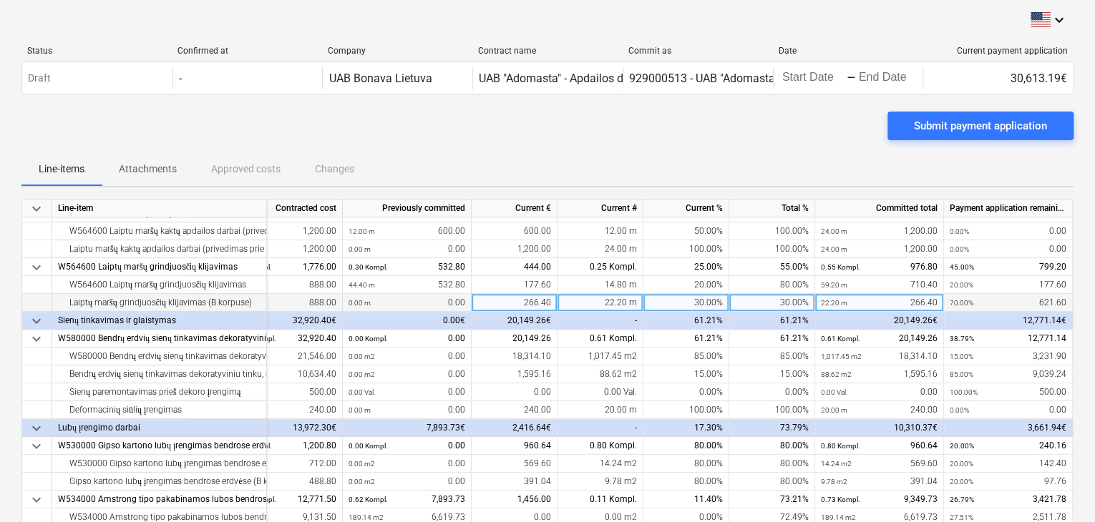
scroll to position [572, 86]
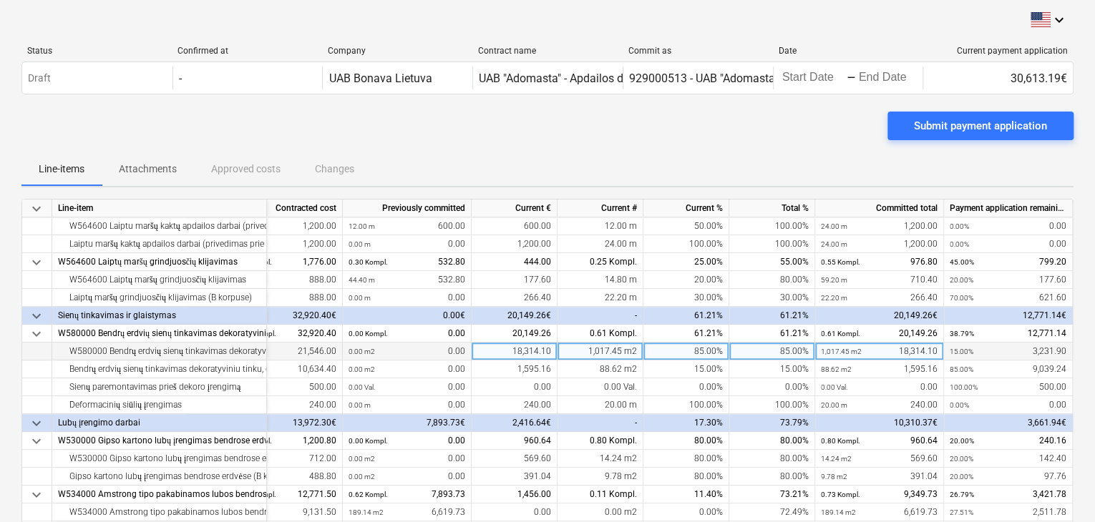
click at [343, 350] on div "0.00 m2 0.00" at bounding box center [407, 352] width 129 height 18
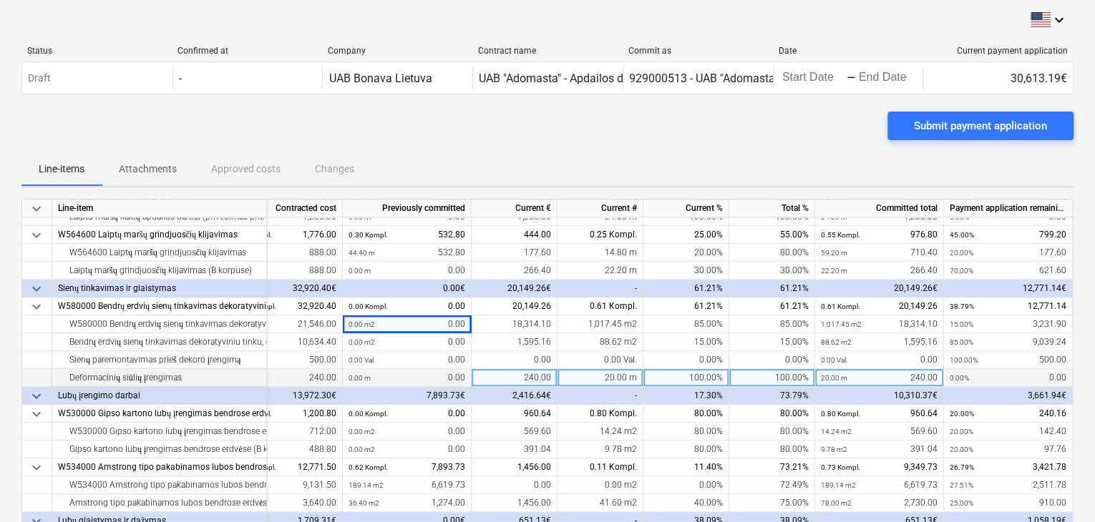
scroll to position [644, 86]
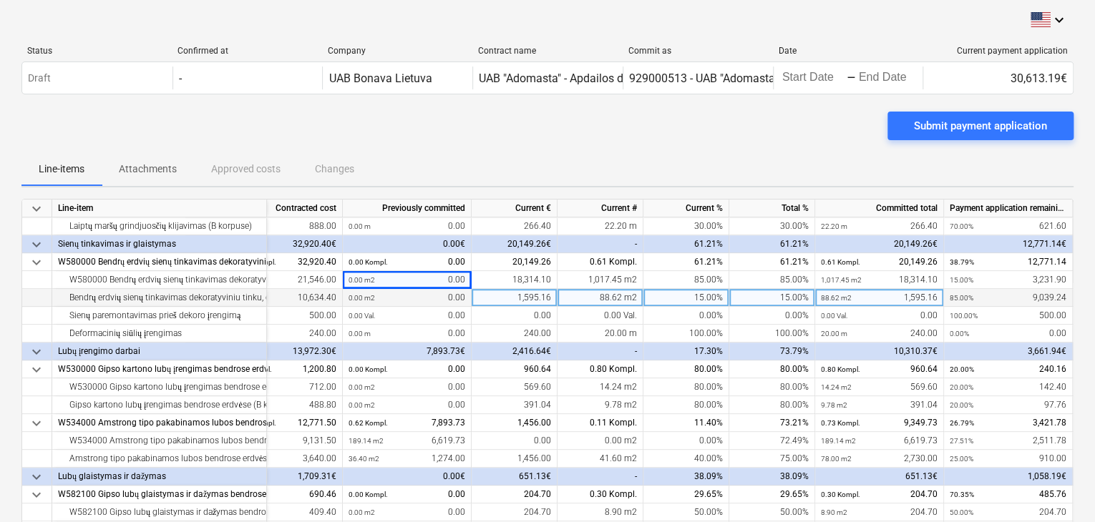
click at [424, 298] on div "0.00 m2 0.00" at bounding box center [406, 298] width 117 height 18
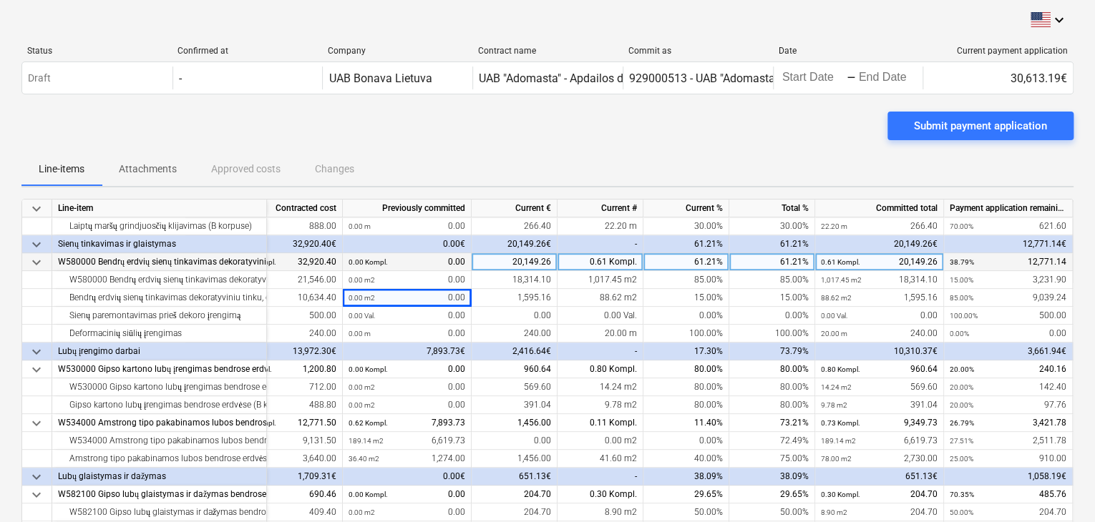
click at [315, 264] on div "1.00 × 32,920.40€ / Kompl. 32,920.40" at bounding box center [263, 262] width 145 height 18
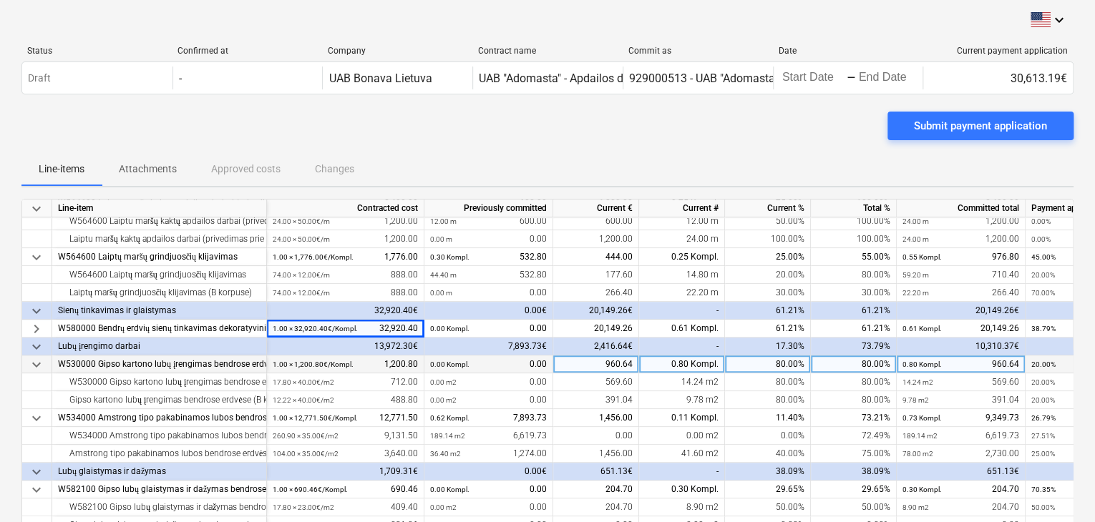
scroll to position [572, 0]
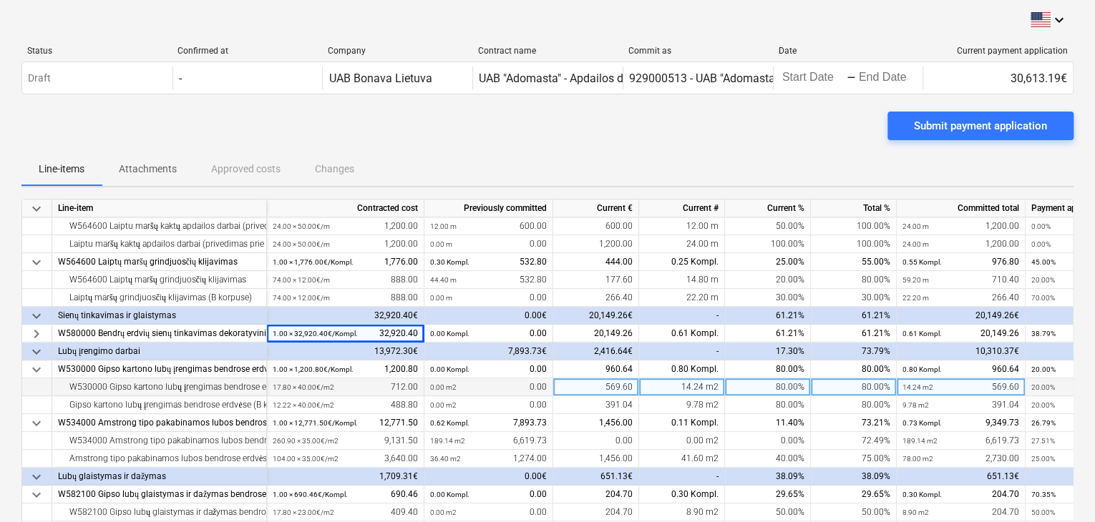
click at [338, 386] on div "17.80 × 40.00€ / m2 712.00" at bounding box center [345, 387] width 145 height 18
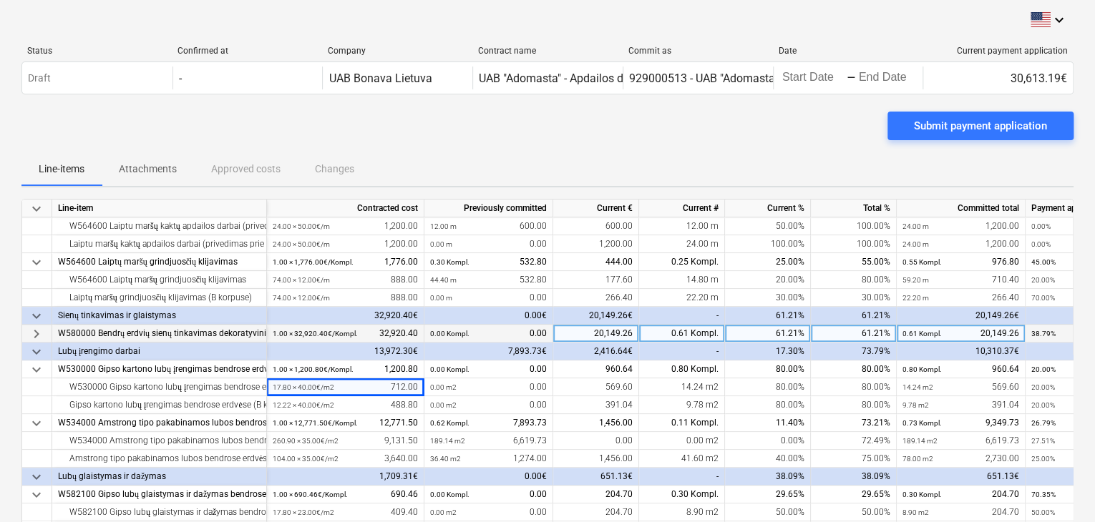
click at [39, 330] on span "keyboard_arrow_right" at bounding box center [36, 334] width 17 height 17
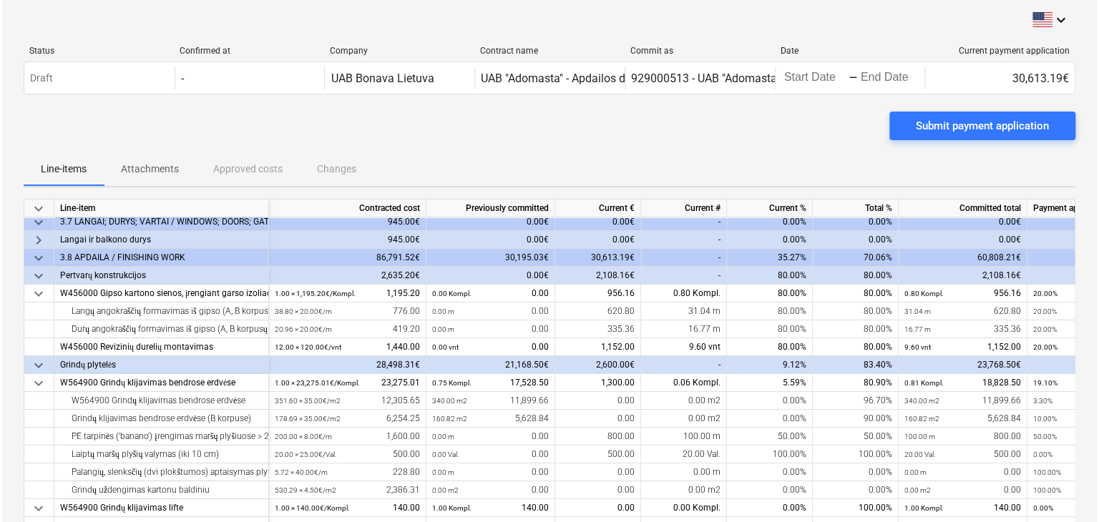
scroll to position [0, 0]
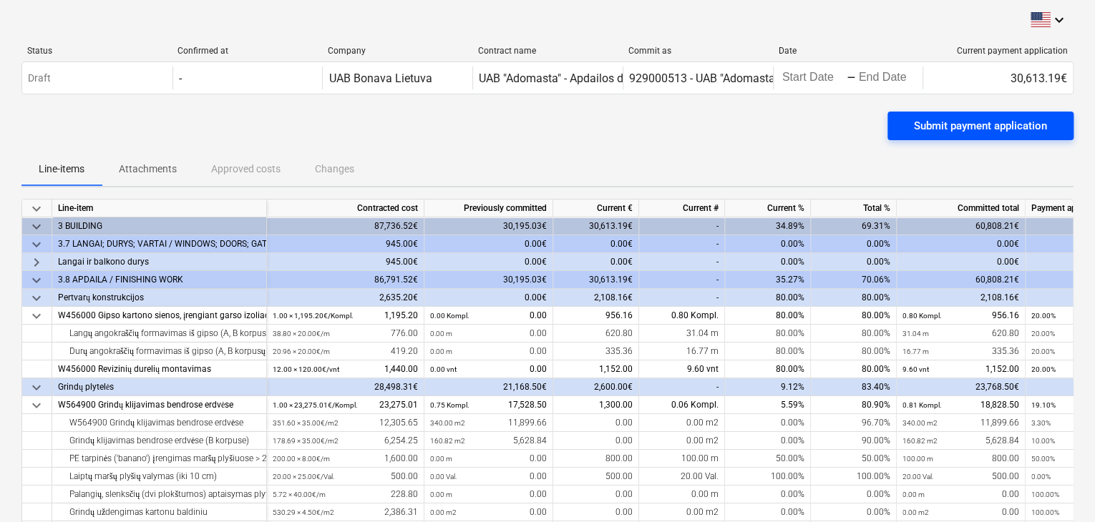
click at [944, 118] on div "Submit payment application" at bounding box center [980, 126] width 133 height 19
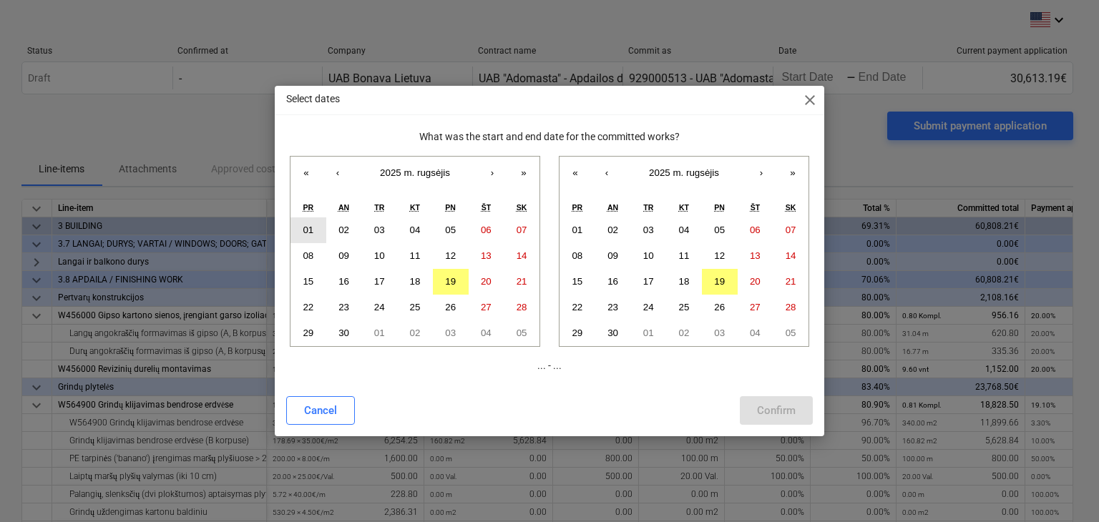
click at [316, 233] on button "01" at bounding box center [308, 231] width 36 height 26
click at [610, 336] on abbr "30" at bounding box center [612, 333] width 11 height 11
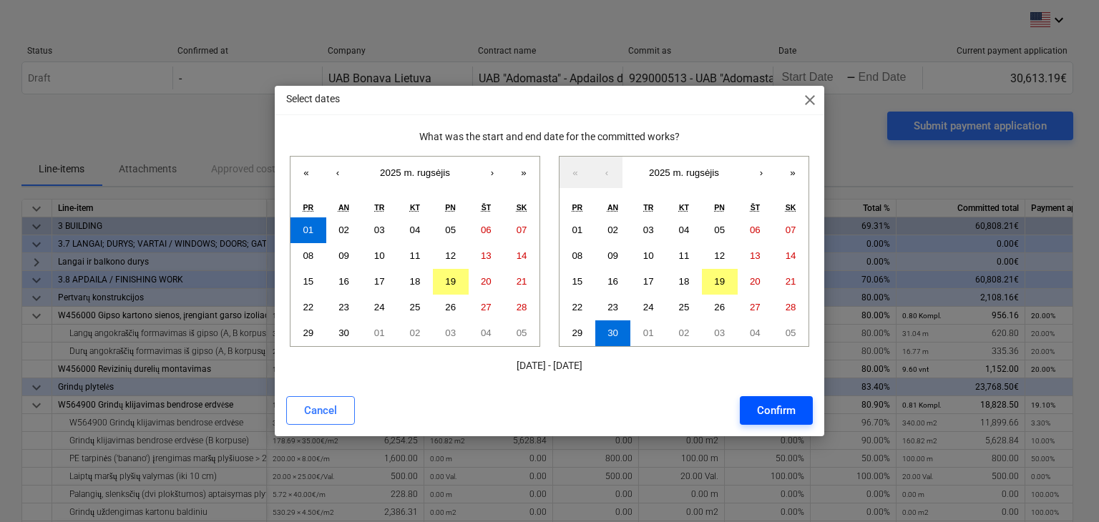
click at [773, 411] on div "Confirm" at bounding box center [776, 410] width 39 height 19
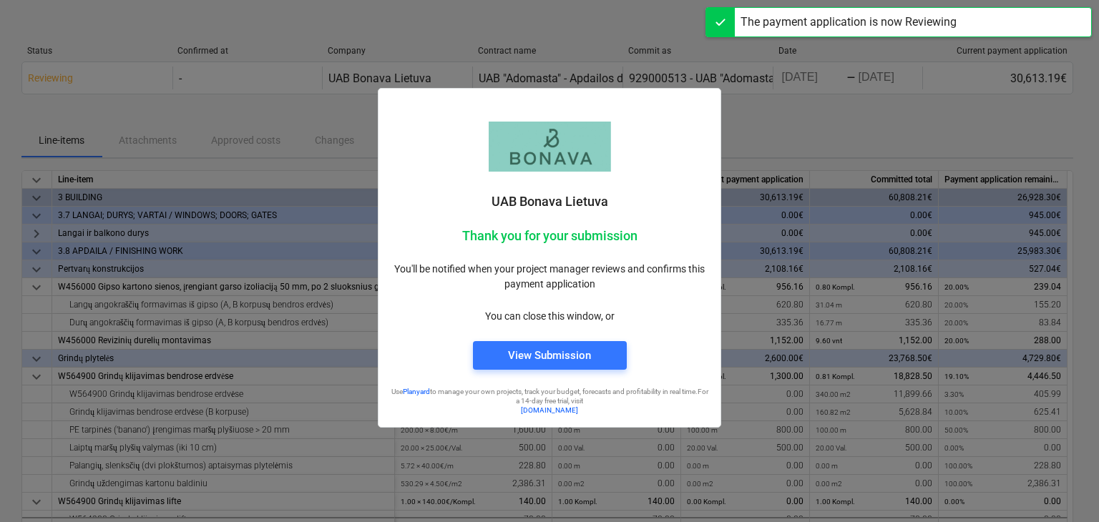
click at [821, 130] on div at bounding box center [549, 261] width 1099 height 522
